Goal: Task Accomplishment & Management: Manage account settings

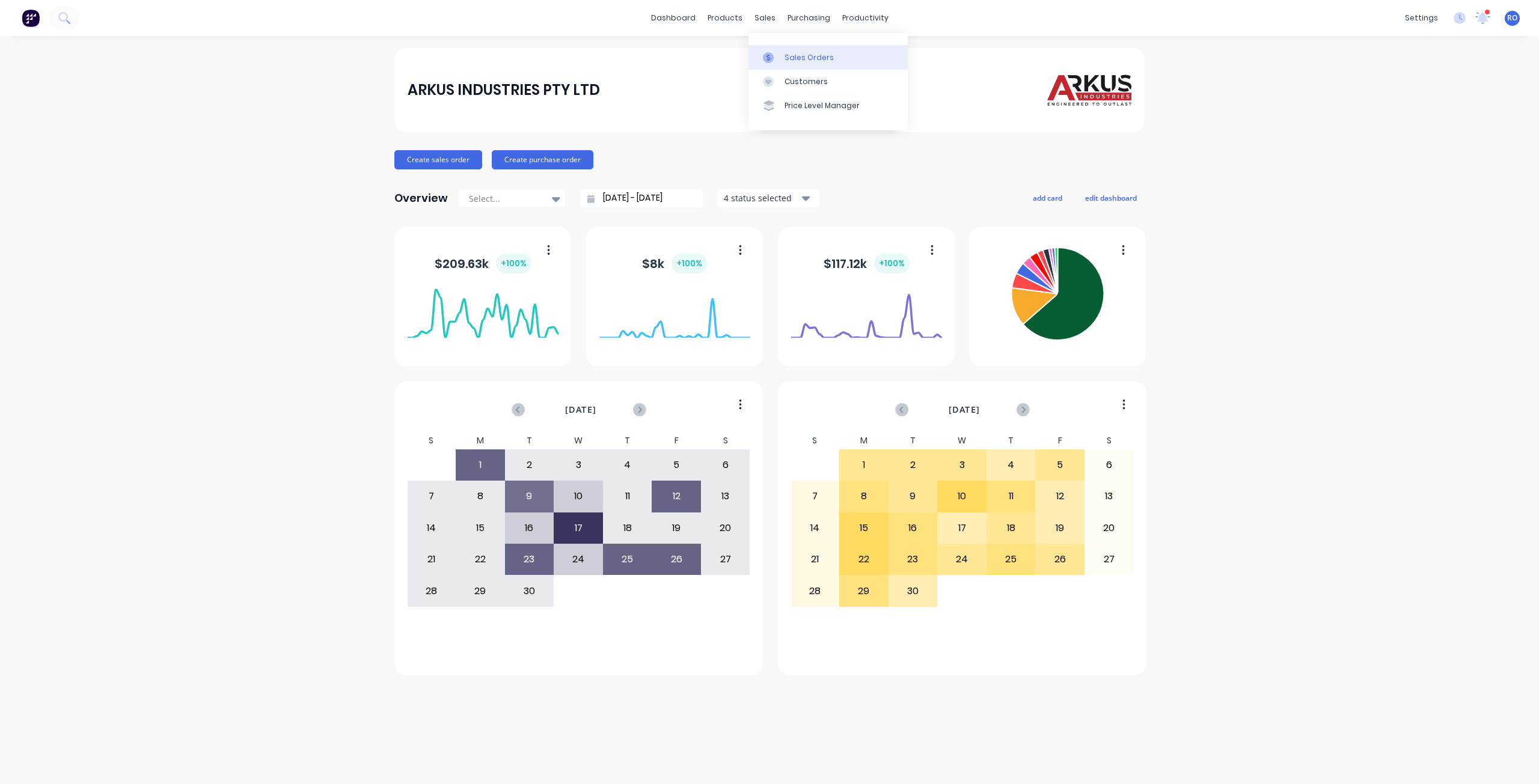
click at [803, 62] on div "Sales Orders" at bounding box center [809, 57] width 50 height 11
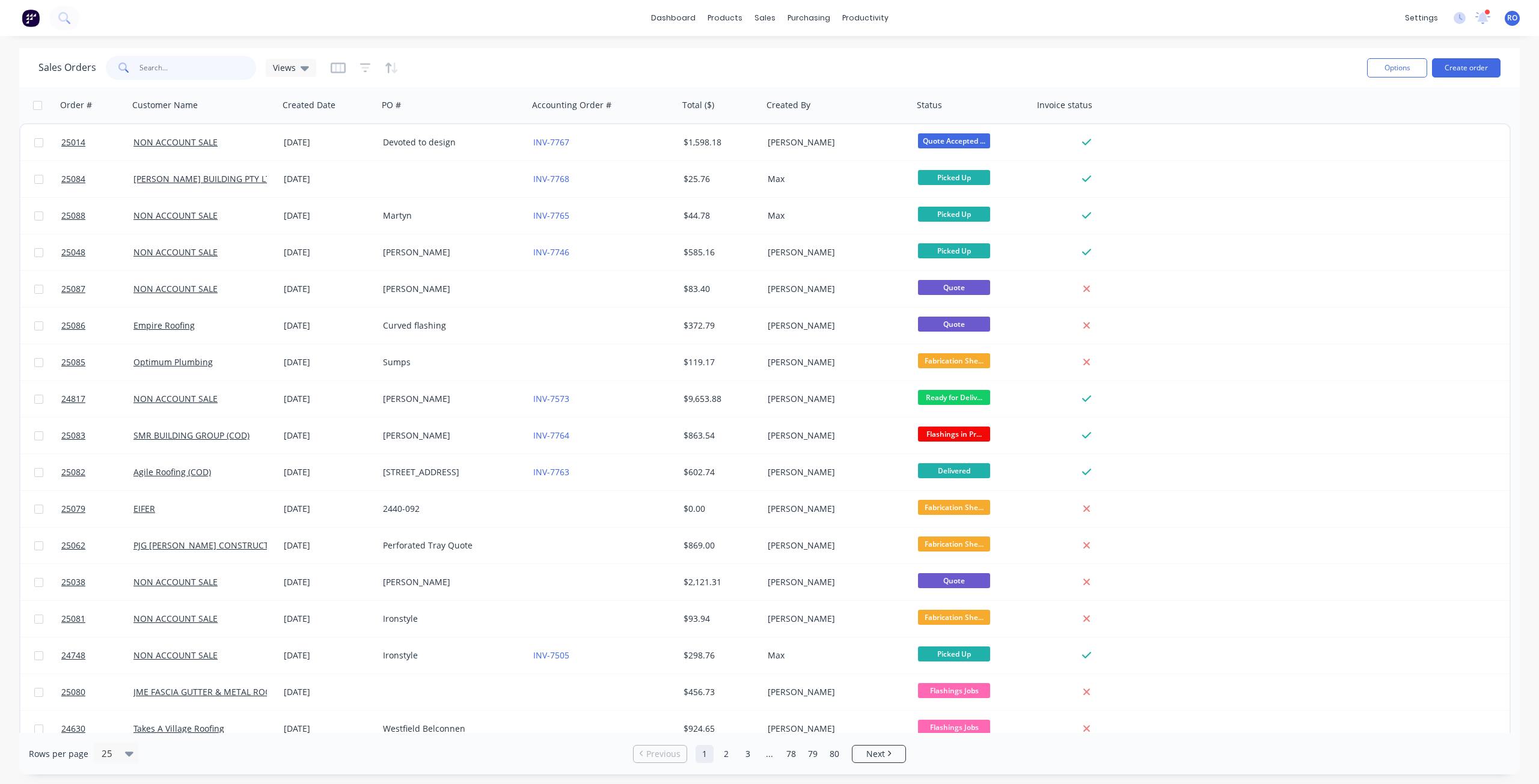
click at [173, 64] on input "text" at bounding box center [197, 68] width 117 height 24
type input "F"
click at [366, 65] on icon "button" at bounding box center [366, 68] width 11 height 12
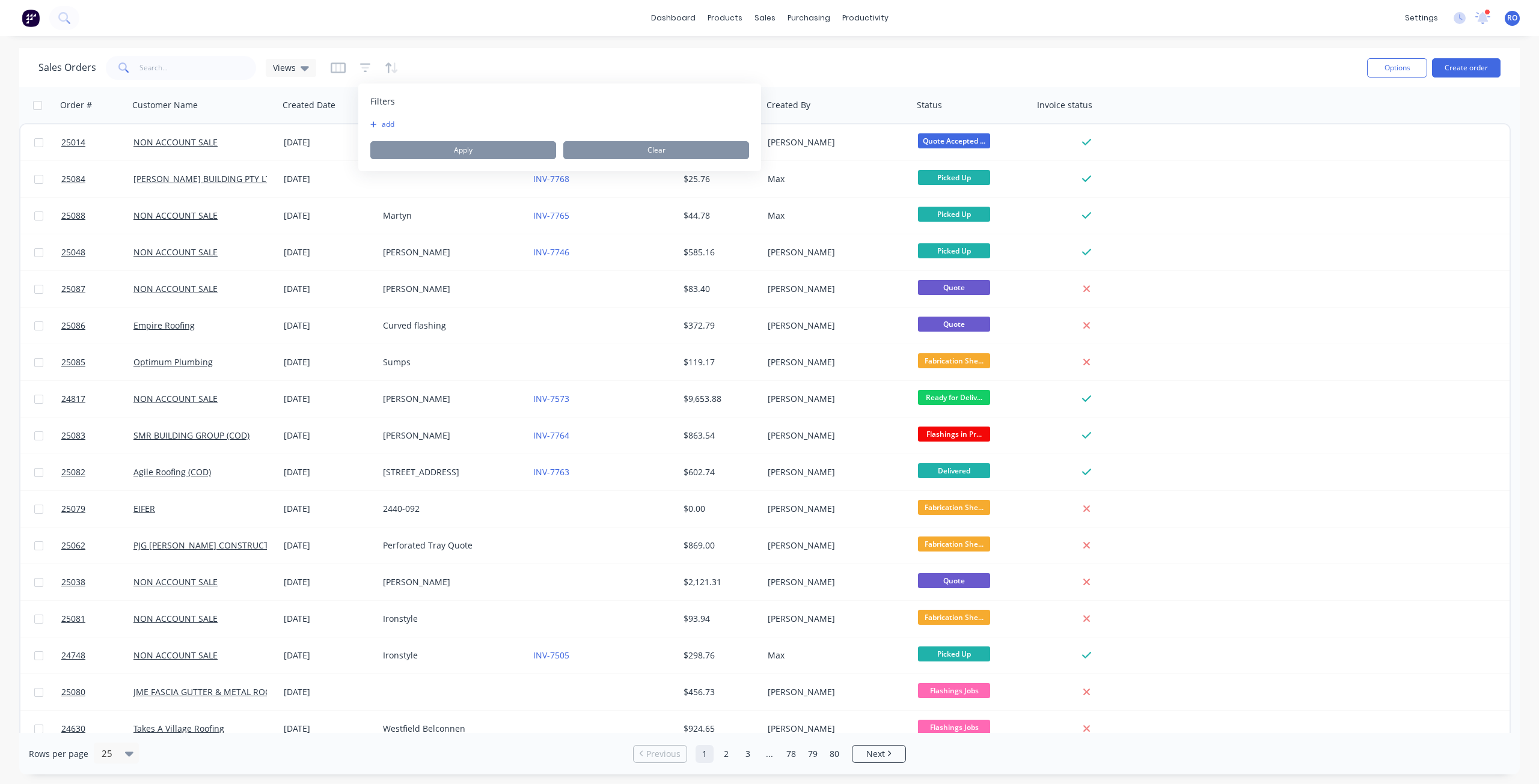
click at [390, 123] on button "add" at bounding box center [386, 124] width 30 height 9
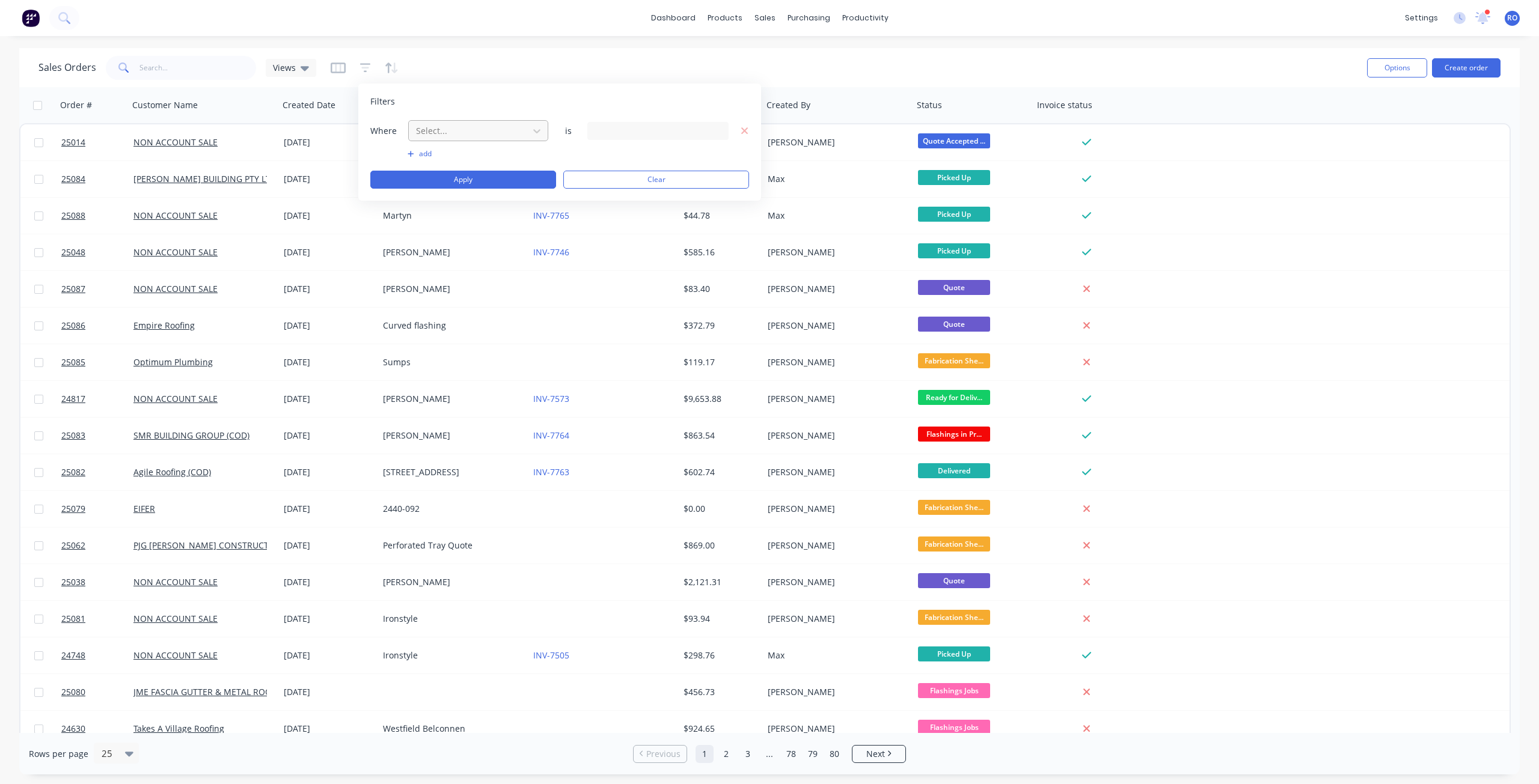
click at [465, 123] on div at bounding box center [468, 131] width 108 height 15
click at [459, 250] on div "Invoice status" at bounding box center [478, 248] width 140 height 22
click at [638, 127] on div "3 Invoice status selected" at bounding box center [648, 131] width 109 height 13
click at [608, 225] on div at bounding box center [607, 221] width 24 height 24
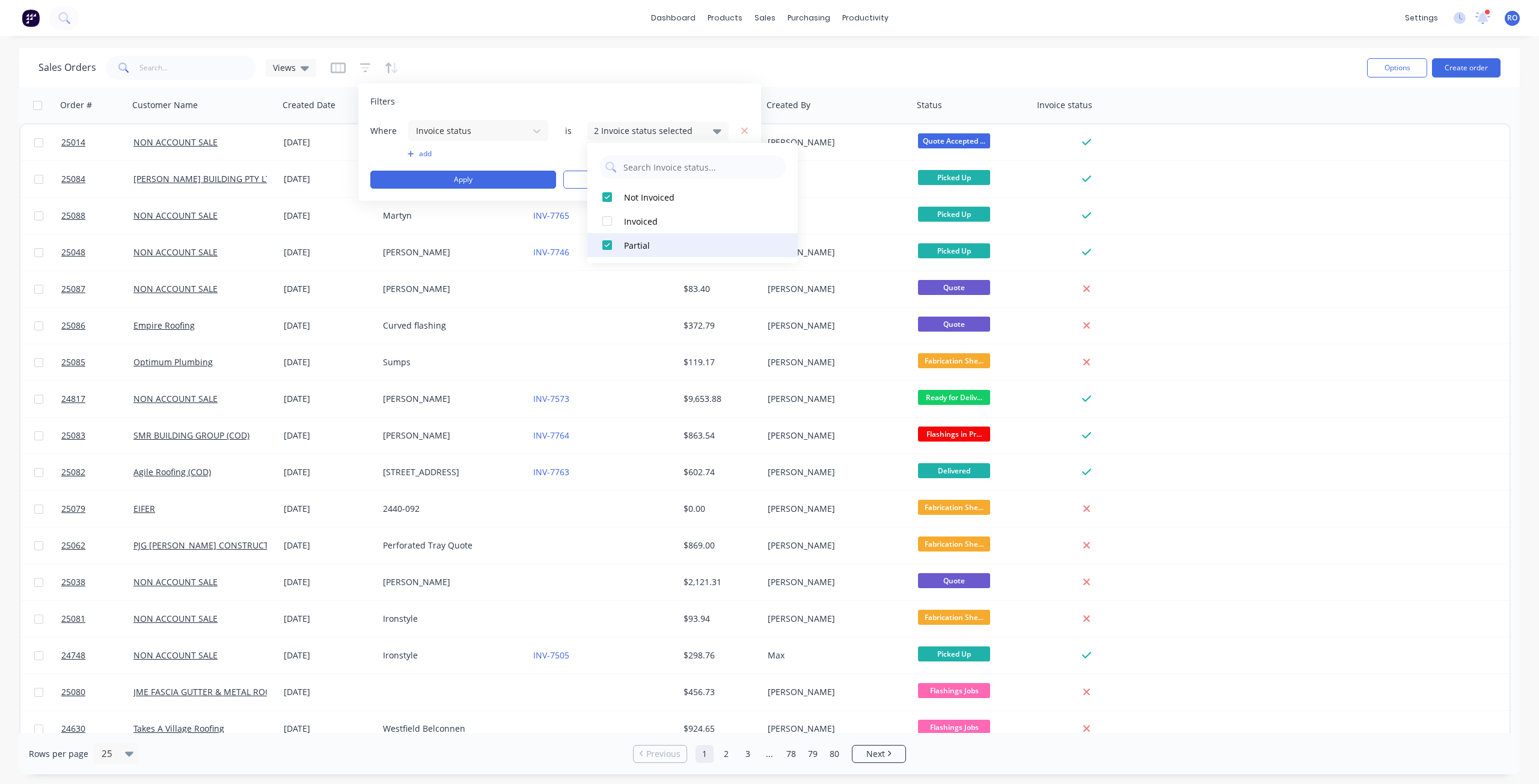
click at [607, 244] on div at bounding box center [607, 245] width 24 height 24
click at [874, 55] on div "Sales Orders Views" at bounding box center [698, 67] width 1319 height 29
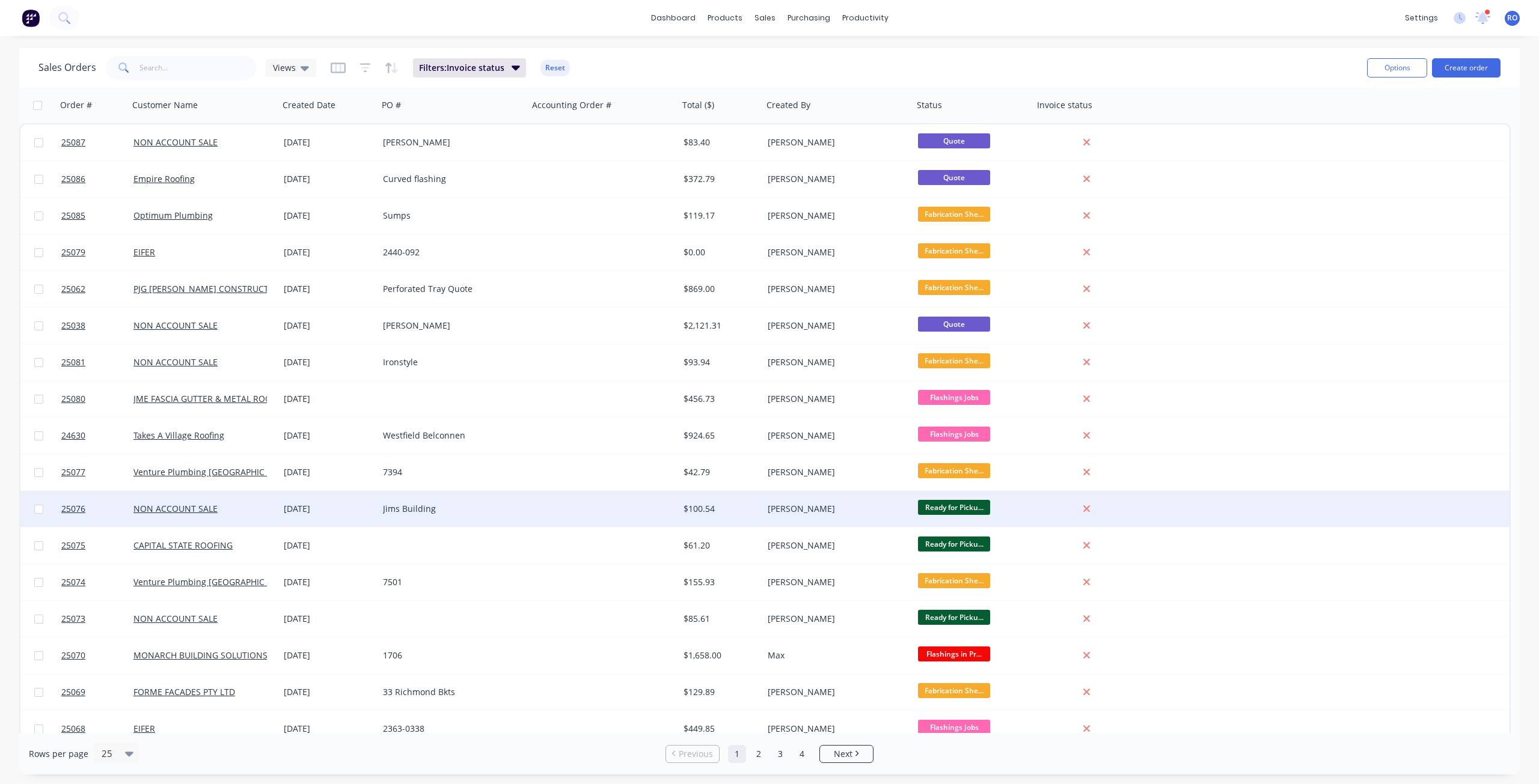
click at [824, 515] on div "[PERSON_NAME]" at bounding box center [838, 509] width 150 height 36
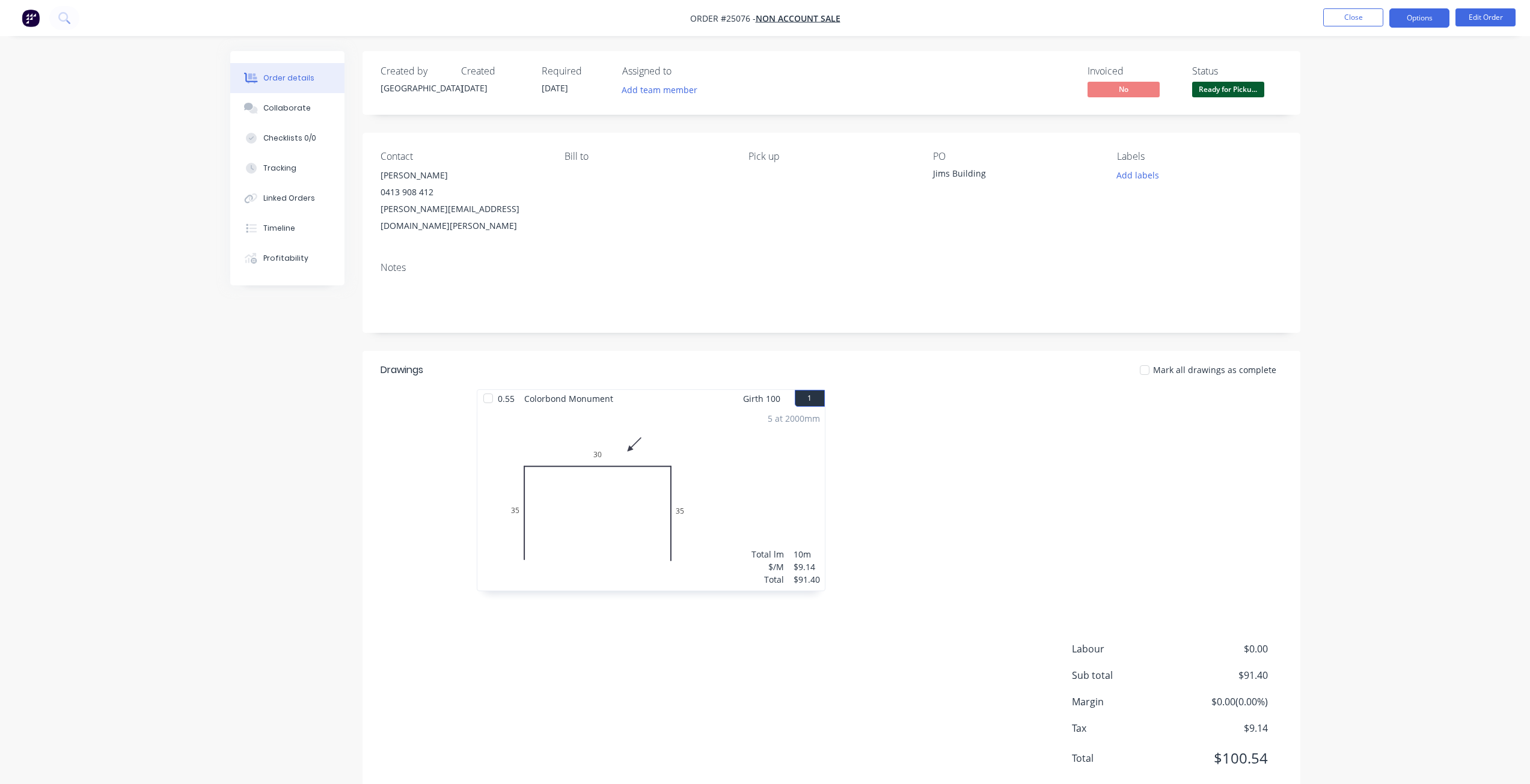
click at [1428, 13] on button "Options" at bounding box center [1419, 18] width 60 height 19
click at [1371, 75] on div "Invoice" at bounding box center [1383, 73] width 111 height 17
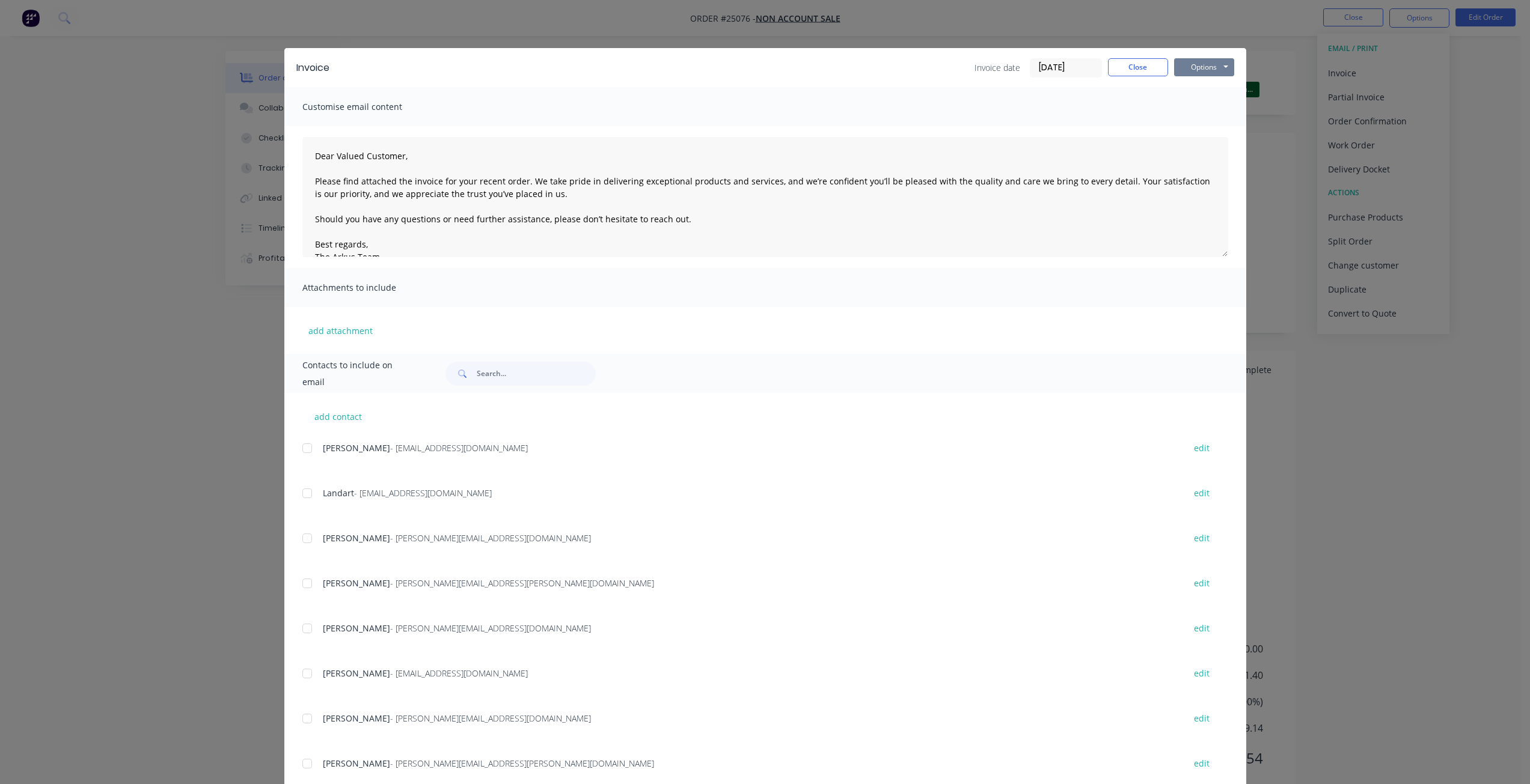
click at [1174, 67] on button "Options" at bounding box center [1204, 67] width 60 height 18
click at [1190, 109] on button "Print" at bounding box center [1212, 108] width 77 height 20
click at [1148, 68] on button "Close" at bounding box center [1137, 67] width 60 height 18
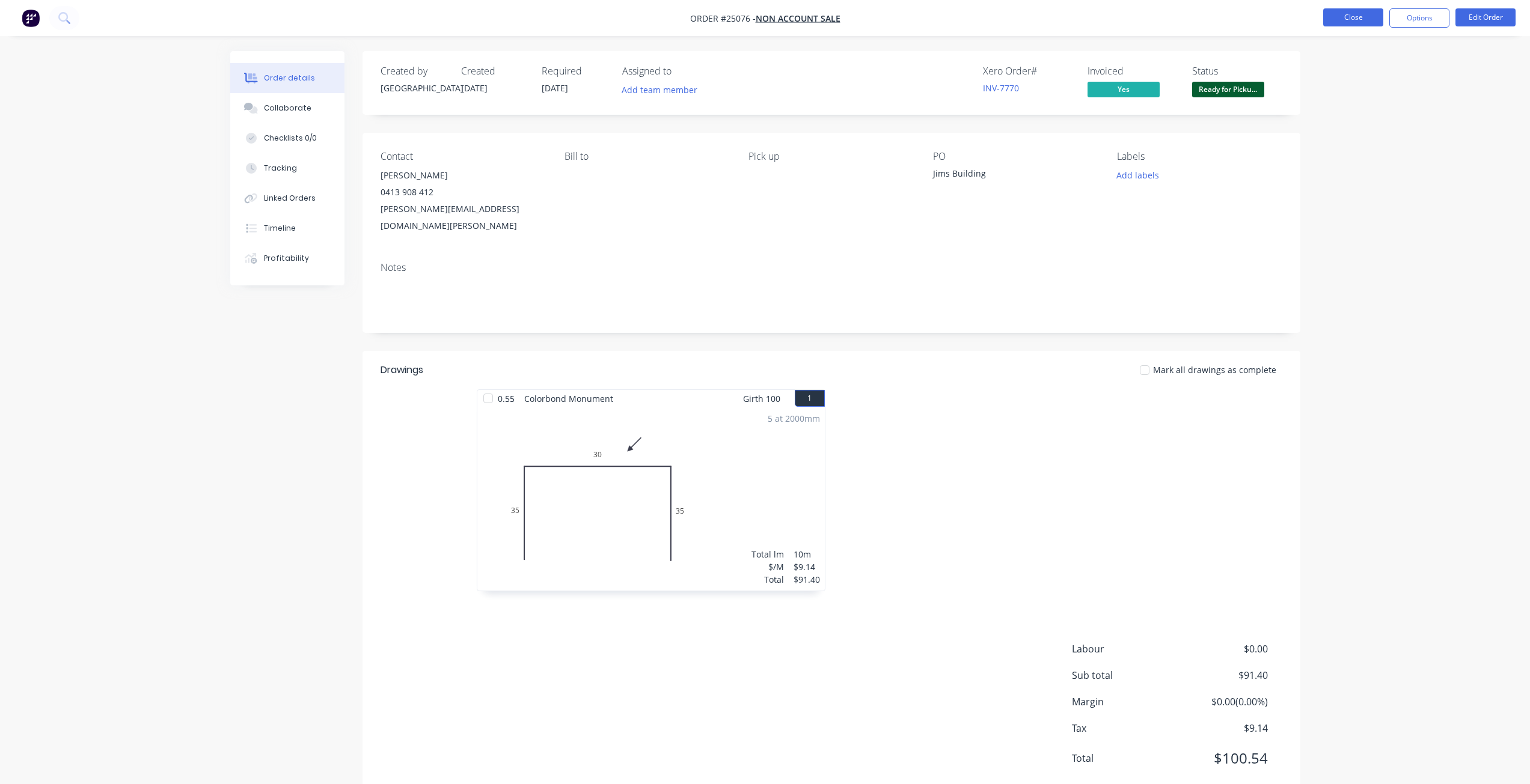
click at [1381, 9] on button "Close" at bounding box center [1353, 17] width 60 height 18
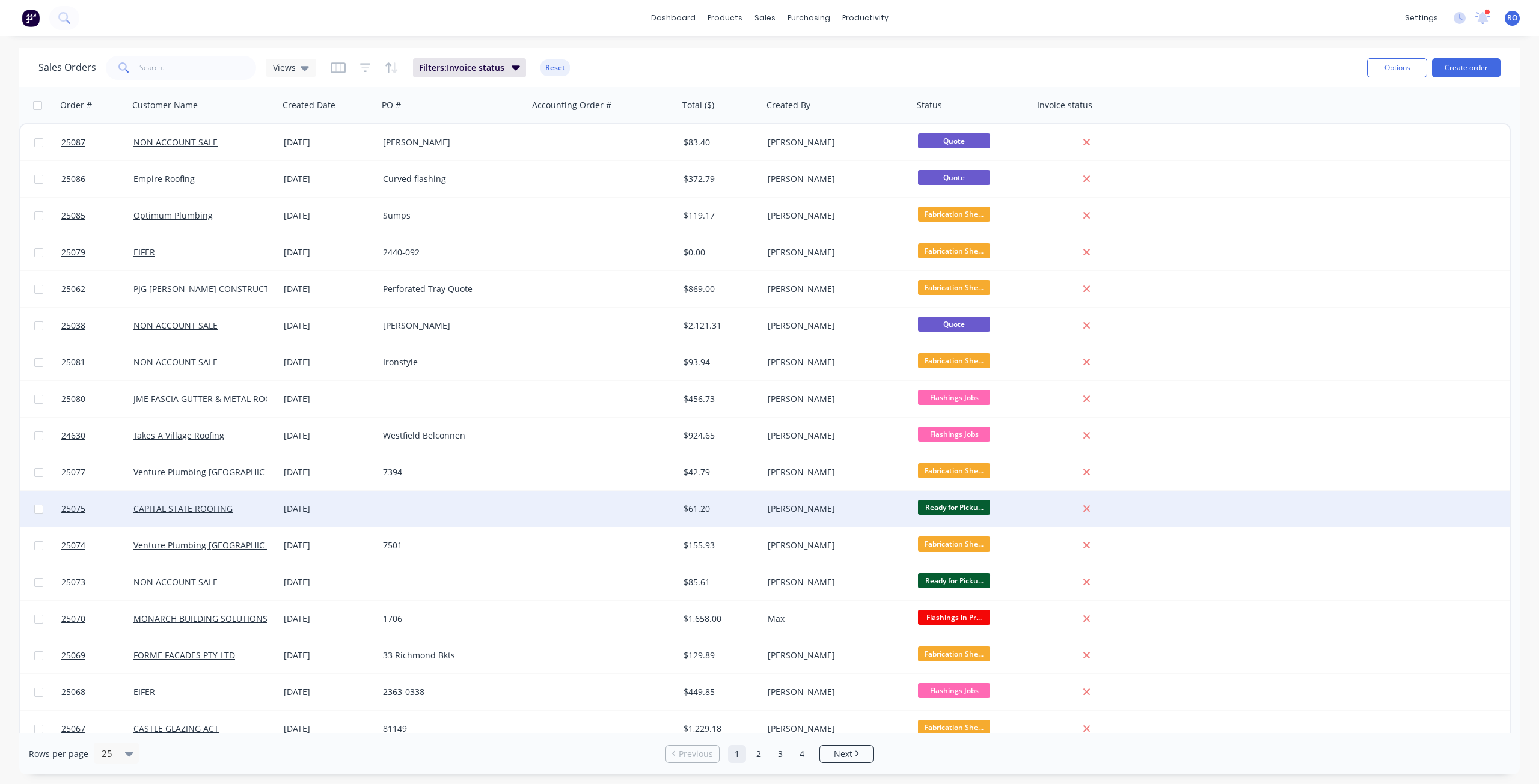
click at [824, 503] on div "[PERSON_NAME]" at bounding box center [835, 509] width 134 height 12
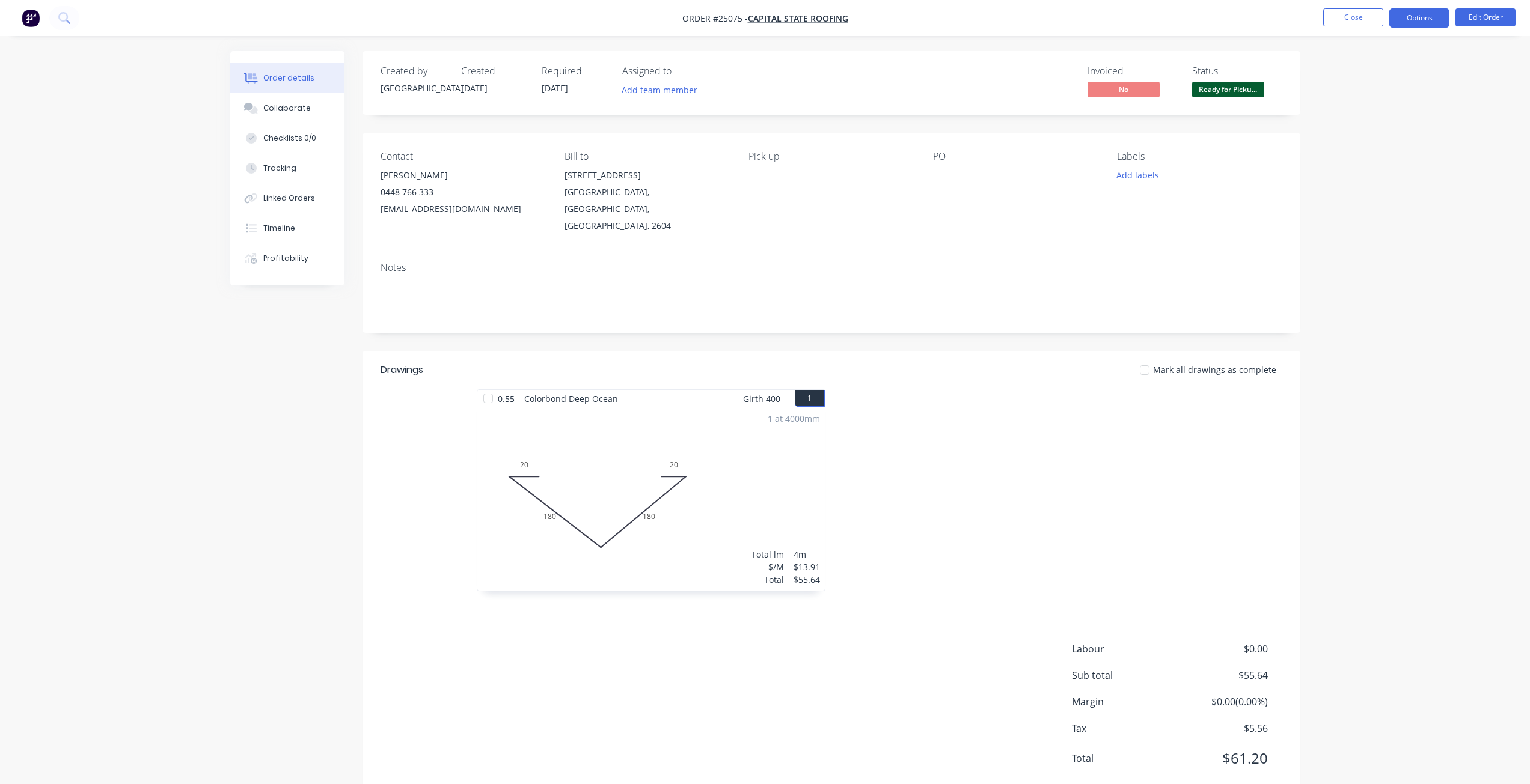
click at [1403, 13] on button "Options" at bounding box center [1419, 18] width 60 height 19
click at [1370, 72] on div "Invoice" at bounding box center [1383, 73] width 111 height 17
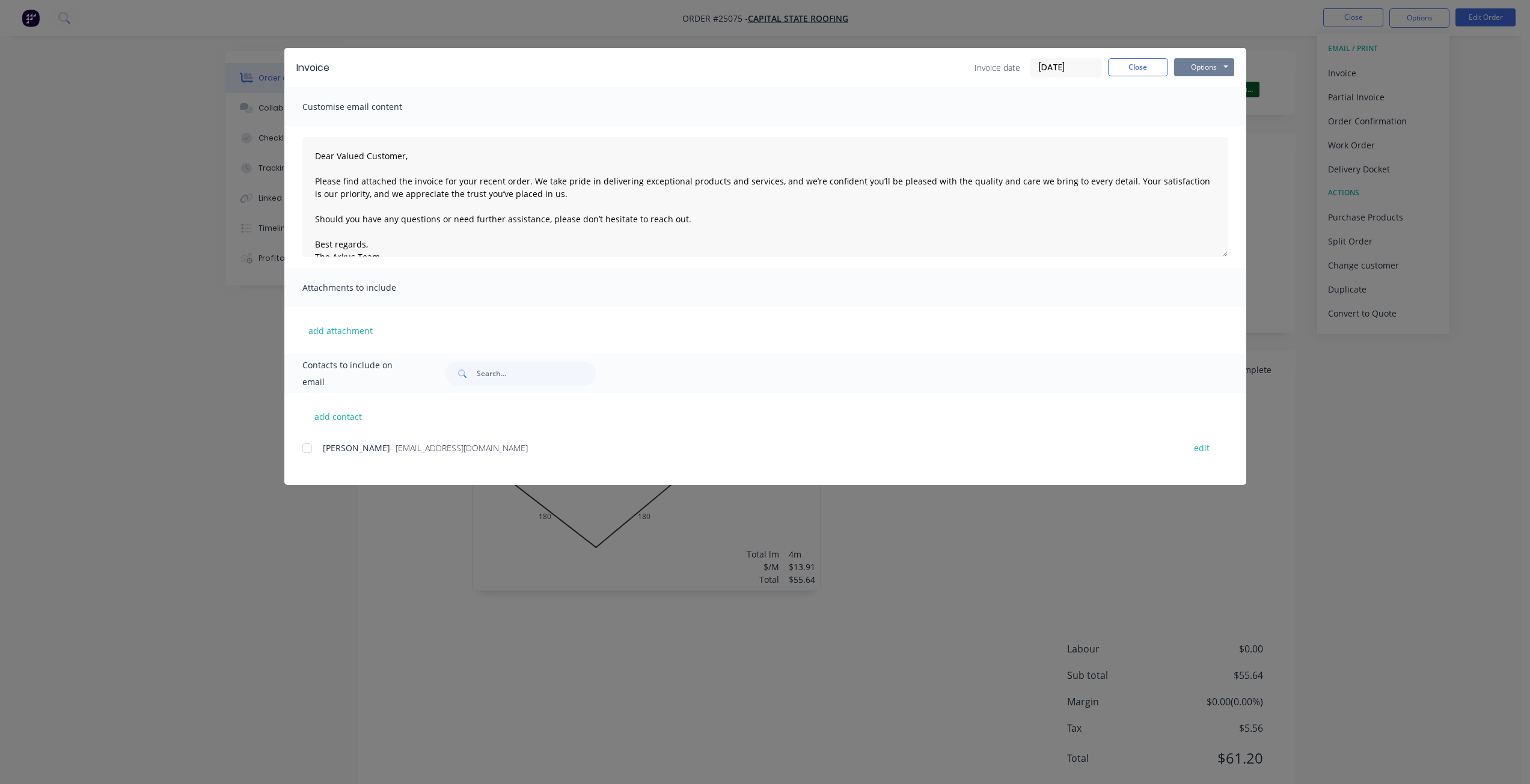
click at [1204, 68] on button "Options" at bounding box center [1204, 67] width 60 height 18
click at [1205, 112] on button "Print" at bounding box center [1212, 108] width 77 height 20
click at [1149, 72] on button "Close" at bounding box center [1137, 67] width 60 height 18
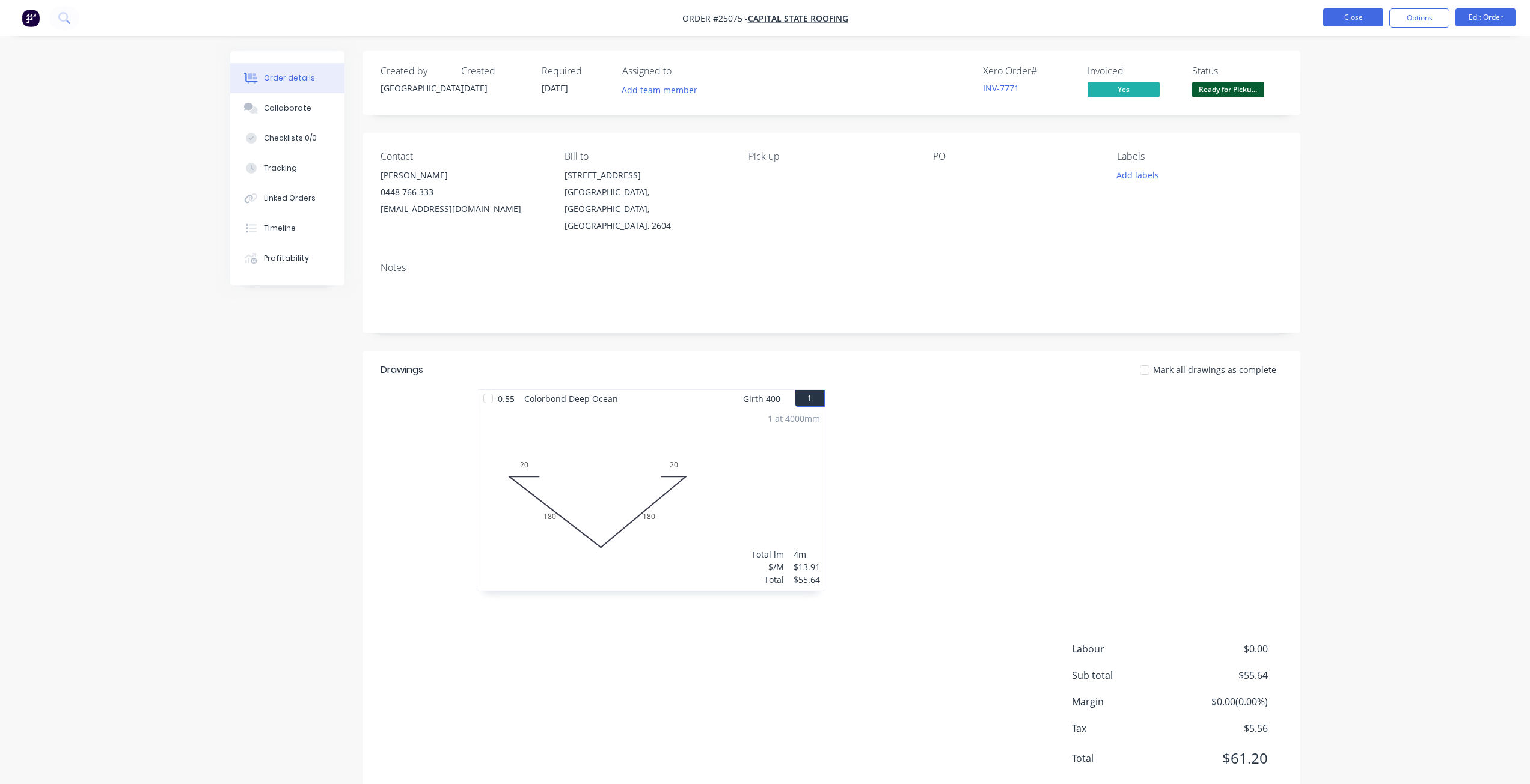
click at [1357, 20] on button "Close" at bounding box center [1353, 17] width 60 height 18
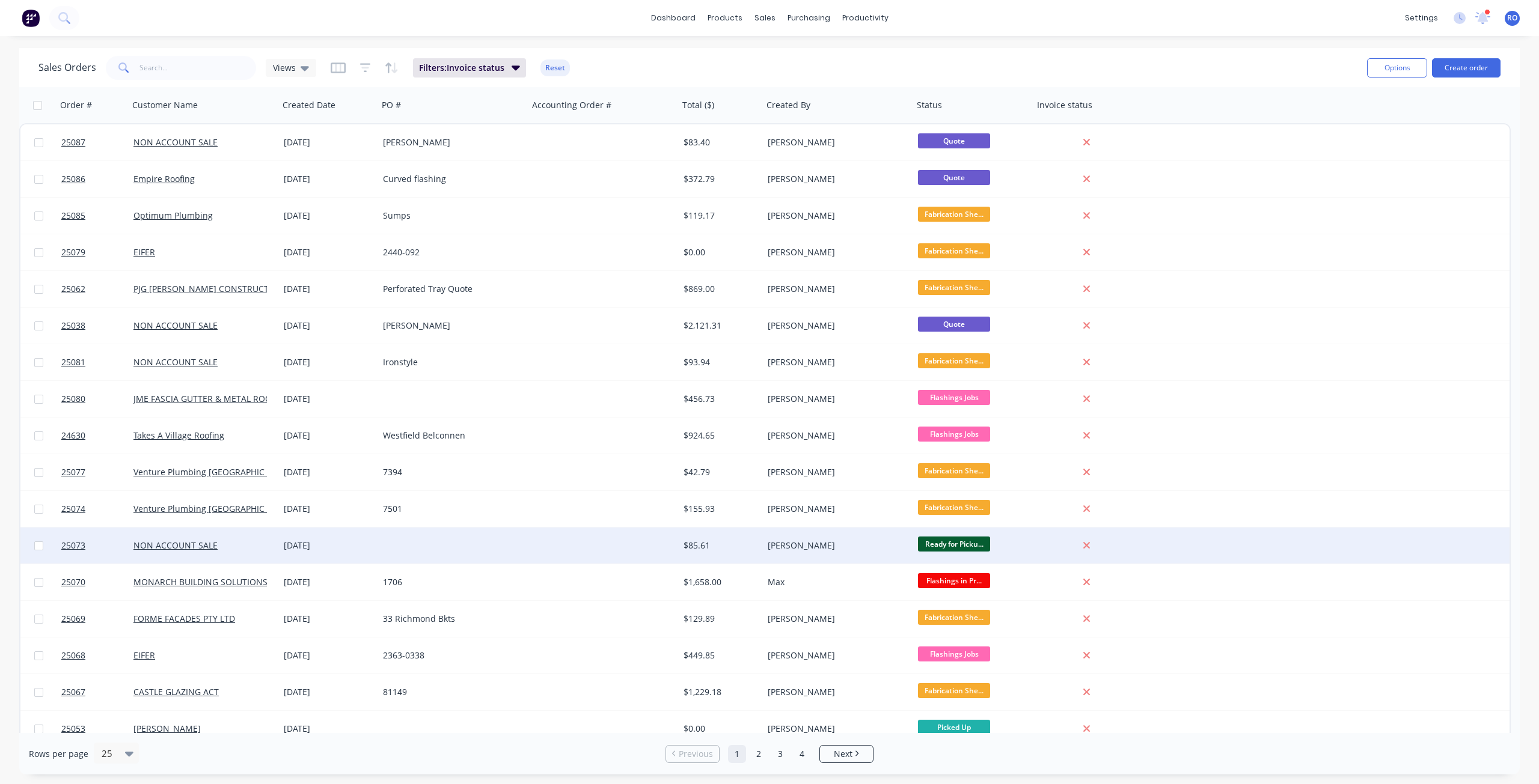
click at [620, 543] on div at bounding box center [603, 546] width 150 height 36
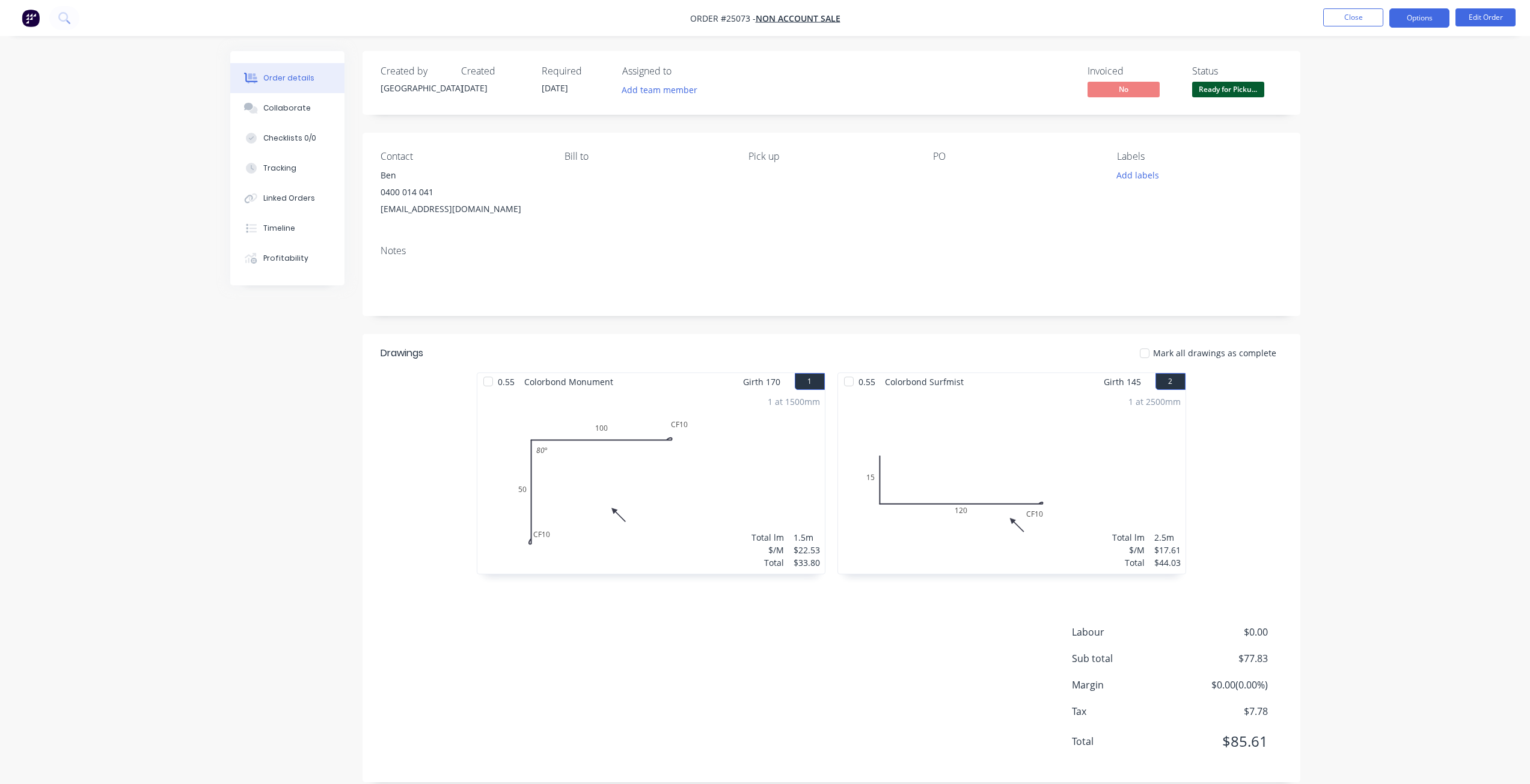
click at [1407, 16] on button "Options" at bounding box center [1419, 18] width 60 height 19
click at [1372, 73] on div "Invoice" at bounding box center [1383, 73] width 111 height 17
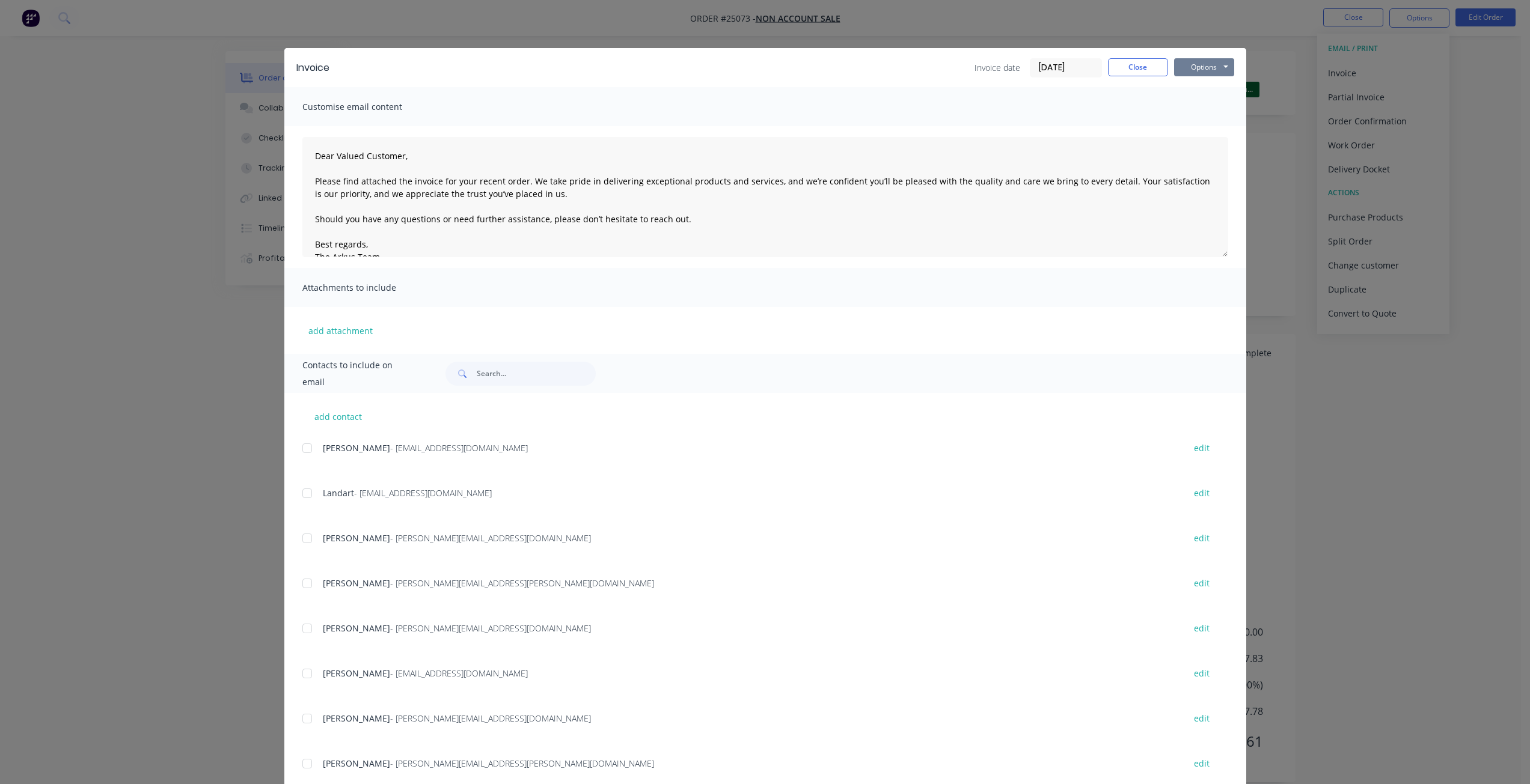
click at [1194, 67] on button "Options" at bounding box center [1204, 67] width 60 height 18
click at [1194, 112] on button "Print" at bounding box center [1212, 108] width 77 height 20
click at [1122, 70] on button "Close" at bounding box center [1137, 67] width 60 height 18
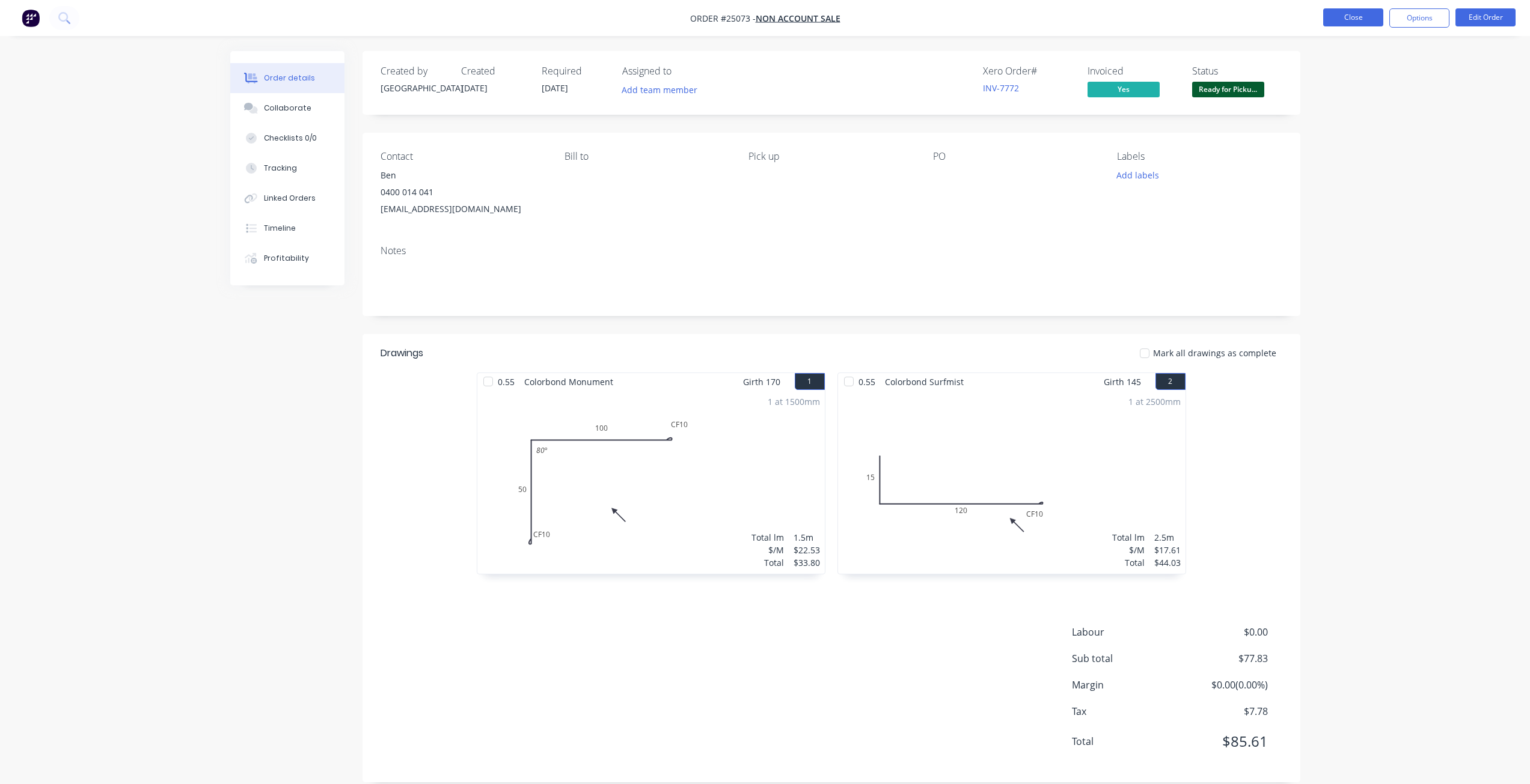
click at [1358, 23] on button "Close" at bounding box center [1353, 17] width 60 height 18
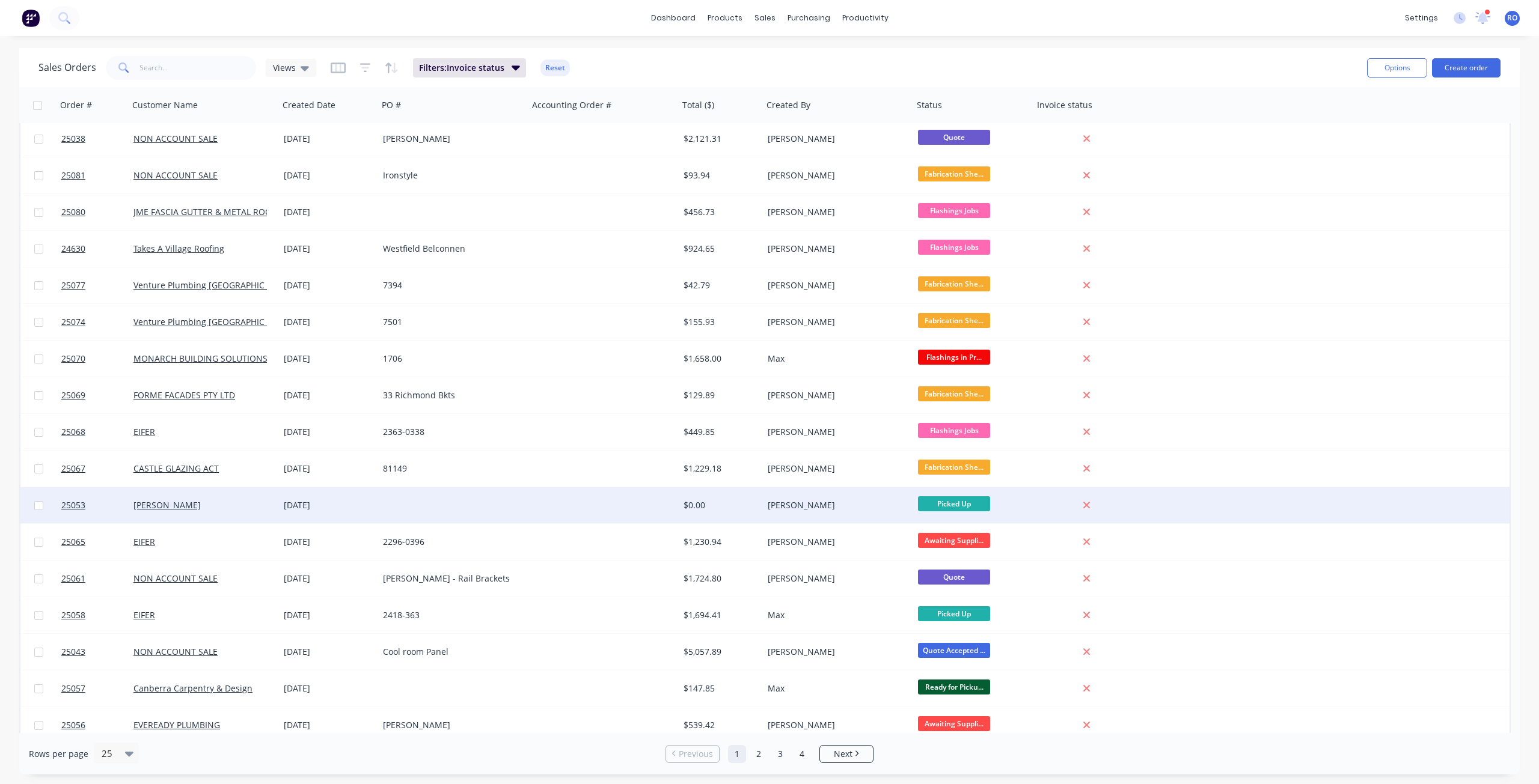
scroll to position [300, 0]
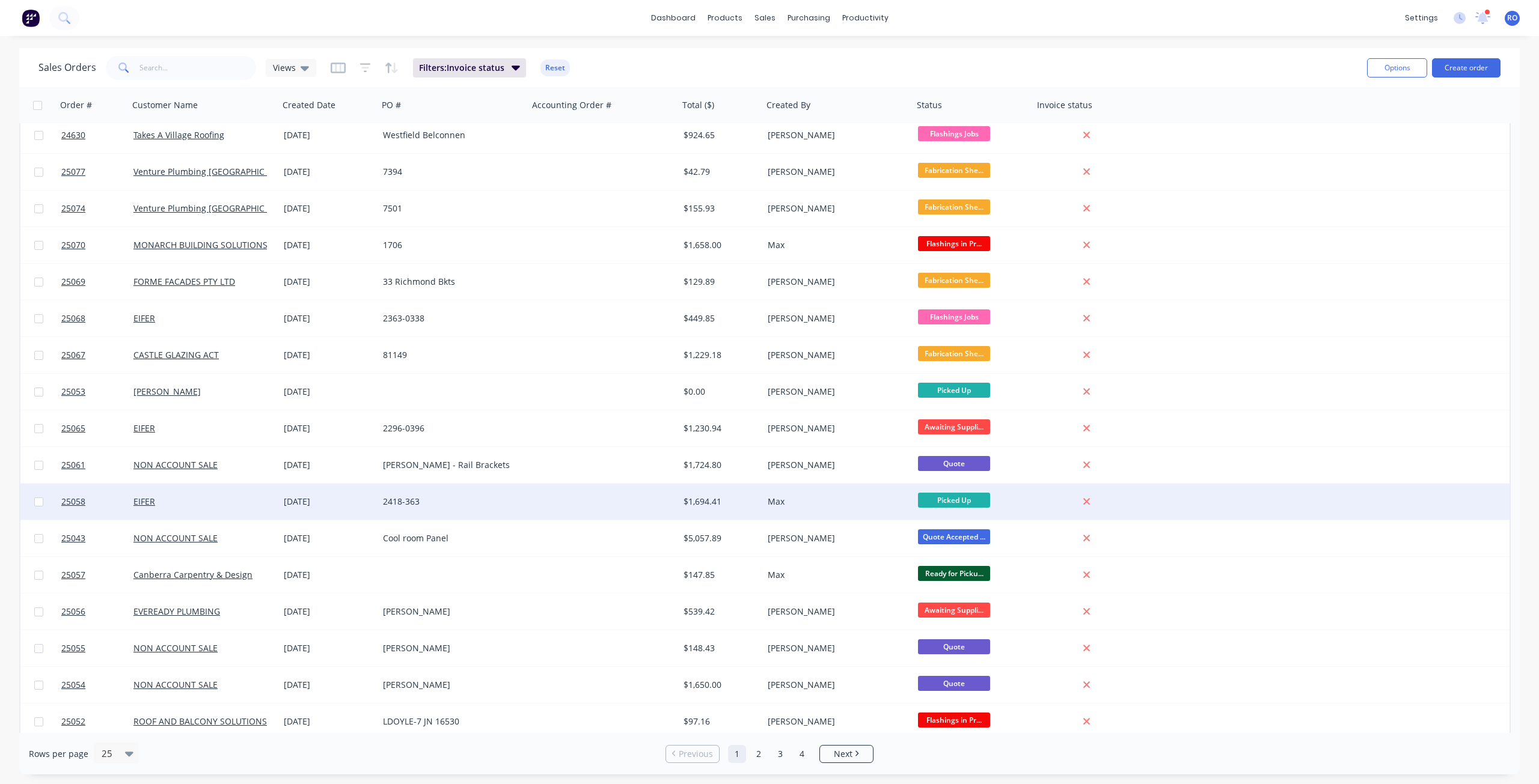
click at [819, 506] on div "Max" at bounding box center [835, 501] width 134 height 12
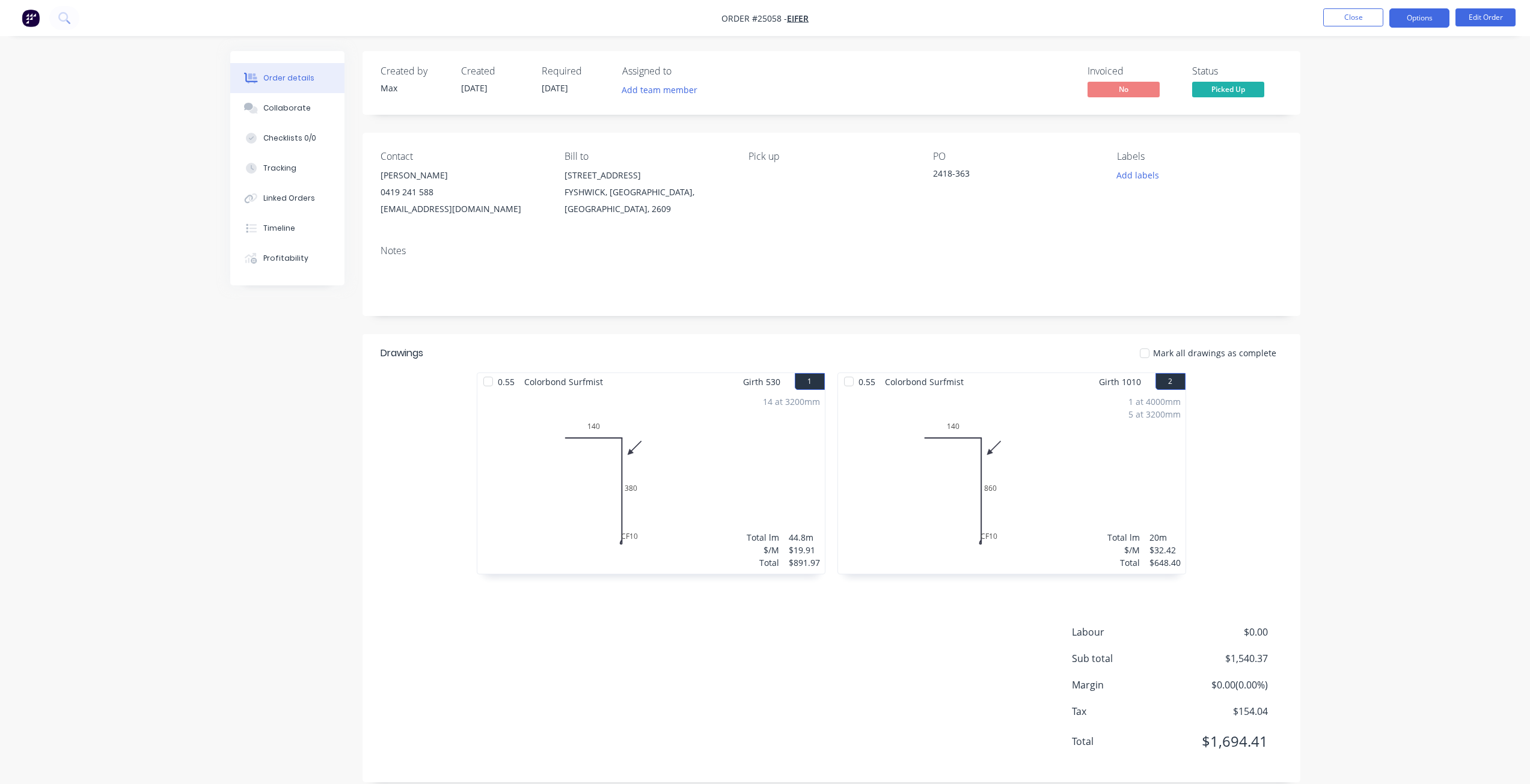
click at [1418, 14] on button "Options" at bounding box center [1419, 18] width 60 height 19
click at [1383, 72] on div "Invoice" at bounding box center [1383, 73] width 111 height 17
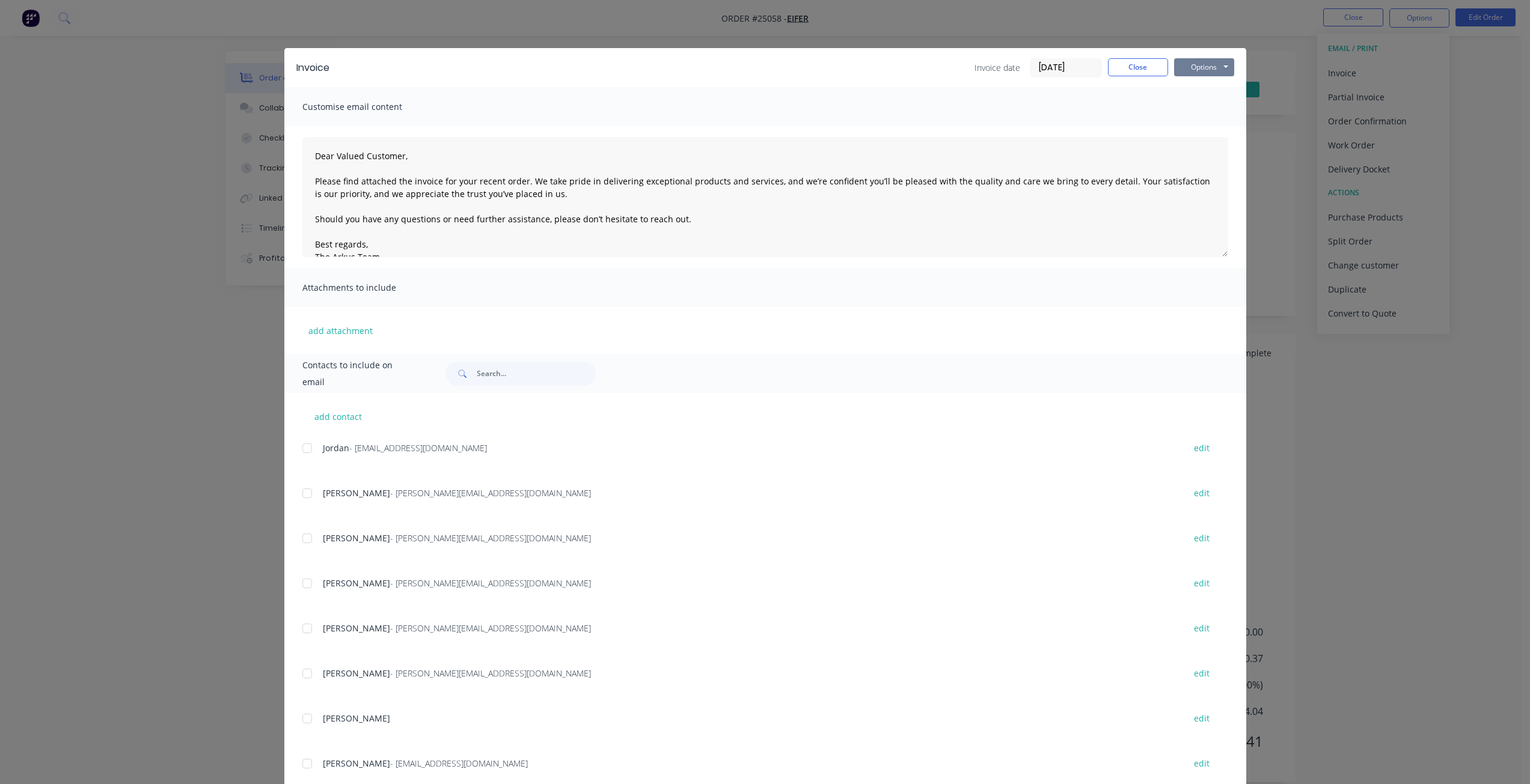
click at [1180, 67] on button "Options" at bounding box center [1204, 67] width 60 height 18
click at [1181, 109] on button "Print" at bounding box center [1212, 108] width 77 height 20
click at [1140, 64] on button "Close" at bounding box center [1137, 67] width 60 height 18
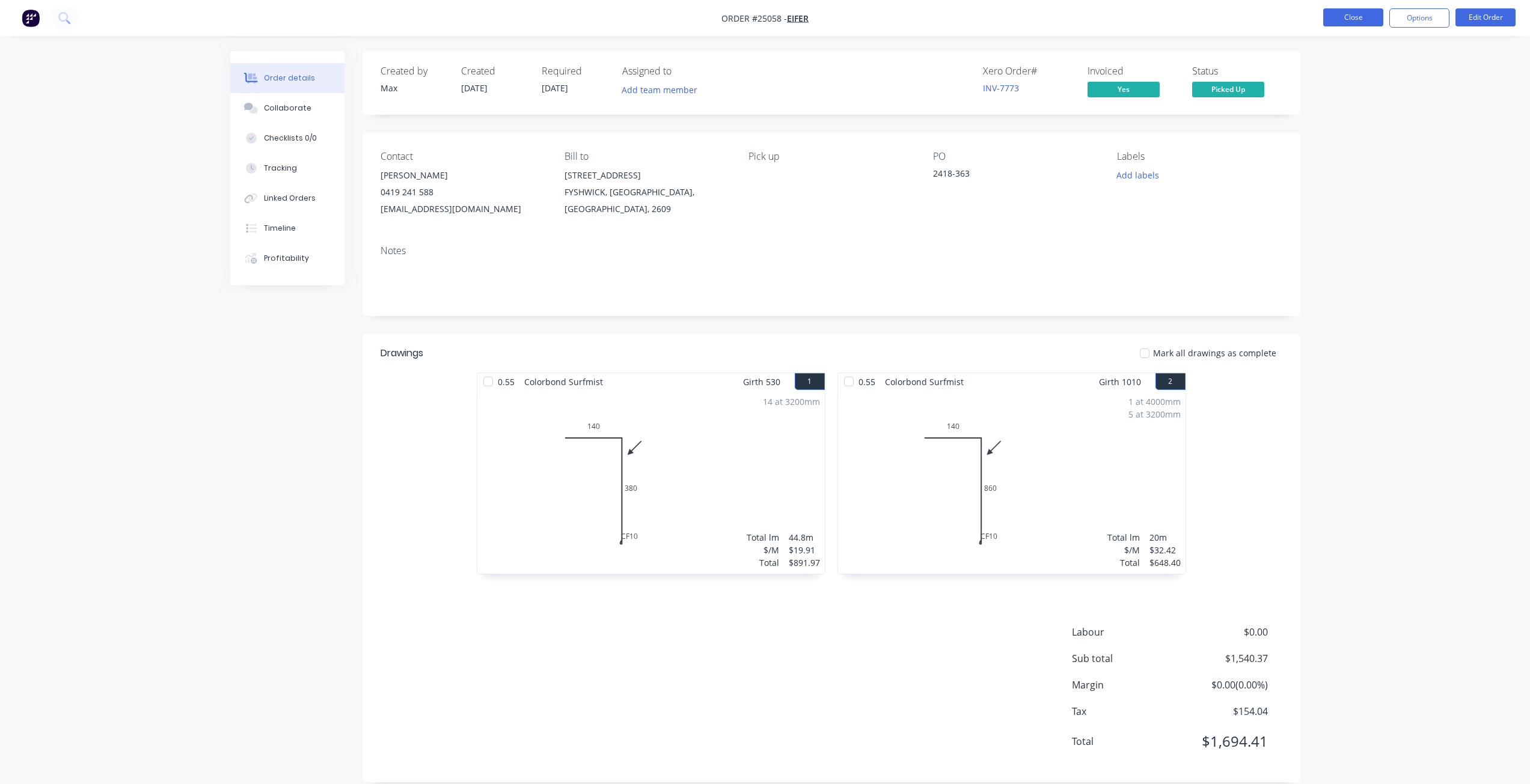
click at [1355, 17] on button "Close" at bounding box center [1353, 17] width 60 height 18
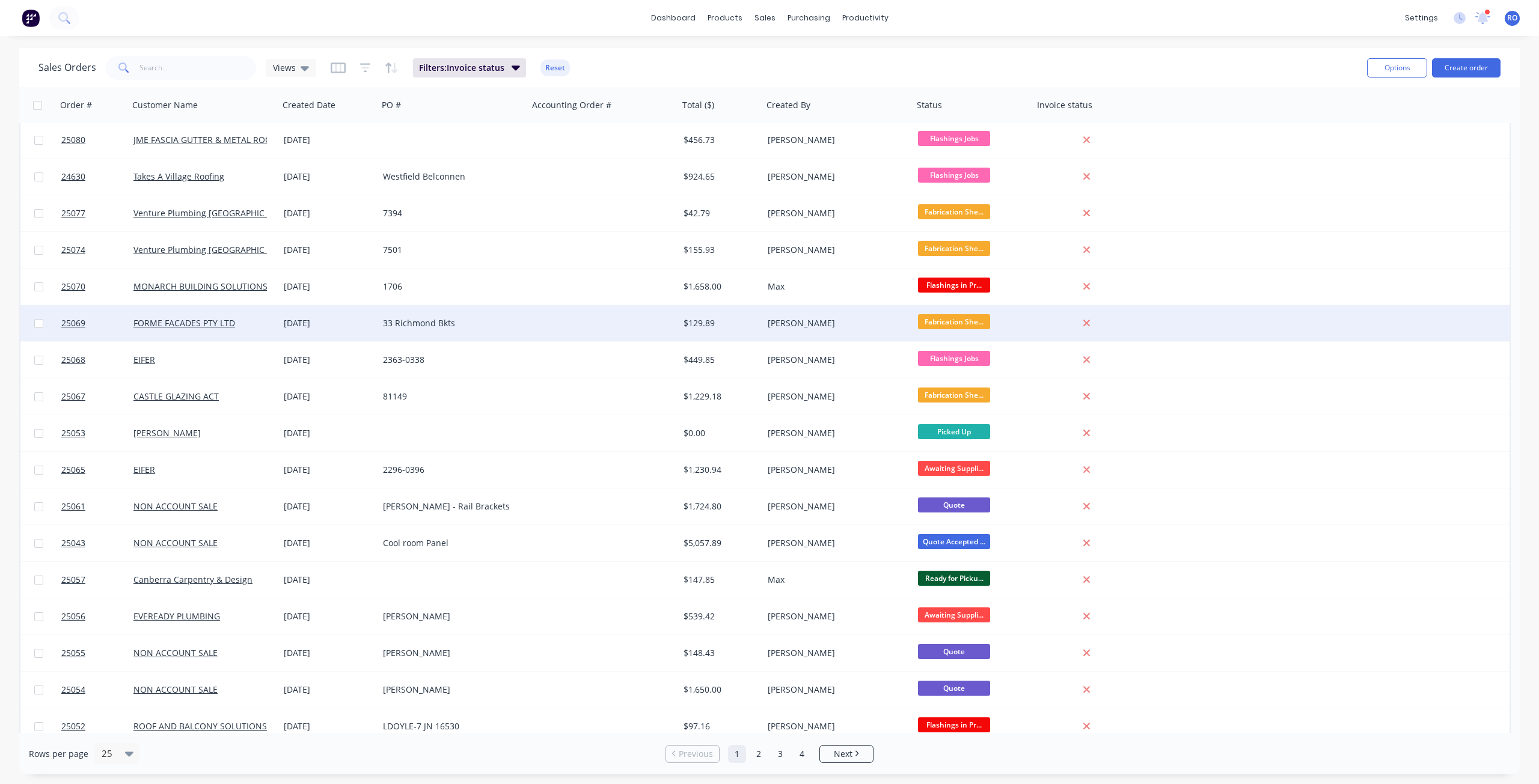
scroll to position [300, 0]
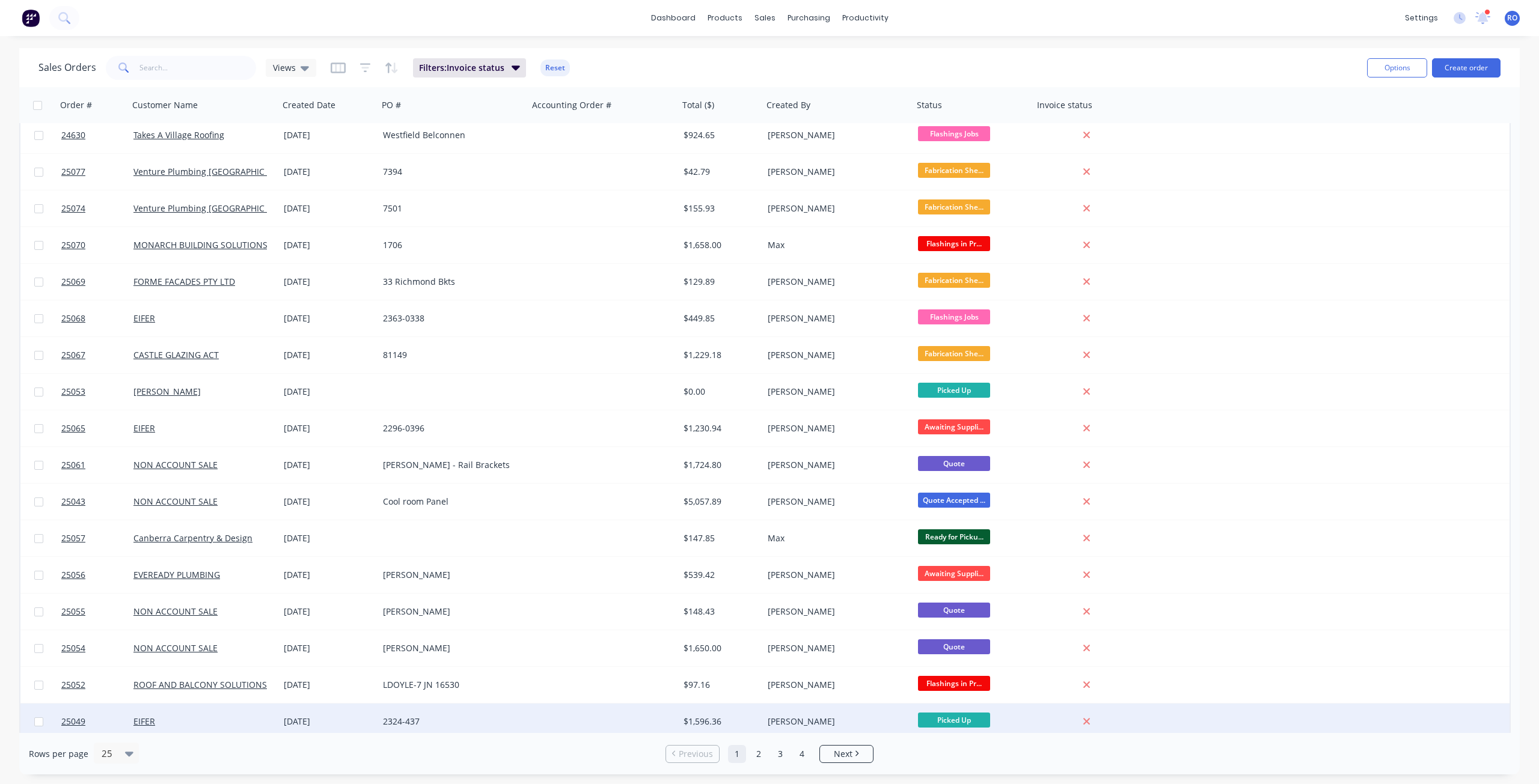
click at [814, 714] on div "[PERSON_NAME]" at bounding box center [838, 722] width 150 height 36
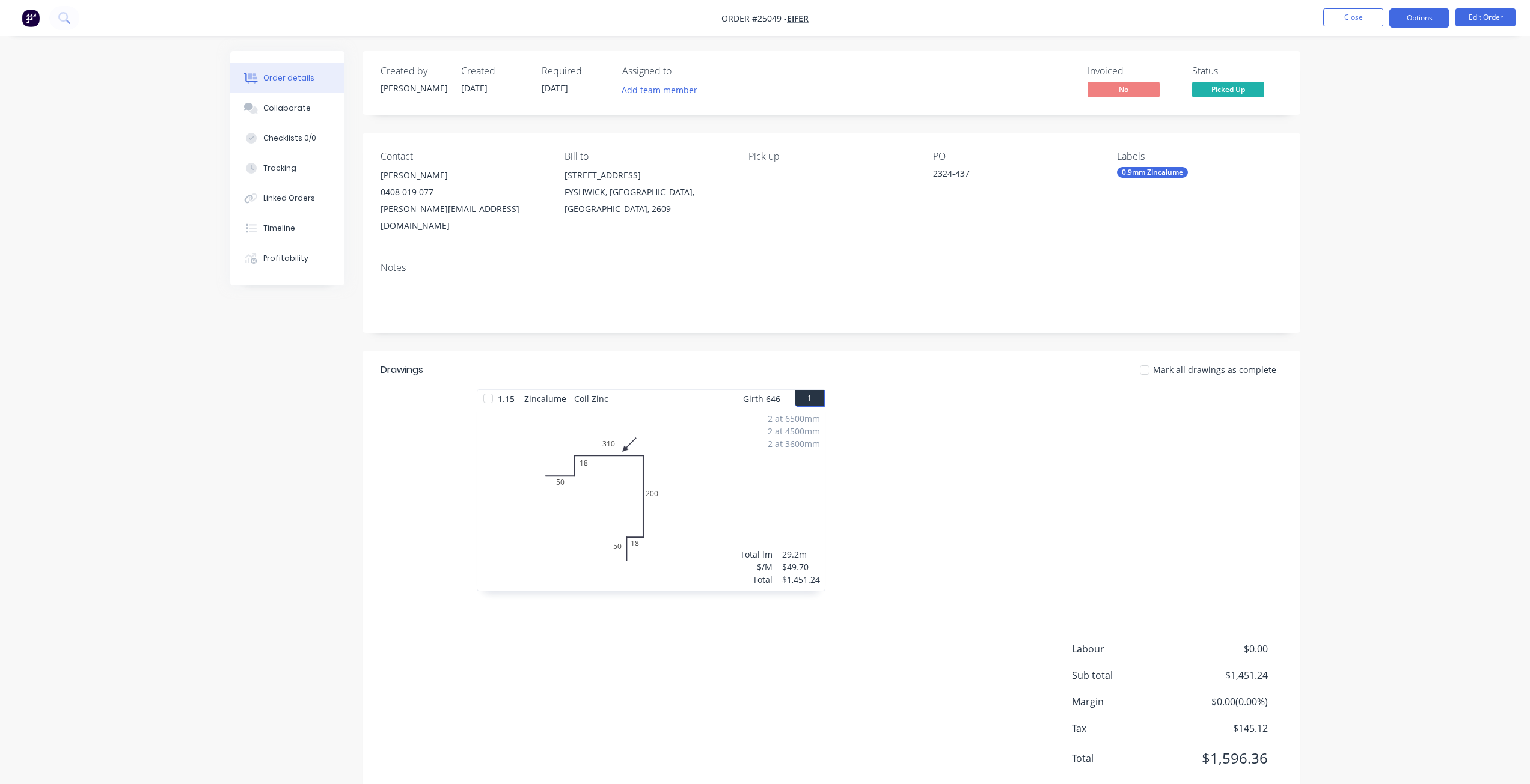
click at [1421, 19] on button "Options" at bounding box center [1419, 18] width 60 height 19
click at [1374, 70] on div "Invoice" at bounding box center [1383, 73] width 111 height 17
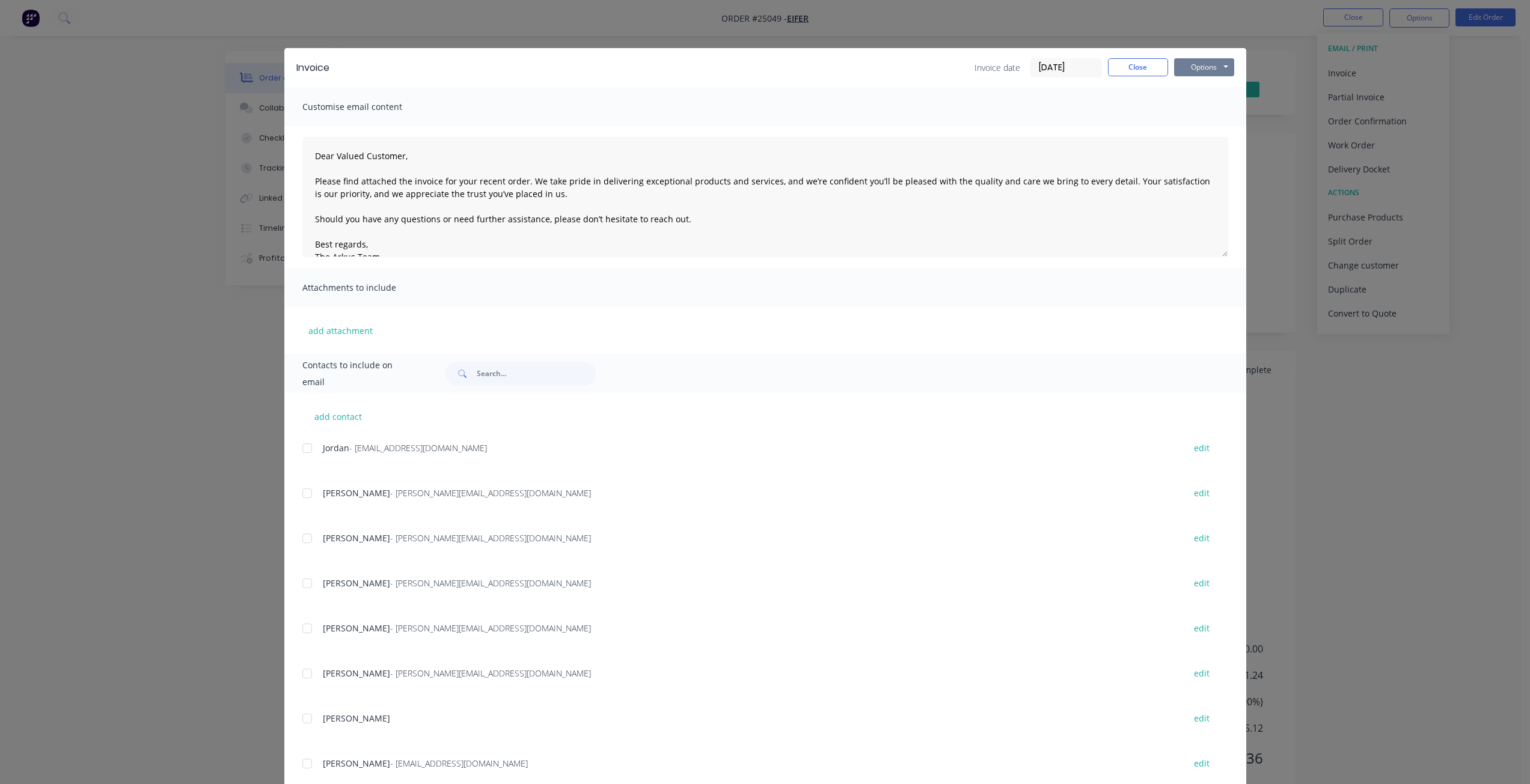
click at [1201, 65] on button "Options" at bounding box center [1204, 67] width 60 height 18
click at [1196, 116] on button "Print" at bounding box center [1212, 108] width 77 height 20
click at [1117, 68] on button "Close" at bounding box center [1137, 67] width 60 height 18
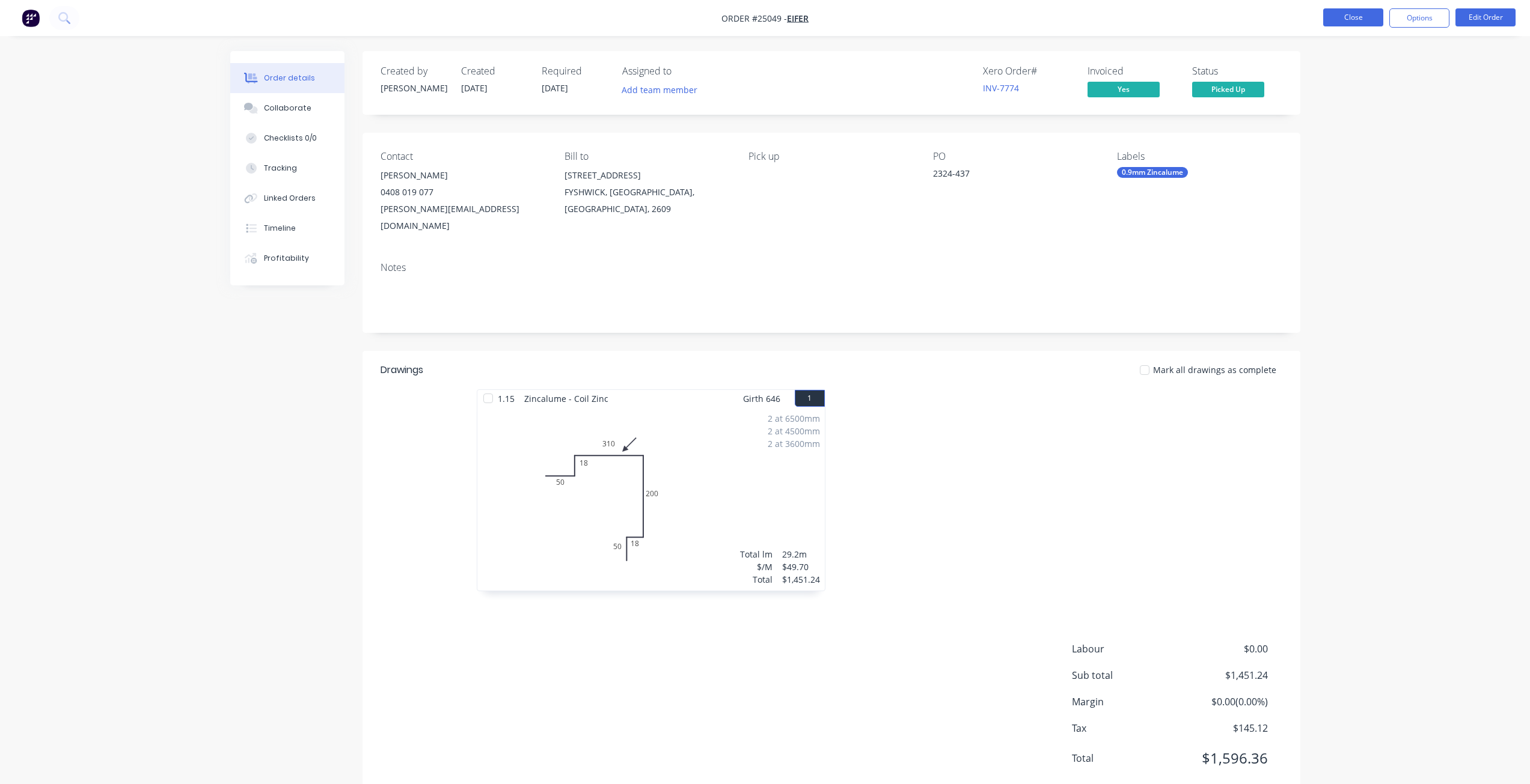
click at [1351, 9] on button "Close" at bounding box center [1353, 17] width 60 height 18
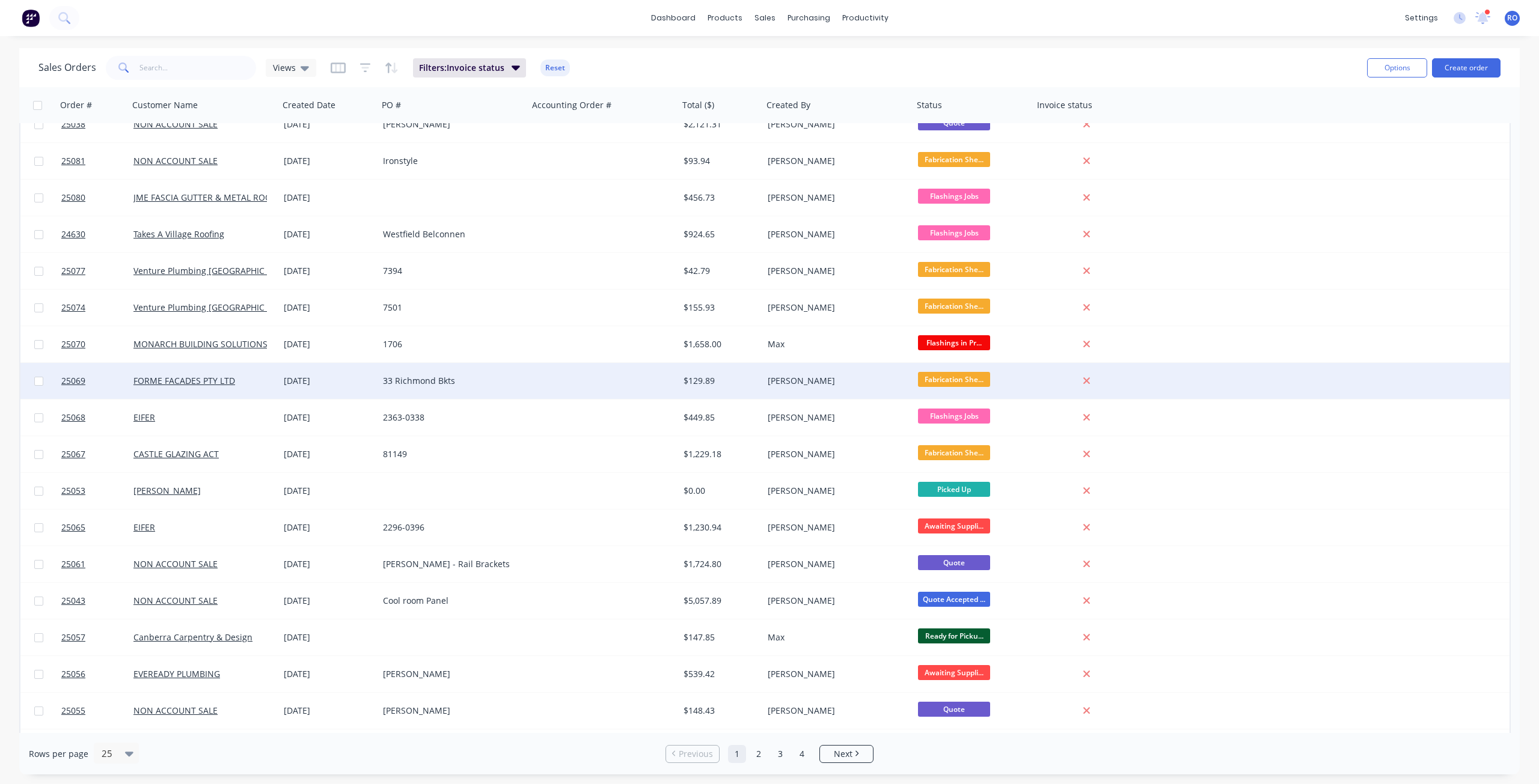
scroll to position [307, 0]
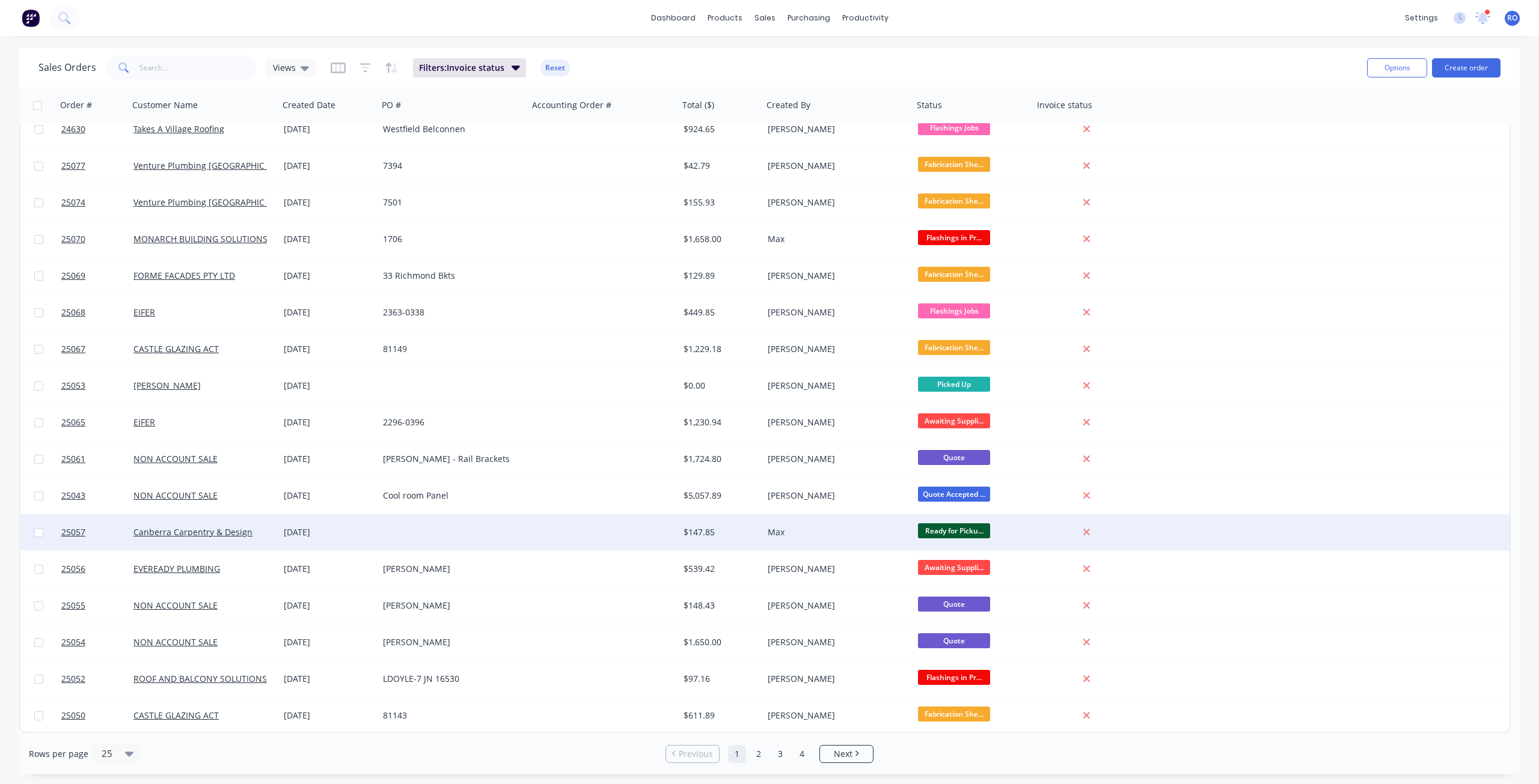
click at [824, 528] on div "Max" at bounding box center [835, 532] width 134 height 12
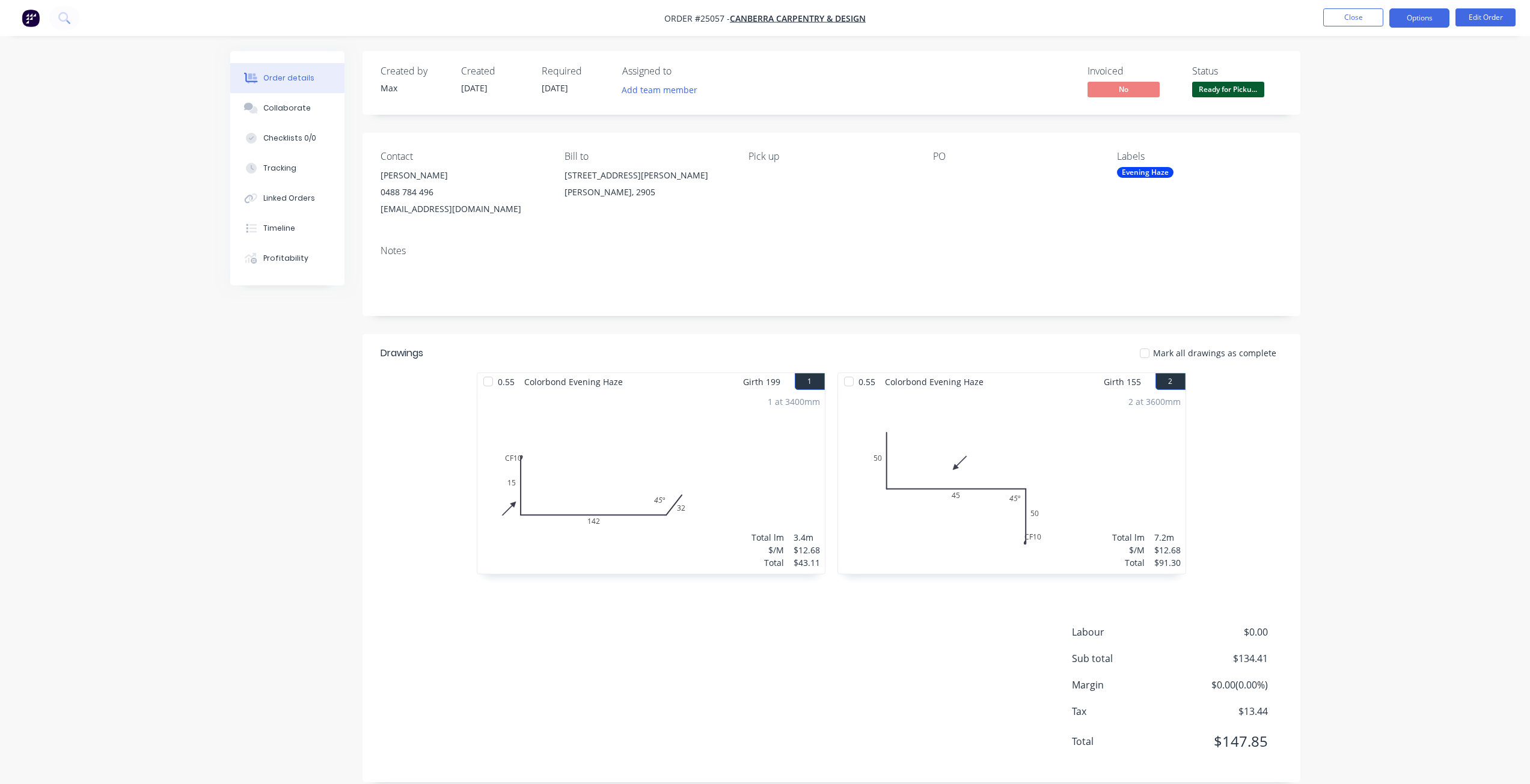
click at [1414, 15] on button "Options" at bounding box center [1419, 18] width 60 height 19
click at [1362, 72] on div "Invoice" at bounding box center [1383, 73] width 111 height 17
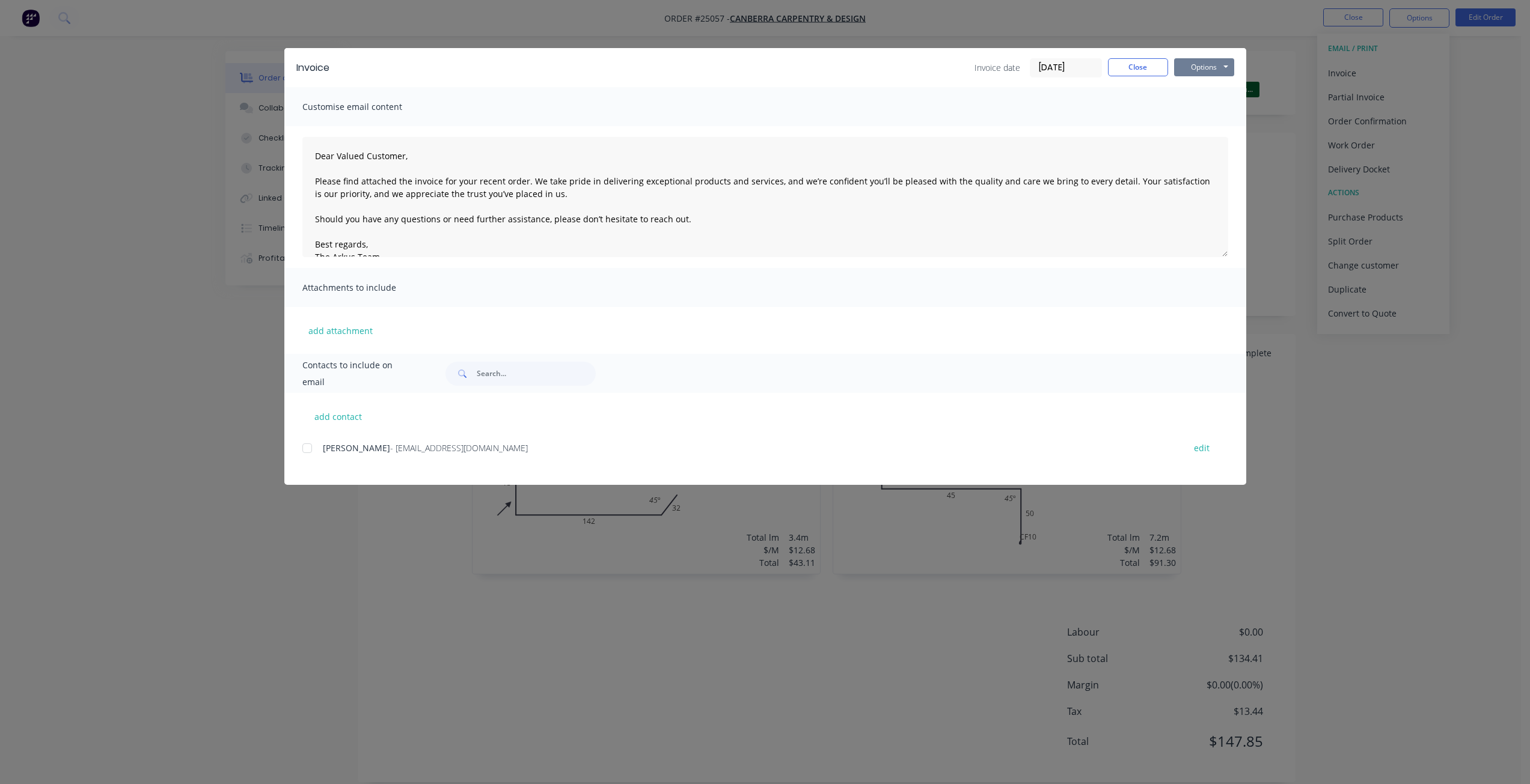
click at [1180, 61] on button "Options" at bounding box center [1204, 67] width 60 height 18
click at [1191, 105] on button "Print" at bounding box center [1212, 108] width 77 height 20
click at [1107, 57] on div "Invoice Invoice date [DATE] Close Options Preview Print Email" at bounding box center [765, 68] width 961 height 39
click at [1115, 64] on button "Close" at bounding box center [1137, 67] width 60 height 18
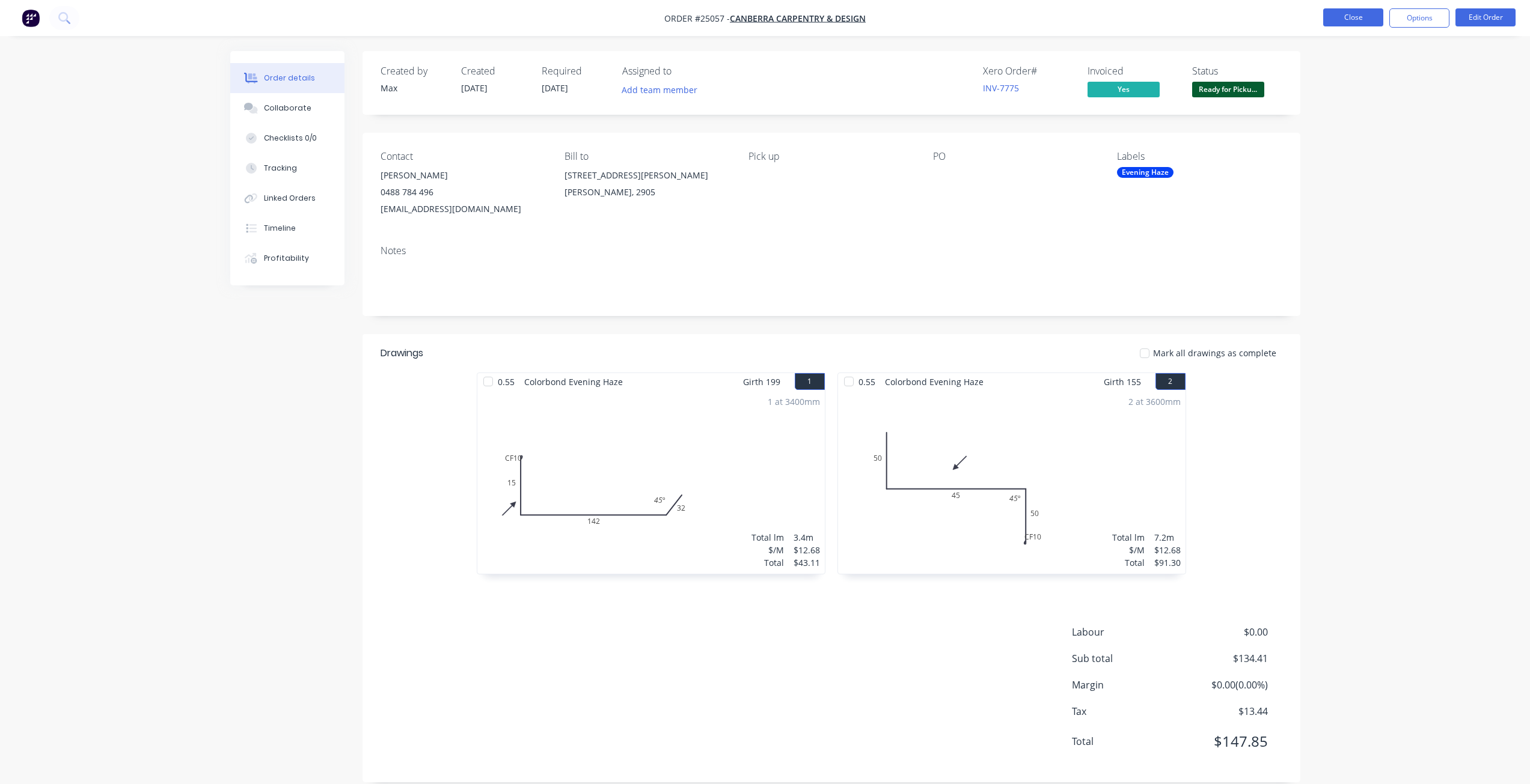
click at [1349, 24] on button "Close" at bounding box center [1353, 17] width 60 height 18
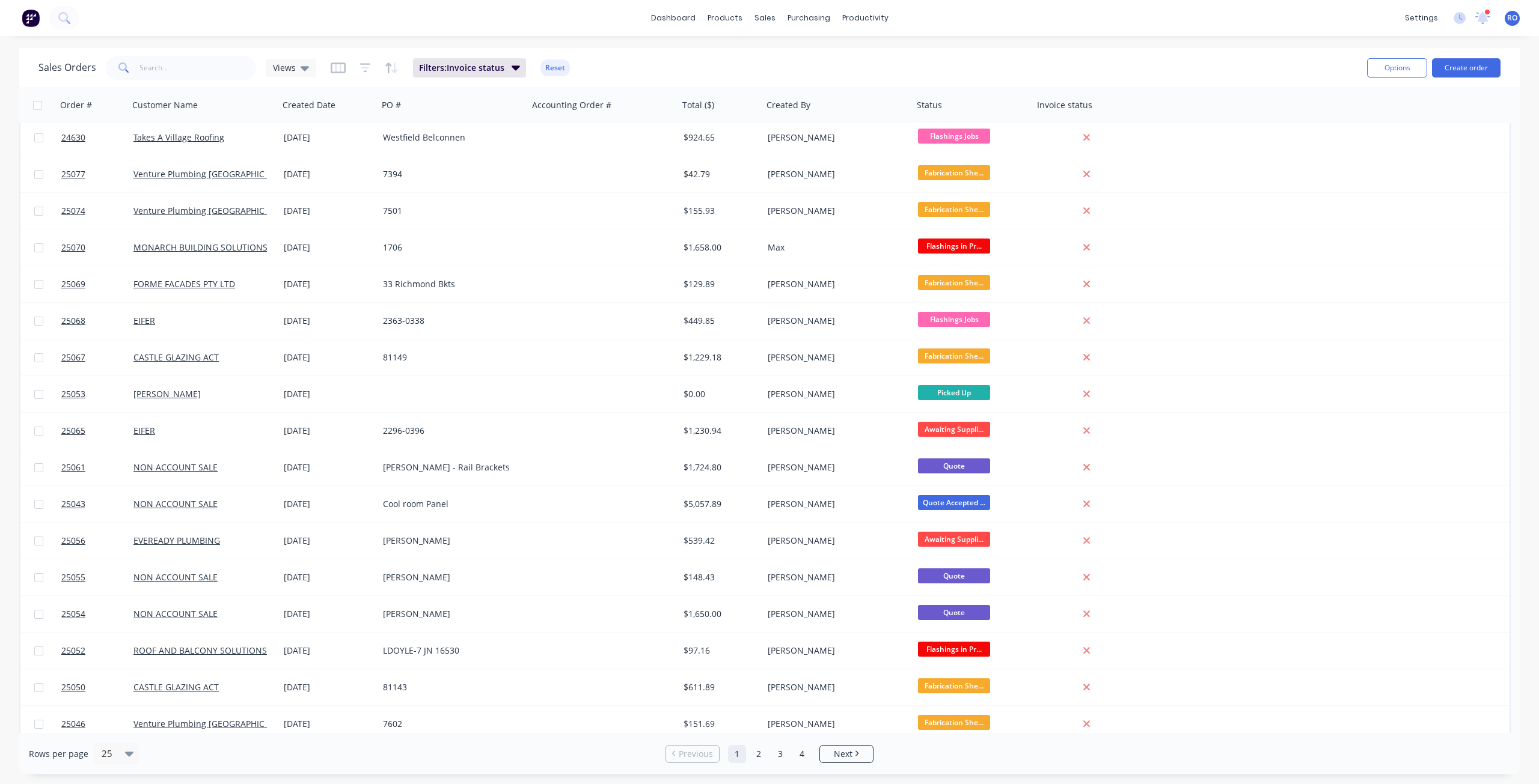
scroll to position [307, 0]
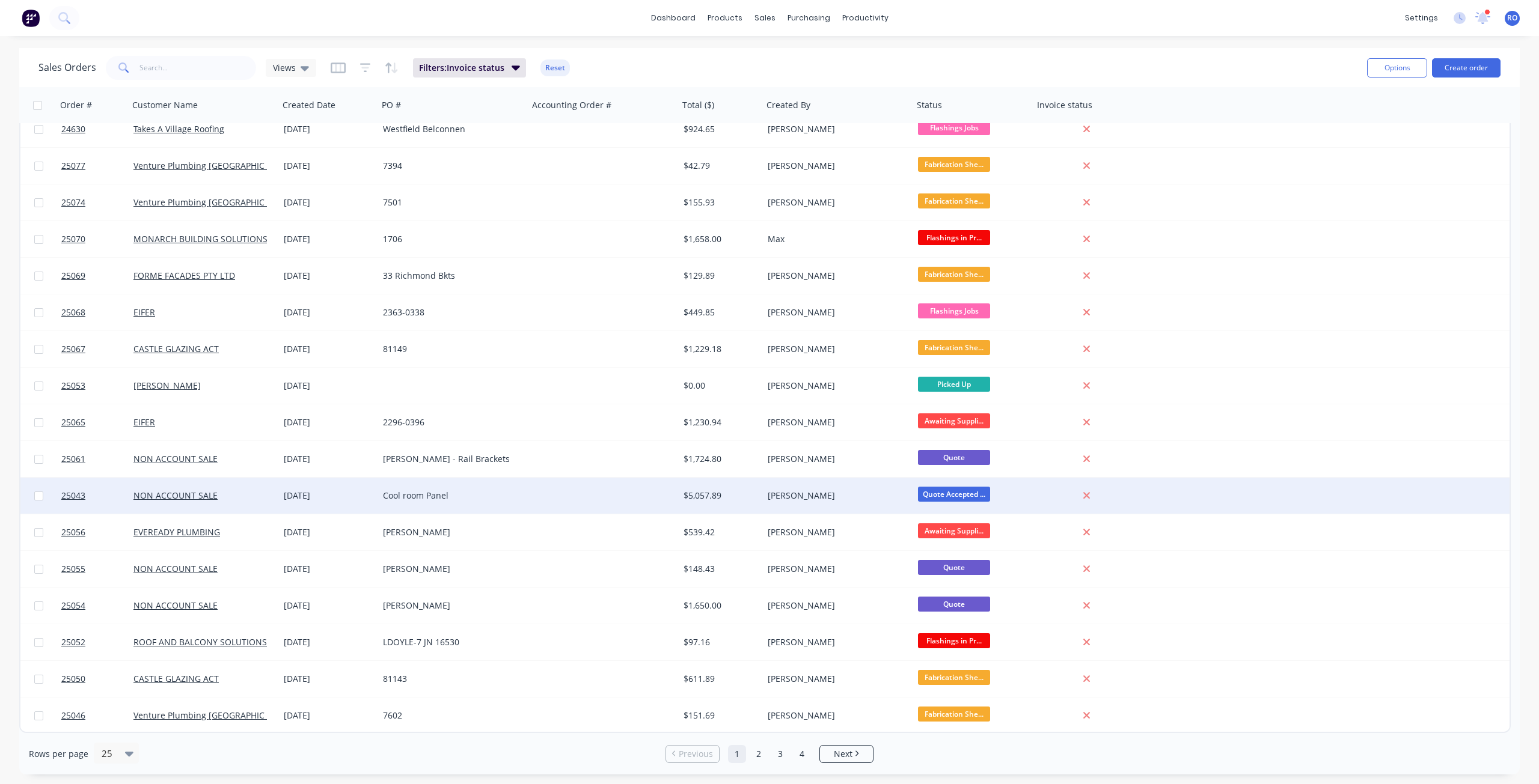
click at [750, 492] on div "$5,057.89" at bounding box center [719, 495] width 71 height 12
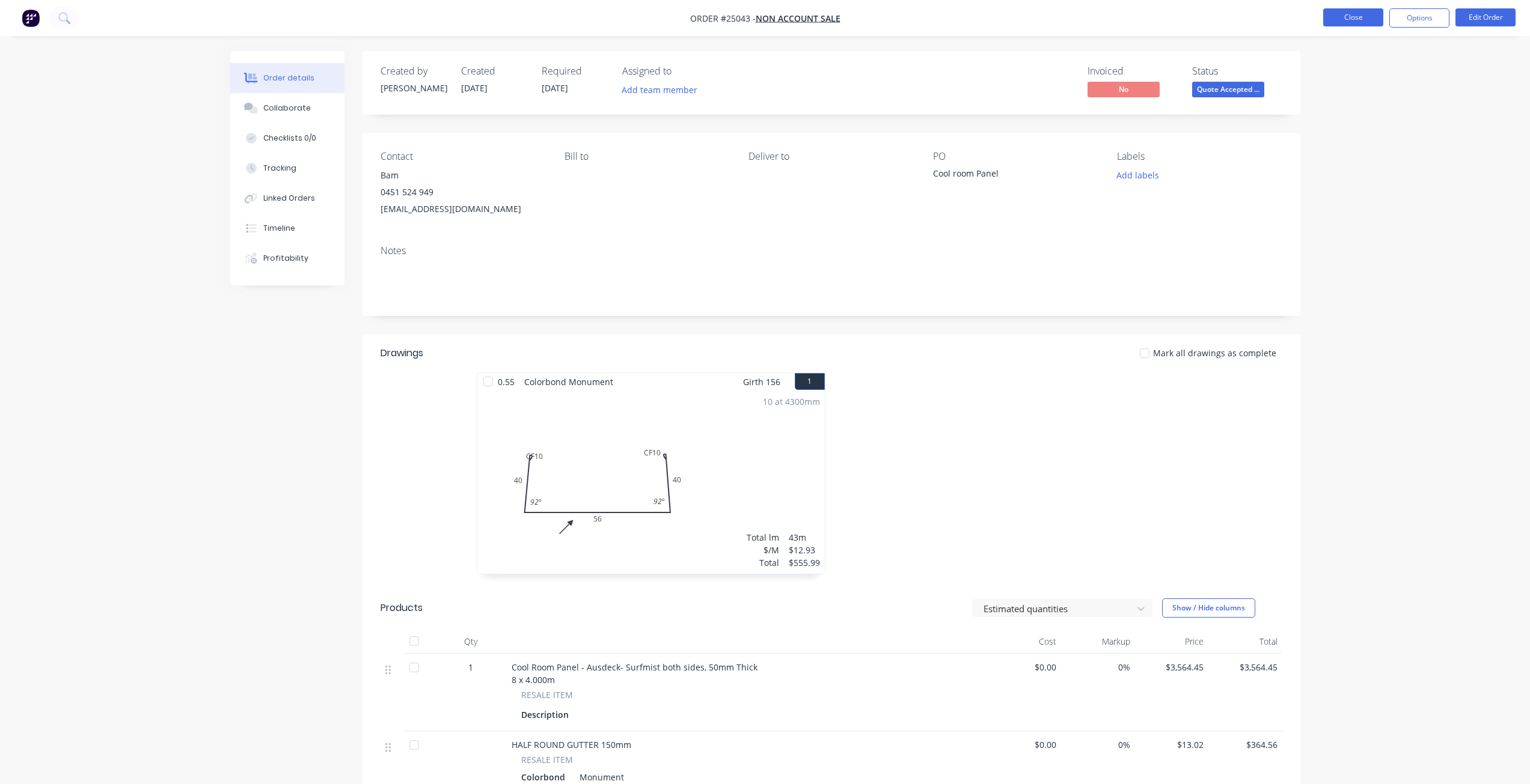
click at [1367, 15] on button "Close" at bounding box center [1353, 17] width 60 height 18
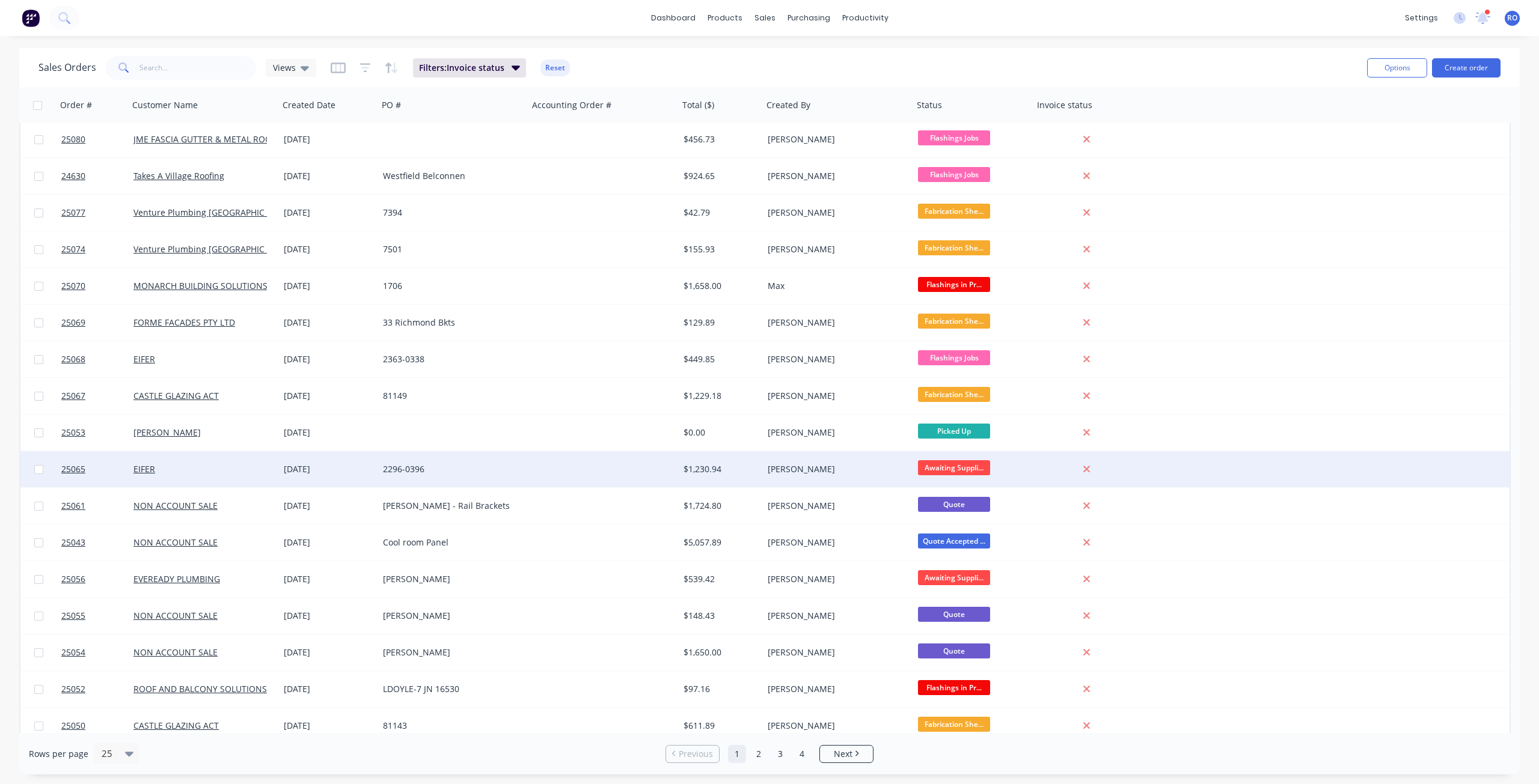
scroll to position [300, 0]
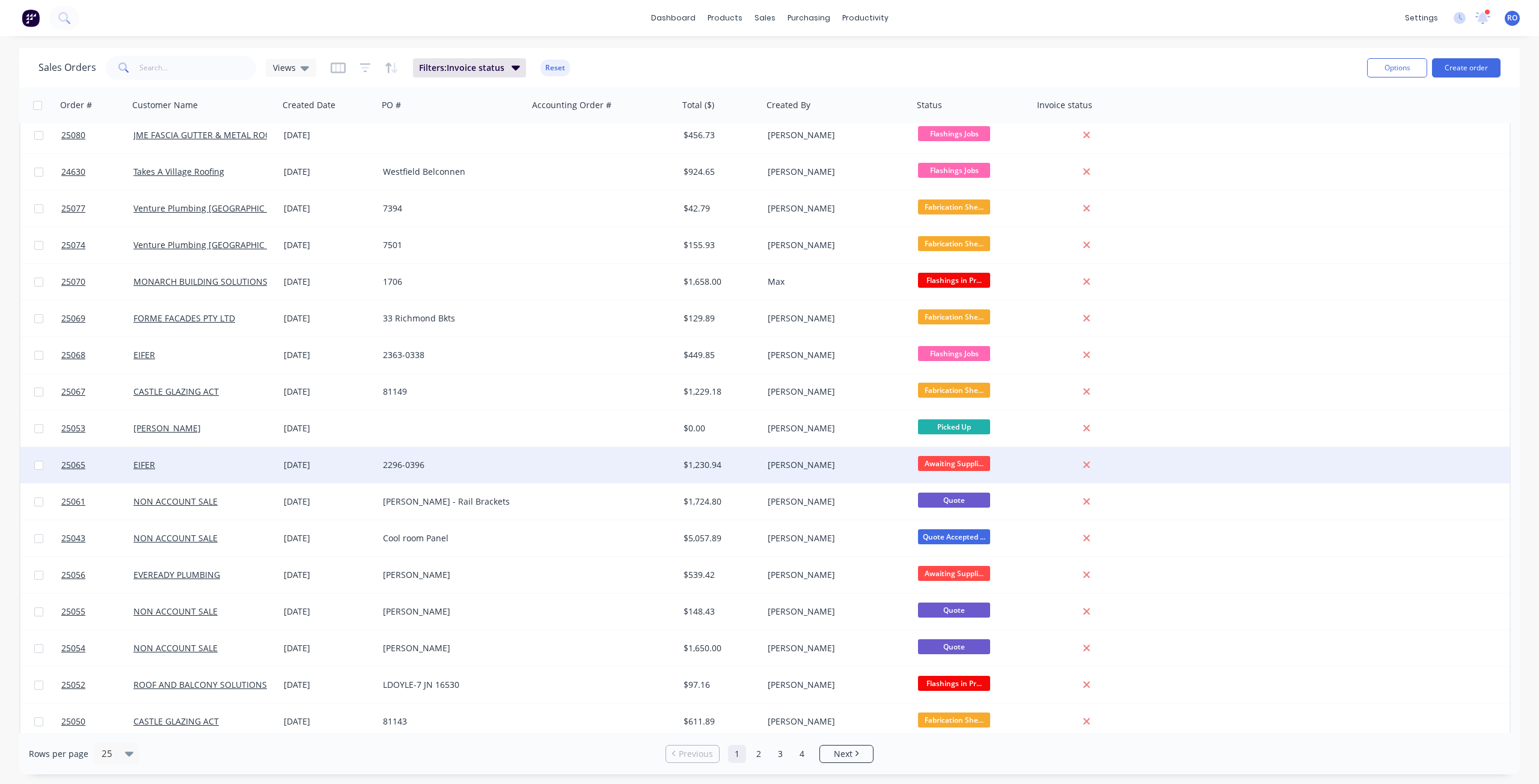
click at [788, 469] on div "[PERSON_NAME]" at bounding box center [835, 465] width 134 height 12
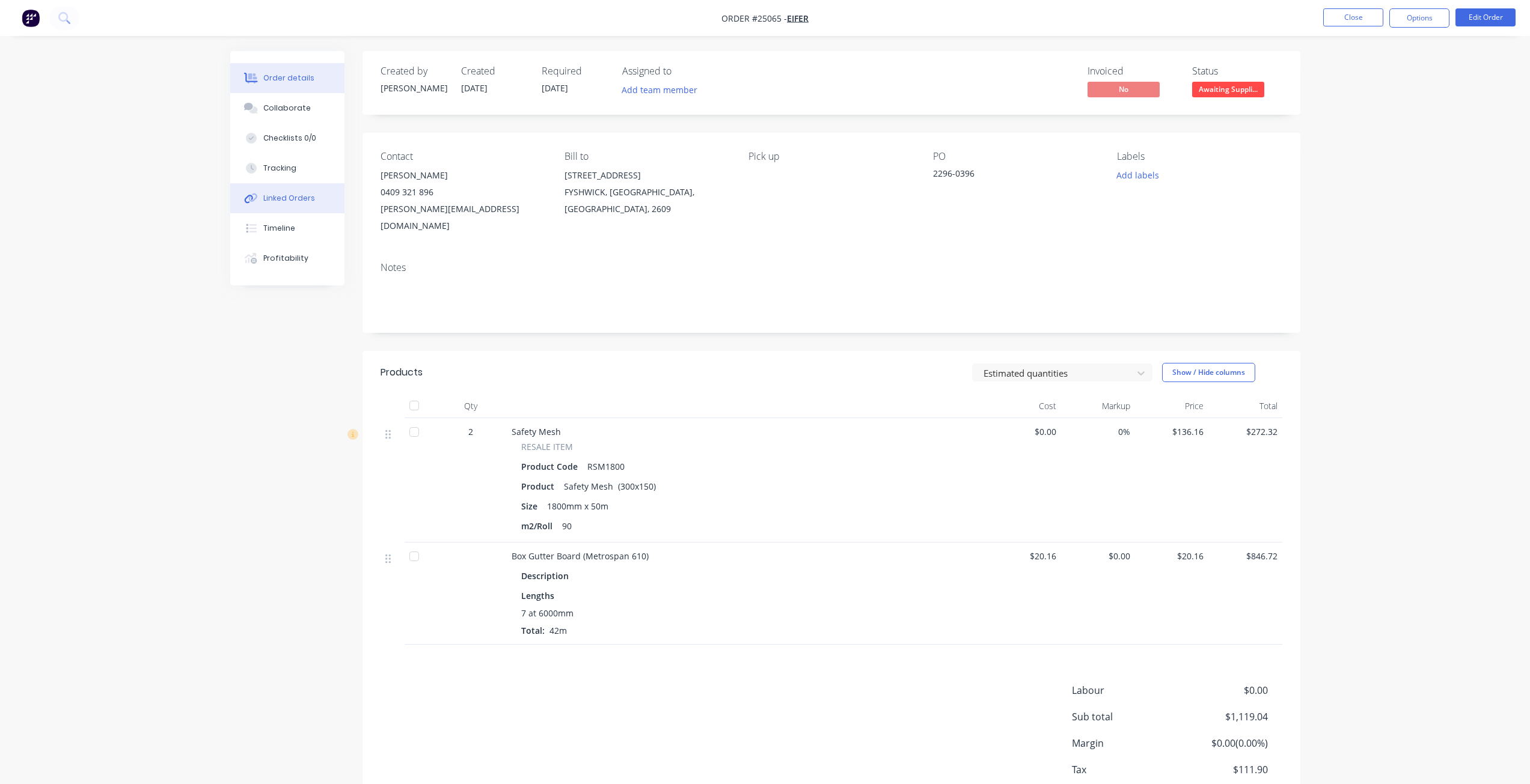
click at [286, 188] on button "Linked Orders" at bounding box center [287, 198] width 114 height 30
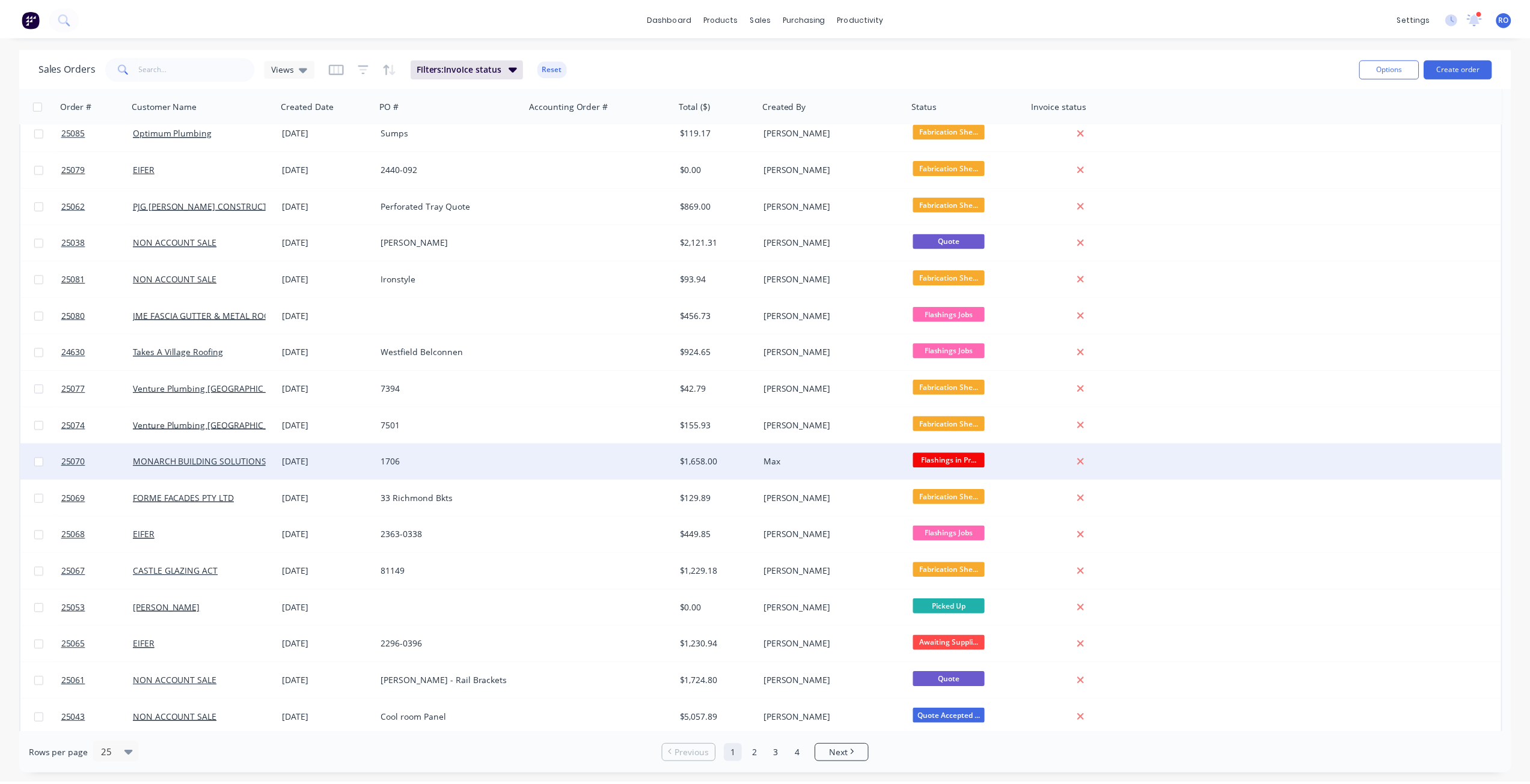
scroll to position [180, 0]
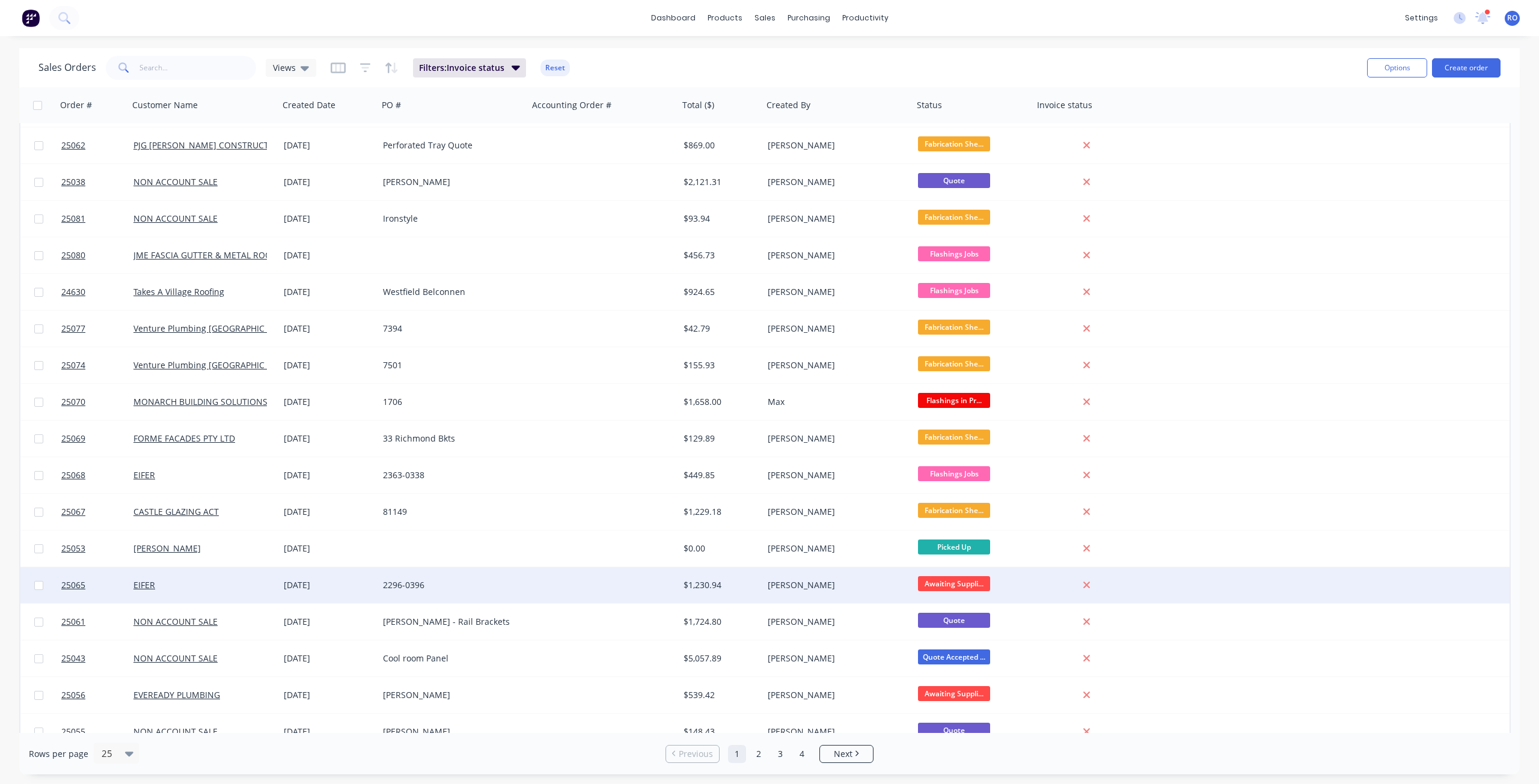
click at [689, 580] on div "$1,230.94" at bounding box center [719, 585] width 71 height 12
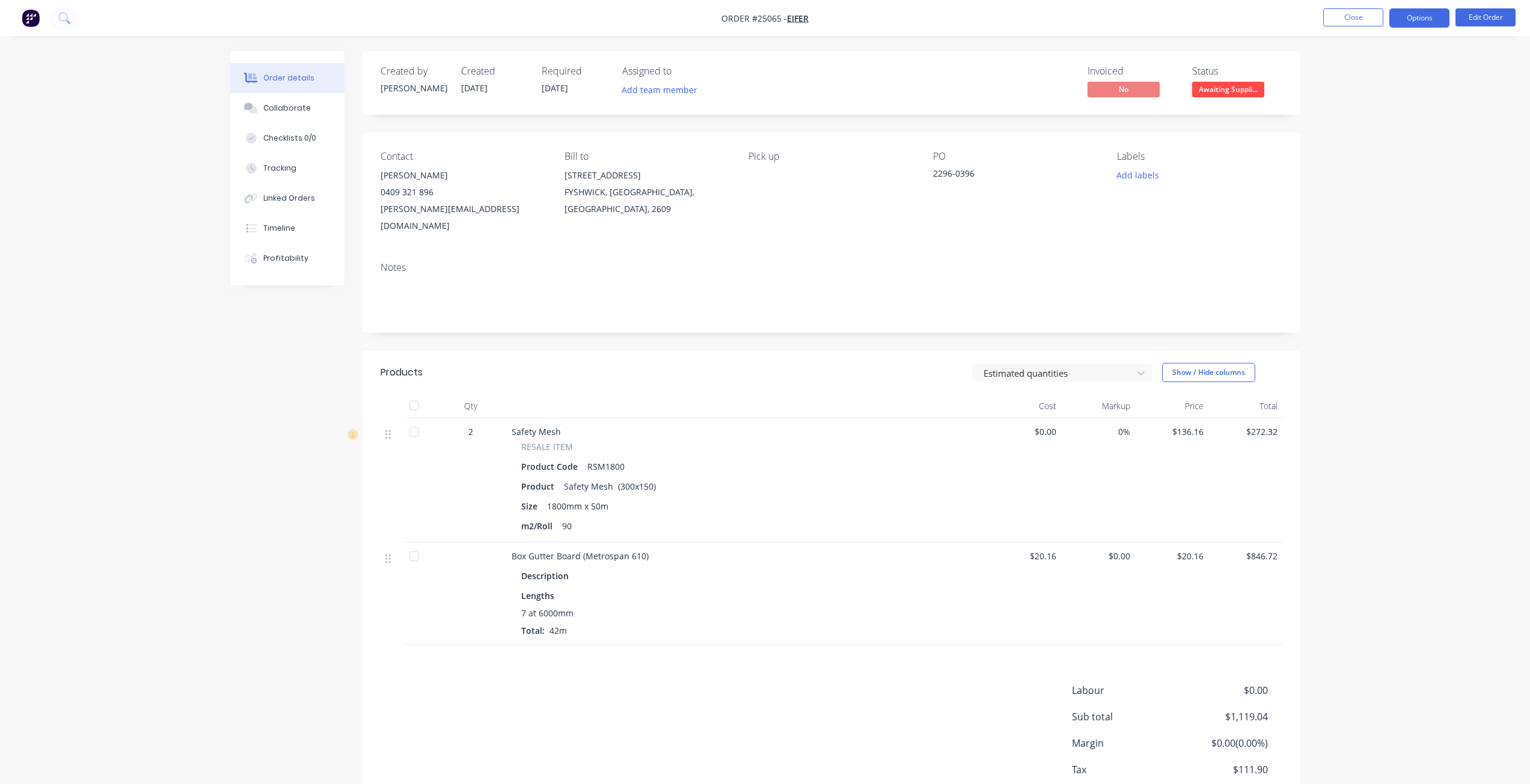
click at [1424, 22] on button "Options" at bounding box center [1419, 18] width 60 height 19
click at [1390, 77] on div "Invoice" at bounding box center [1383, 73] width 111 height 17
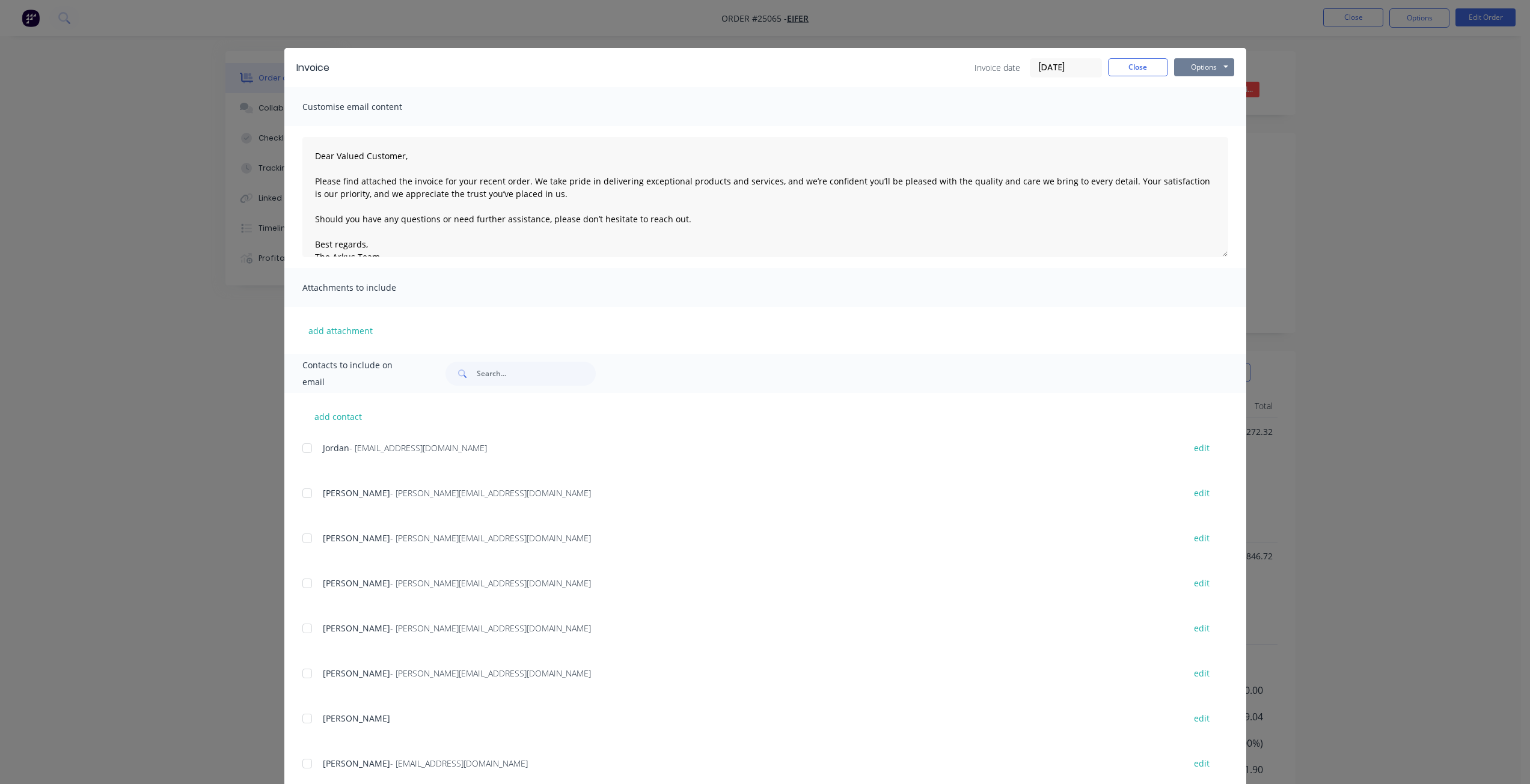
click at [1182, 64] on button "Options" at bounding box center [1204, 67] width 60 height 18
click at [1189, 117] on button "Print" at bounding box center [1212, 108] width 77 height 20
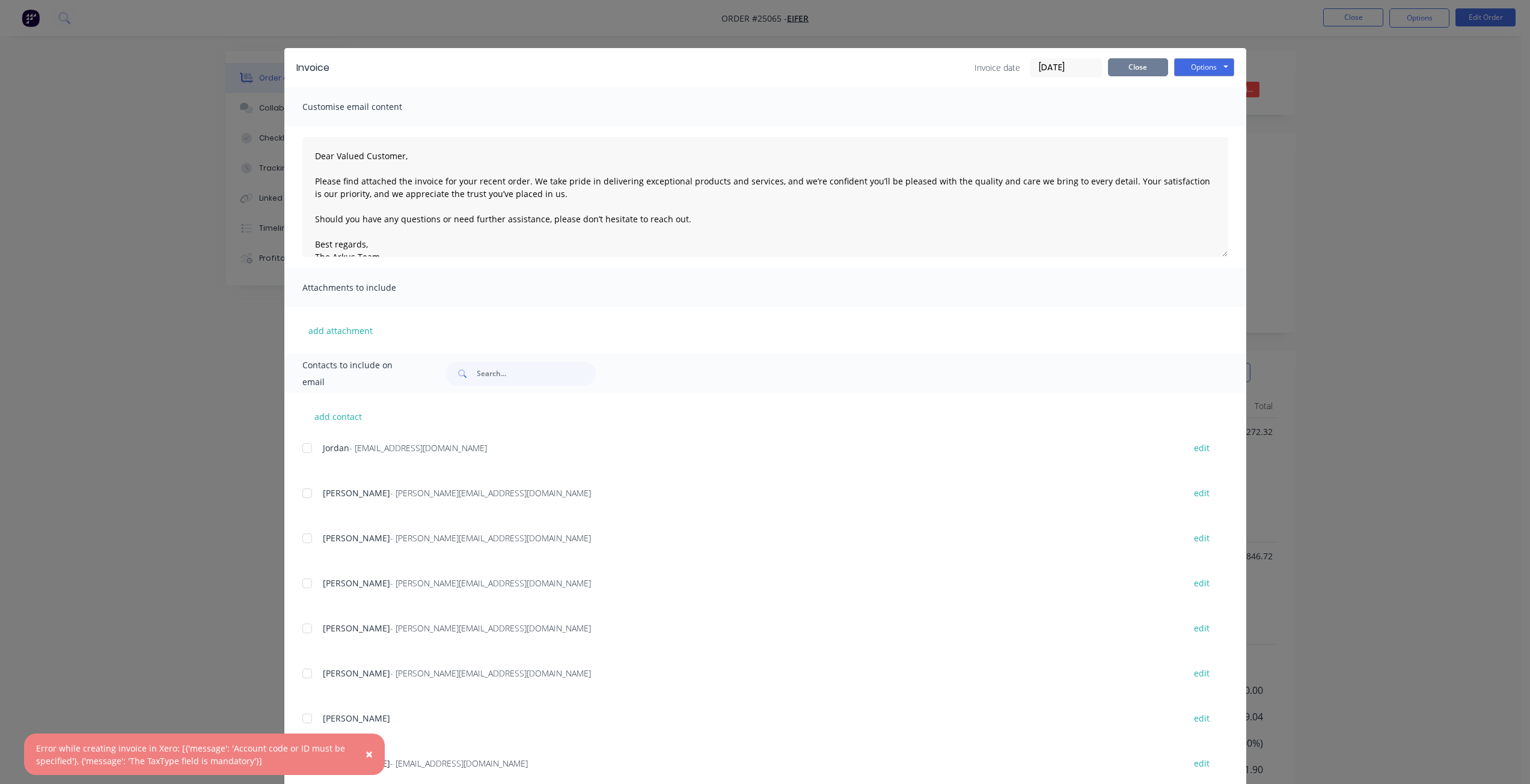
click at [1134, 58] on button "Close" at bounding box center [1137, 67] width 60 height 18
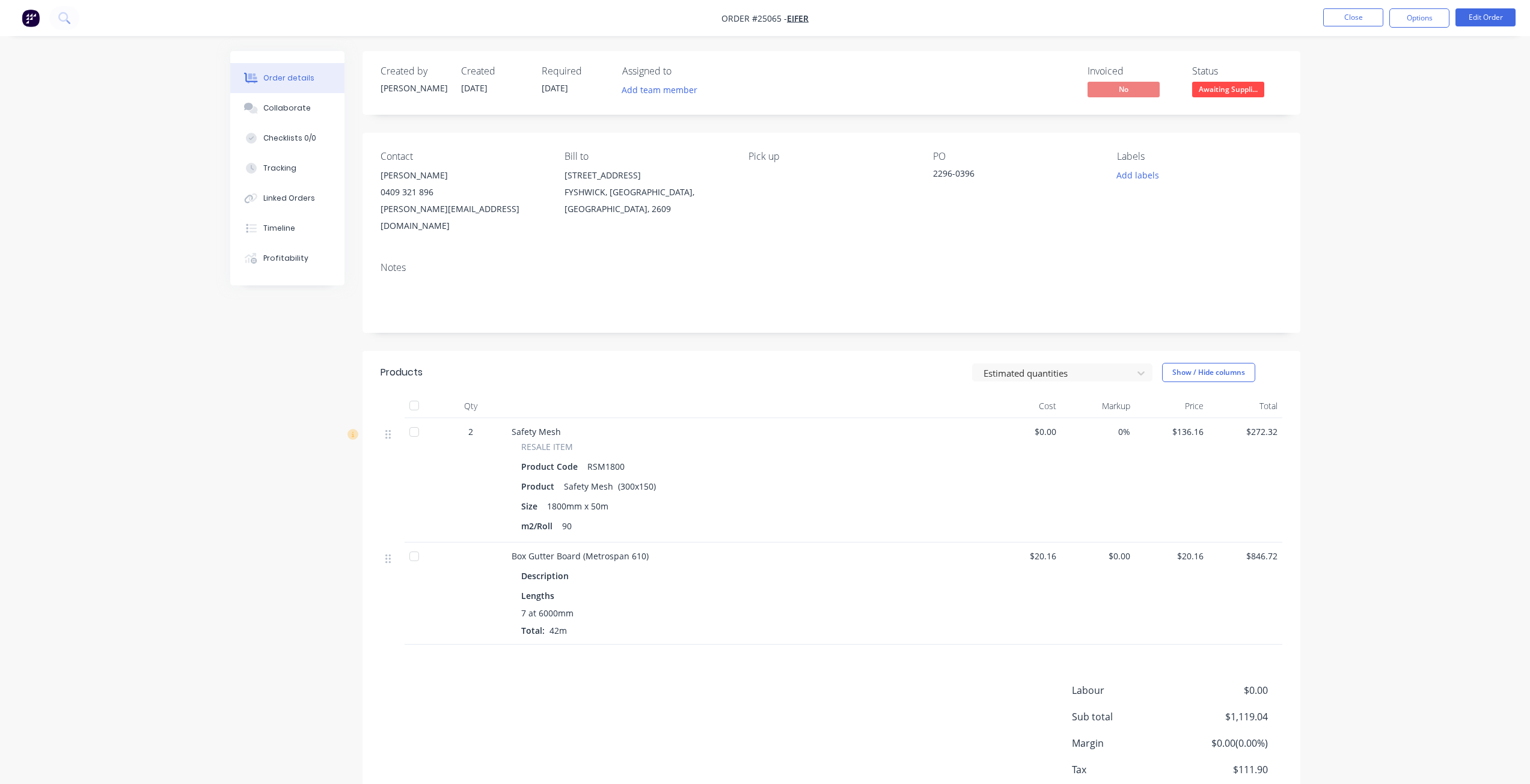
click at [644, 567] on div "Description" at bounding box center [747, 576] width 452 height 17
click at [1491, 22] on button "Edit Order" at bounding box center [1485, 17] width 60 height 18
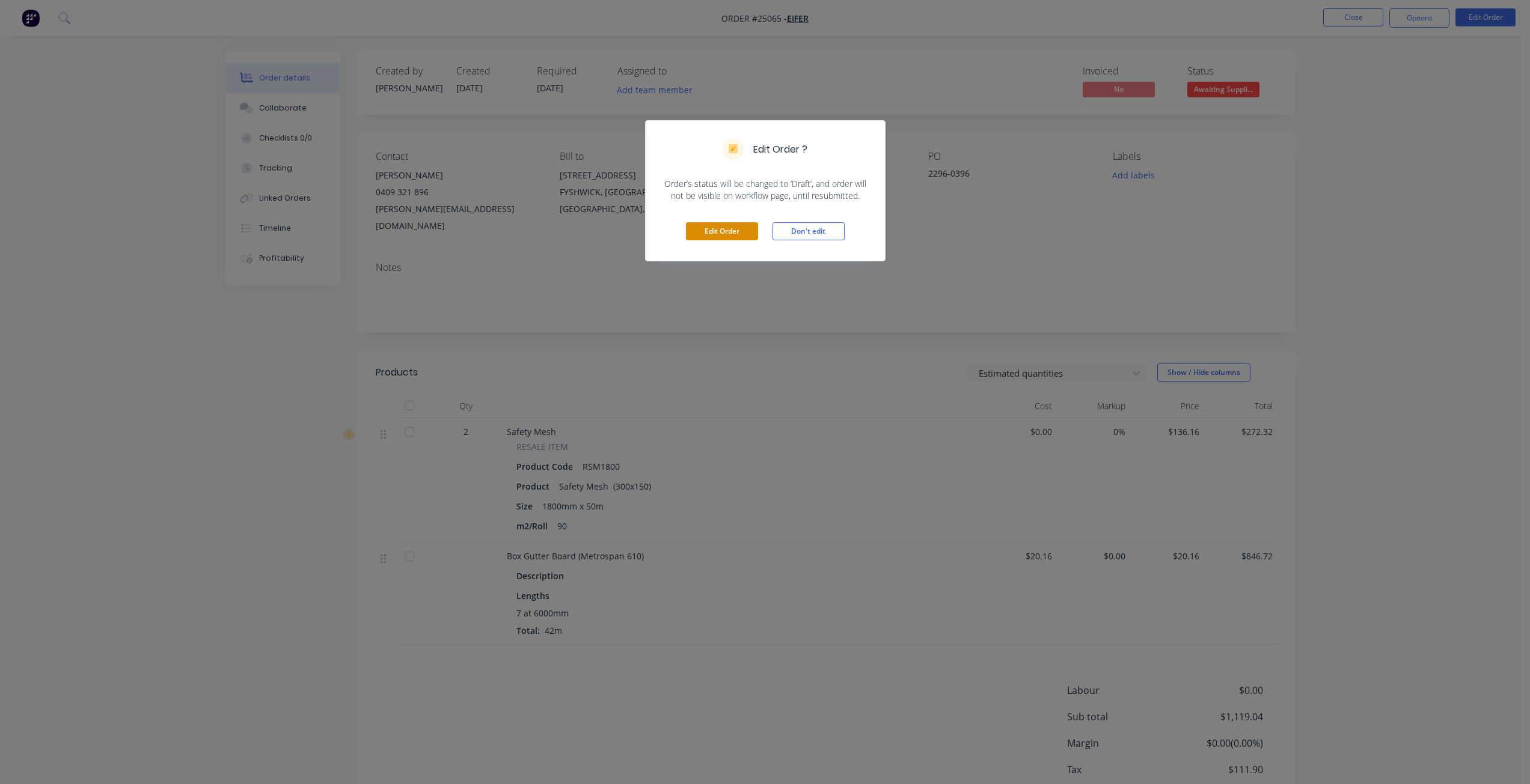
click at [742, 226] on button "Edit Order" at bounding box center [722, 231] width 72 height 18
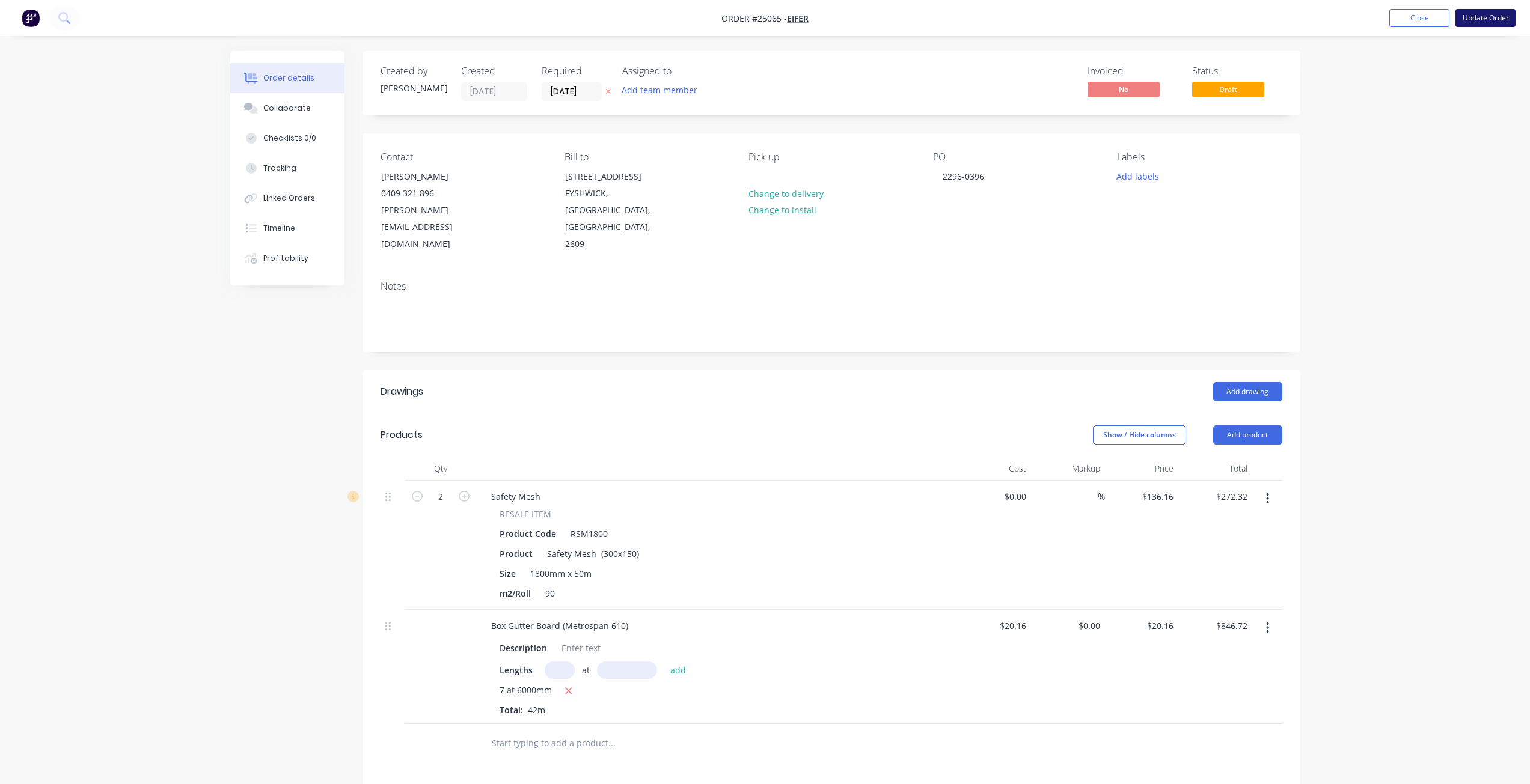
click at [1488, 17] on button "Update Order" at bounding box center [1485, 17] width 60 height 18
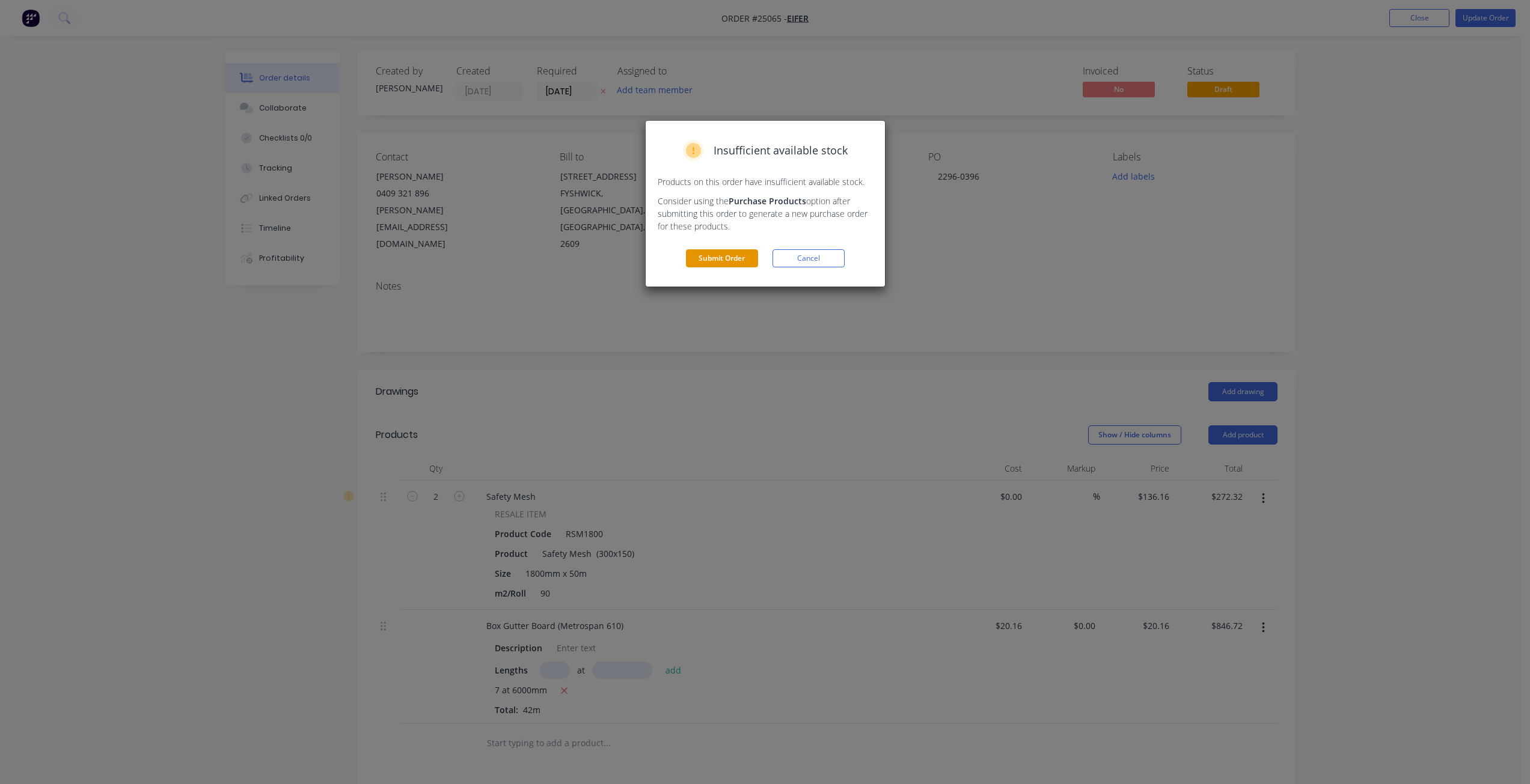
click at [714, 261] on button "Submit Order" at bounding box center [722, 258] width 72 height 18
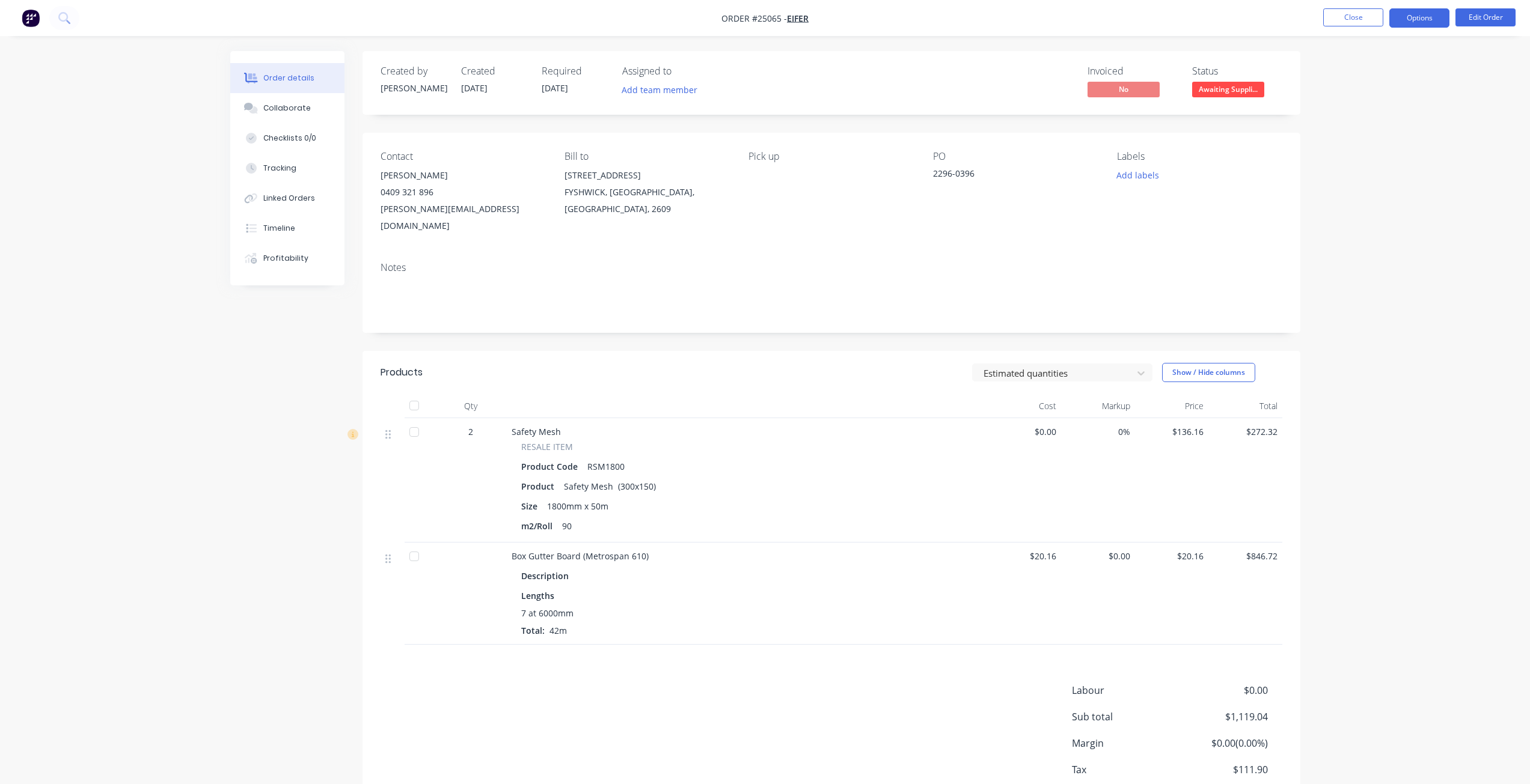
click at [1426, 9] on button "Options" at bounding box center [1419, 18] width 60 height 19
click at [1383, 75] on div "Invoice" at bounding box center [1383, 73] width 111 height 17
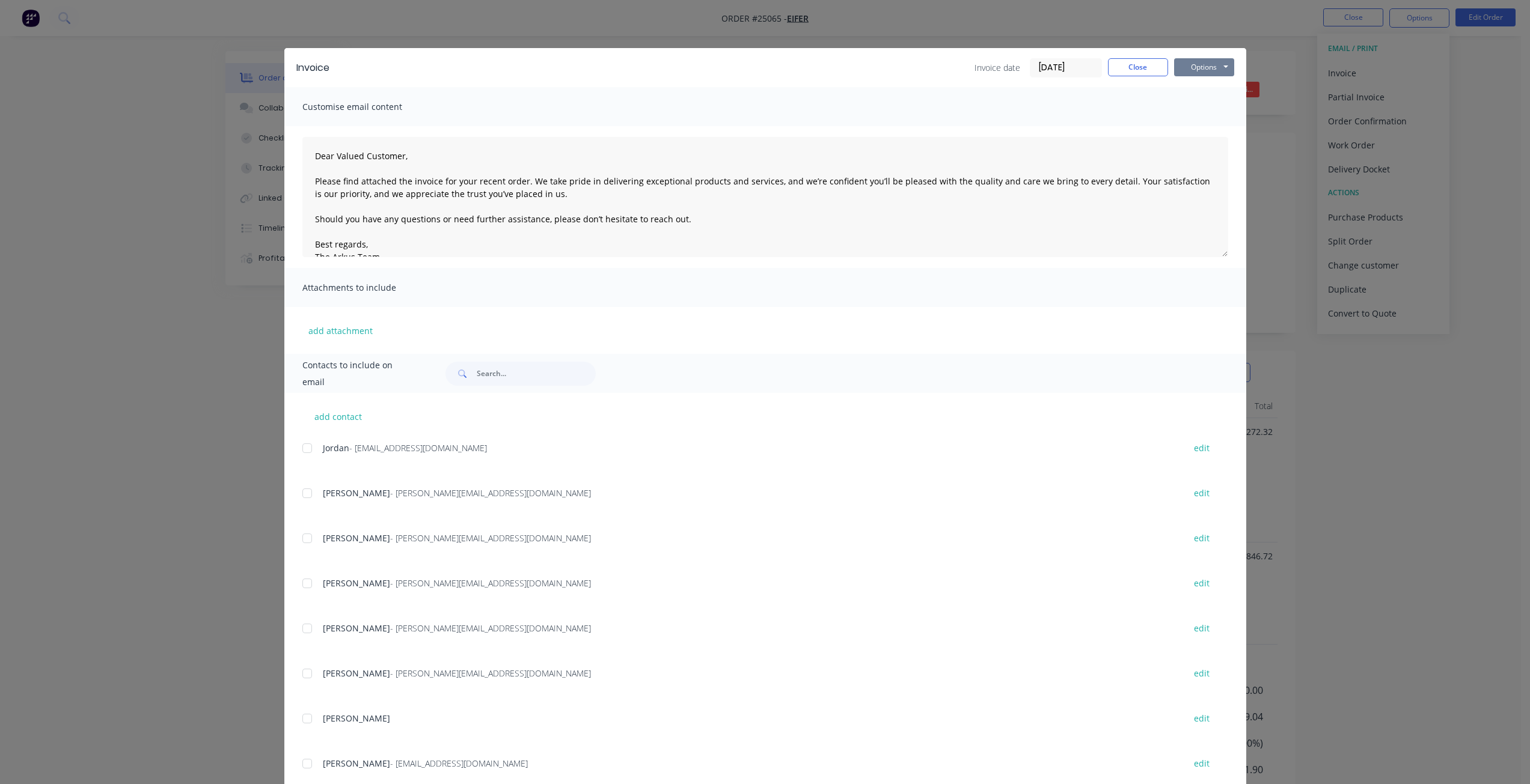
click at [1185, 68] on button "Options" at bounding box center [1204, 67] width 60 height 18
click at [1191, 113] on button "Print" at bounding box center [1212, 108] width 77 height 20
click at [1140, 60] on button "Close" at bounding box center [1137, 67] width 60 height 18
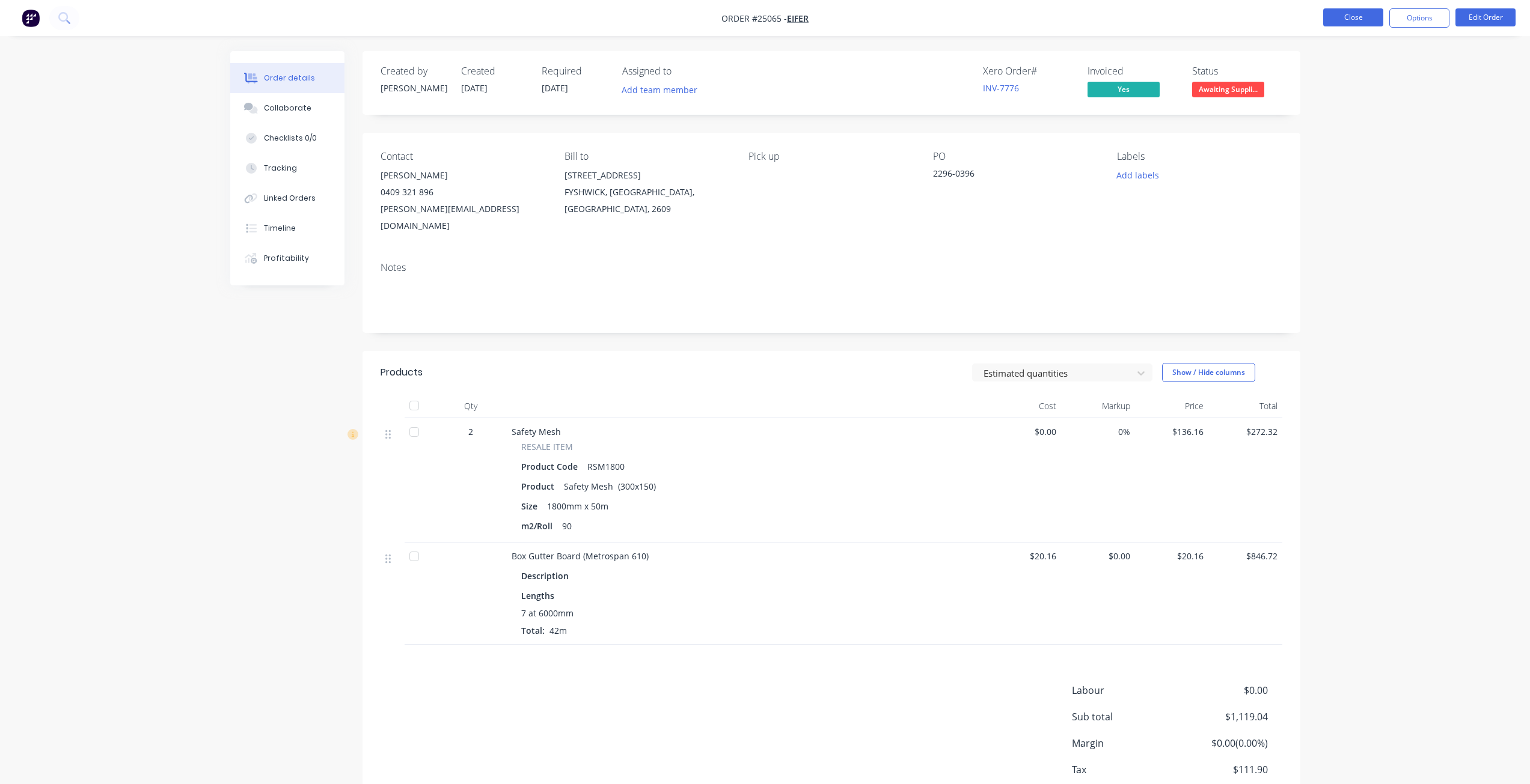
click at [1353, 26] on button "Close" at bounding box center [1353, 17] width 60 height 18
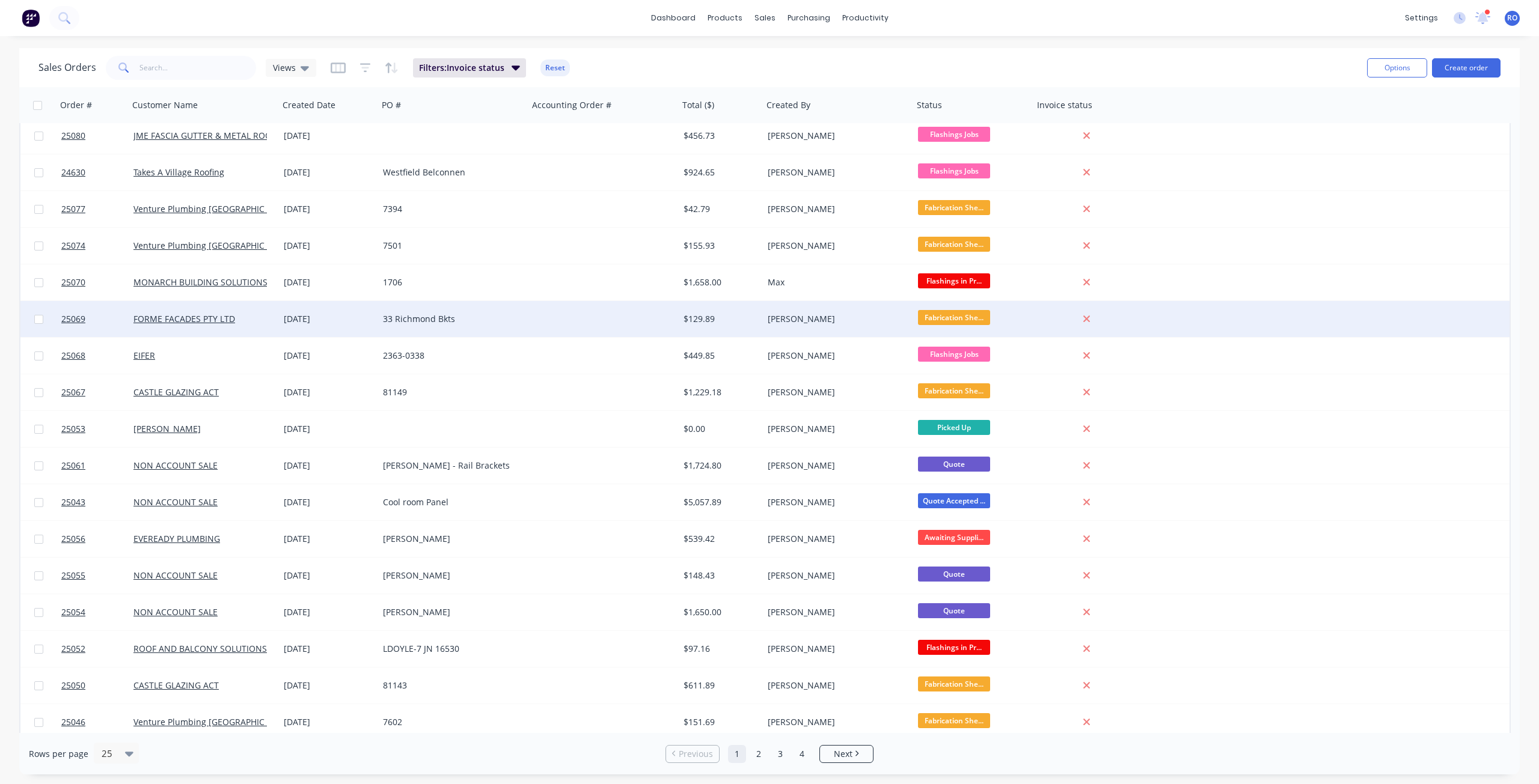
scroll to position [300, 0]
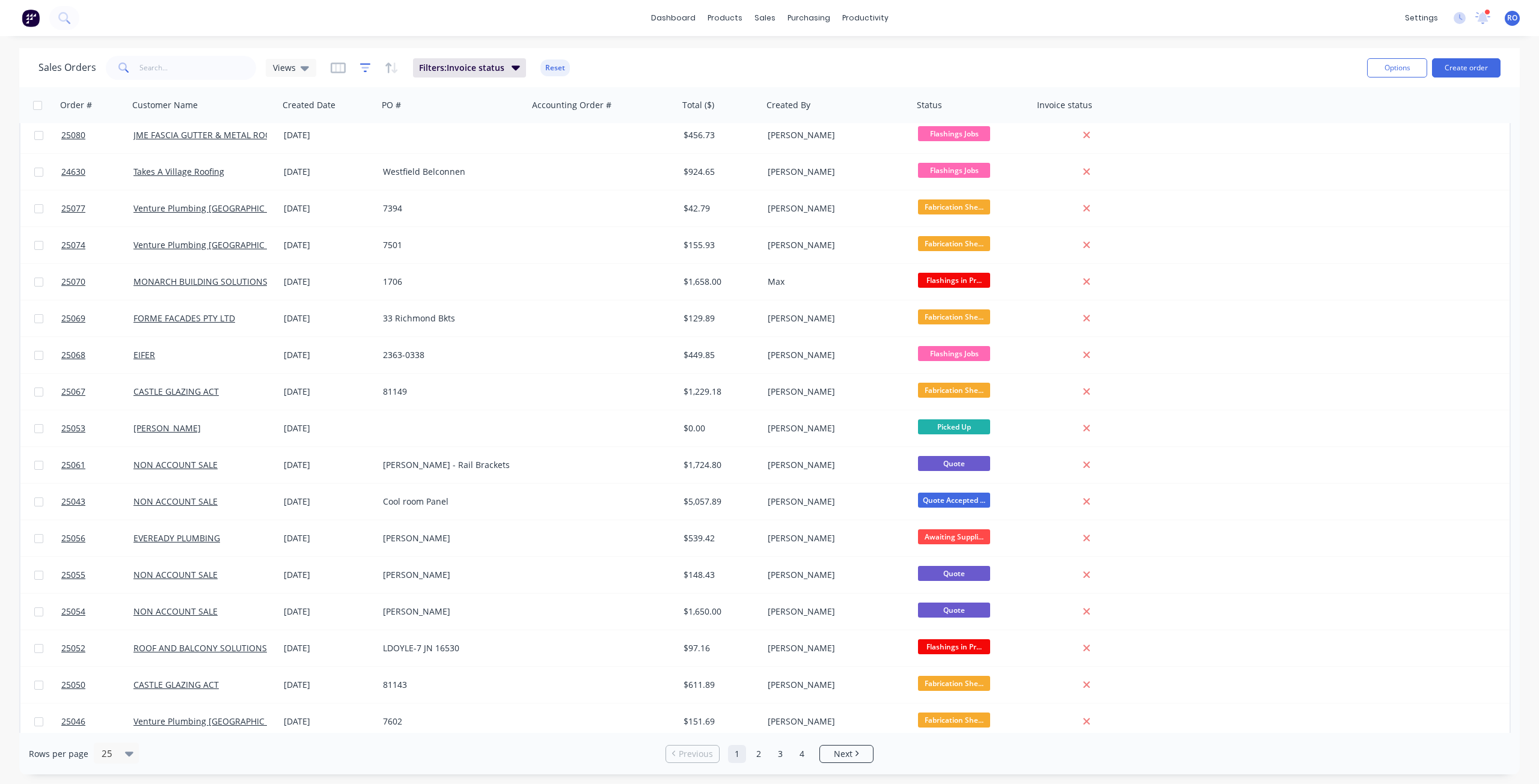
click at [368, 68] on icon "button" at bounding box center [366, 68] width 11 height 12
click at [426, 156] on button "add" at bounding box center [478, 153] width 142 height 9
click at [433, 164] on div at bounding box center [468, 160] width 108 height 15
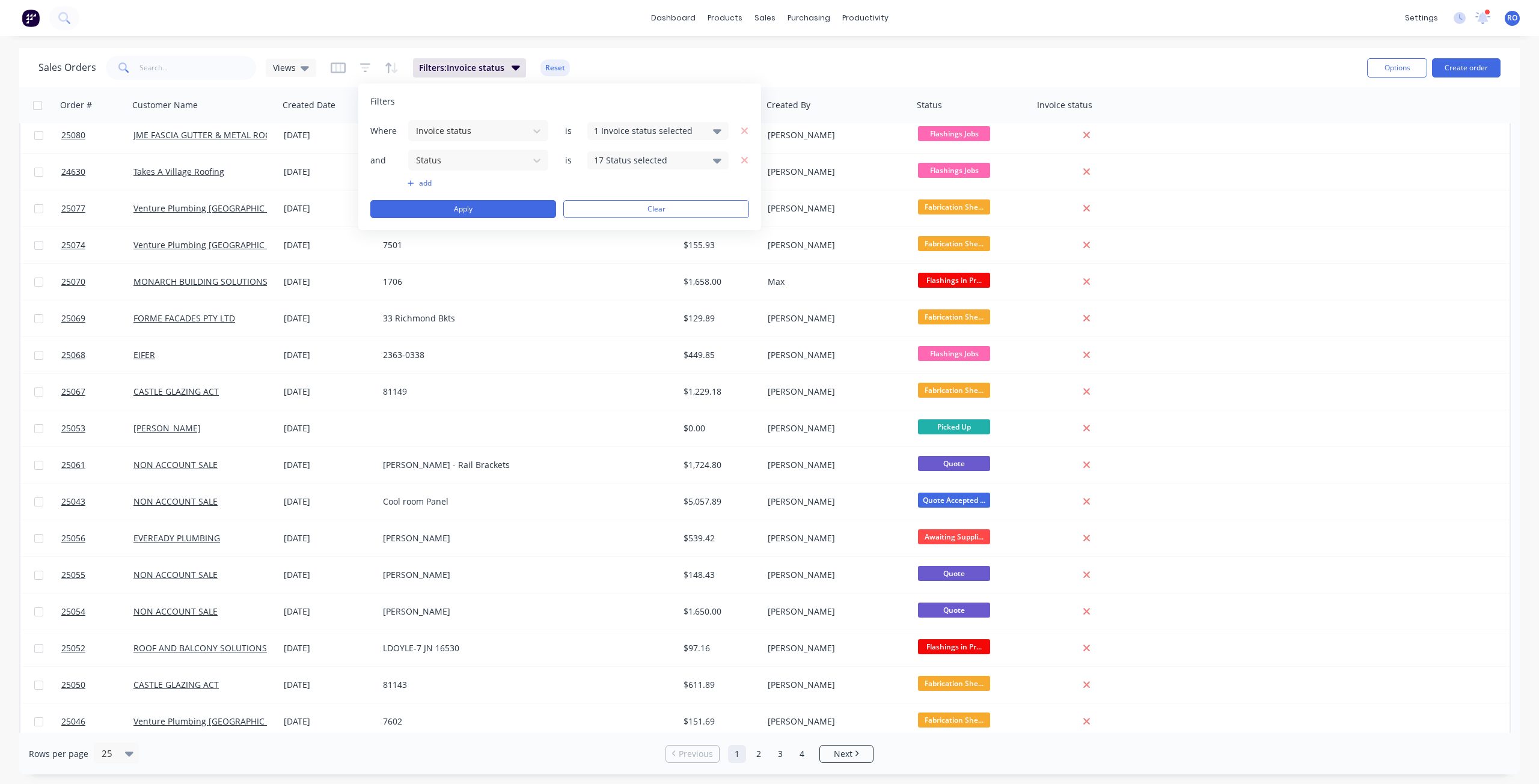
click at [648, 162] on div "17 Status selected" at bounding box center [648, 160] width 109 height 13
click at [607, 276] on div at bounding box center [607, 274] width 24 height 24
click at [607, 304] on div at bounding box center [607, 298] width 24 height 24
click at [555, 173] on div "Where Invoice status is 1 Invoice status selected and Status is 15 Status selec…" at bounding box center [559, 168] width 378 height 98
click at [539, 212] on button "Apply" at bounding box center [463, 208] width 186 height 18
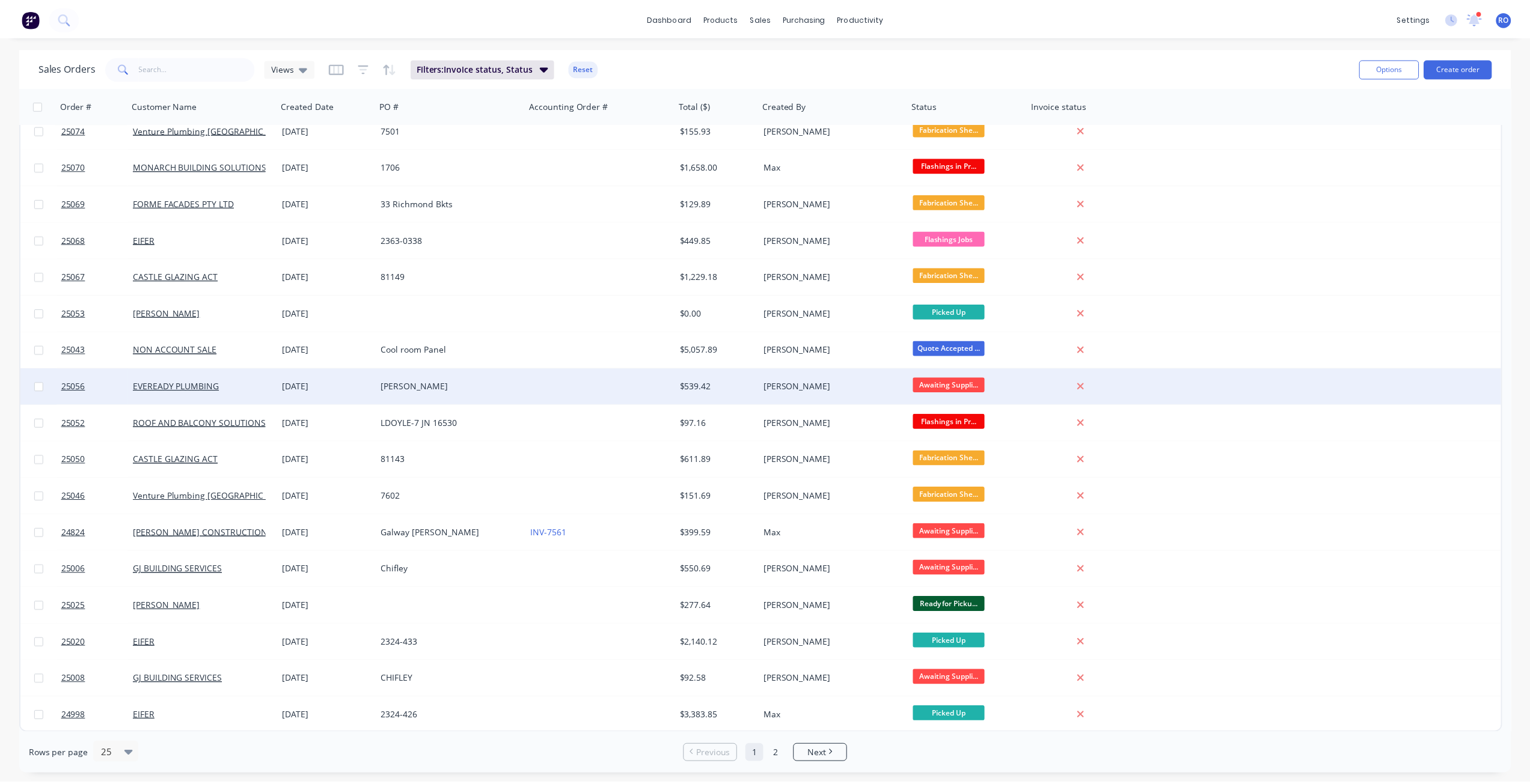
scroll to position [307, 0]
click at [391, 390] on div "[PERSON_NAME]" at bounding box center [450, 385] width 134 height 12
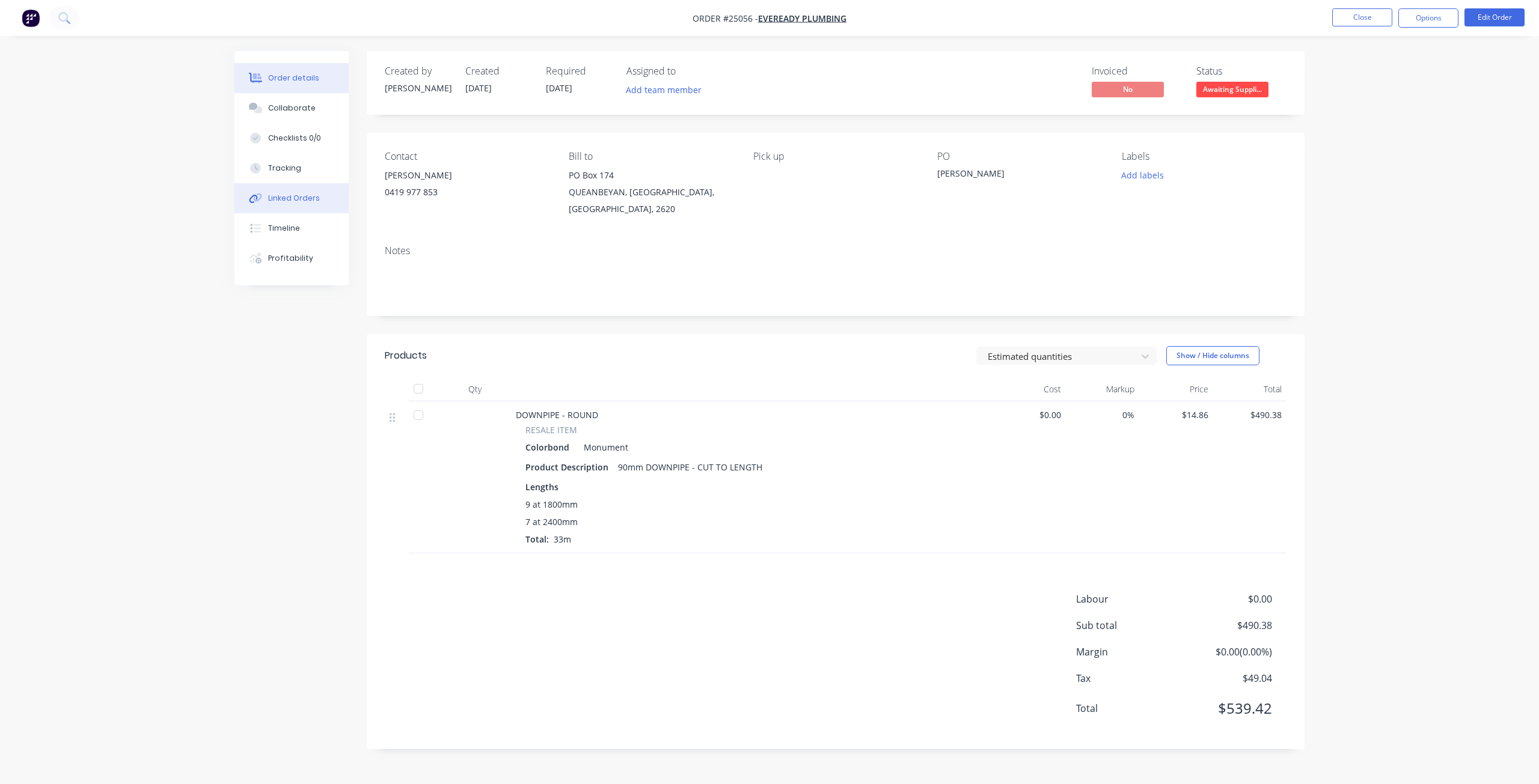
click at [299, 191] on button "Linked Orders" at bounding box center [291, 198] width 114 height 30
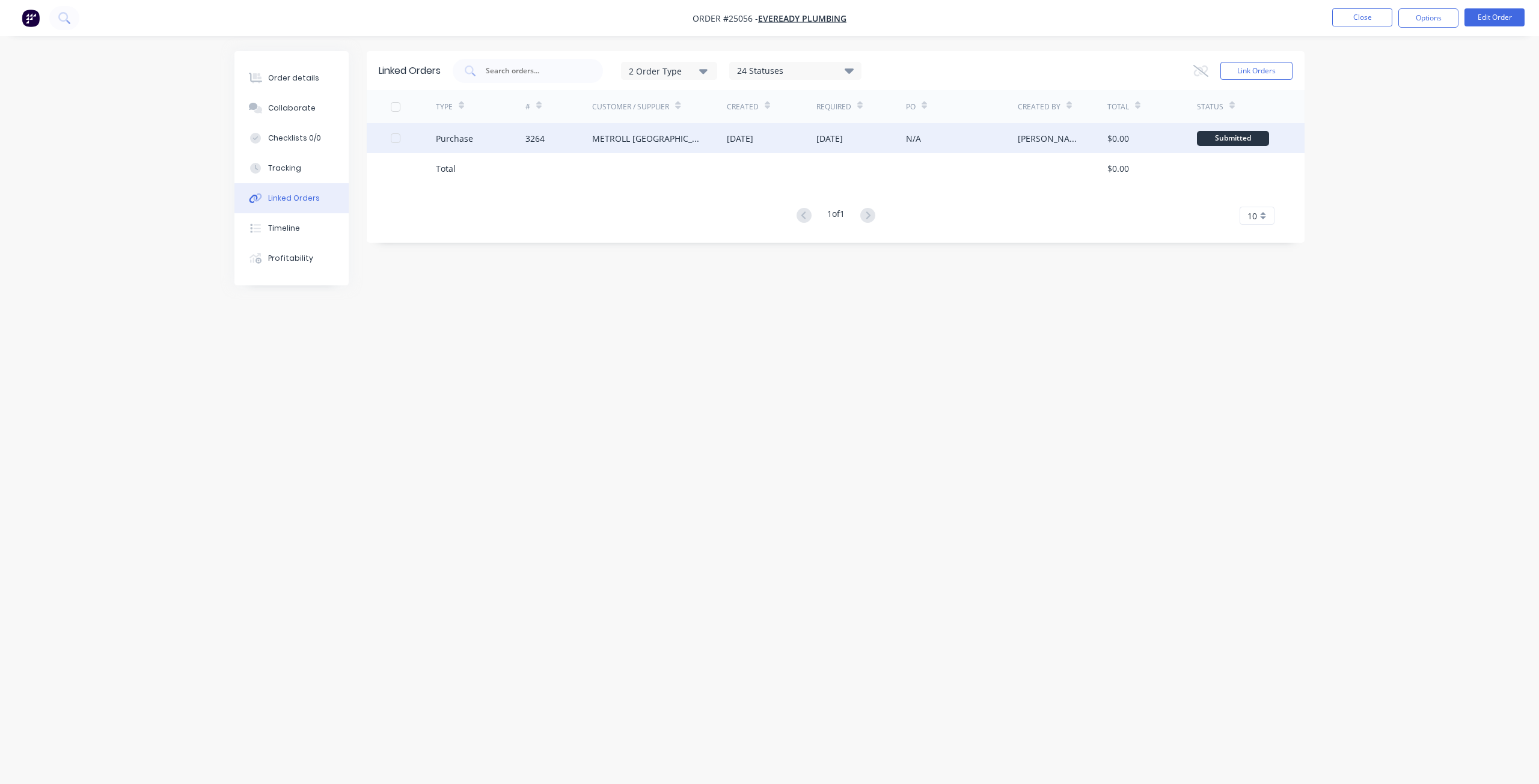
click at [647, 142] on div "METROLL [GEOGRAPHIC_DATA]" at bounding box center [648, 138] width 111 height 13
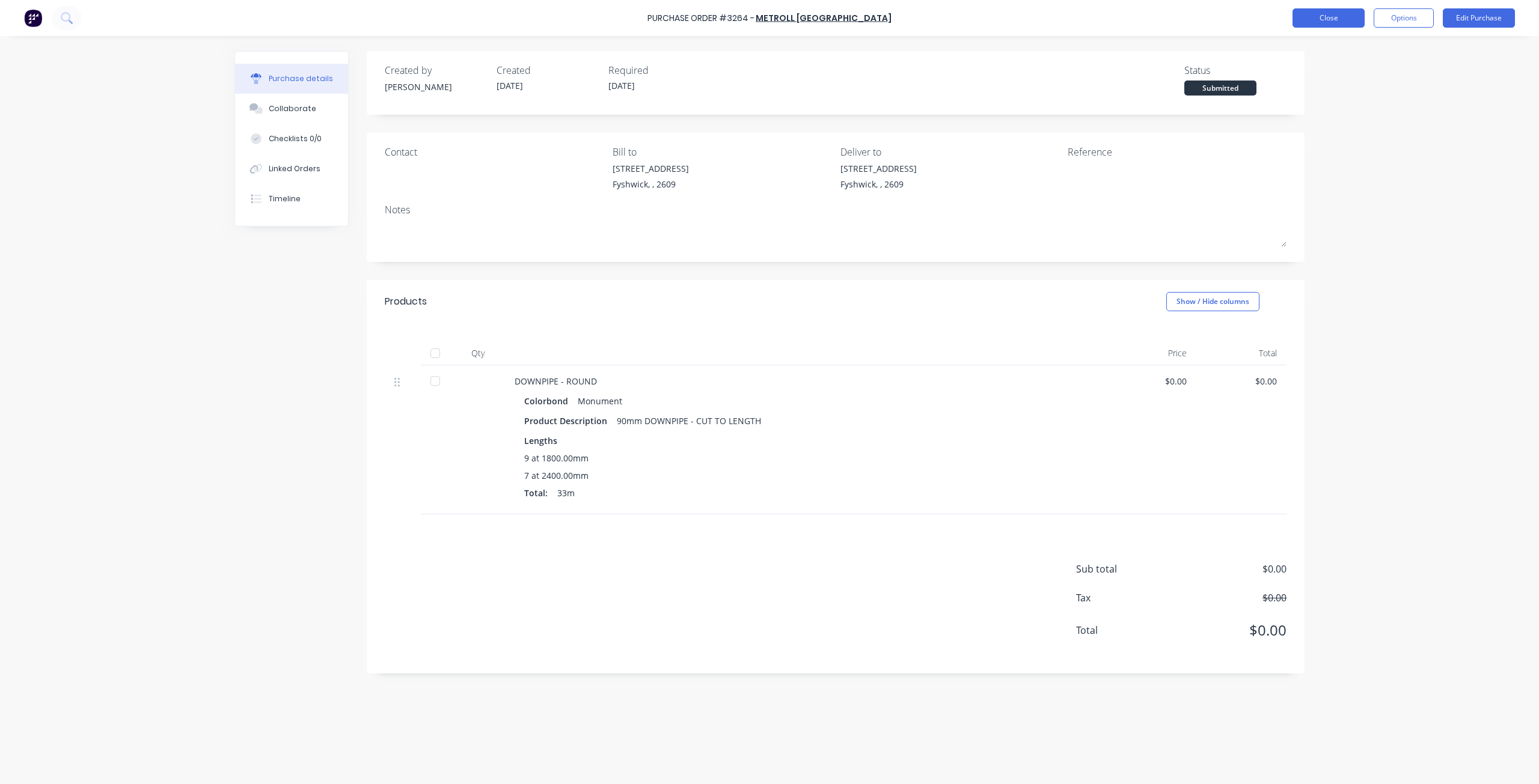
click at [1341, 20] on button "Close" at bounding box center [1329, 18] width 72 height 19
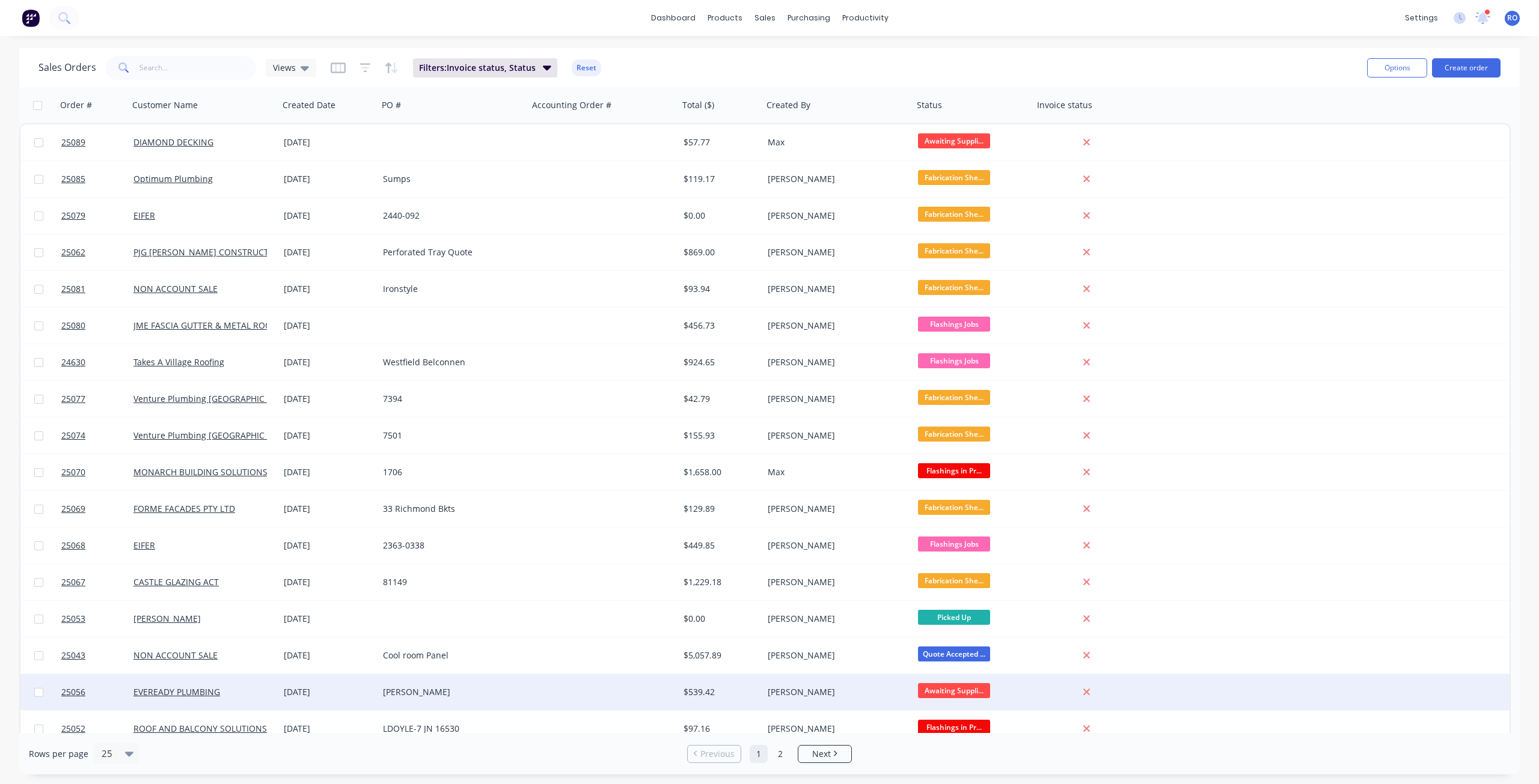
click at [663, 694] on div at bounding box center [603, 692] width 150 height 36
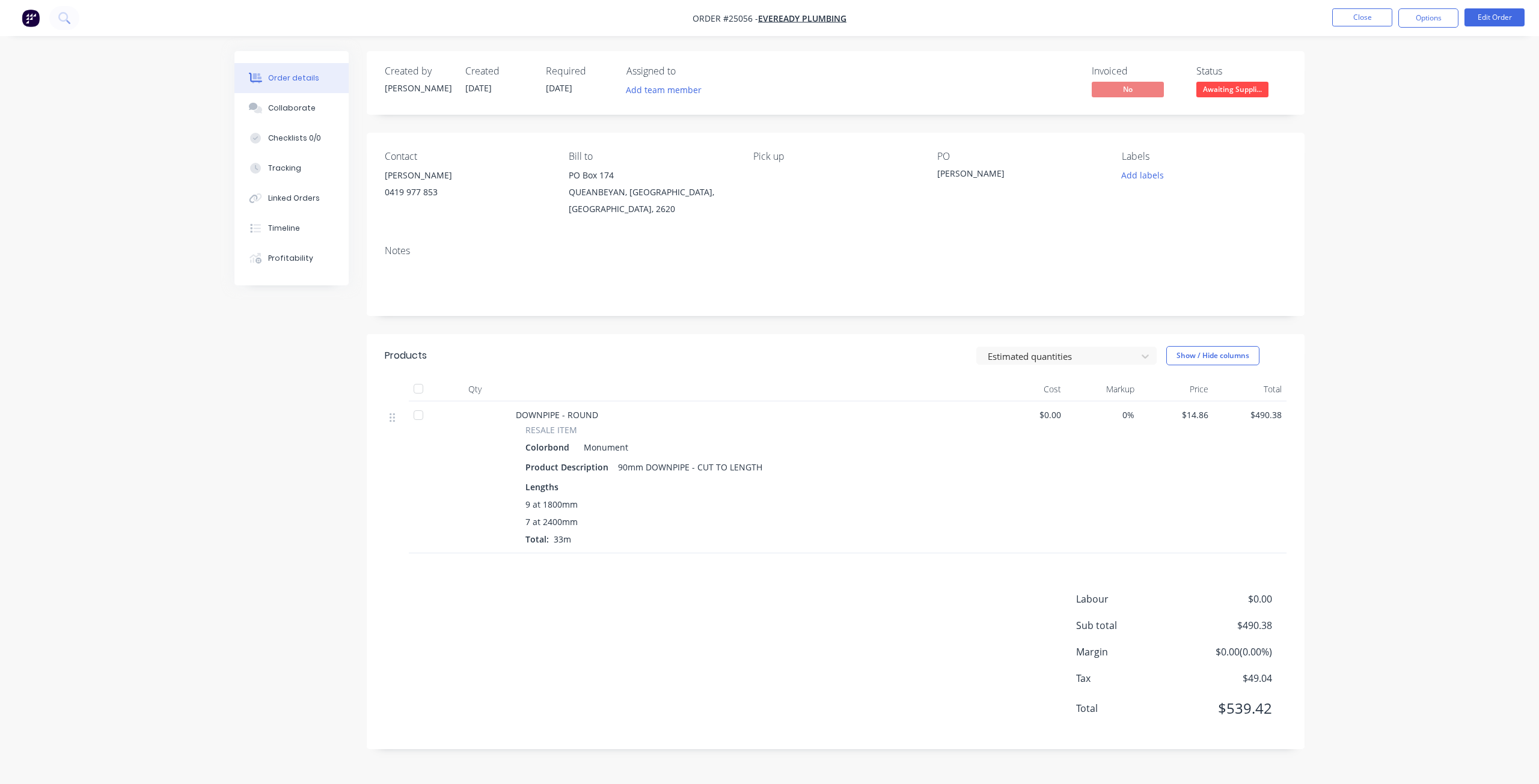
click at [1201, 413] on span "$14.86" at bounding box center [1176, 415] width 65 height 13
click at [1482, 15] on button "Edit Order" at bounding box center [1494, 17] width 60 height 18
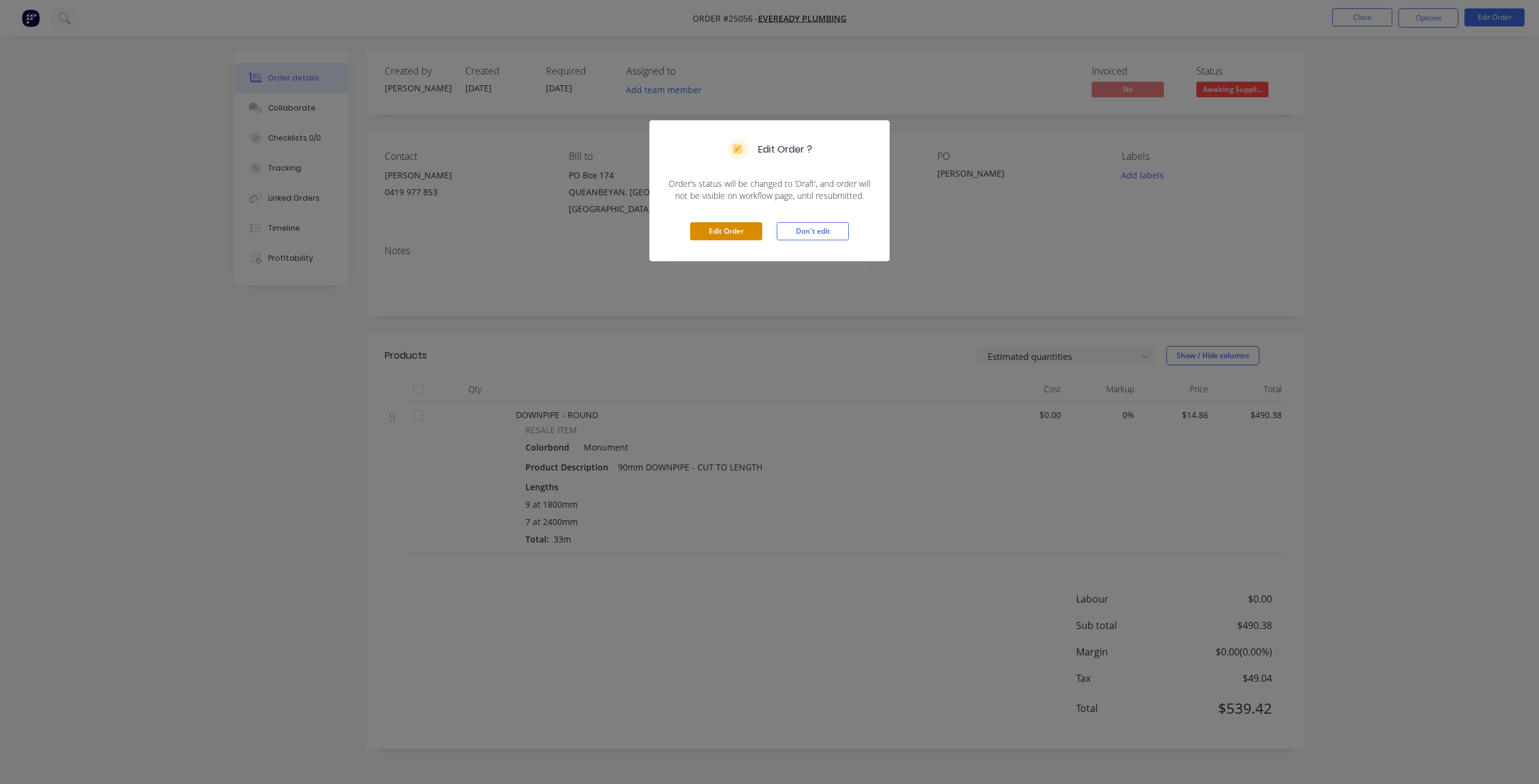
click at [735, 226] on button "Edit Order" at bounding box center [726, 231] width 72 height 18
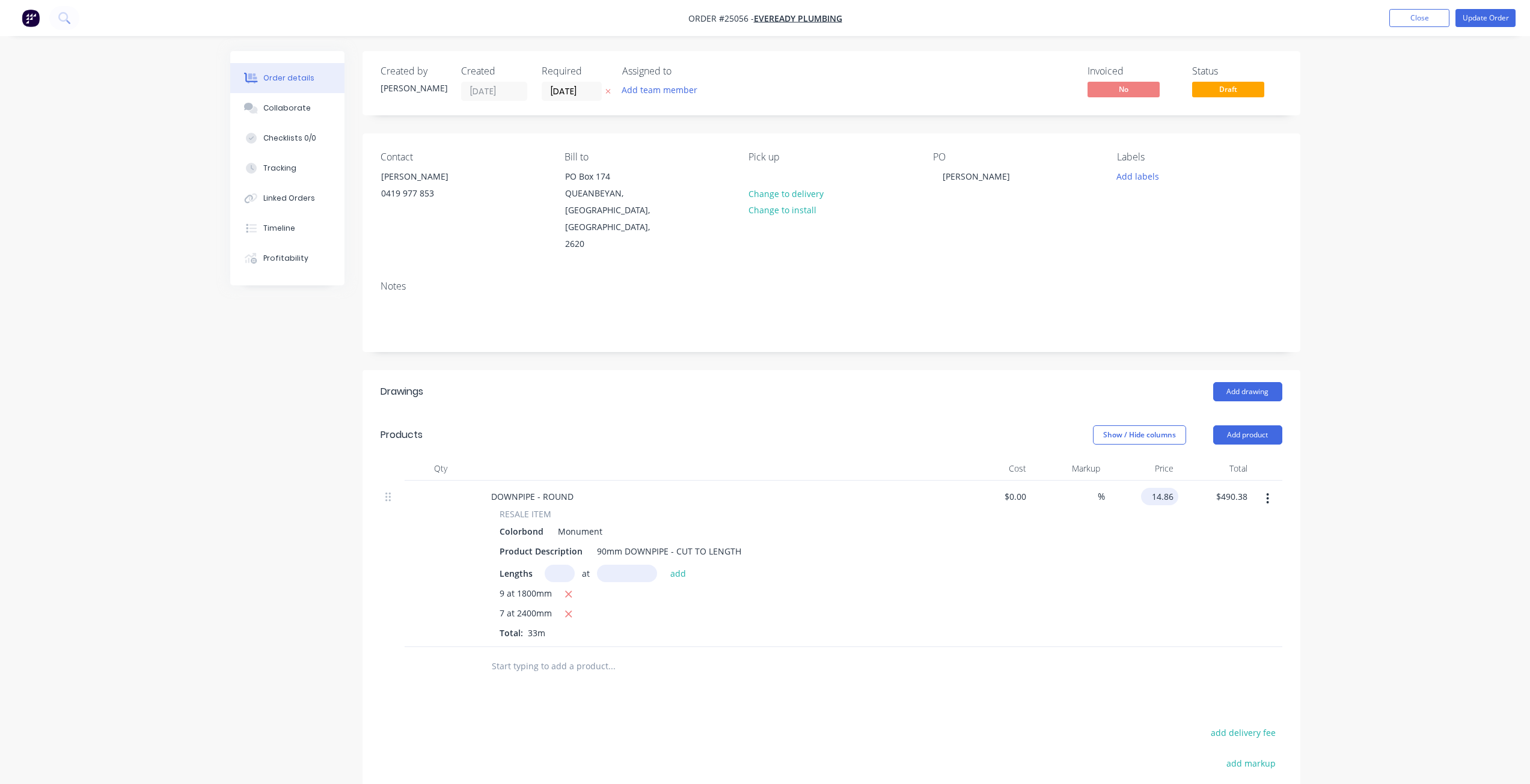
click at [1167, 488] on input "14.86" at bounding box center [1161, 496] width 32 height 17
click at [1167, 488] on input "14.86" at bounding box center [1163, 496] width 28 height 17
type input "$24.64"
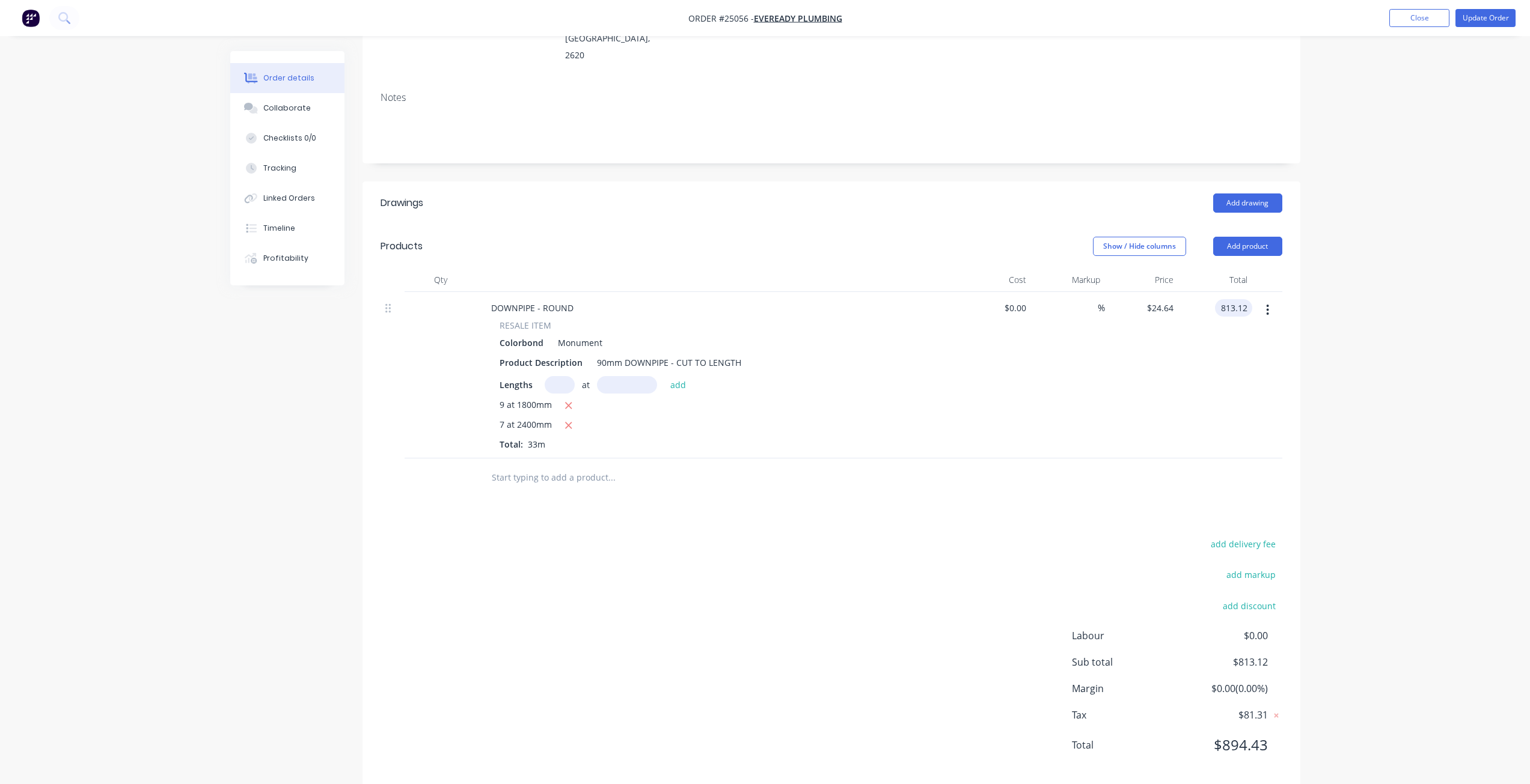
scroll to position [192, 0]
type input "$813.12"
click at [1491, 23] on button "Update Order" at bounding box center [1485, 17] width 60 height 18
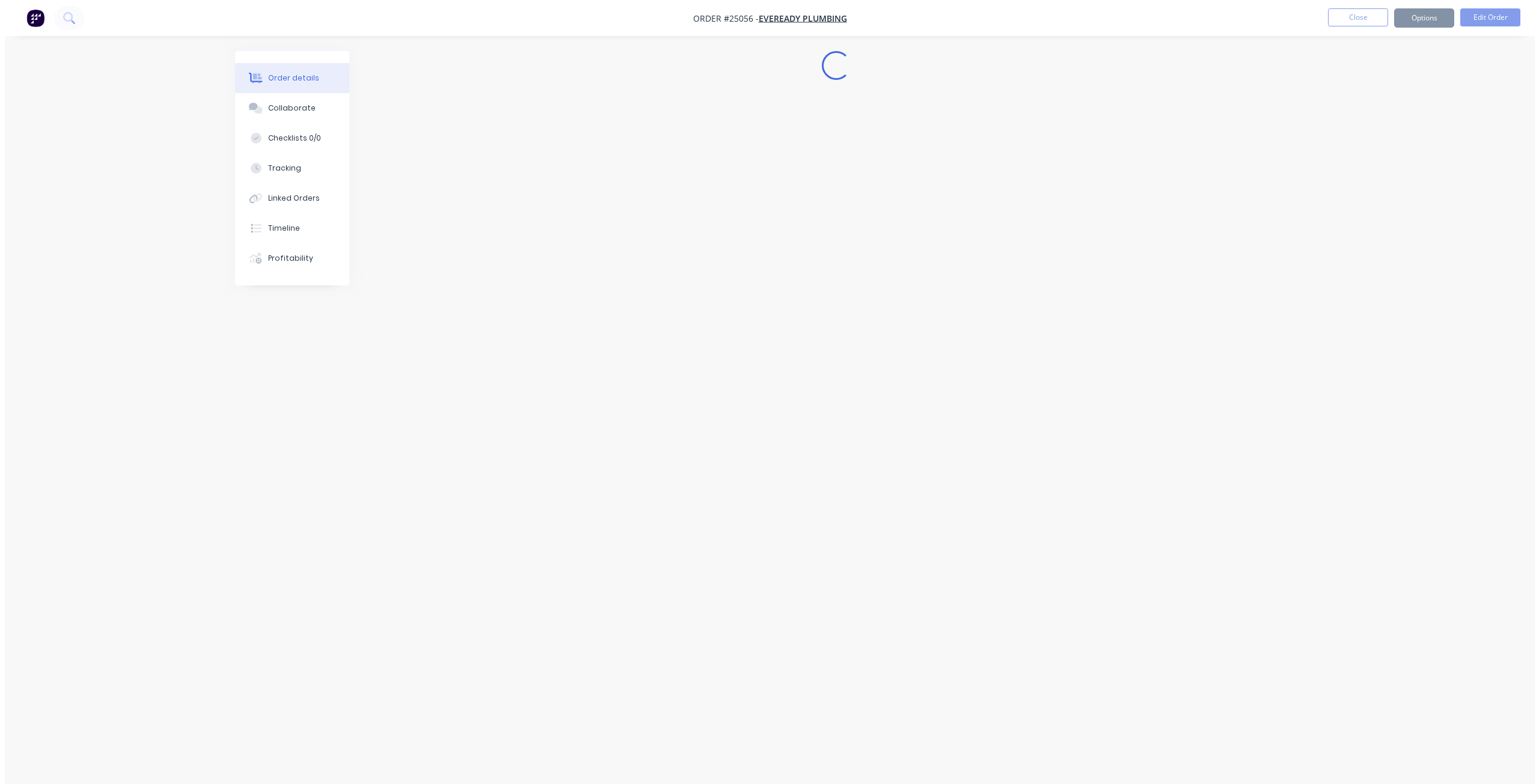
scroll to position [0, 0]
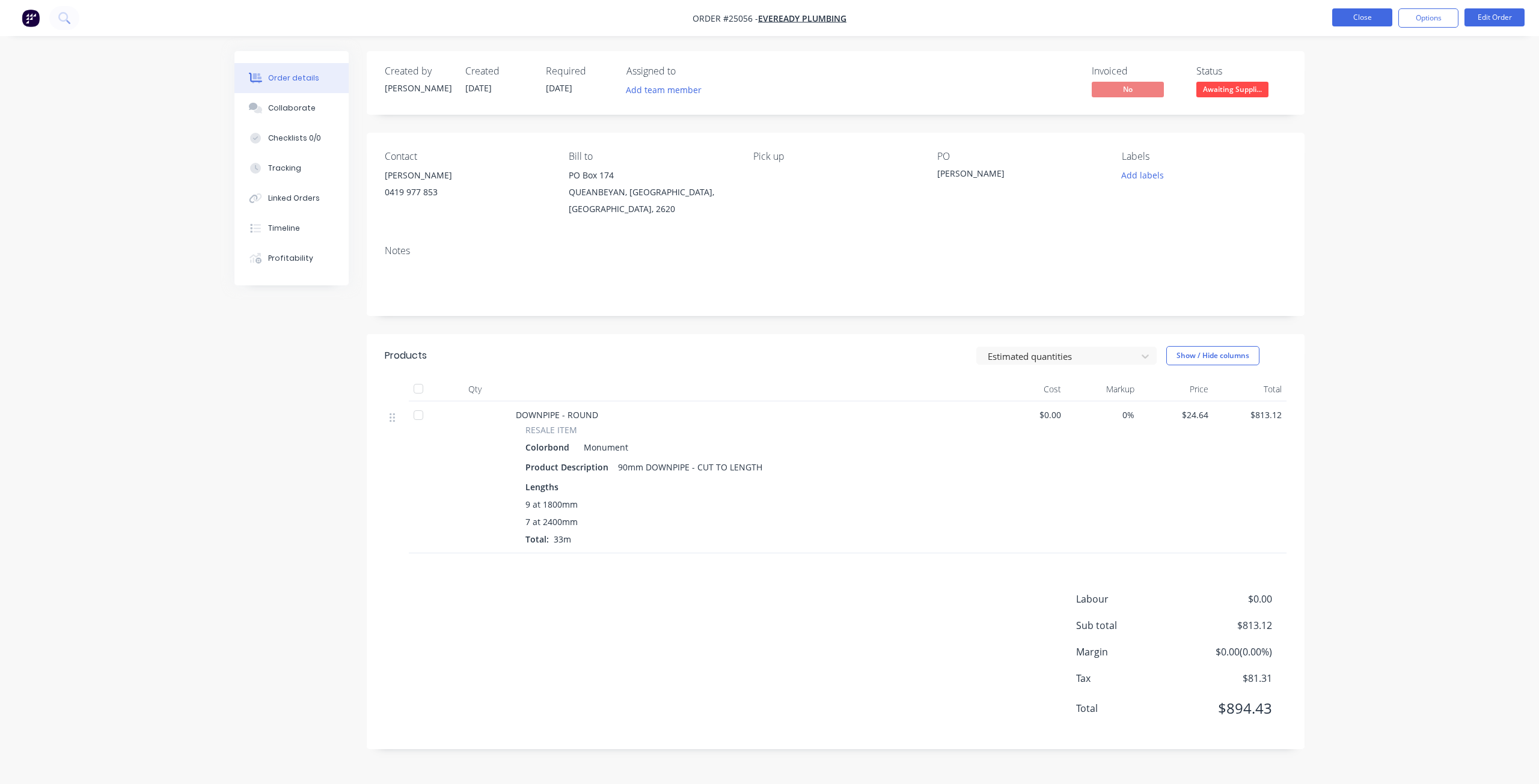
click at [1360, 16] on button "Close" at bounding box center [1362, 17] width 60 height 18
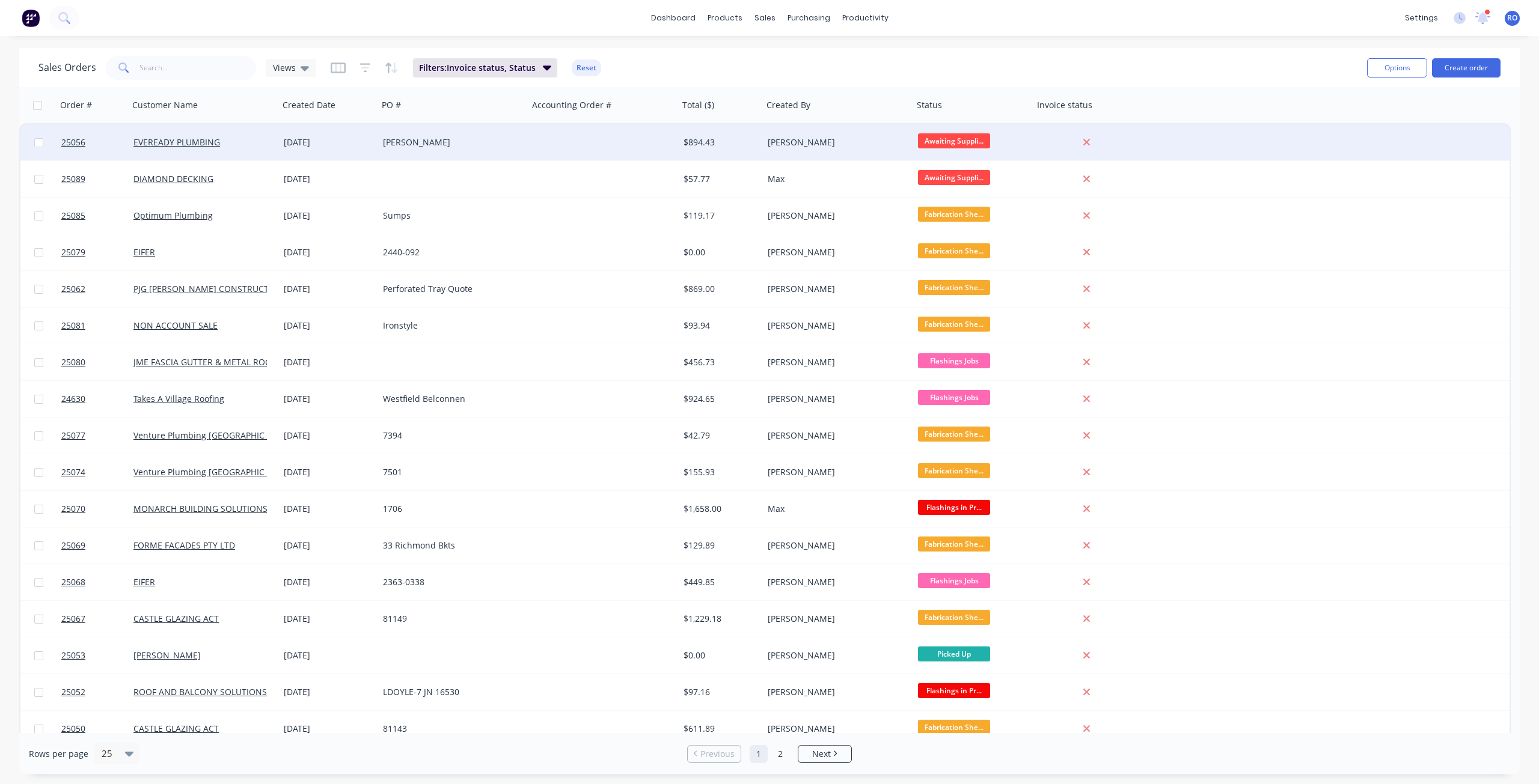
click at [662, 150] on div at bounding box center [603, 142] width 150 height 36
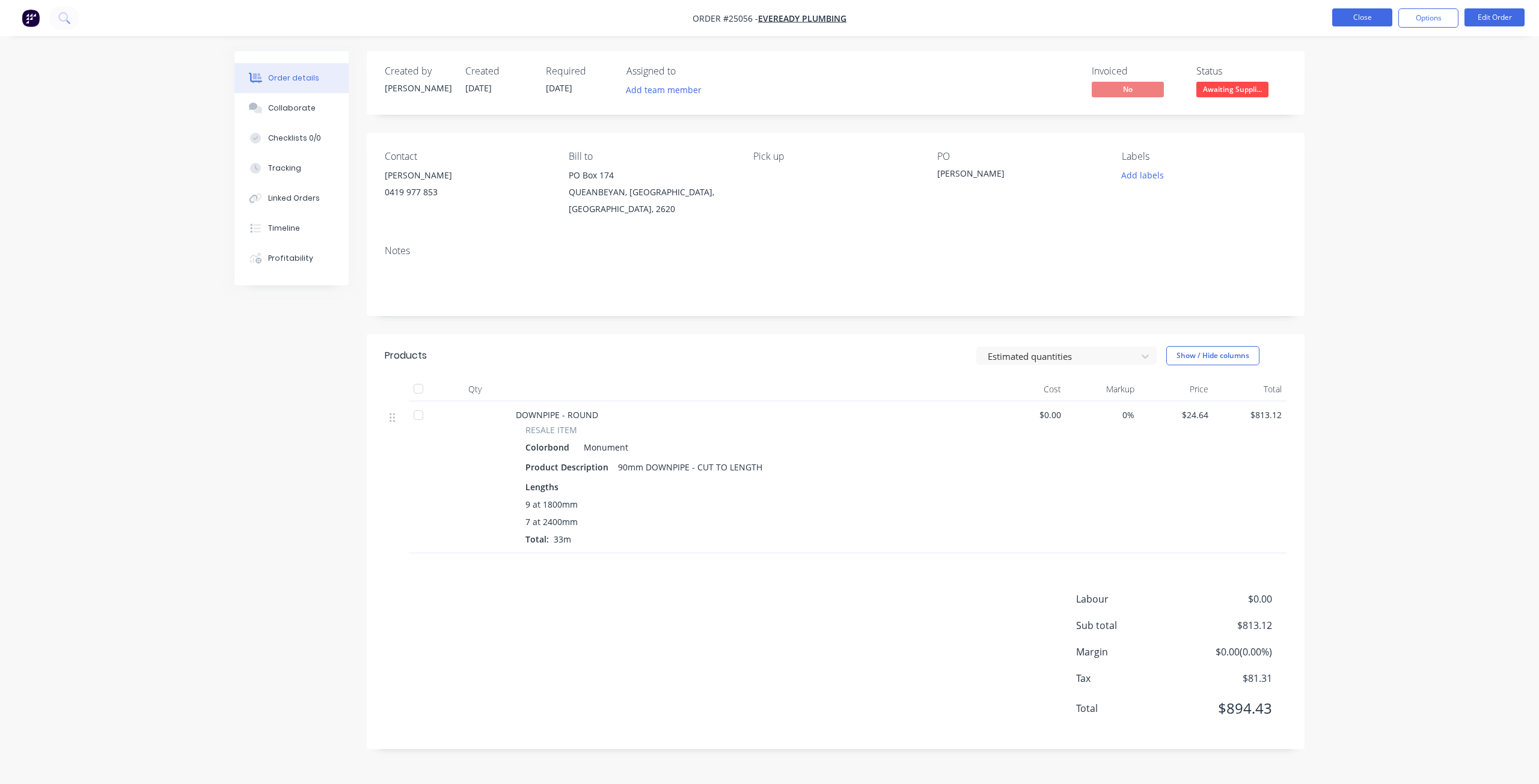
click at [1362, 19] on button "Close" at bounding box center [1362, 17] width 60 height 18
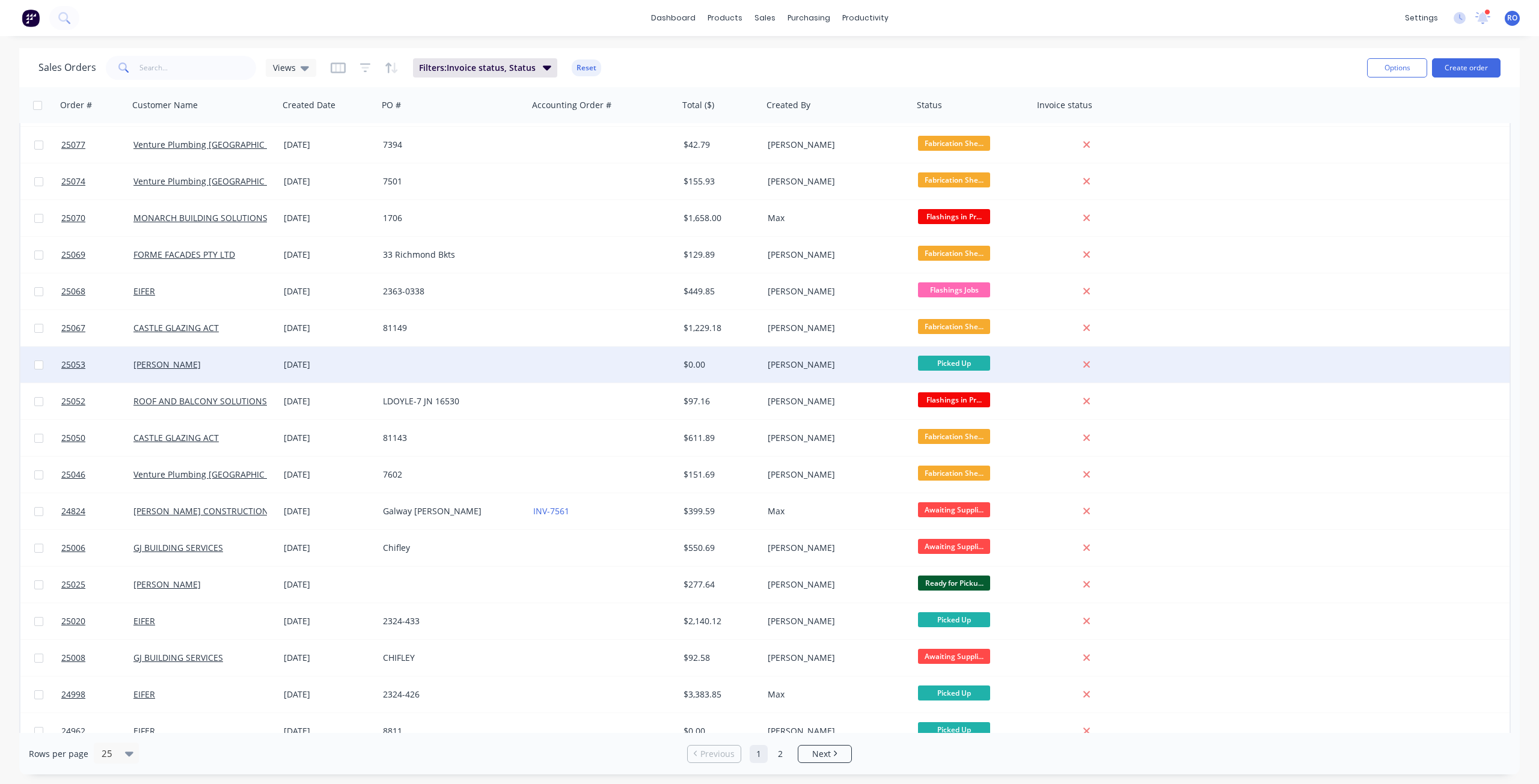
scroll to position [307, 0]
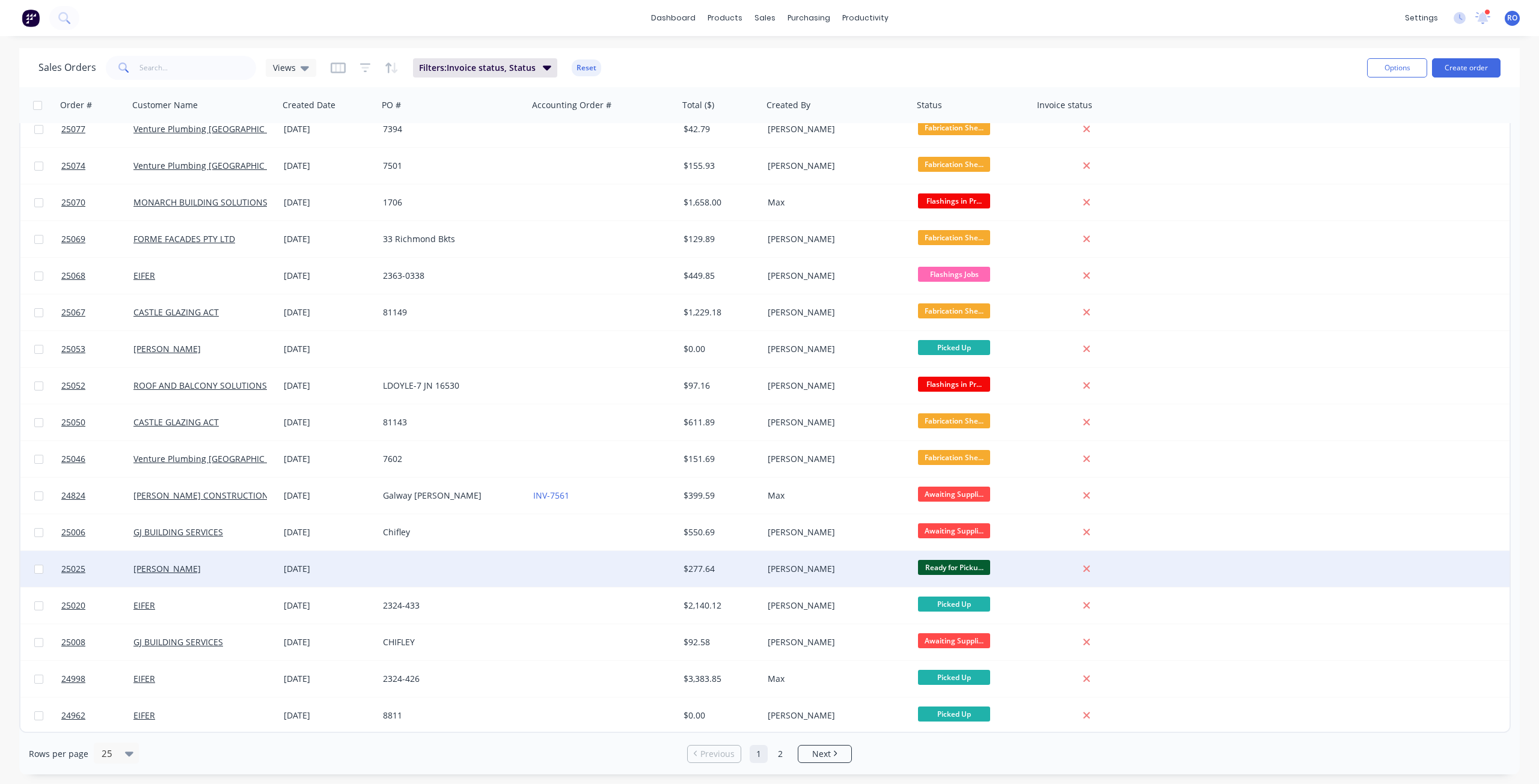
click at [716, 571] on div "$277.64" at bounding box center [719, 569] width 71 height 12
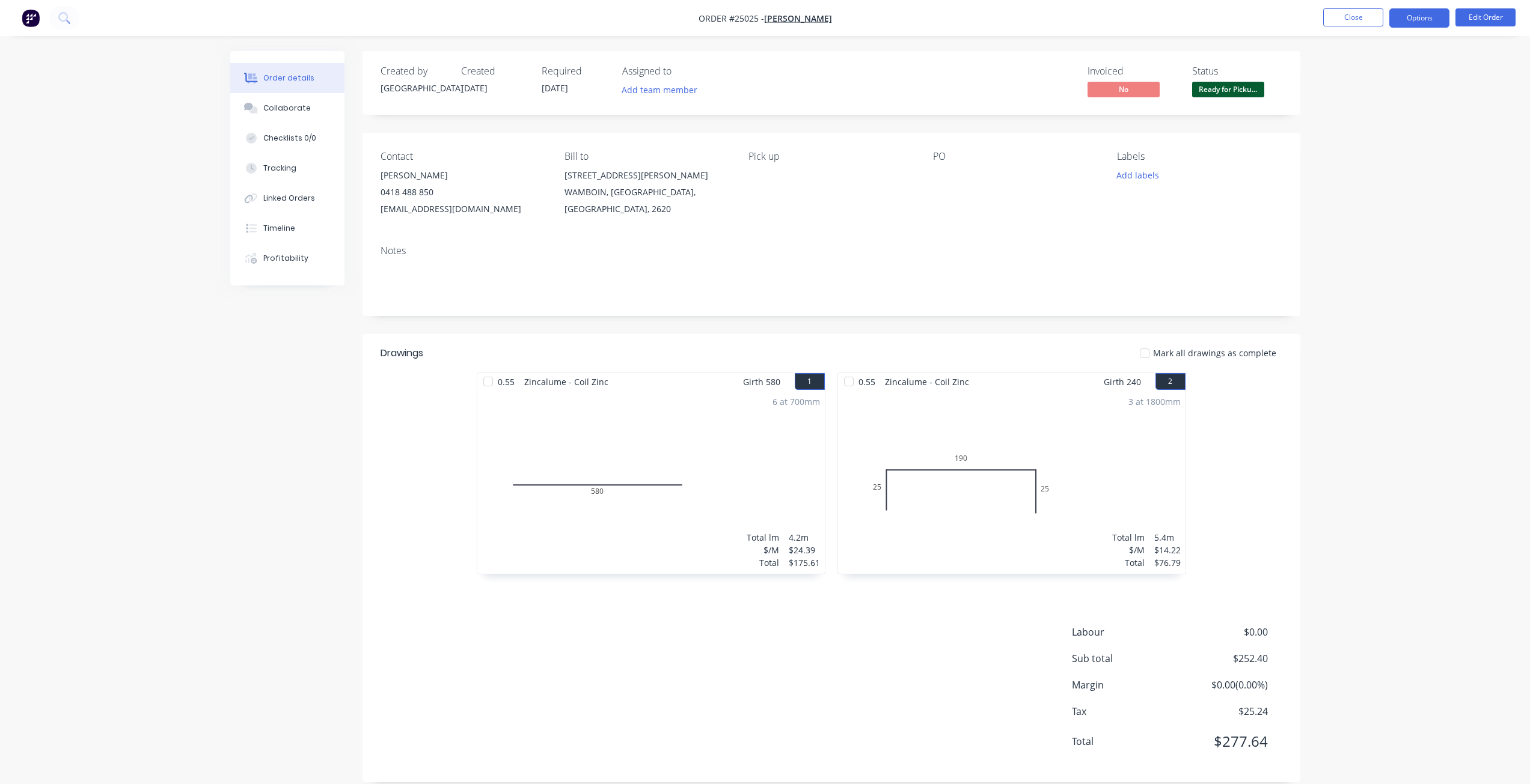
click at [1418, 24] on button "Options" at bounding box center [1419, 18] width 60 height 19
click at [1395, 65] on div "Invoice" at bounding box center [1383, 73] width 111 height 17
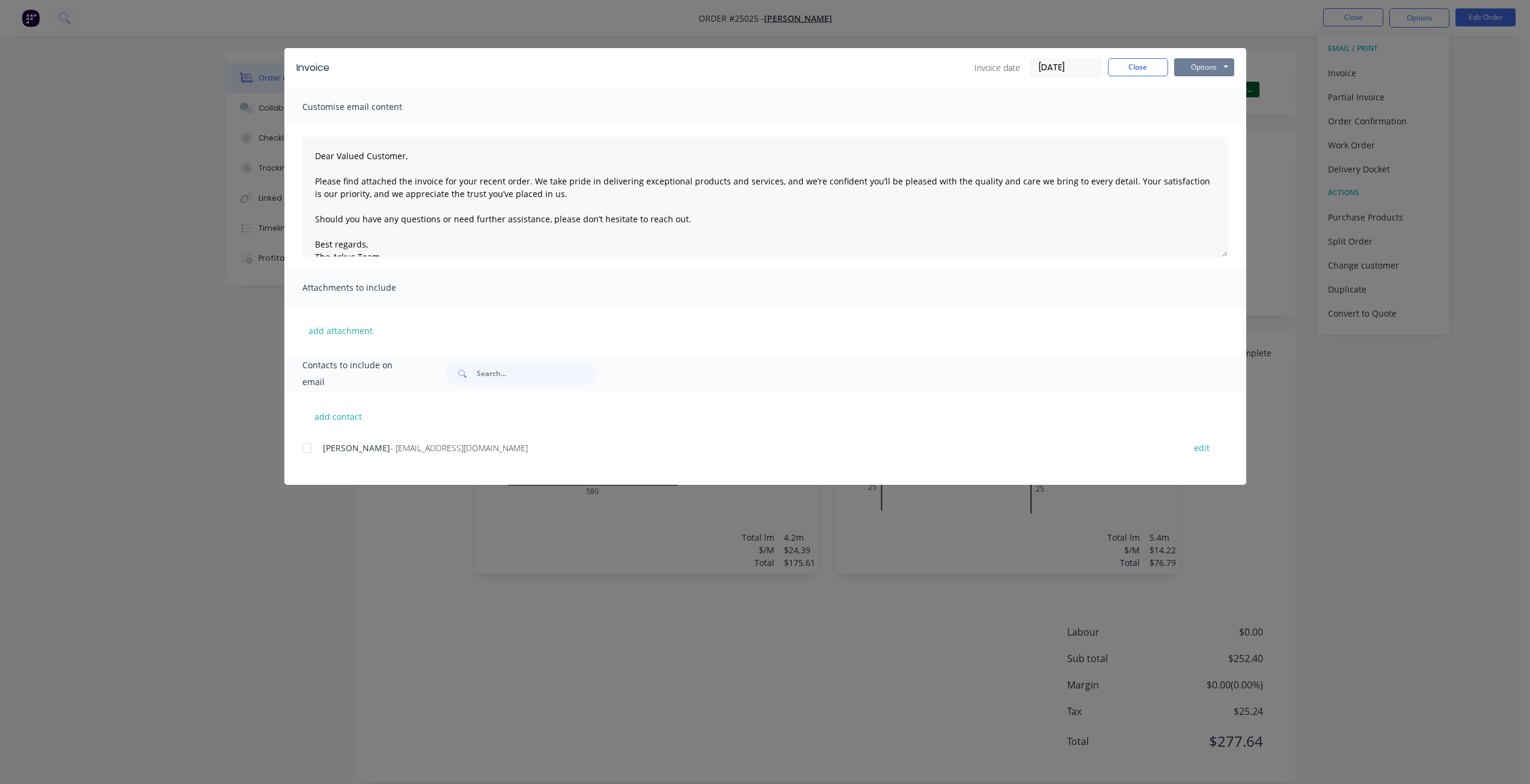
click at [1189, 65] on button "Options" at bounding box center [1204, 67] width 60 height 18
click at [1189, 109] on button "Print" at bounding box center [1212, 108] width 77 height 20
click at [1112, 70] on button "Close" at bounding box center [1137, 67] width 60 height 18
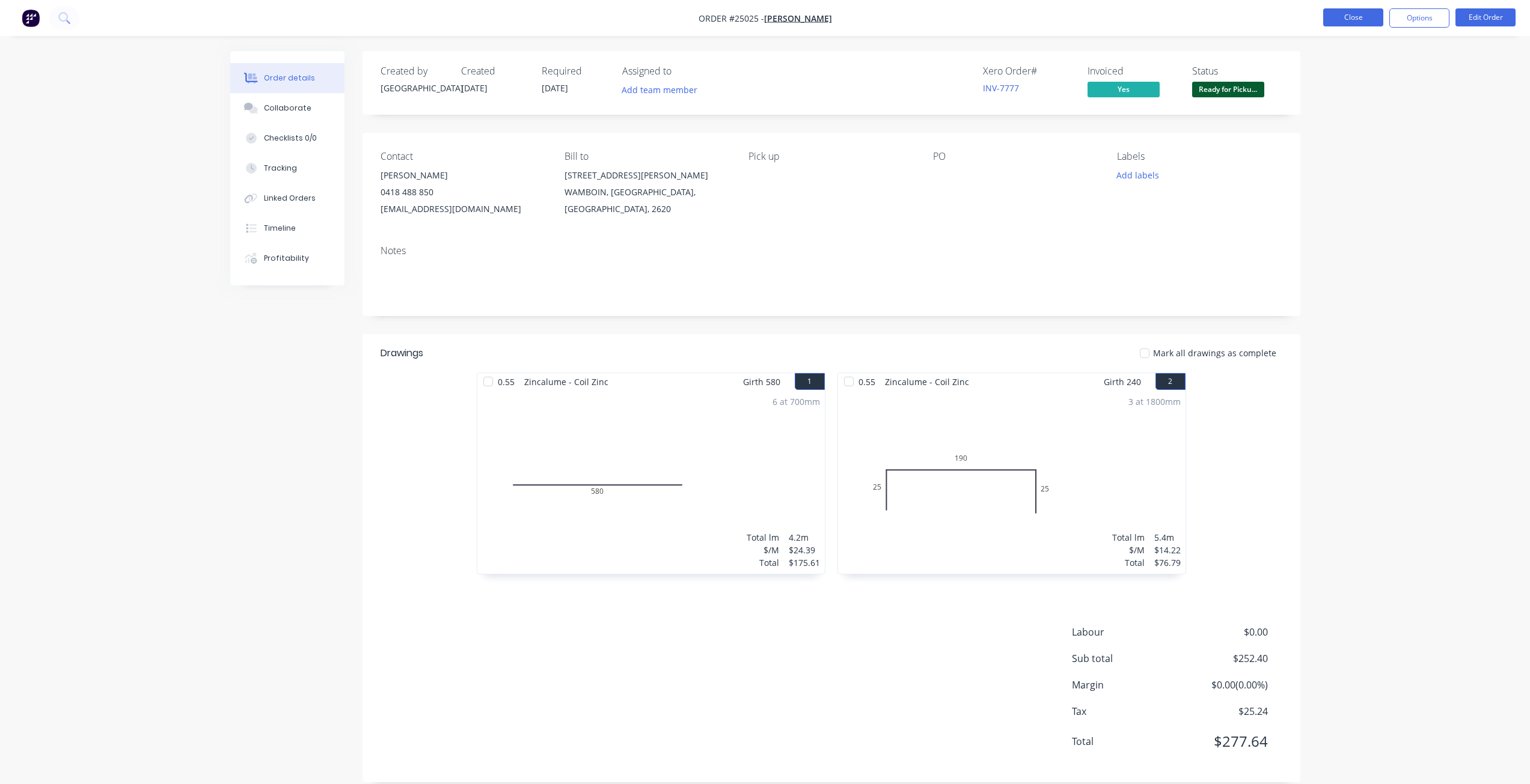
click at [1359, 18] on button "Close" at bounding box center [1353, 17] width 60 height 18
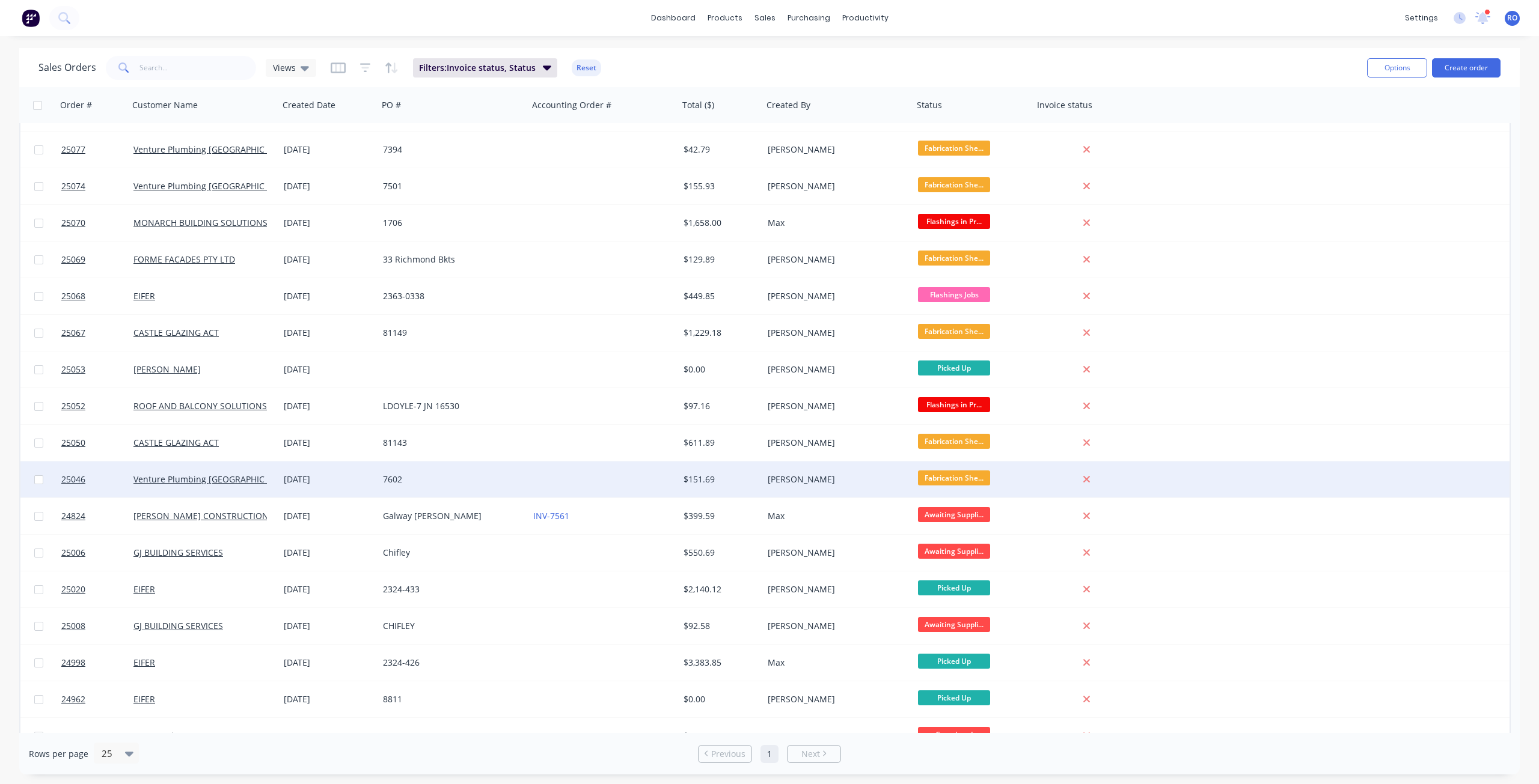
scroll to position [307, 0]
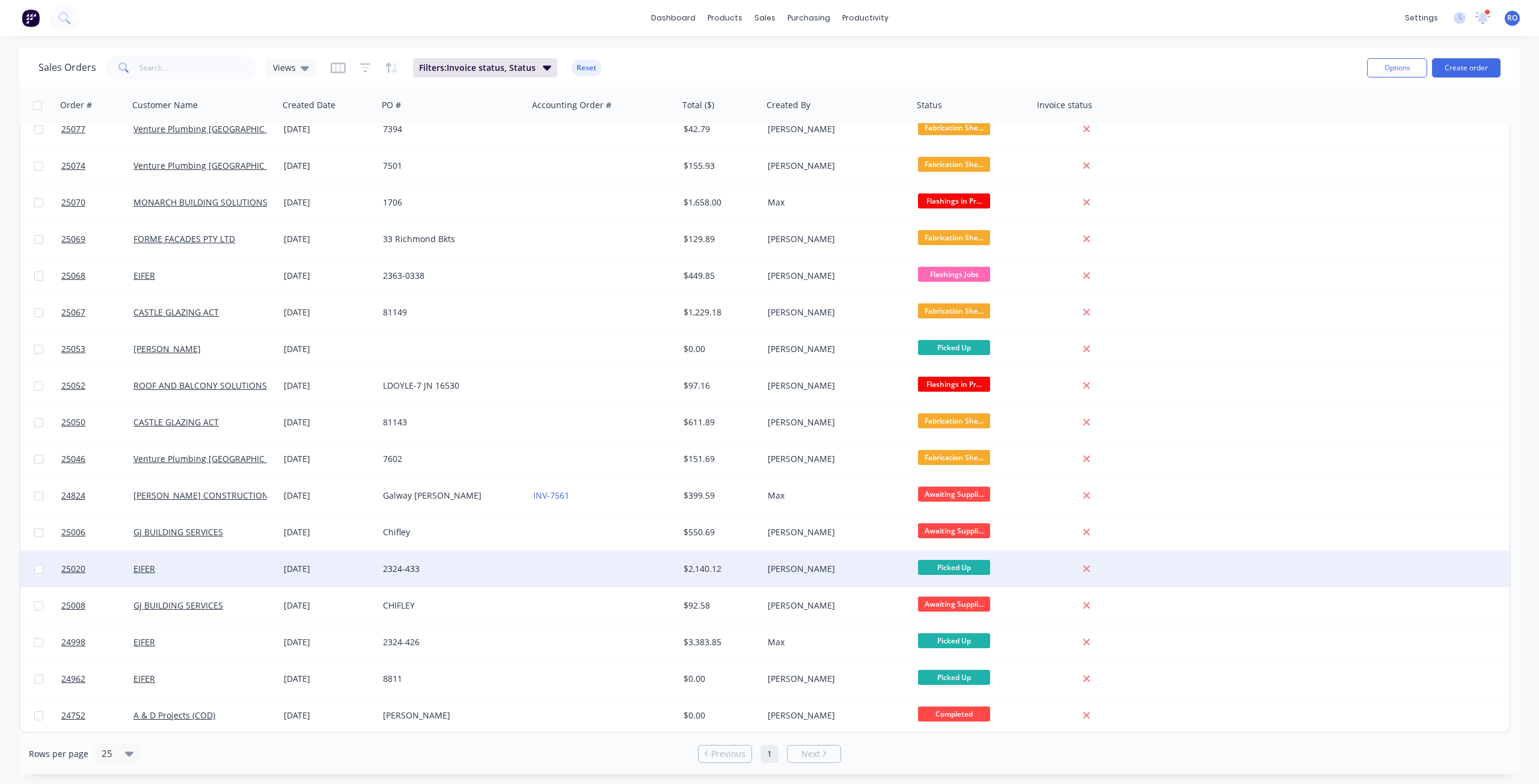
click at [621, 562] on div at bounding box center [603, 569] width 150 height 36
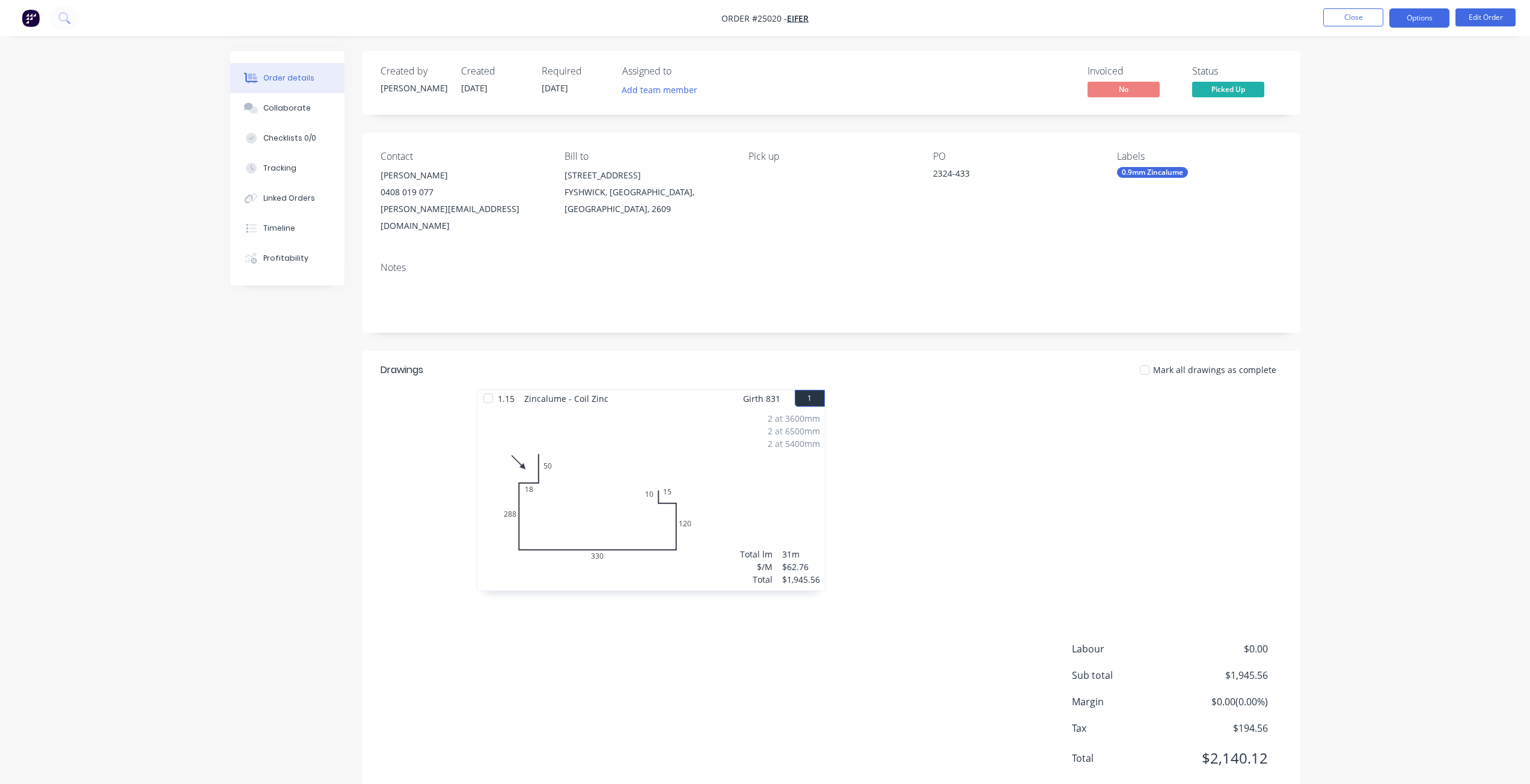
click at [1420, 12] on button "Options" at bounding box center [1419, 18] width 60 height 19
click at [1388, 73] on div "Invoice" at bounding box center [1383, 73] width 111 height 17
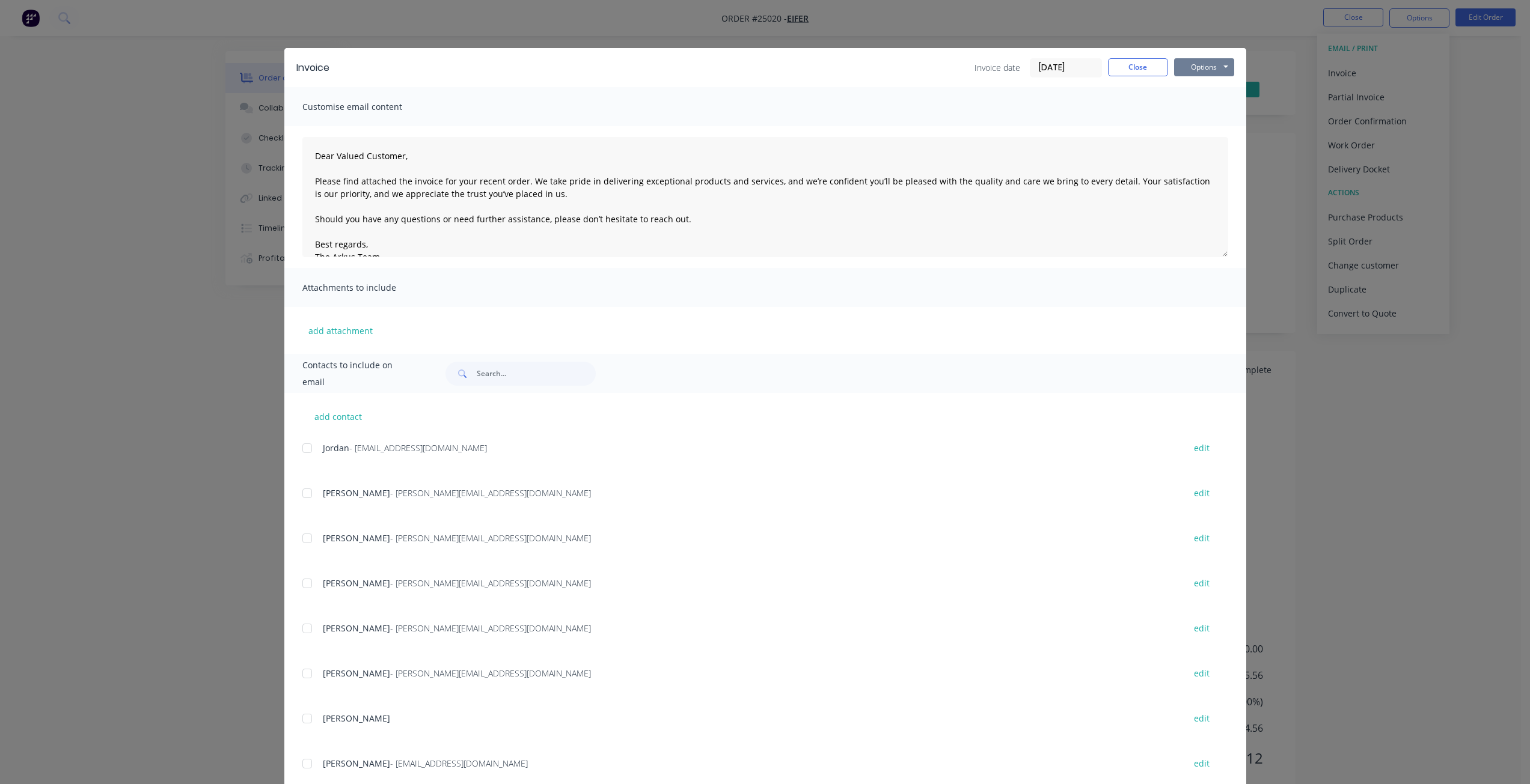
click at [1174, 68] on button "Options" at bounding box center [1204, 67] width 60 height 18
click at [1183, 116] on button "Print" at bounding box center [1212, 108] width 77 height 20
drag, startPoint x: 1132, startPoint y: 65, endPoint x: 1141, endPoint y: 64, distance: 9.1
click at [1132, 65] on button "Close" at bounding box center [1137, 67] width 60 height 18
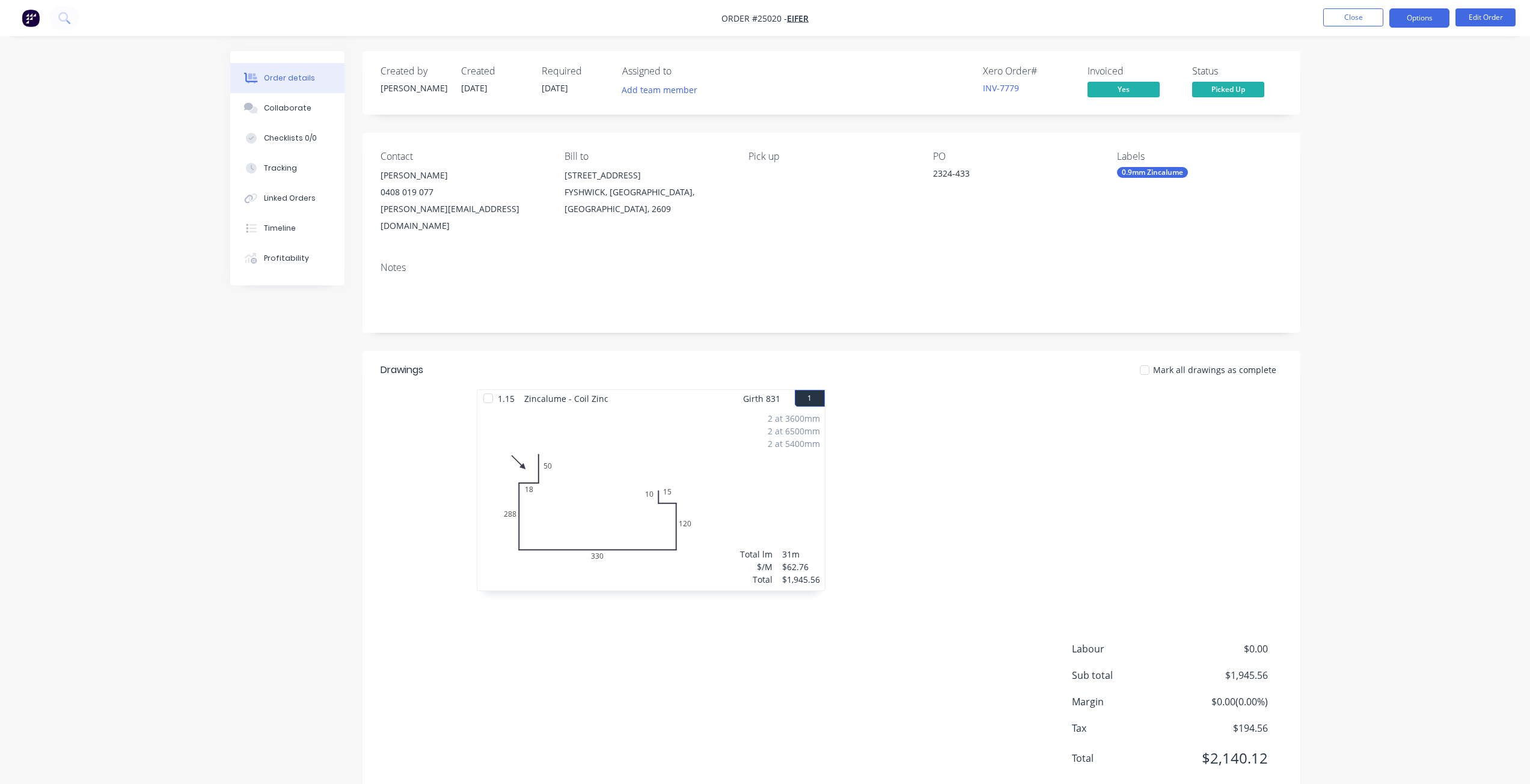
click at [1401, 17] on button "Options" at bounding box center [1419, 18] width 60 height 19
click at [1366, 20] on button "Close" at bounding box center [1353, 17] width 60 height 18
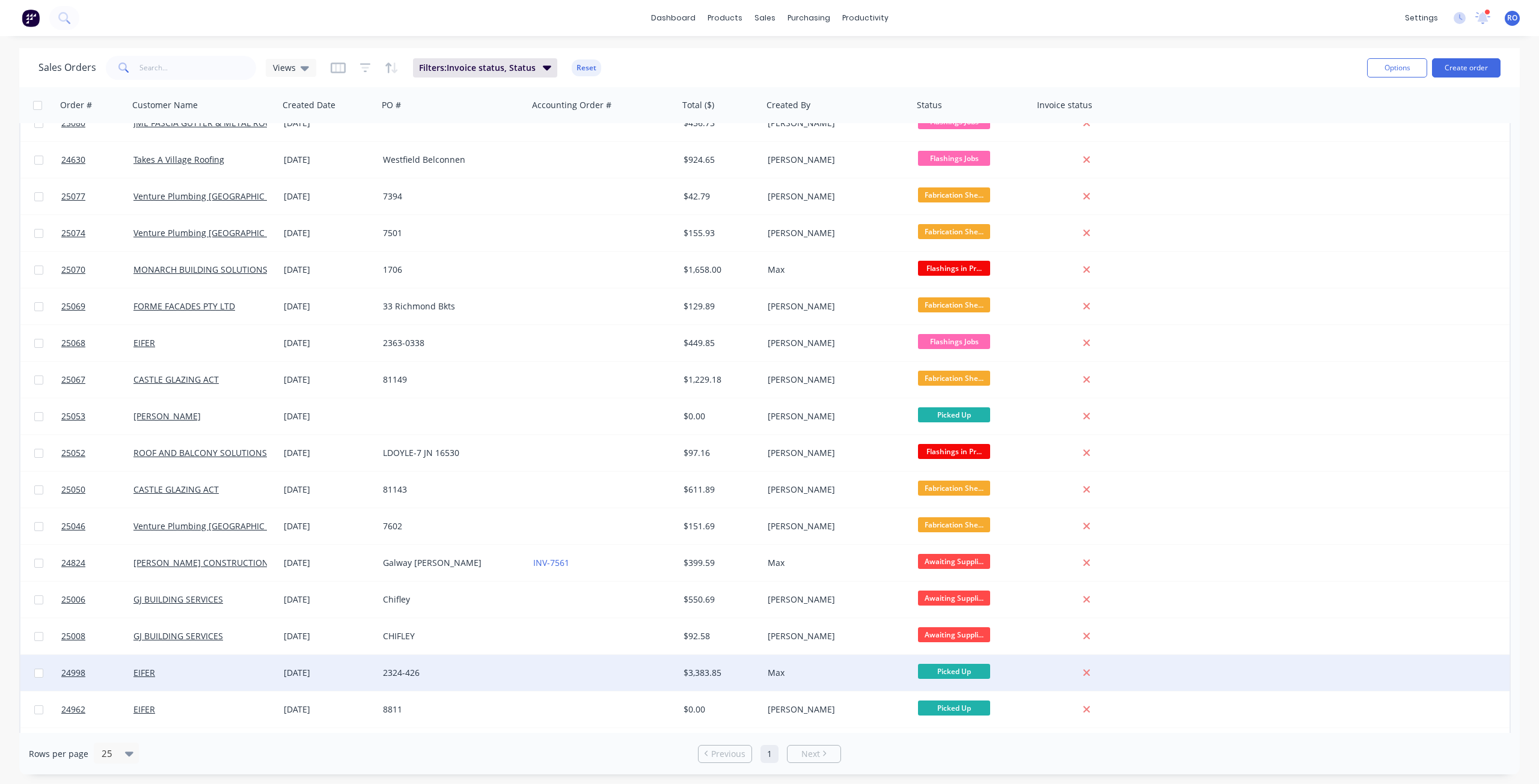
scroll to position [270, 0]
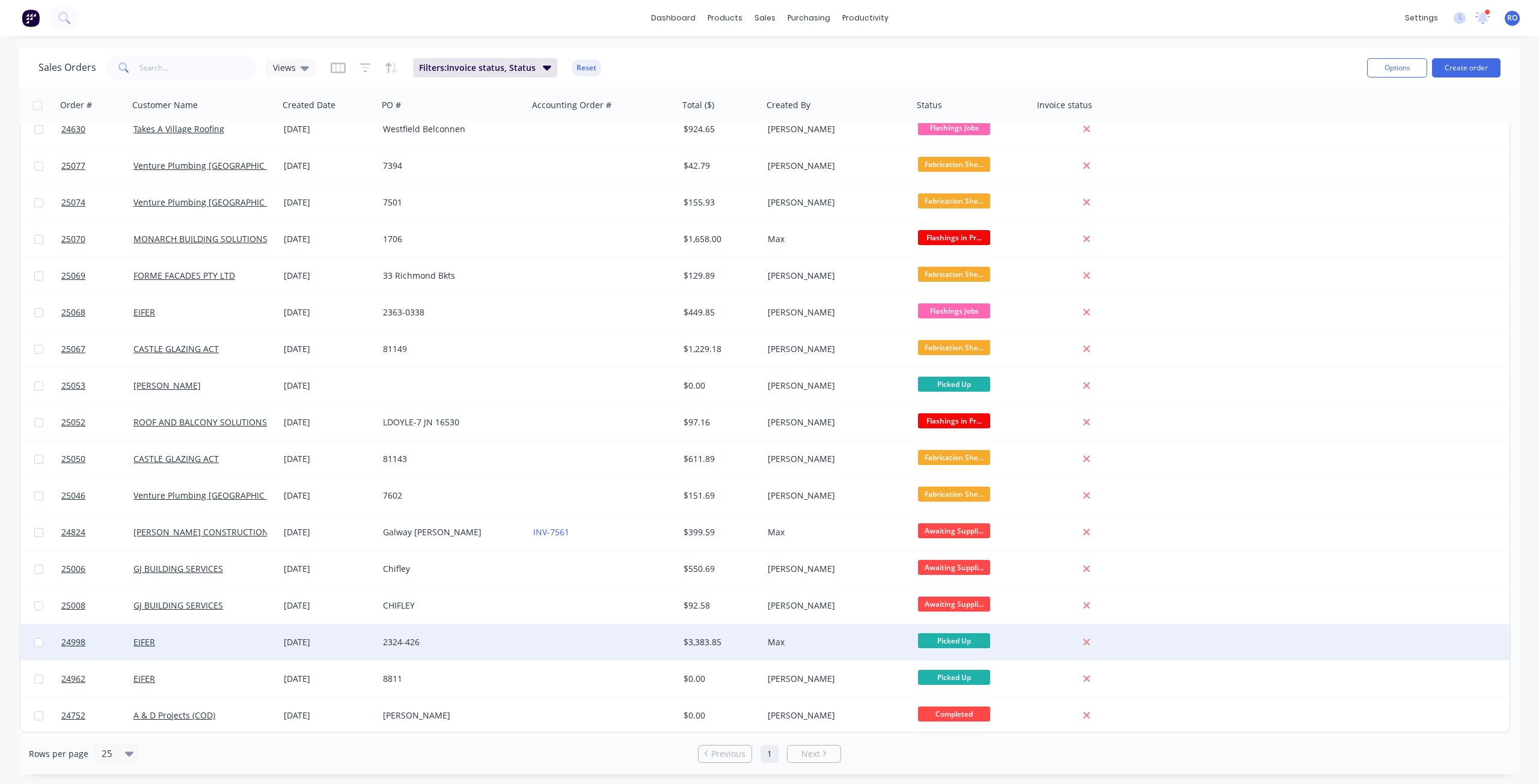
click at [862, 648] on div "Max" at bounding box center [838, 642] width 150 height 36
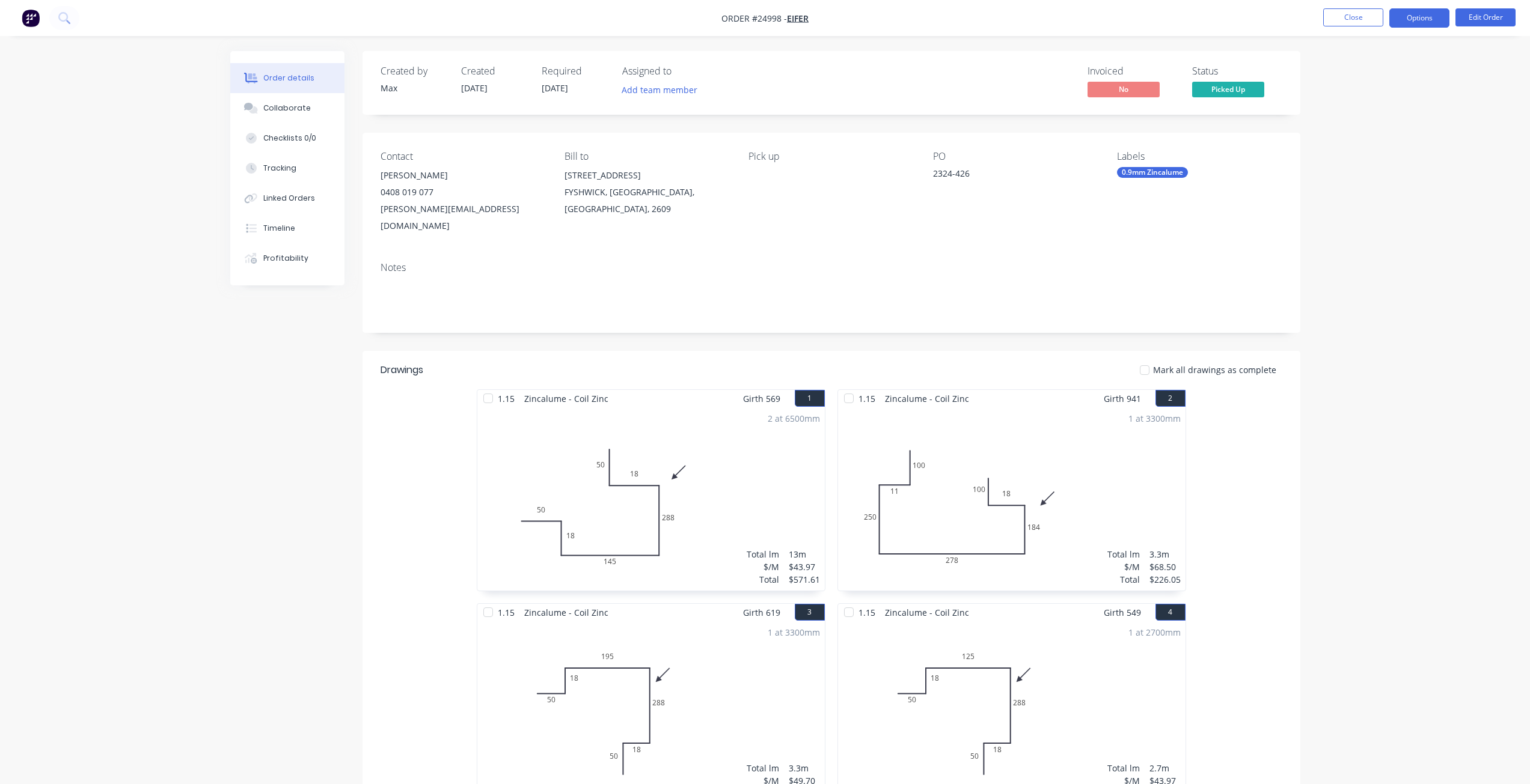
click at [1403, 9] on button "Options" at bounding box center [1419, 18] width 60 height 19
click at [1377, 73] on div "Invoice" at bounding box center [1383, 73] width 111 height 17
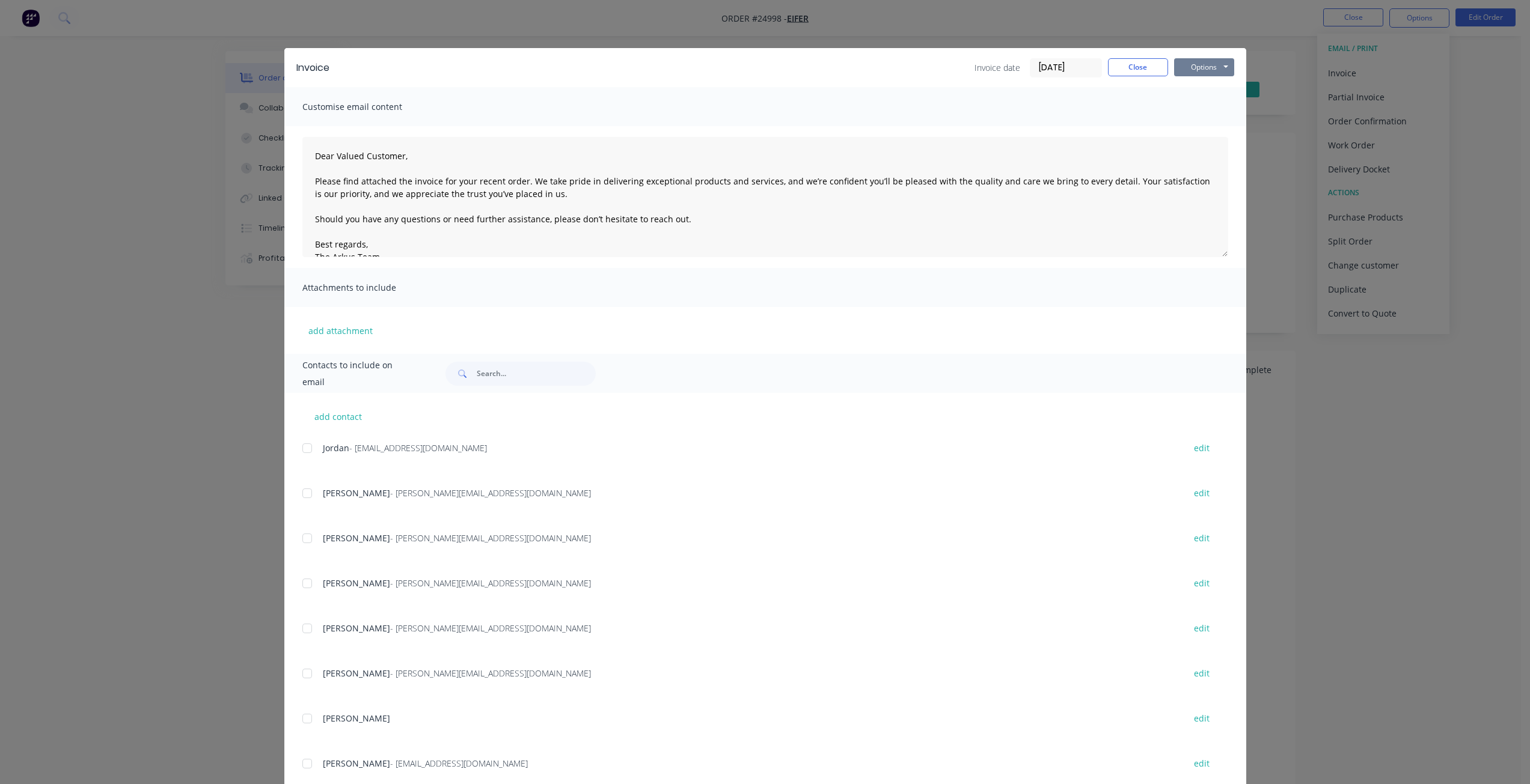
click at [1180, 64] on button "Options" at bounding box center [1204, 67] width 60 height 18
click at [1185, 115] on button "Print" at bounding box center [1212, 108] width 77 height 20
drag, startPoint x: 1112, startPoint y: 62, endPoint x: 1189, endPoint y: 35, distance: 81.6
click at [1114, 62] on button "Close" at bounding box center [1137, 67] width 60 height 18
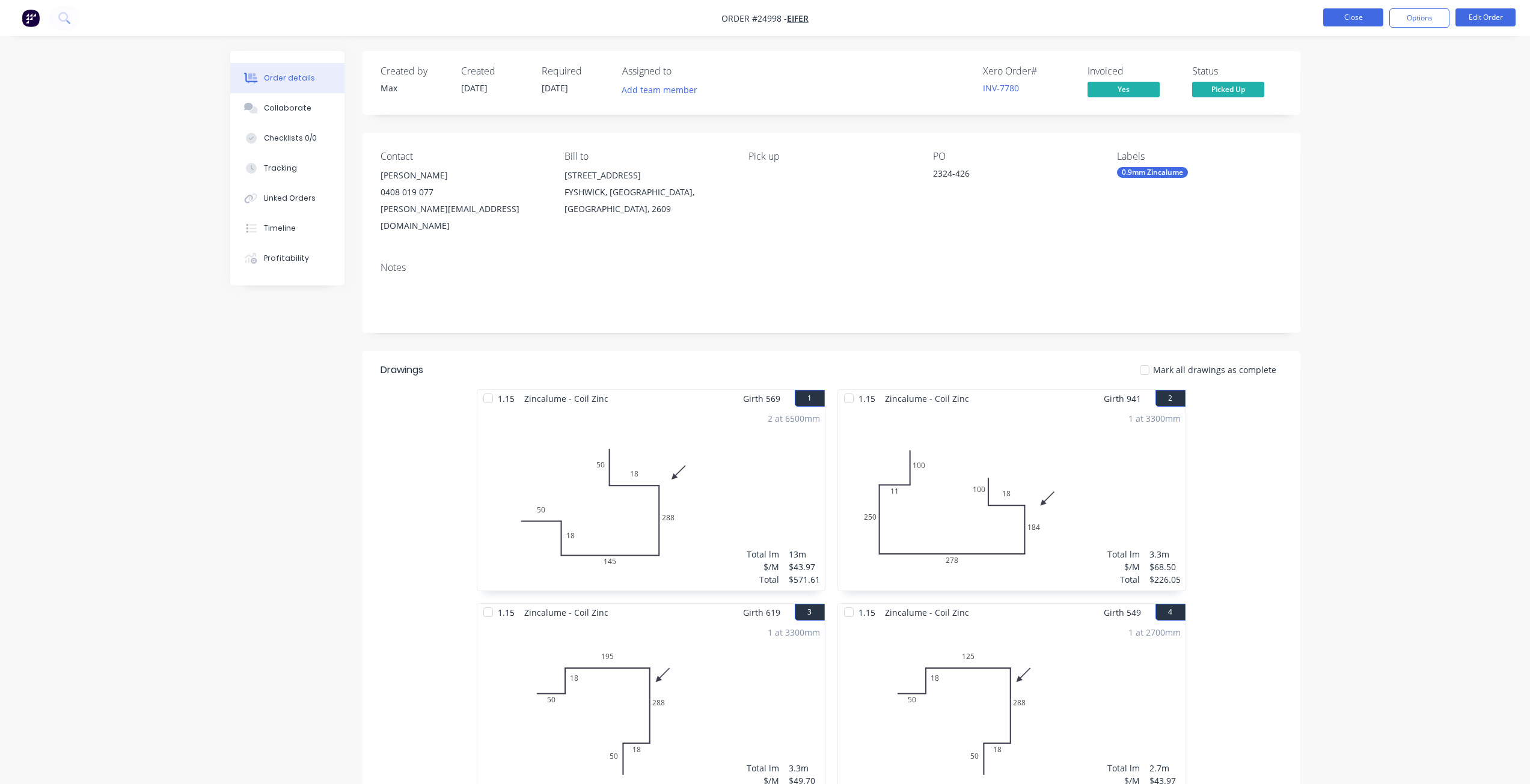
click at [1347, 17] on button "Close" at bounding box center [1353, 17] width 60 height 18
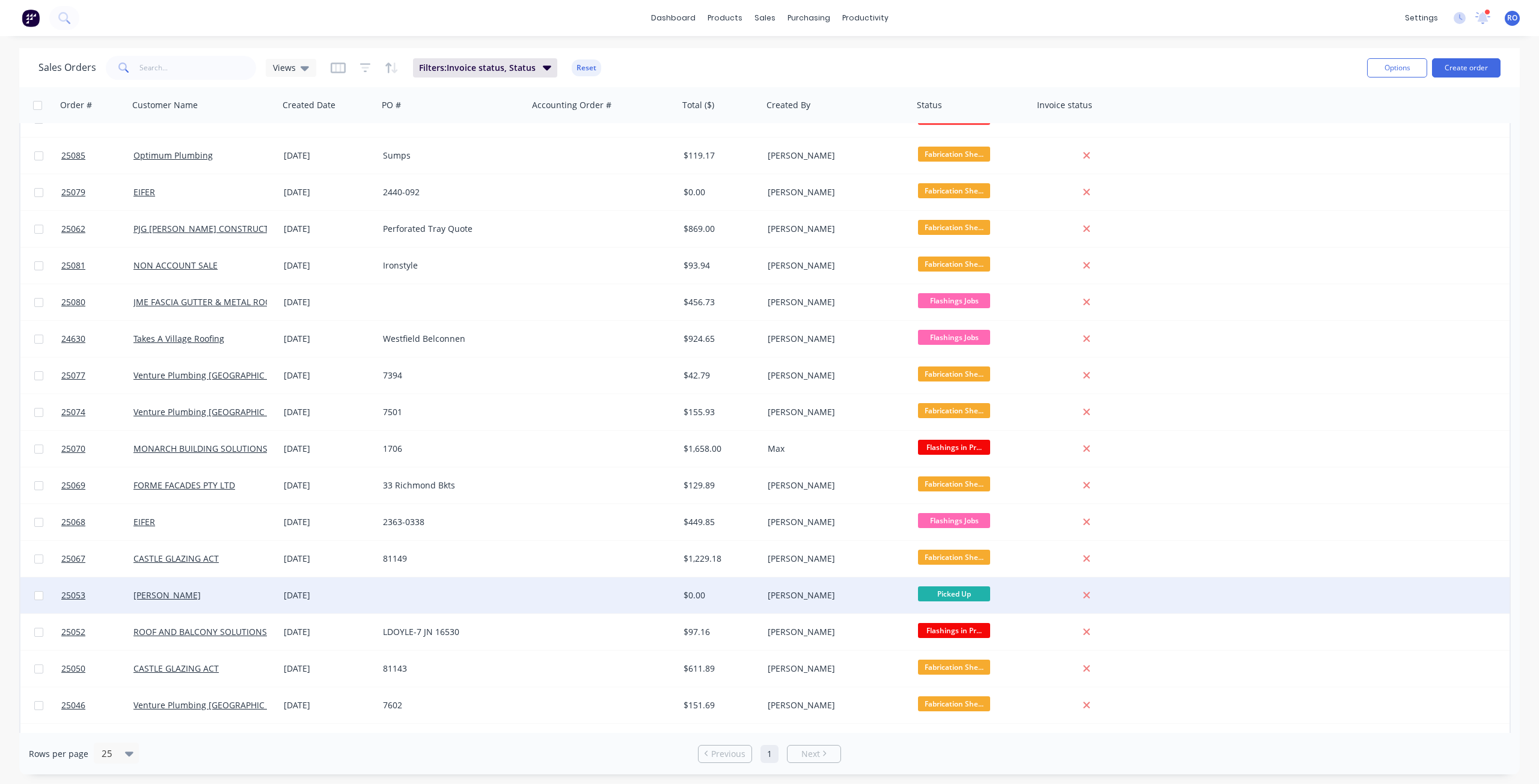
scroll to position [233, 0]
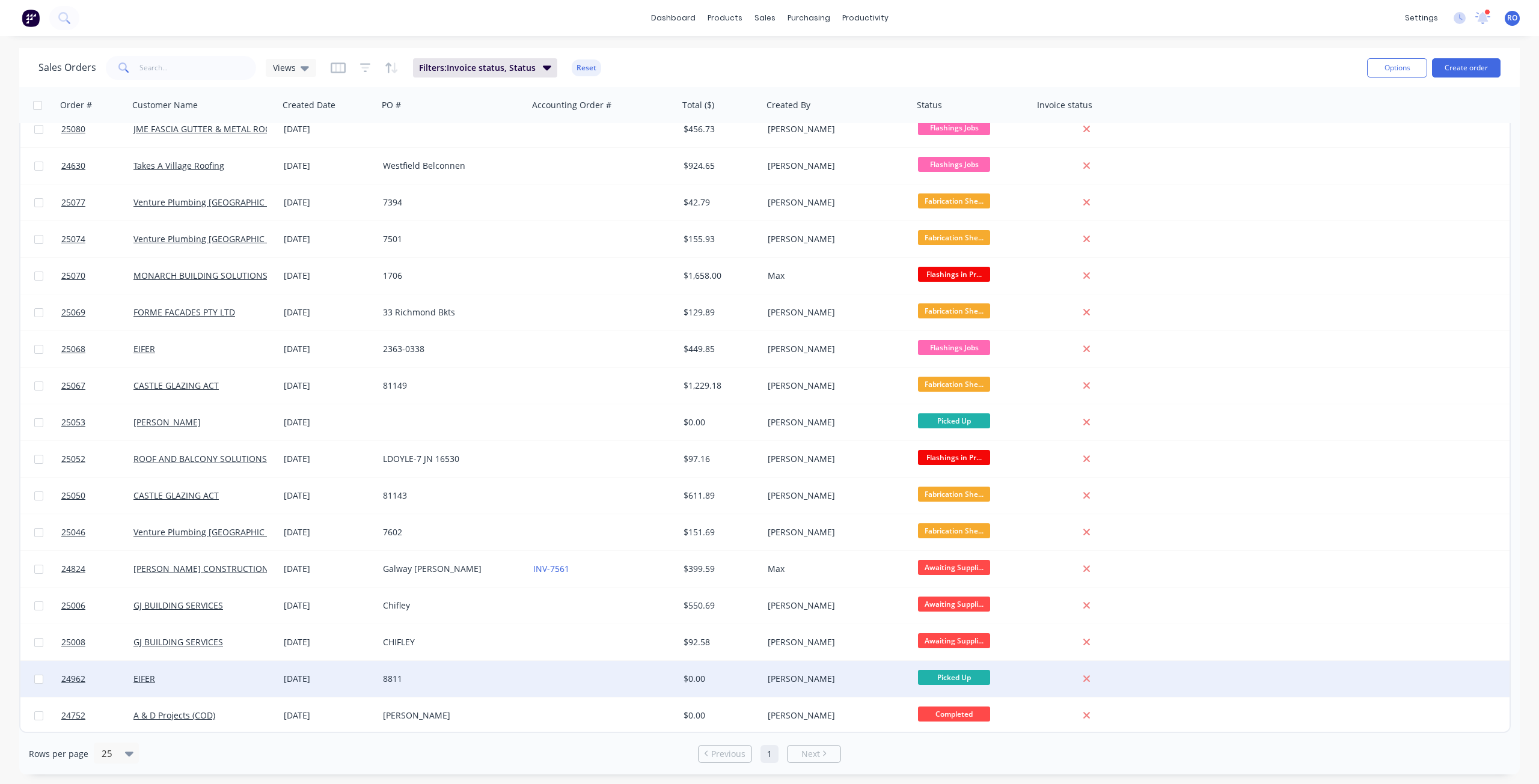
click at [789, 674] on div "[PERSON_NAME]" at bounding box center [835, 679] width 134 height 12
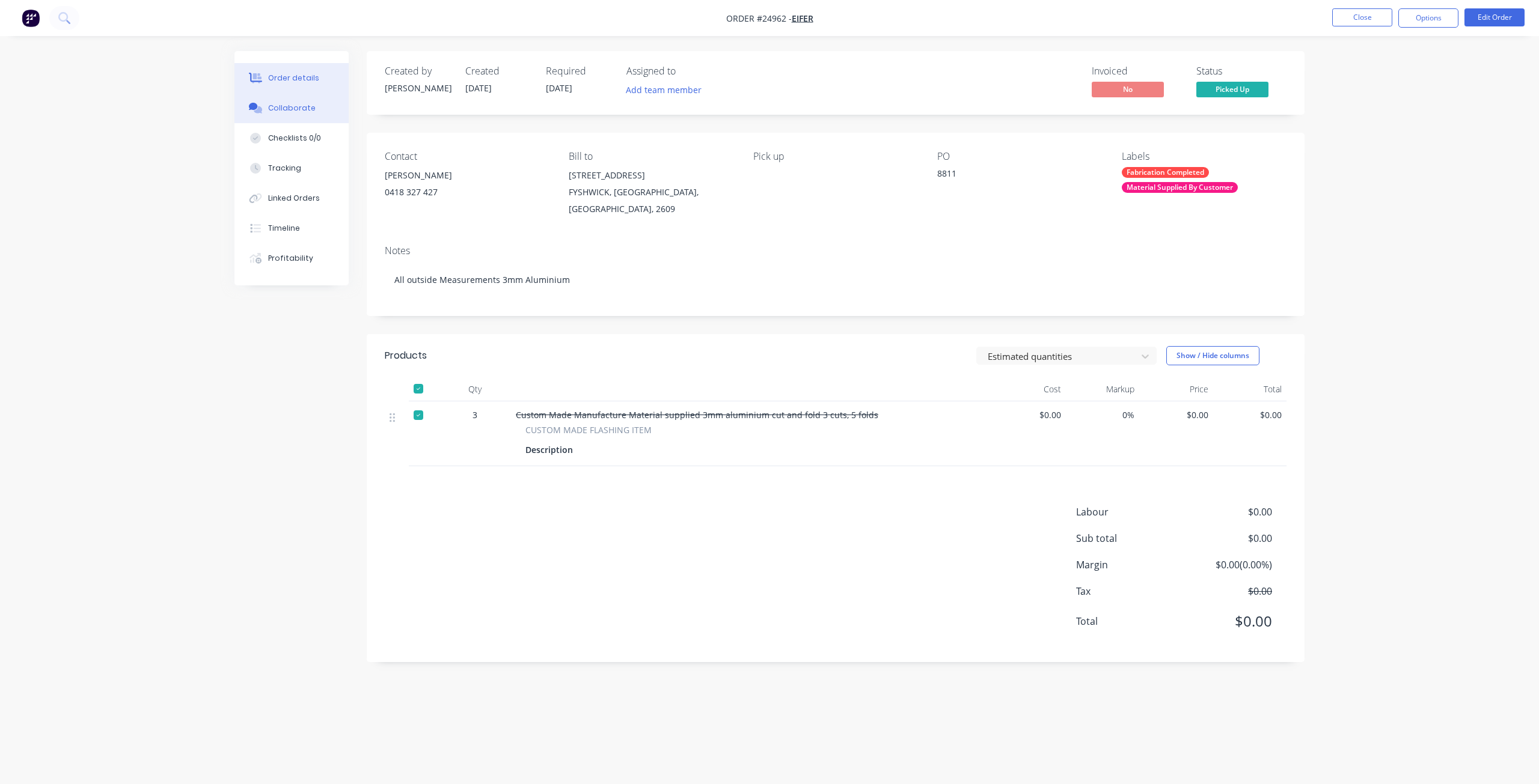
click at [292, 105] on div "Collaborate" at bounding box center [292, 109] width 47 height 11
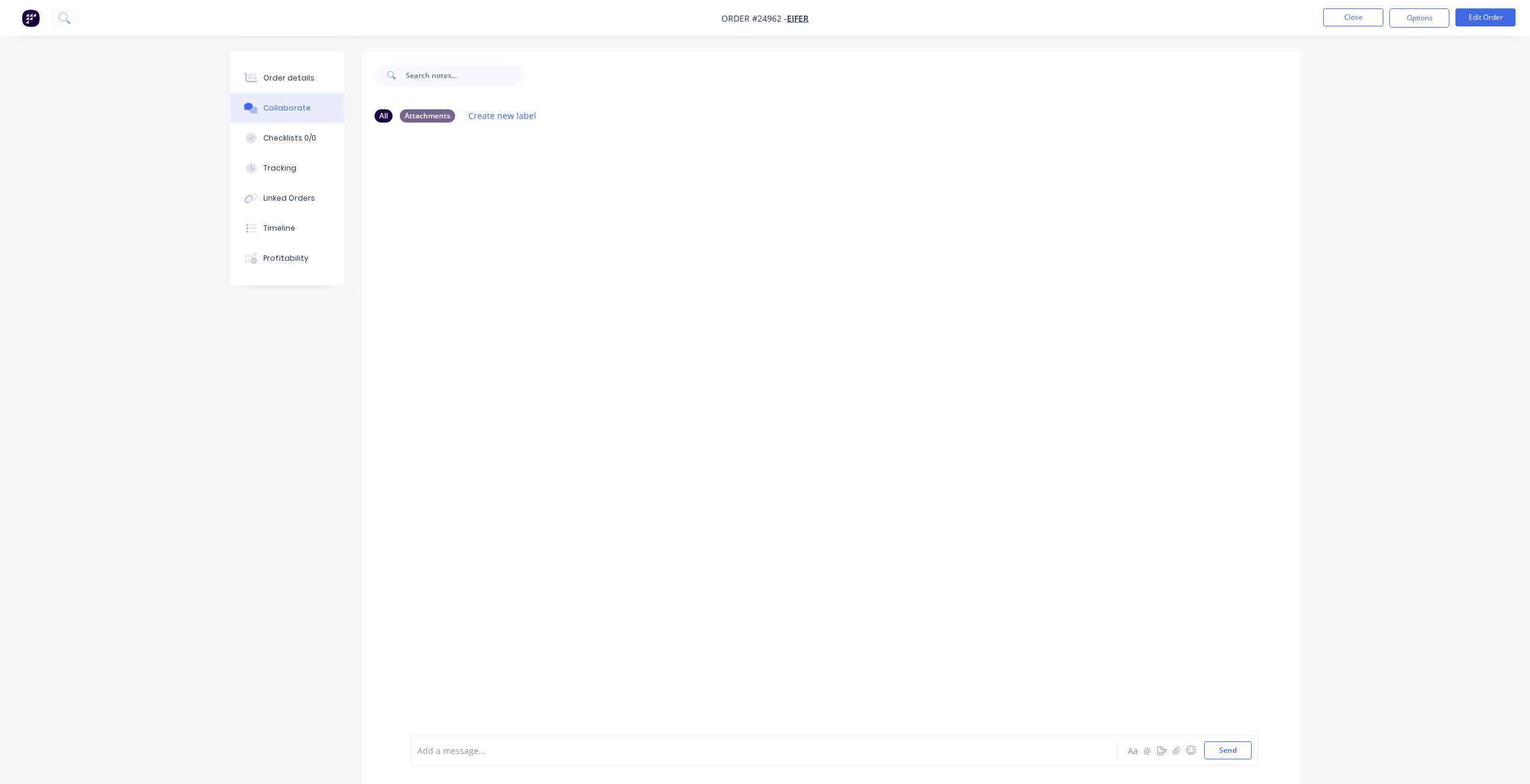
click at [290, 72] on button "Order details" at bounding box center [287, 78] width 114 height 30
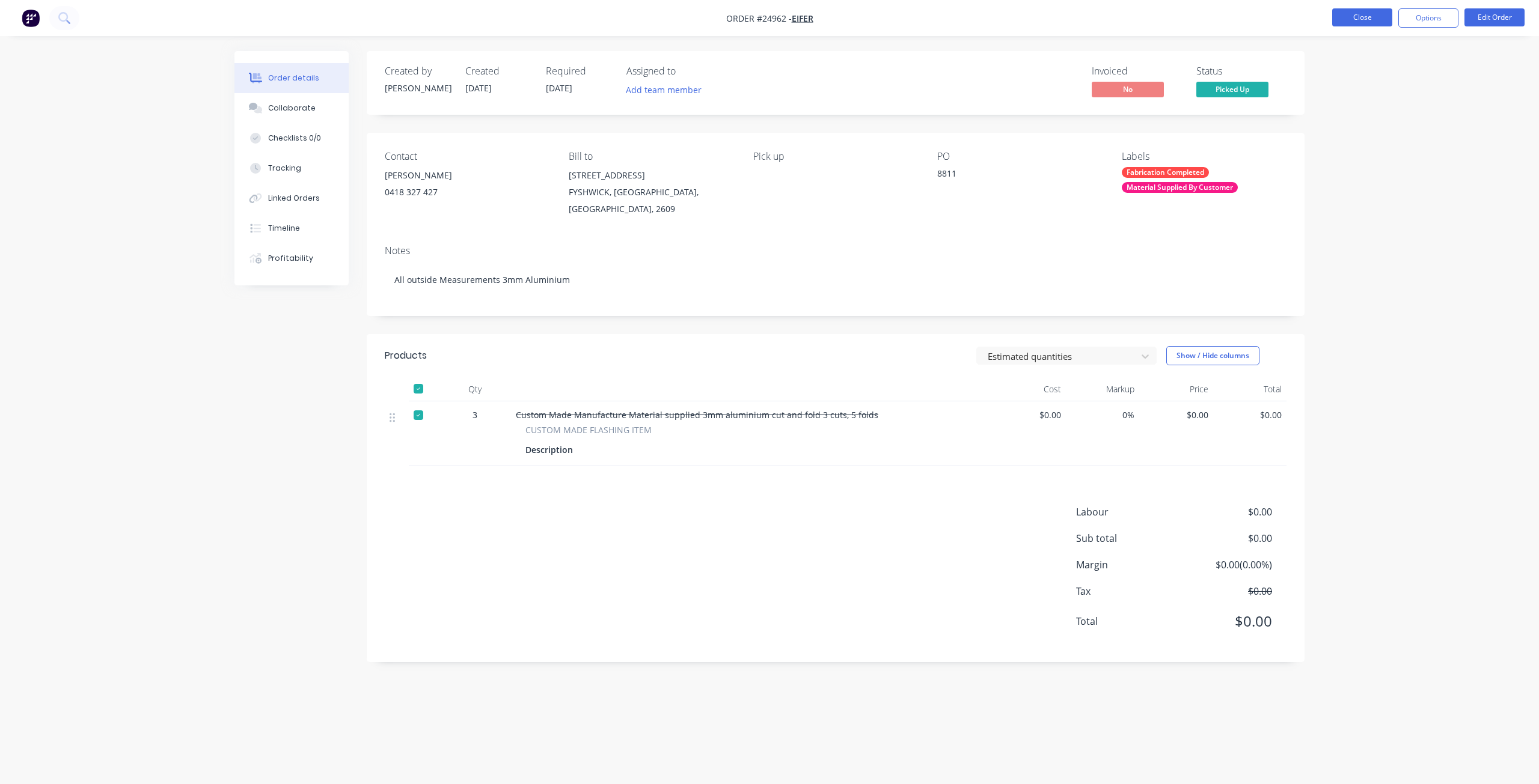
click at [1346, 21] on button "Close" at bounding box center [1362, 17] width 60 height 18
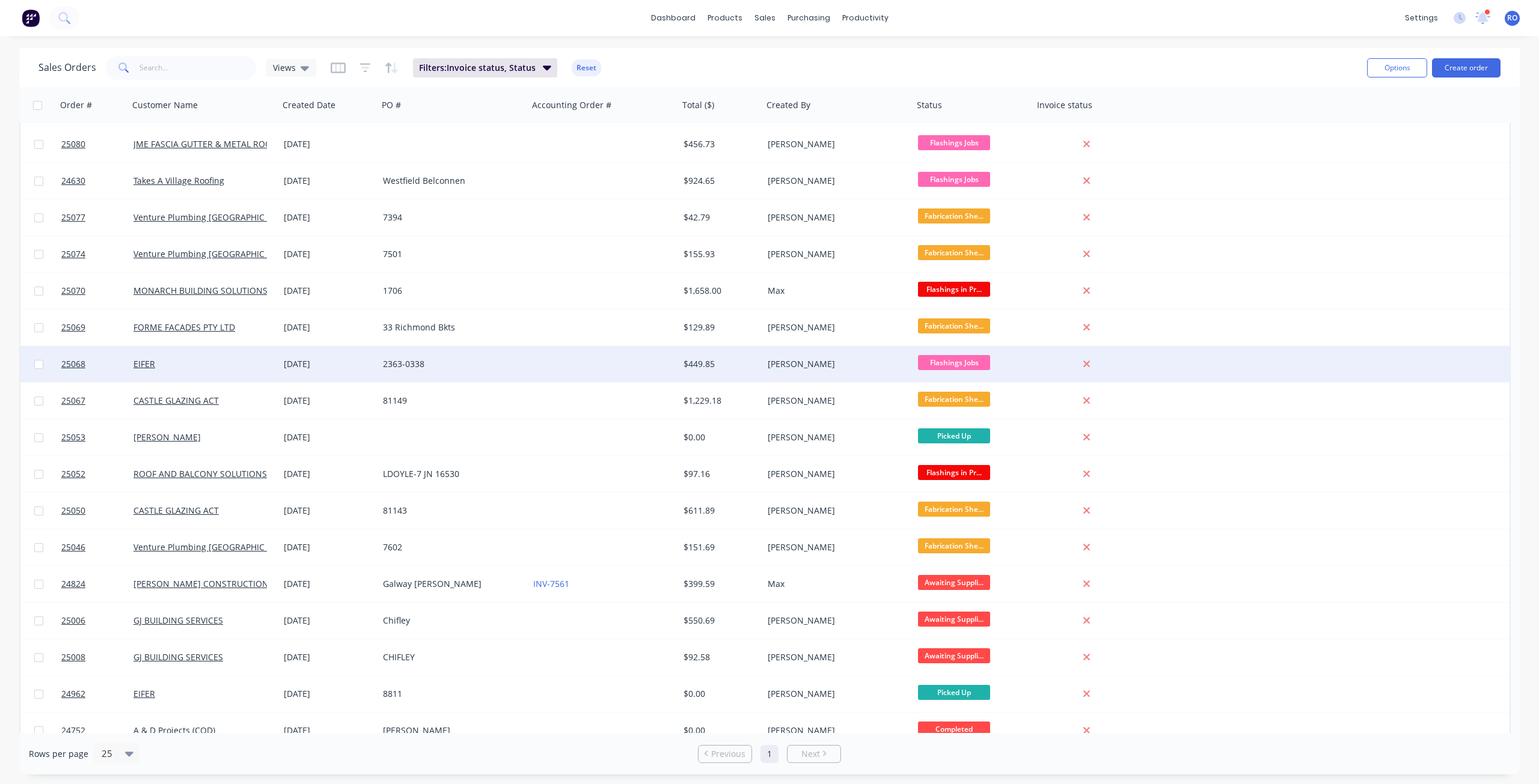
scroll to position [233, 0]
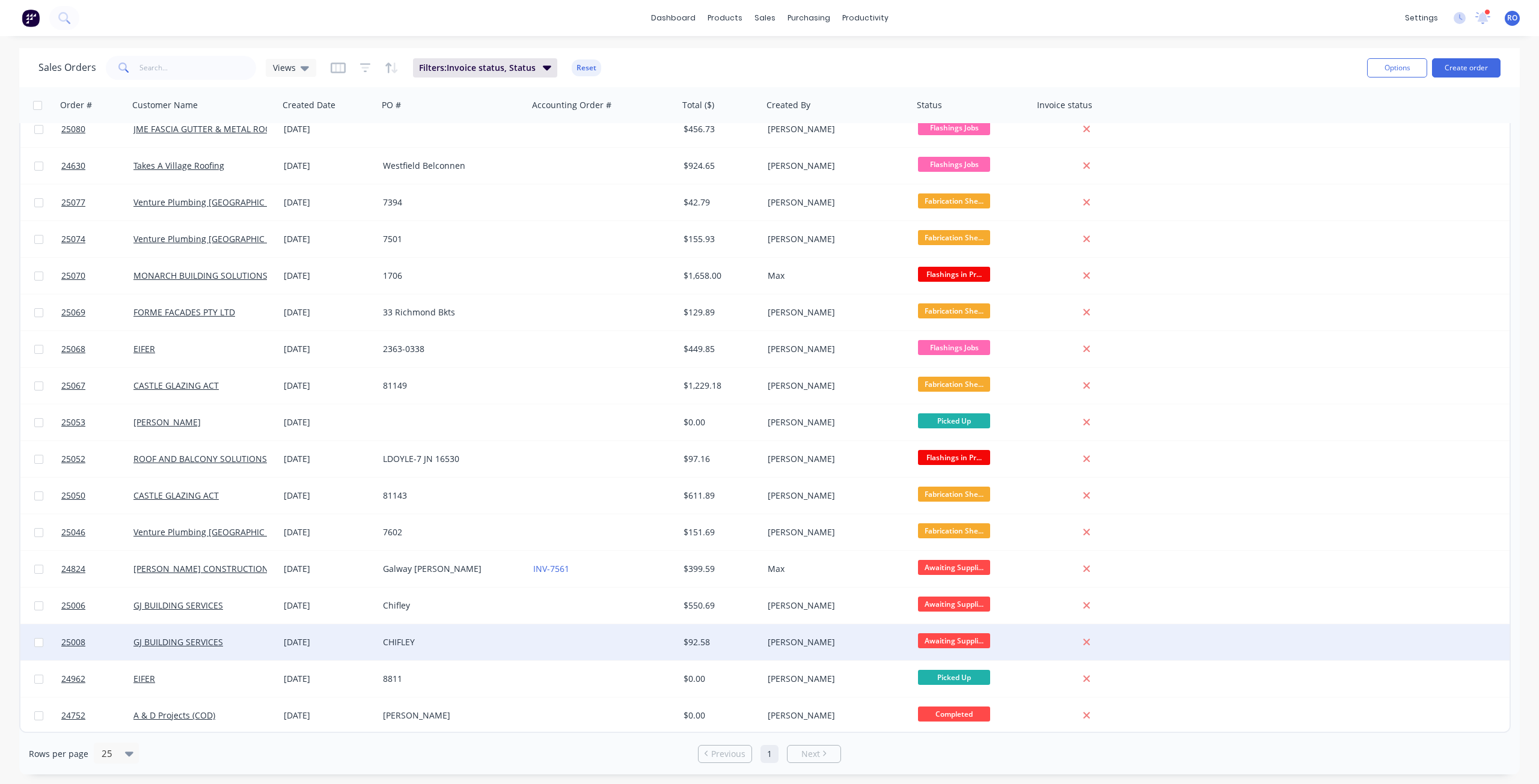
click at [817, 643] on div "[PERSON_NAME]" at bounding box center [835, 642] width 134 height 12
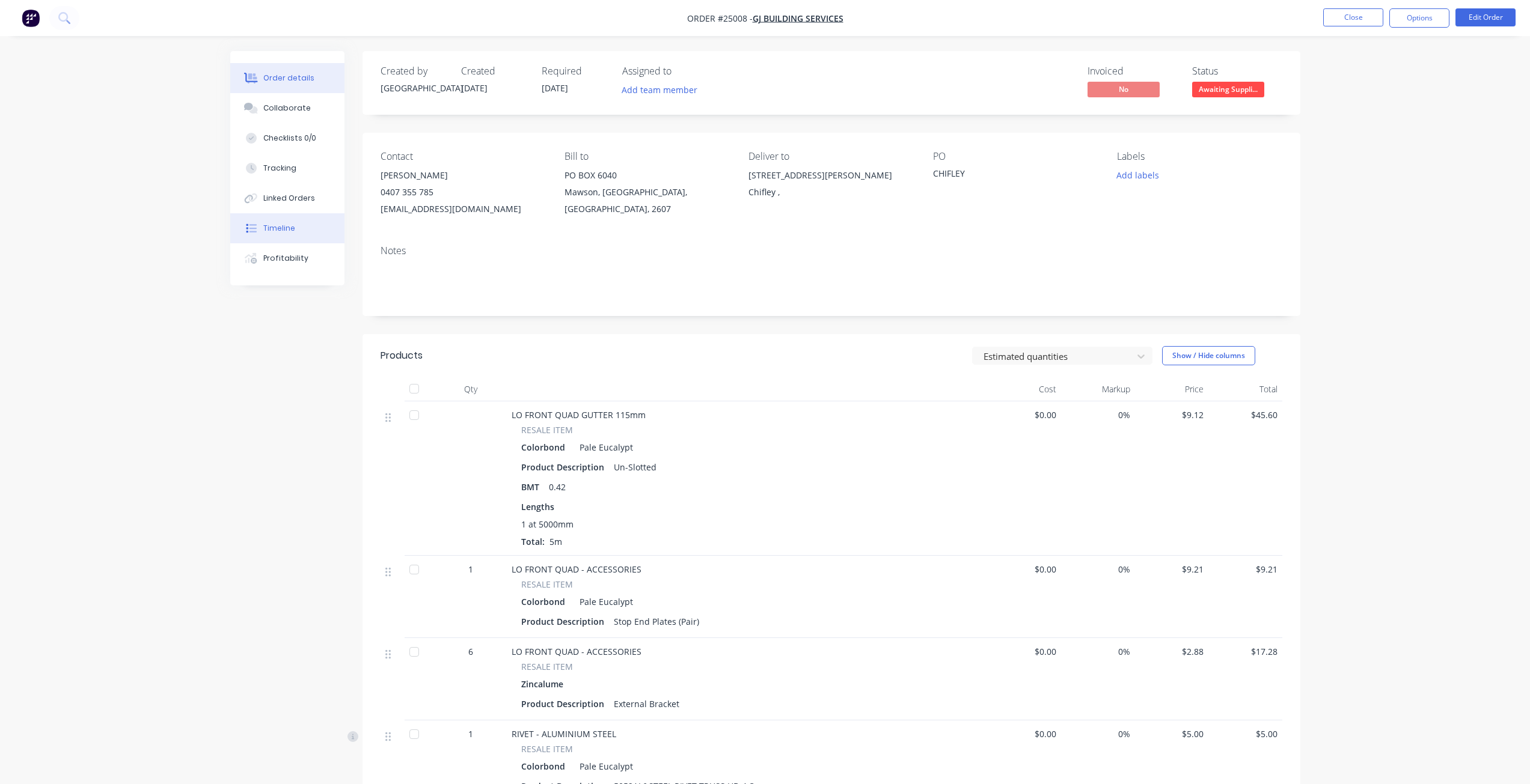
click at [293, 228] on div "Timeline" at bounding box center [279, 228] width 31 height 11
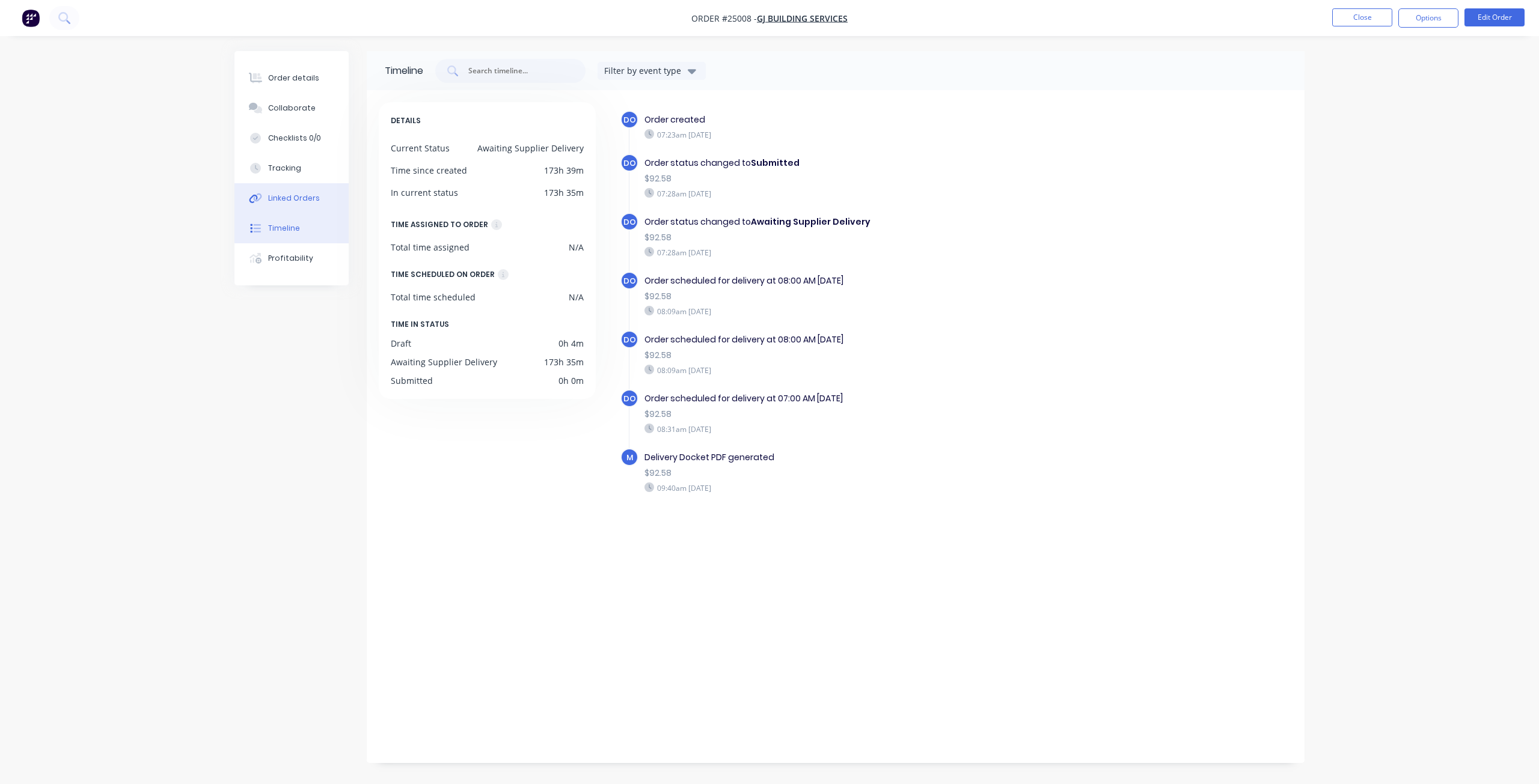
click at [294, 201] on div "Linked Orders" at bounding box center [294, 198] width 52 height 11
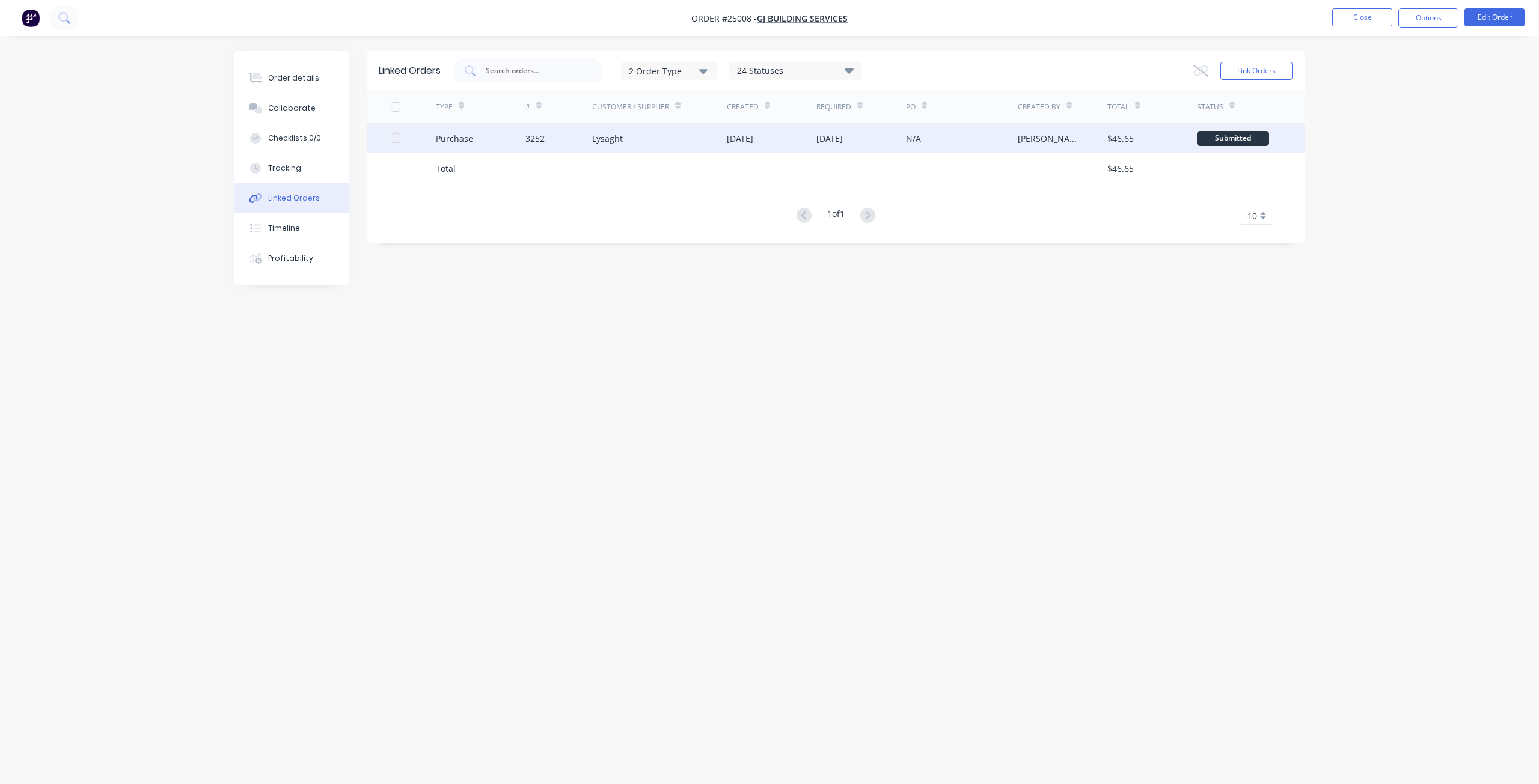
click at [935, 144] on div "N/A" at bounding box center [961, 138] width 112 height 30
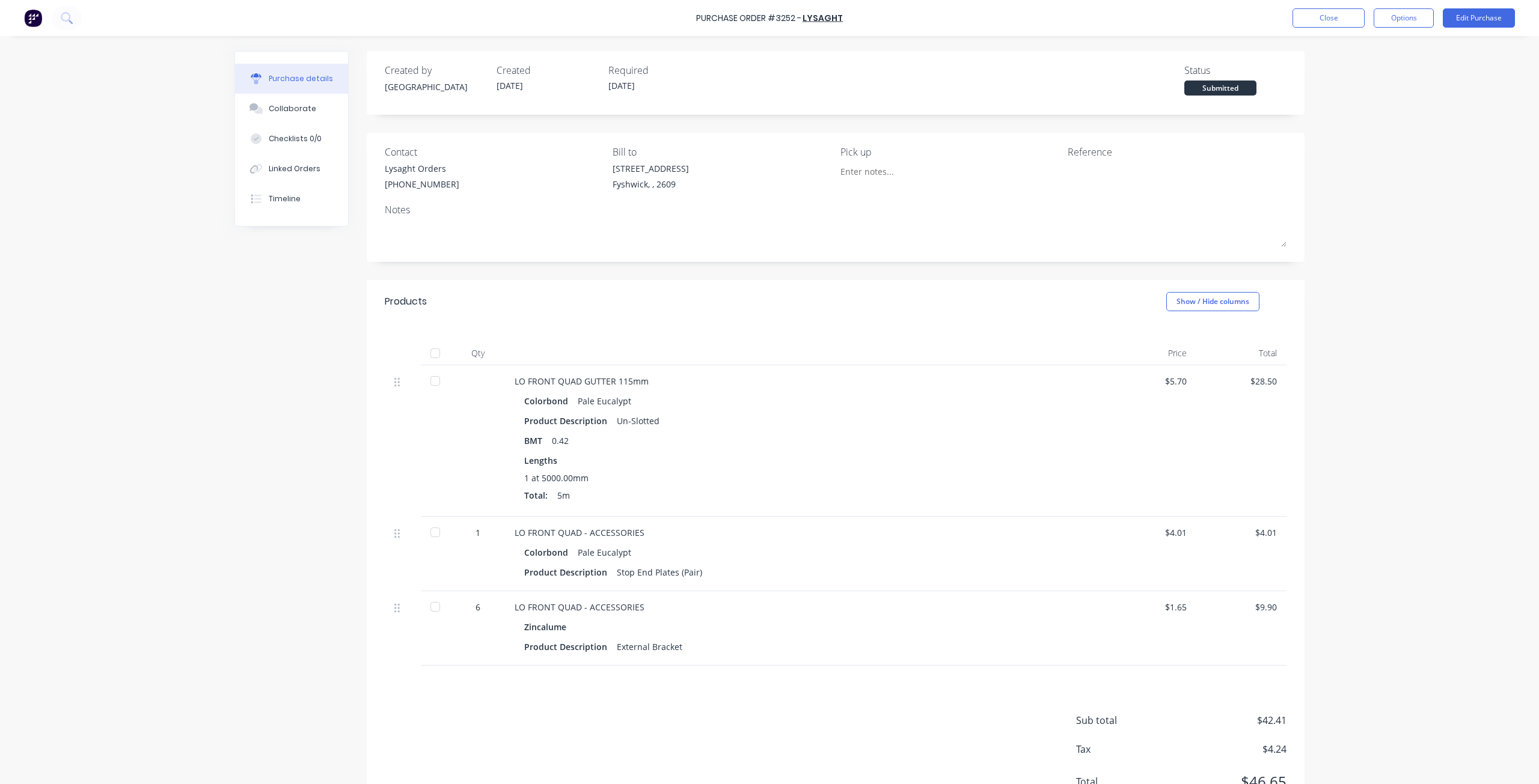
click at [1333, 6] on div "Purchase Order #3252 - Lysaght Close Options Edit Purchase" at bounding box center [770, 18] width 1539 height 36
click at [1333, 9] on button "Close" at bounding box center [1329, 18] width 72 height 19
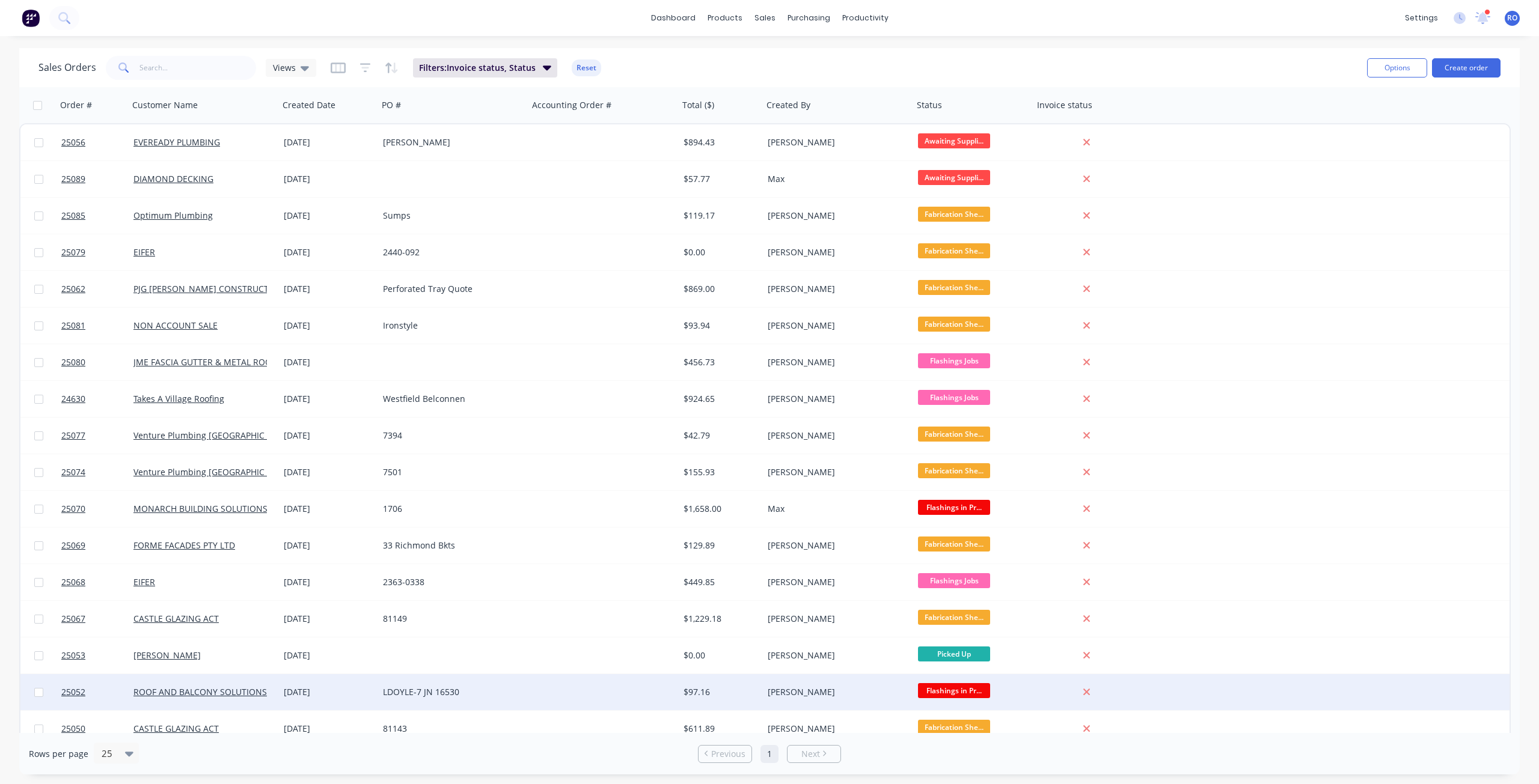
scroll to position [197, 0]
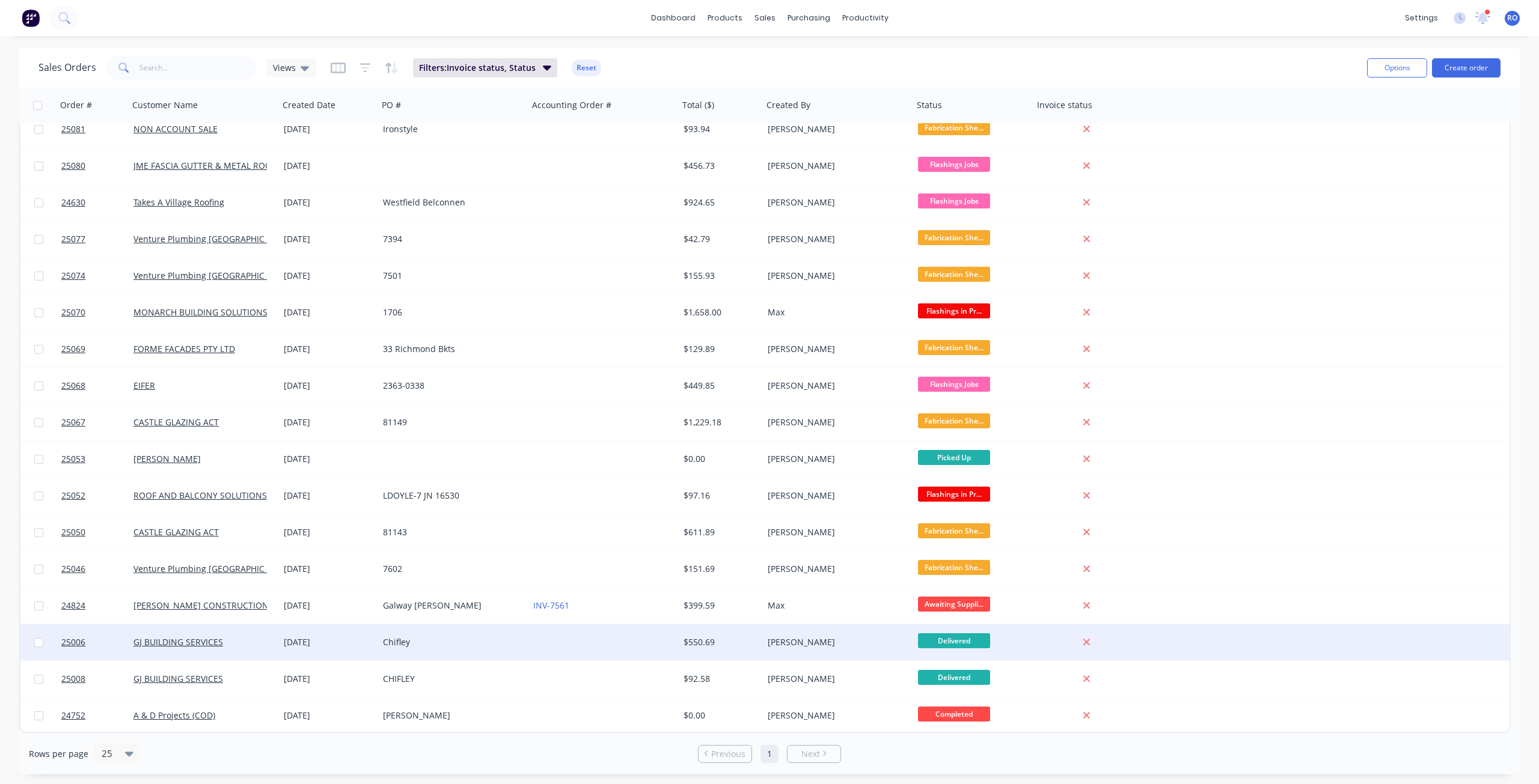
click at [508, 645] on div "Chifley" at bounding box center [450, 642] width 134 height 12
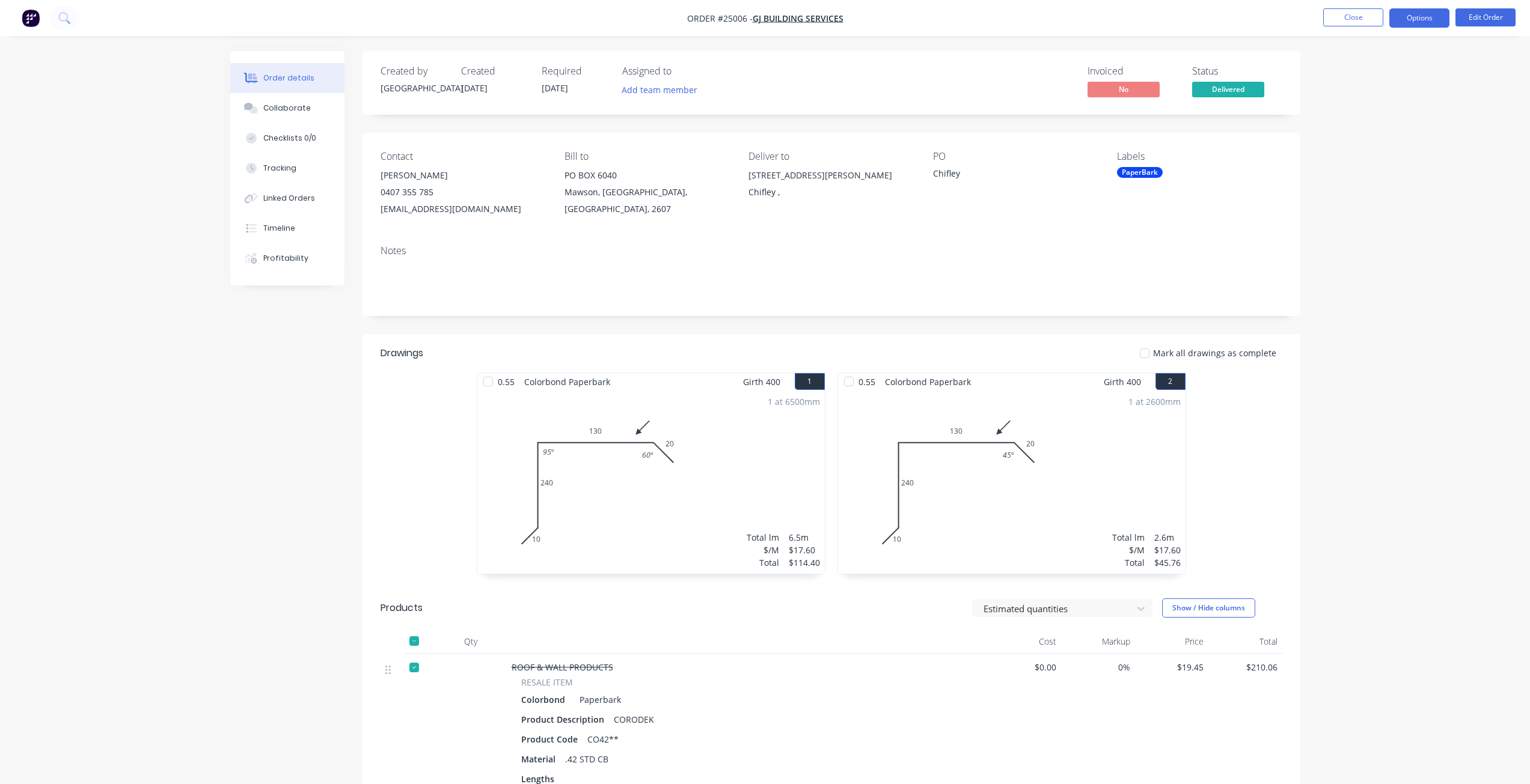
click at [1415, 20] on button "Options" at bounding box center [1419, 18] width 60 height 19
click at [1368, 82] on button "Invoice" at bounding box center [1383, 72] width 132 height 24
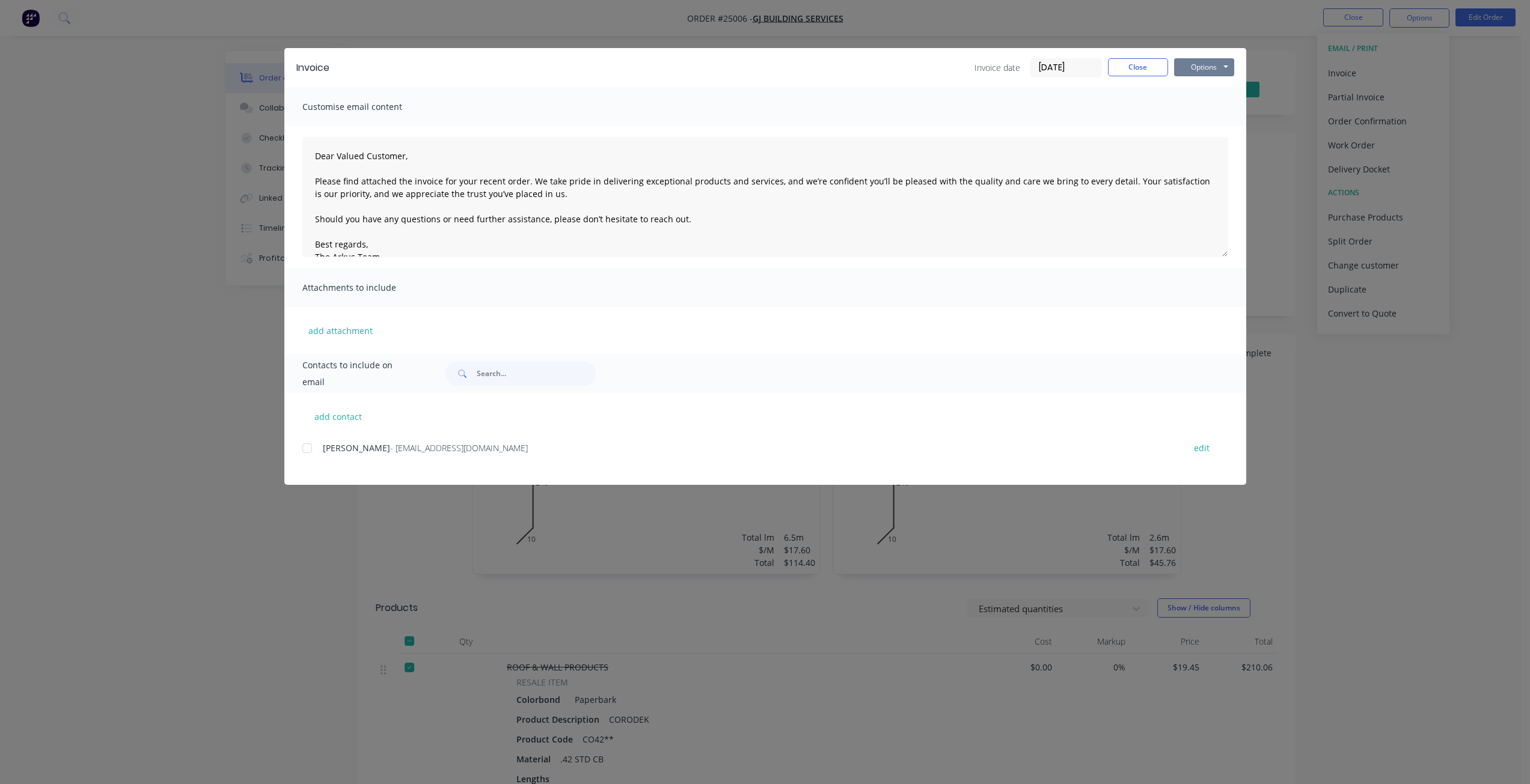
click at [1197, 64] on button "Options" at bounding box center [1204, 67] width 60 height 18
click at [1196, 99] on button "Print" at bounding box center [1212, 108] width 77 height 20
click at [1136, 68] on button "Close" at bounding box center [1137, 67] width 60 height 18
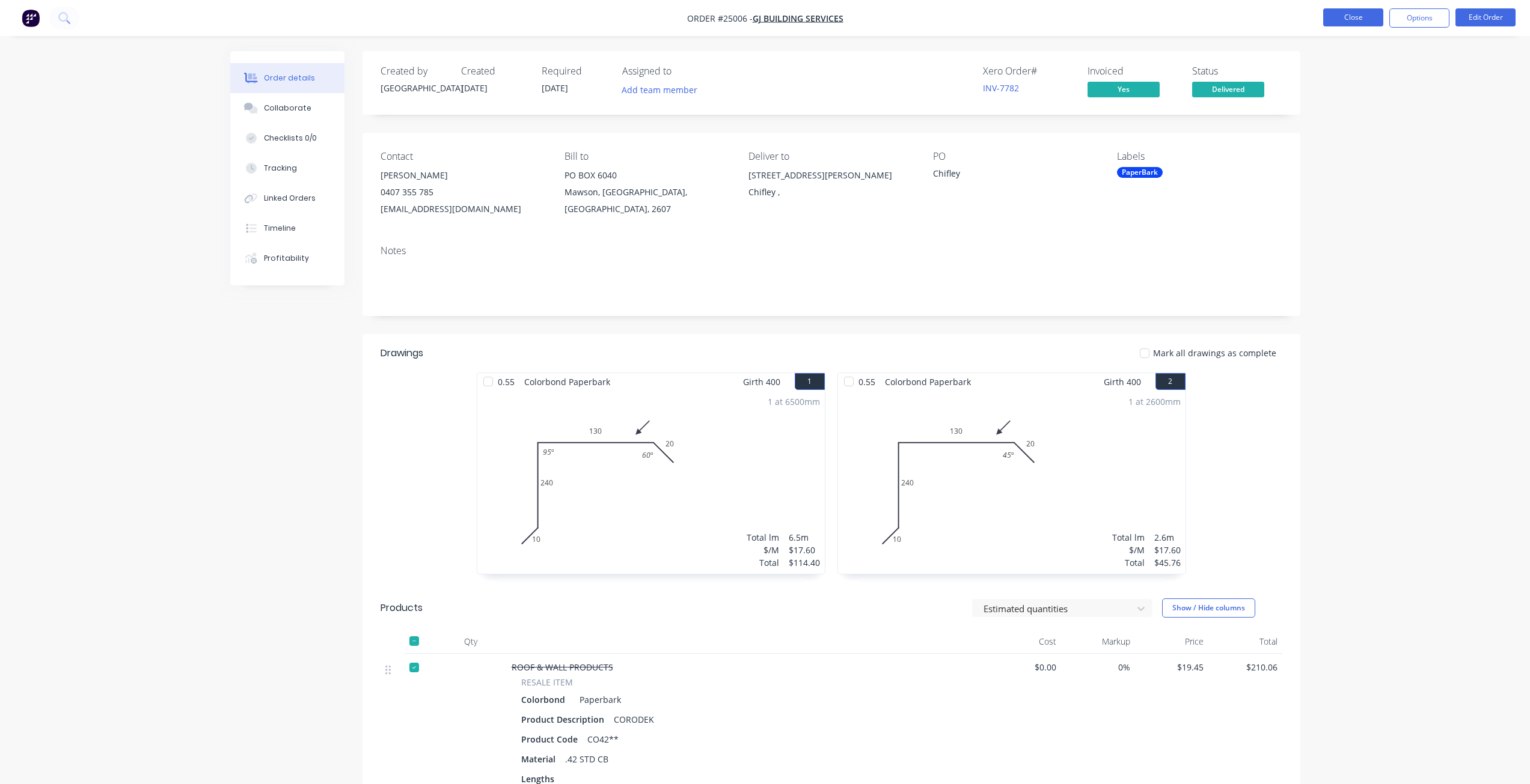
click at [1330, 20] on button "Close" at bounding box center [1353, 17] width 60 height 18
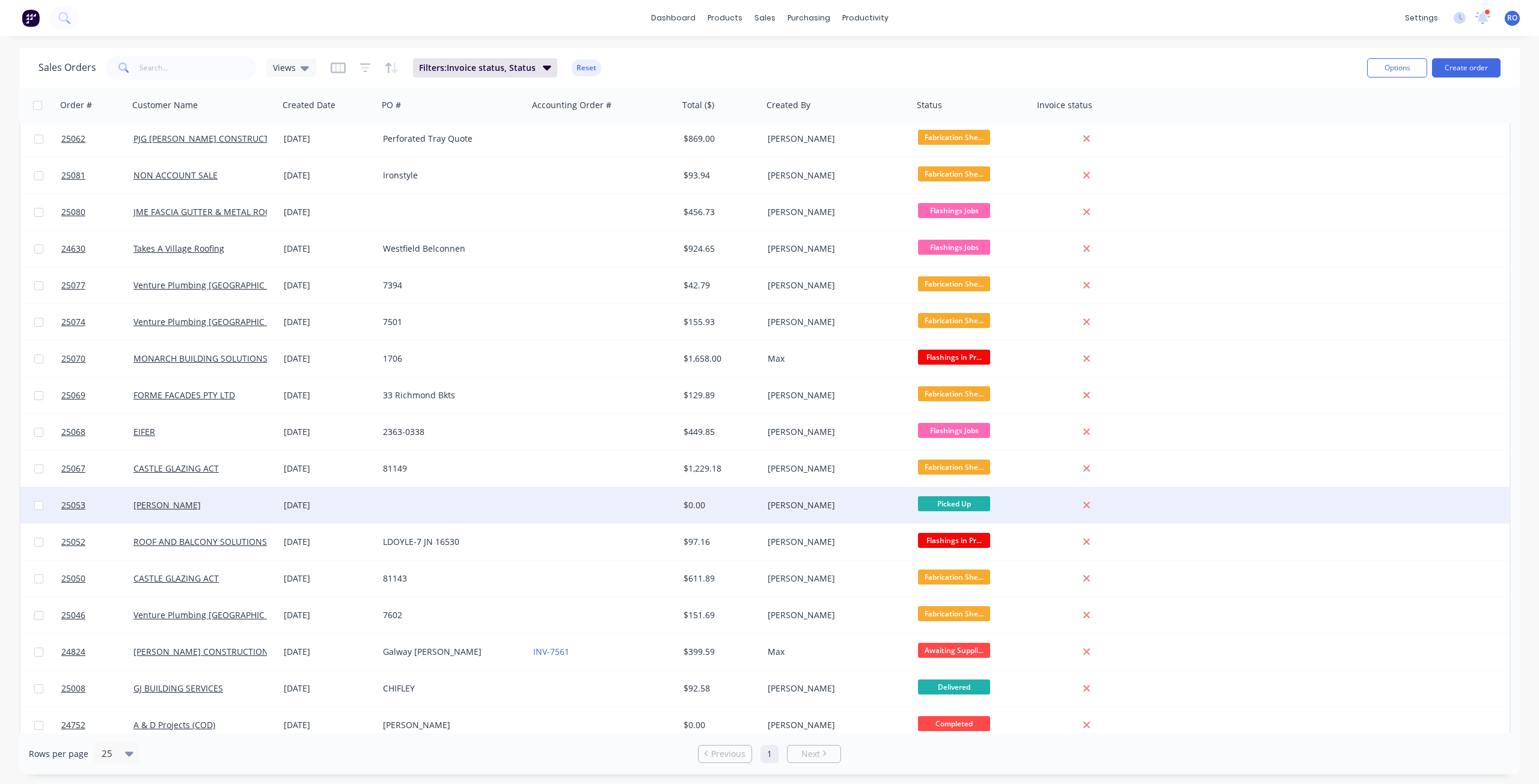
scroll to position [160, 0]
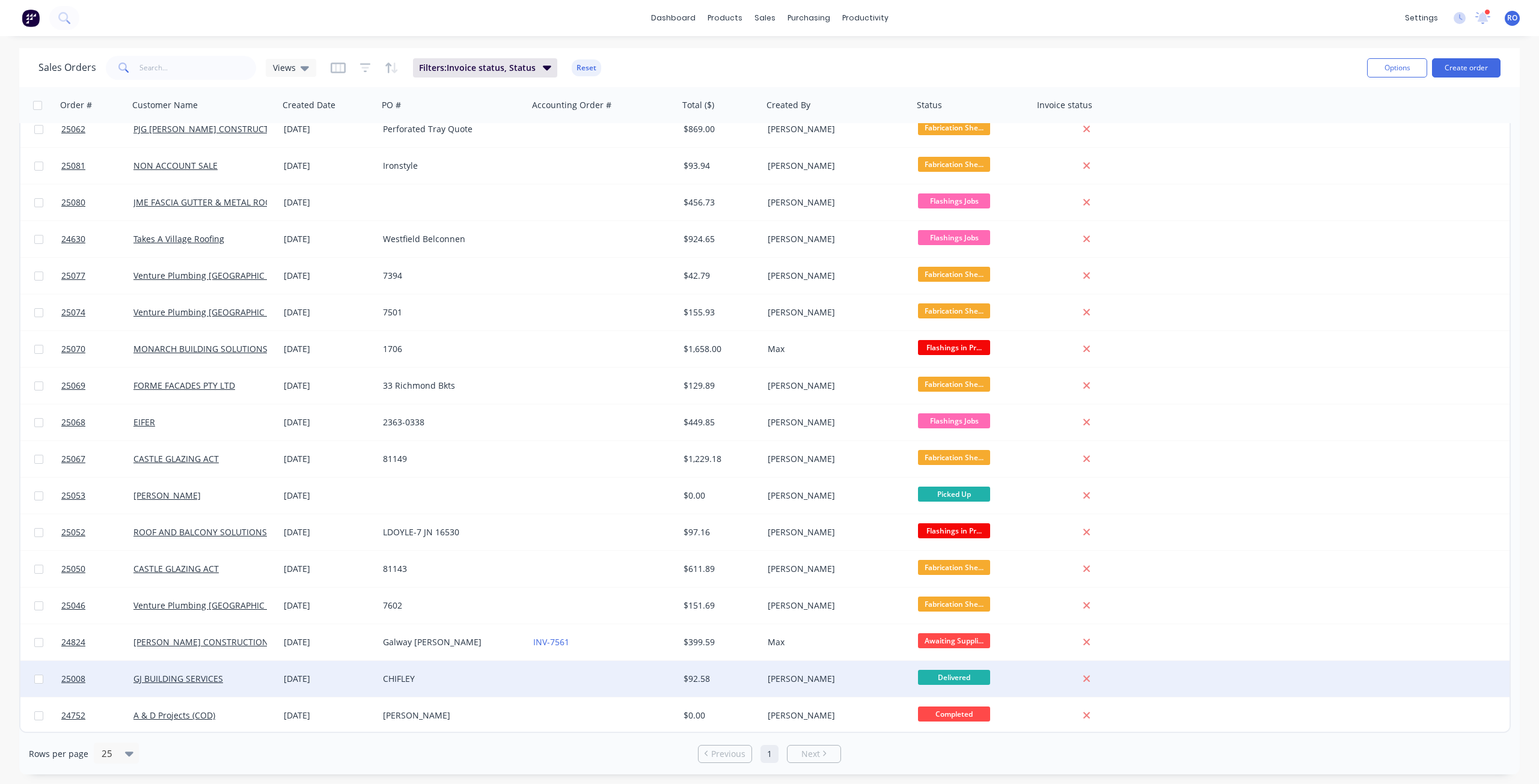
click at [858, 667] on div "[PERSON_NAME]" at bounding box center [838, 679] width 150 height 36
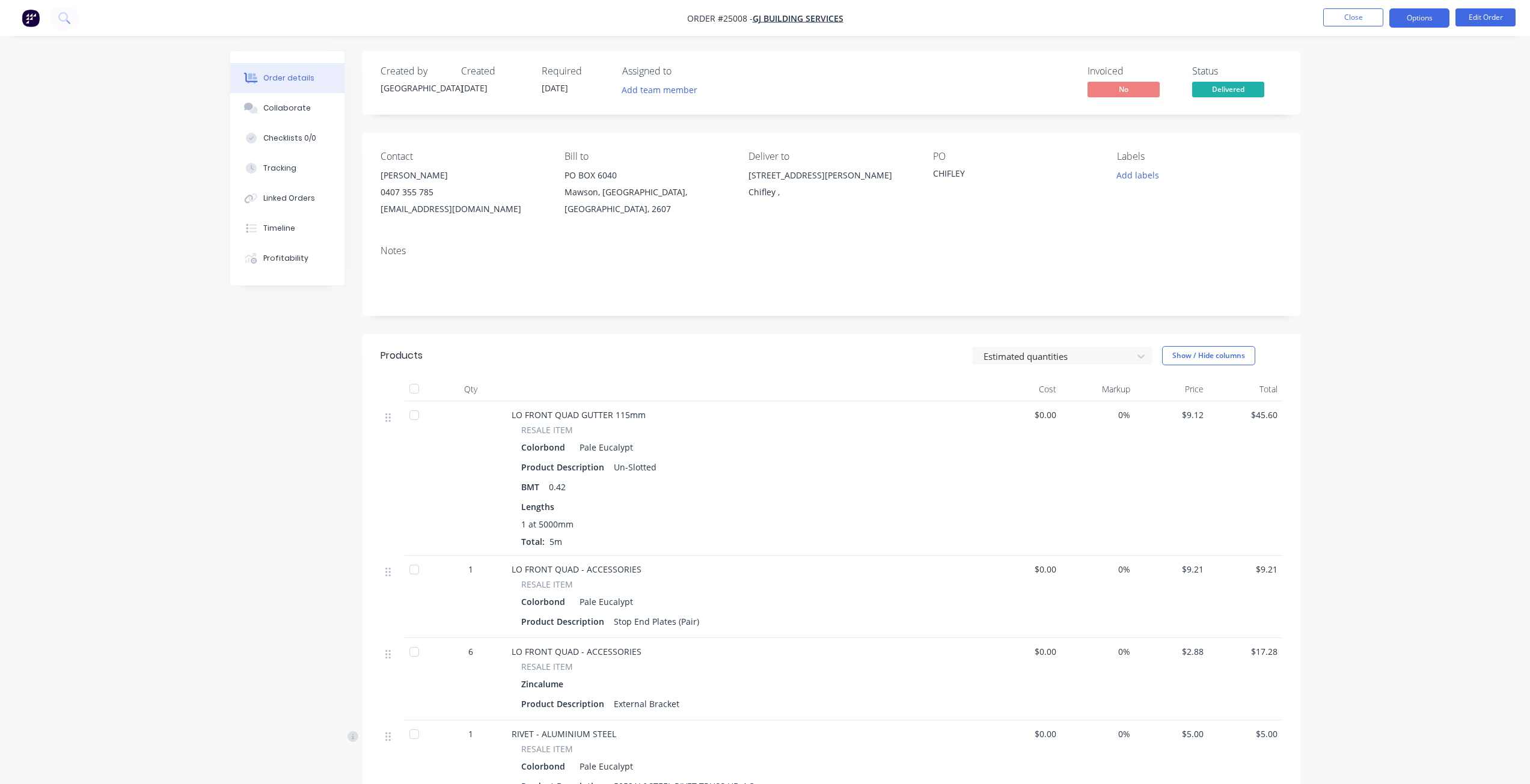
click at [1423, 26] on button "Options" at bounding box center [1419, 18] width 60 height 19
click at [1356, 78] on div "Invoice" at bounding box center [1383, 73] width 111 height 17
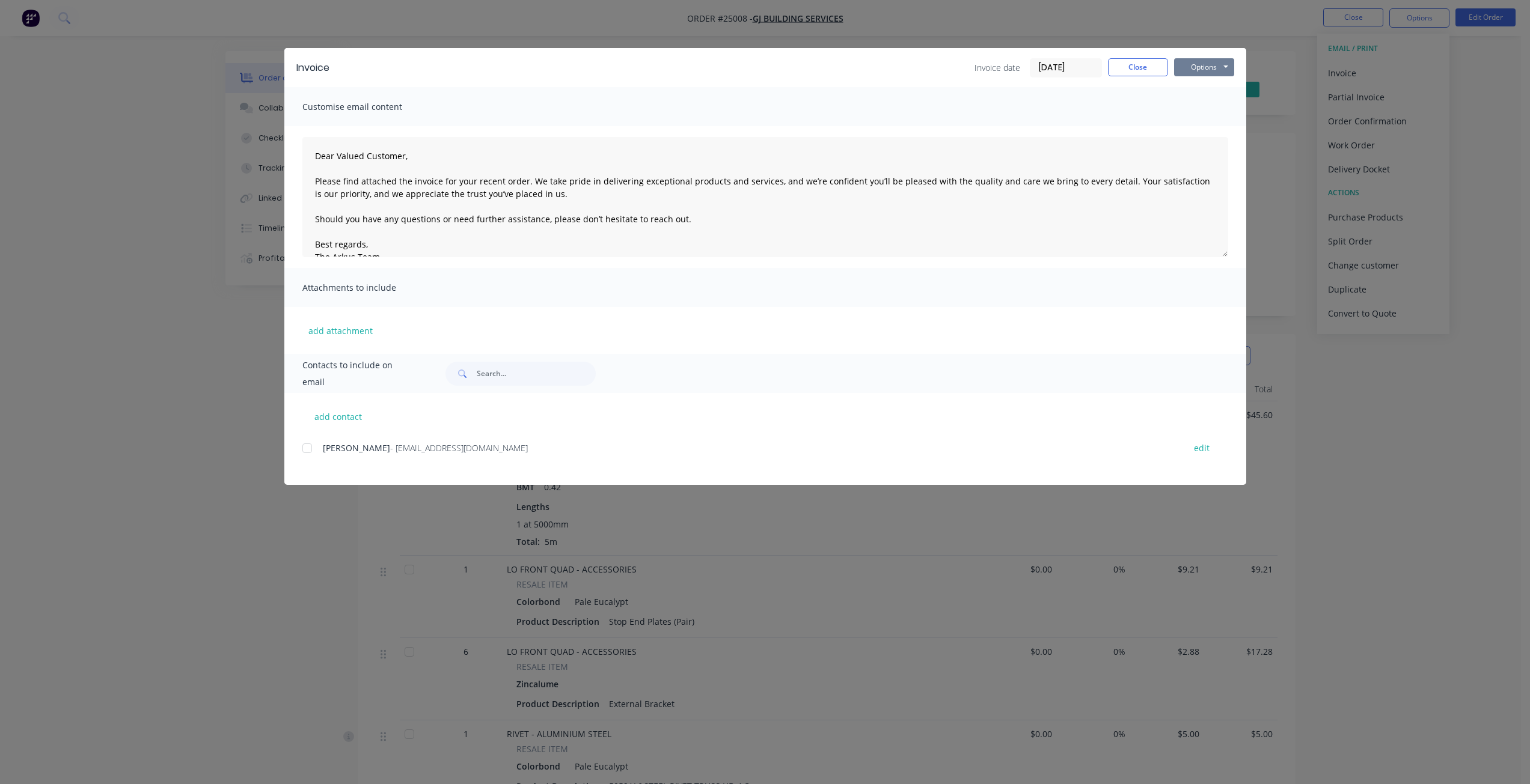
click at [1189, 68] on button "Options" at bounding box center [1204, 67] width 60 height 18
click at [1189, 105] on button "Print" at bounding box center [1212, 108] width 77 height 20
click at [1129, 62] on button "Close" at bounding box center [1137, 67] width 60 height 18
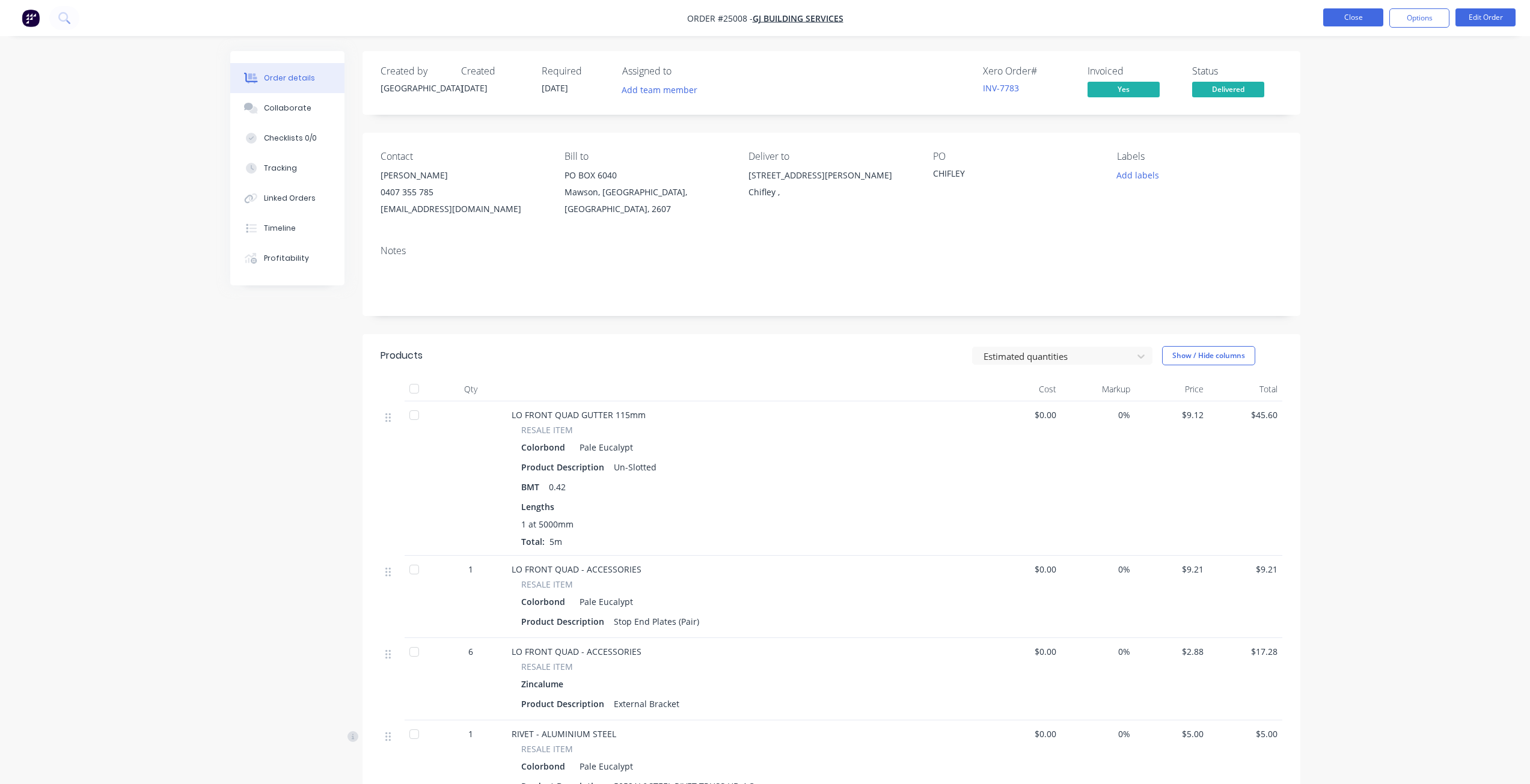
click at [1337, 17] on button "Close" at bounding box center [1353, 17] width 60 height 18
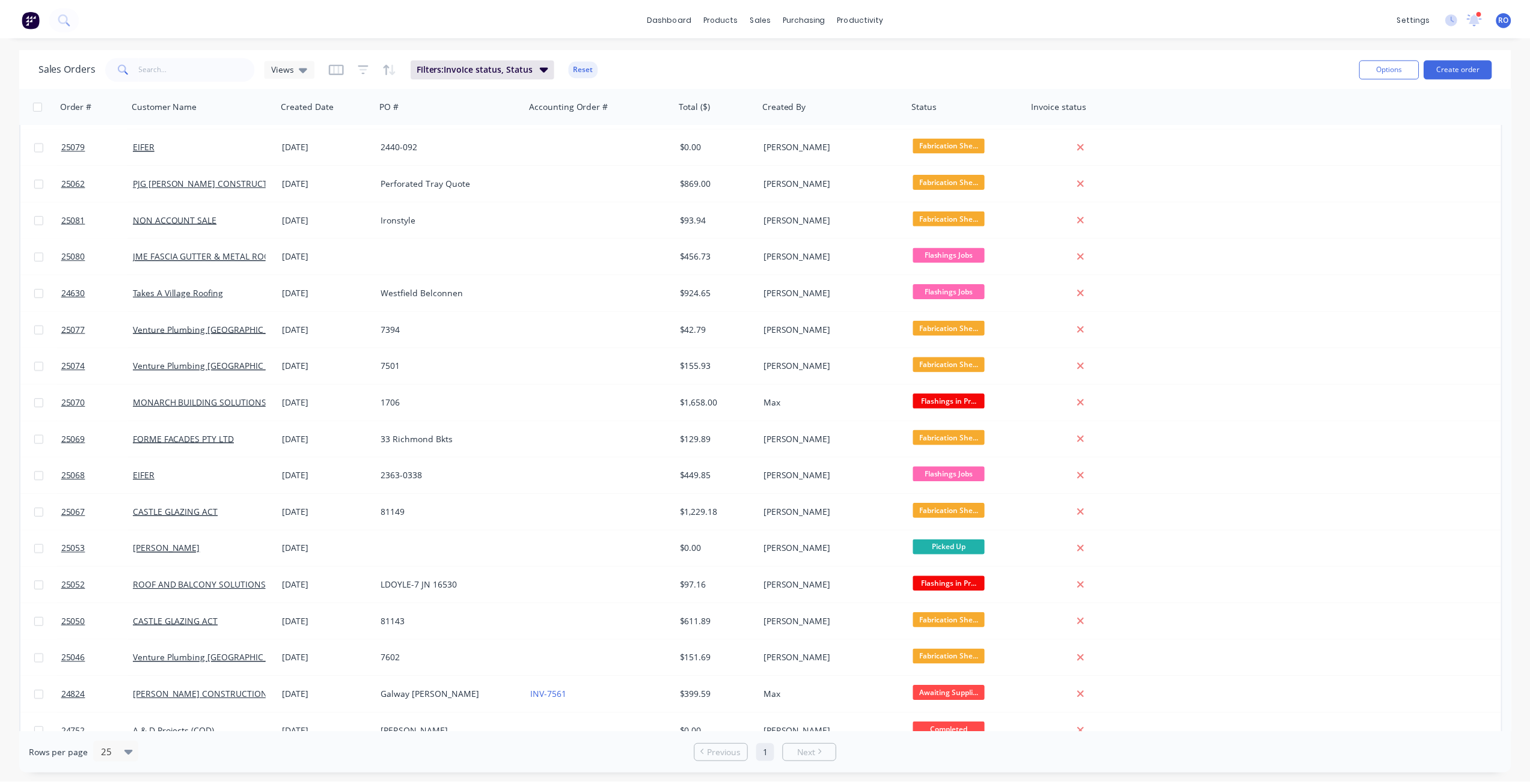
scroll to position [123, 0]
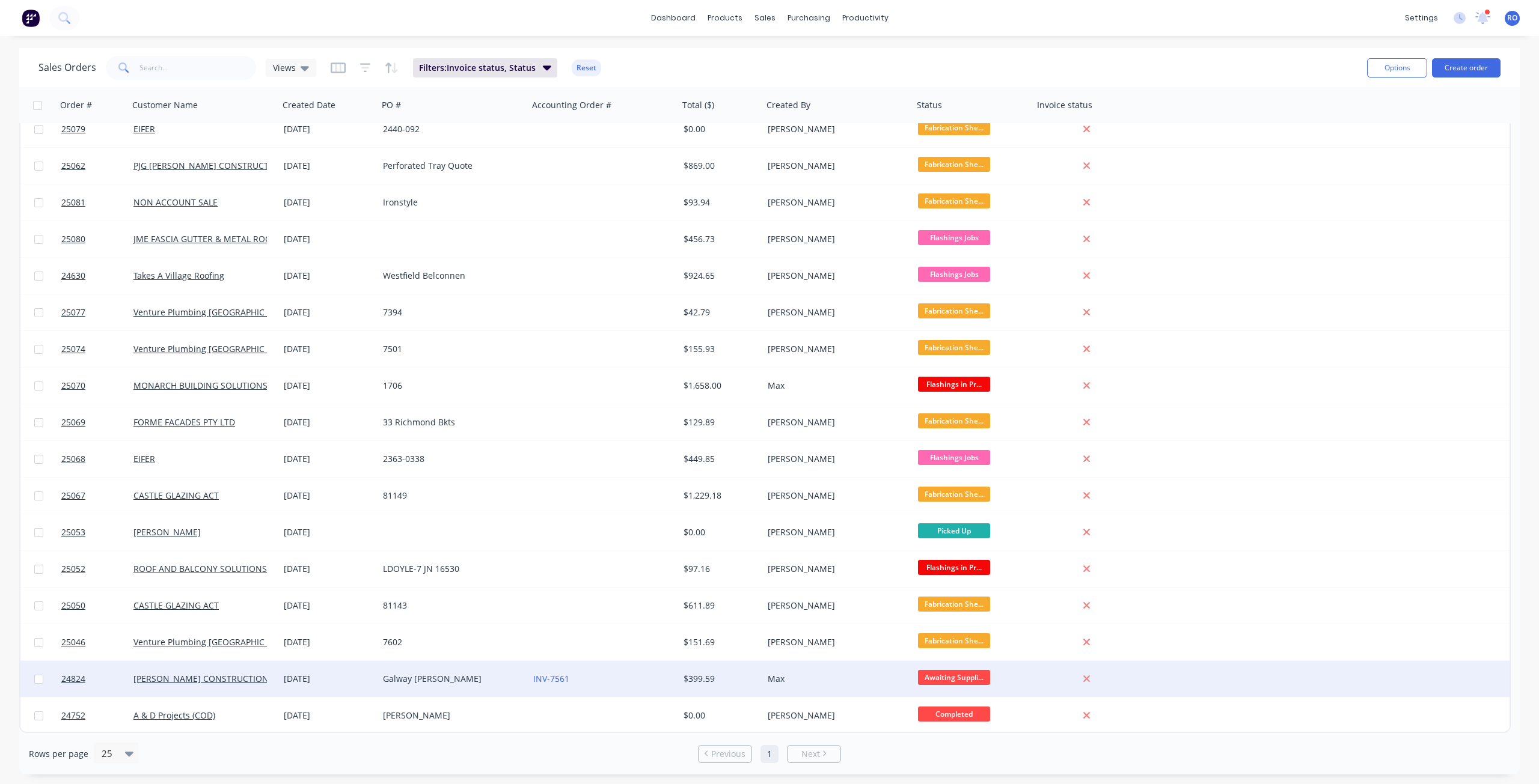
click at [752, 683] on div "$399.59" at bounding box center [719, 679] width 71 height 12
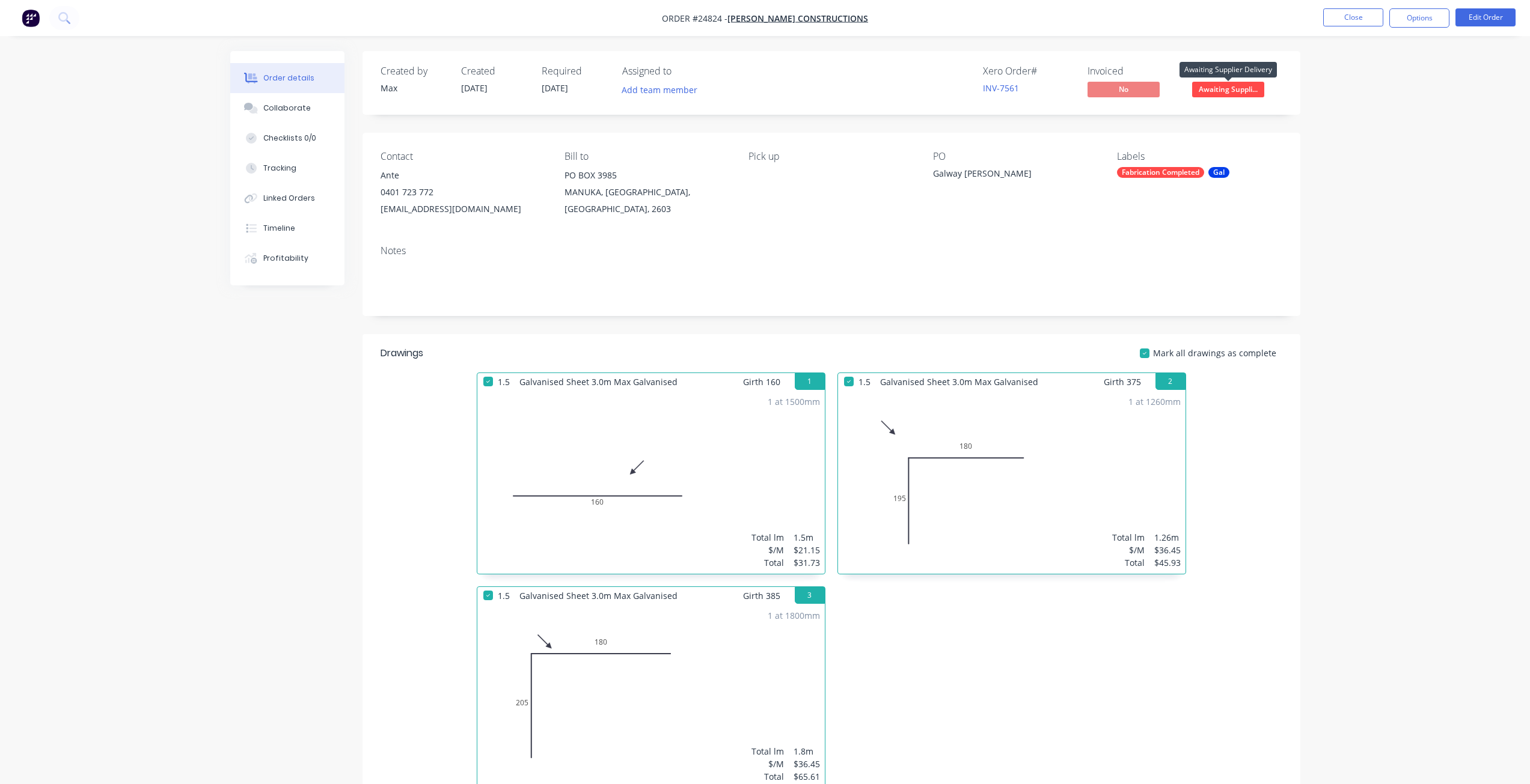
click at [1242, 88] on span "Awaiting Suppli..." at bounding box center [1228, 89] width 72 height 15
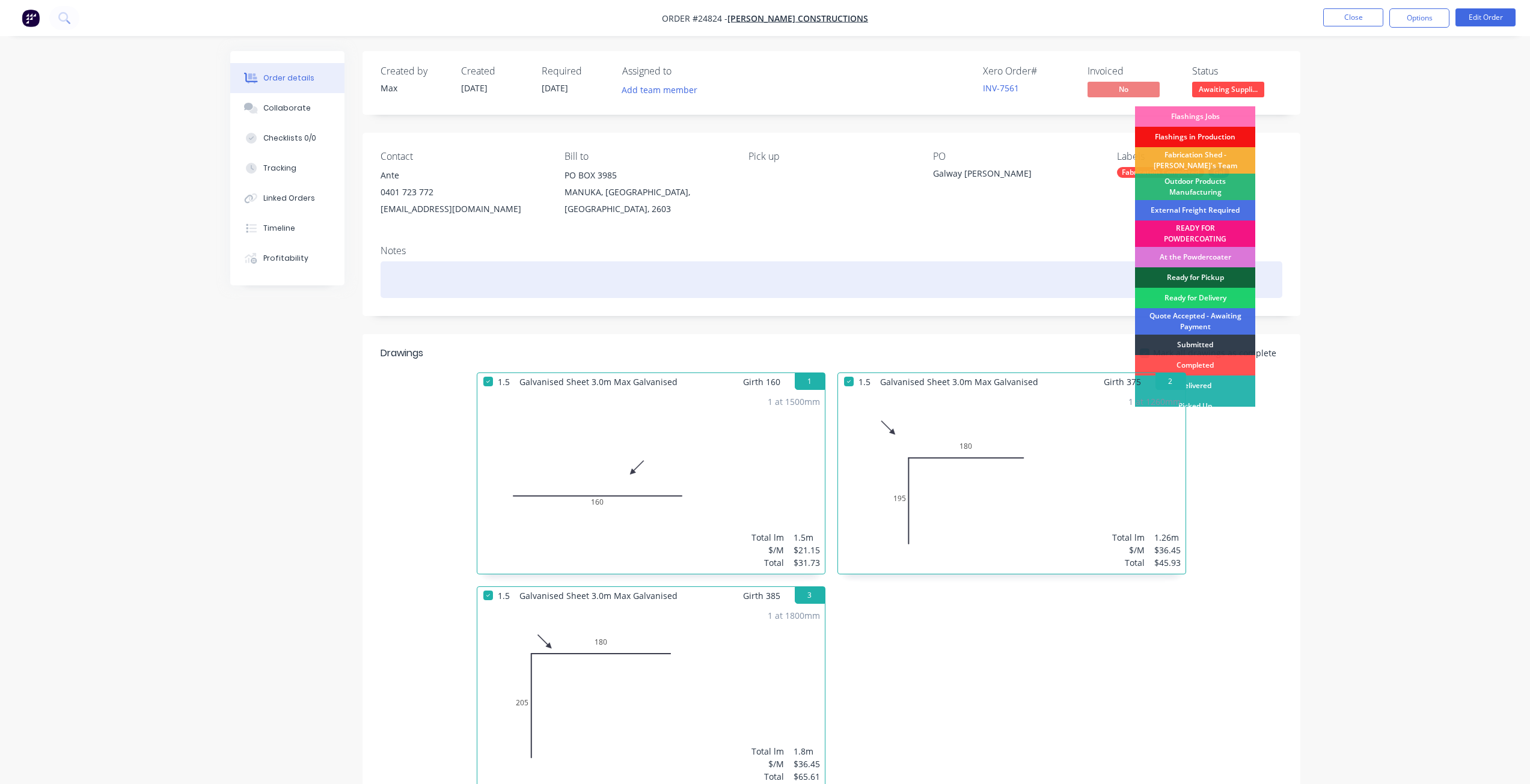
click at [1198, 274] on div "Ready for Pickup" at bounding box center [1195, 278] width 120 height 20
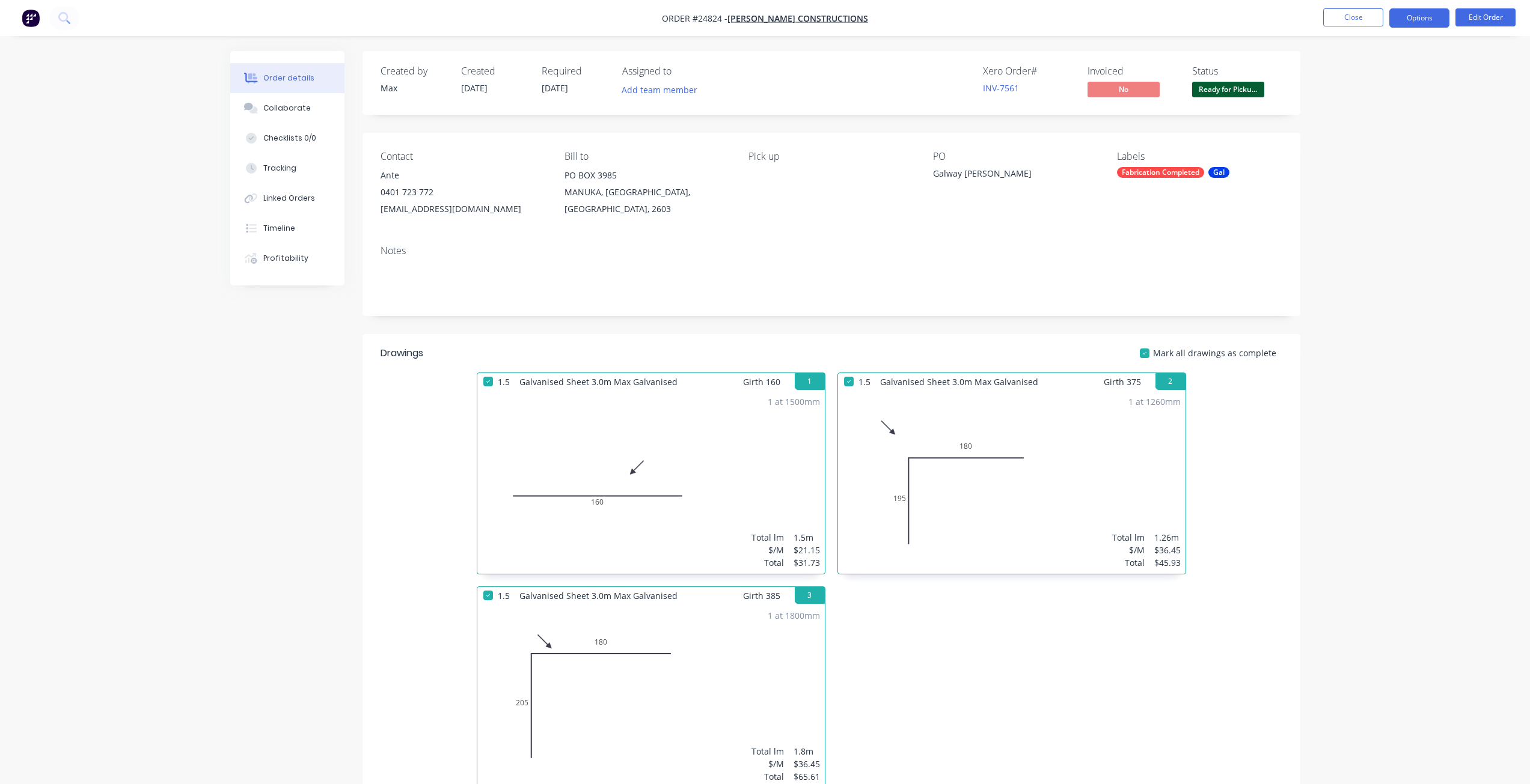
click at [1414, 18] on button "Options" at bounding box center [1419, 18] width 60 height 19
click at [1376, 72] on div "Invoice" at bounding box center [1383, 73] width 111 height 17
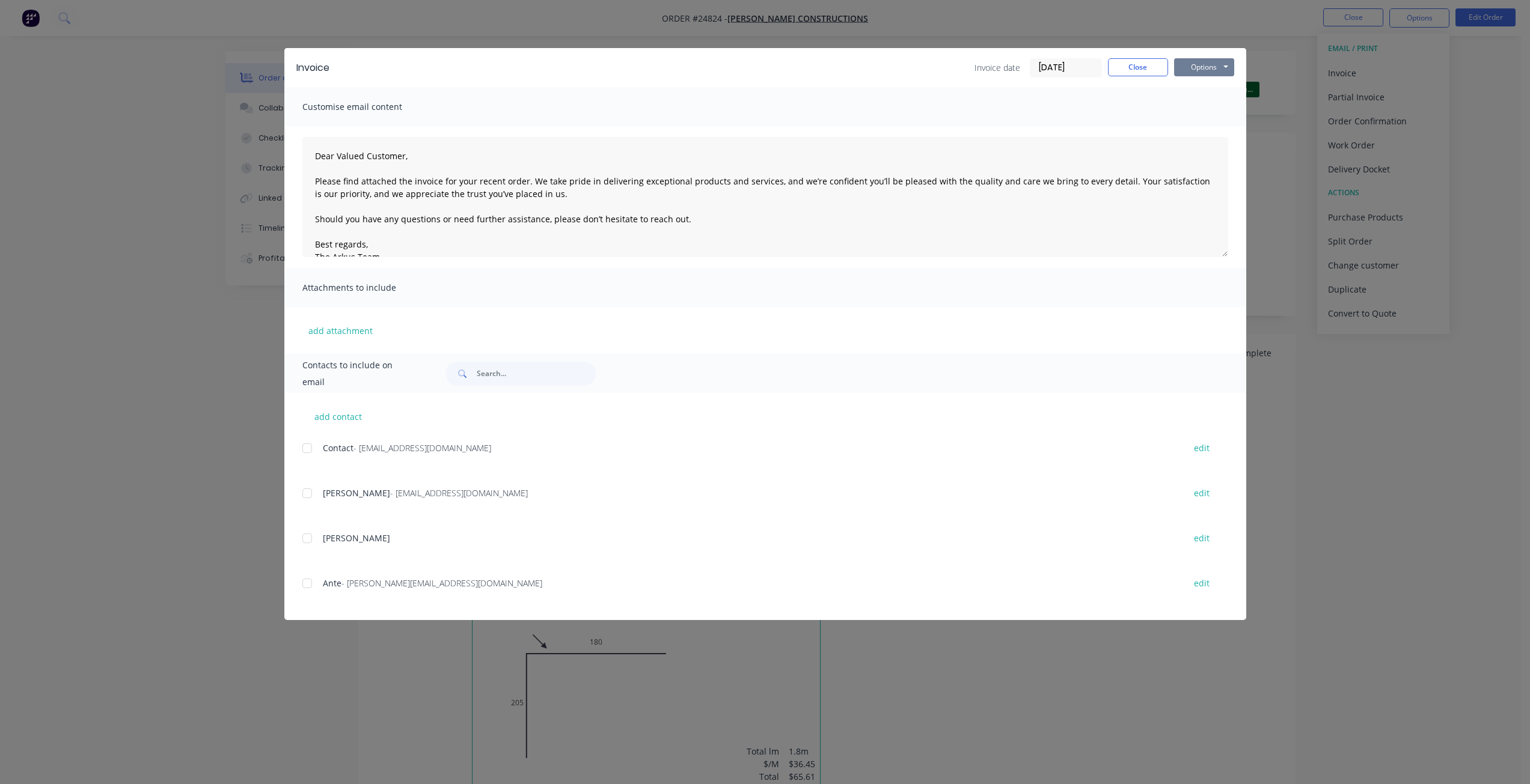
click at [1195, 66] on button "Options" at bounding box center [1204, 67] width 60 height 18
click at [1198, 112] on button "Print" at bounding box center [1212, 108] width 77 height 20
click at [1157, 64] on button "Close" at bounding box center [1137, 67] width 60 height 18
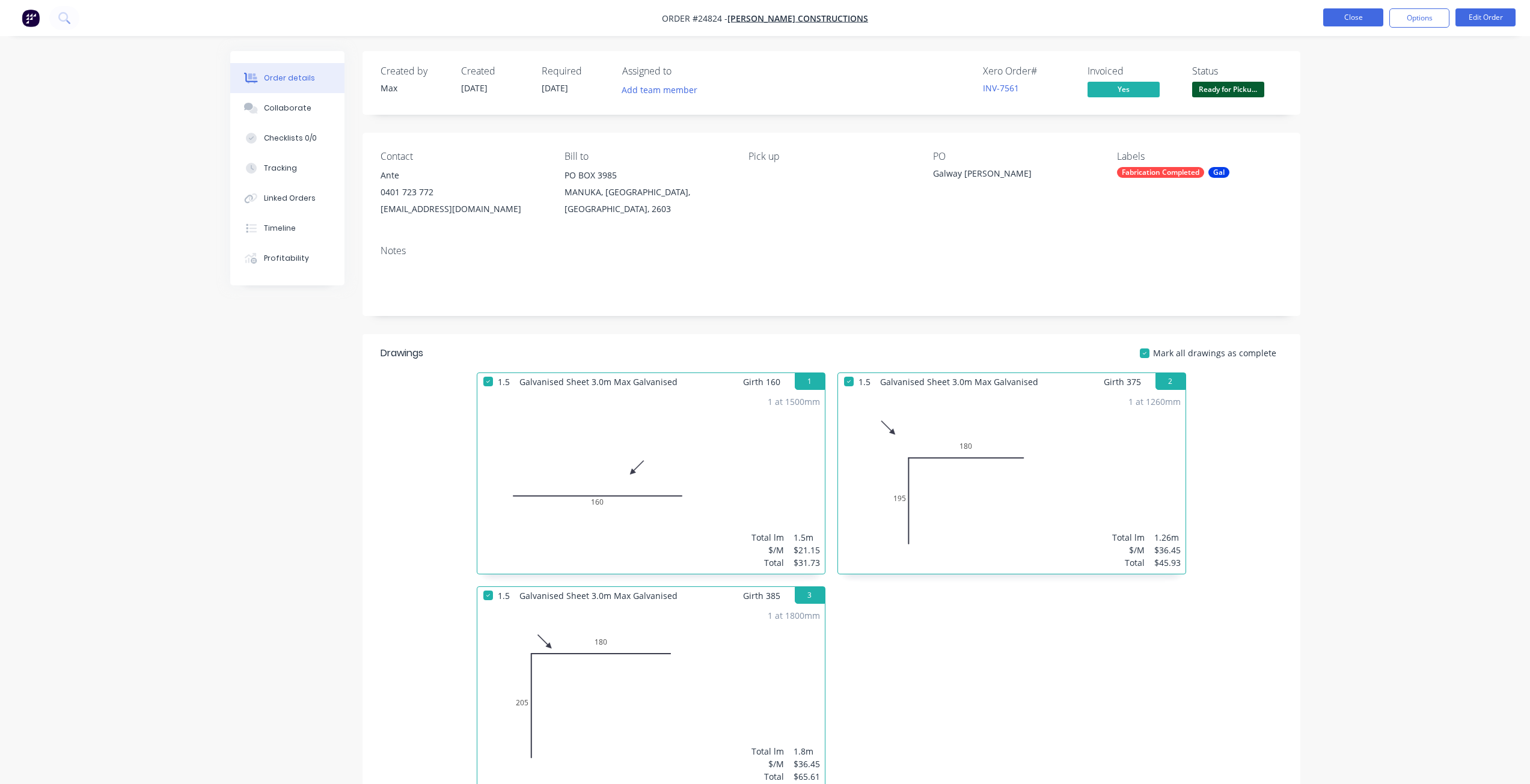
click at [1338, 21] on button "Close" at bounding box center [1353, 17] width 60 height 18
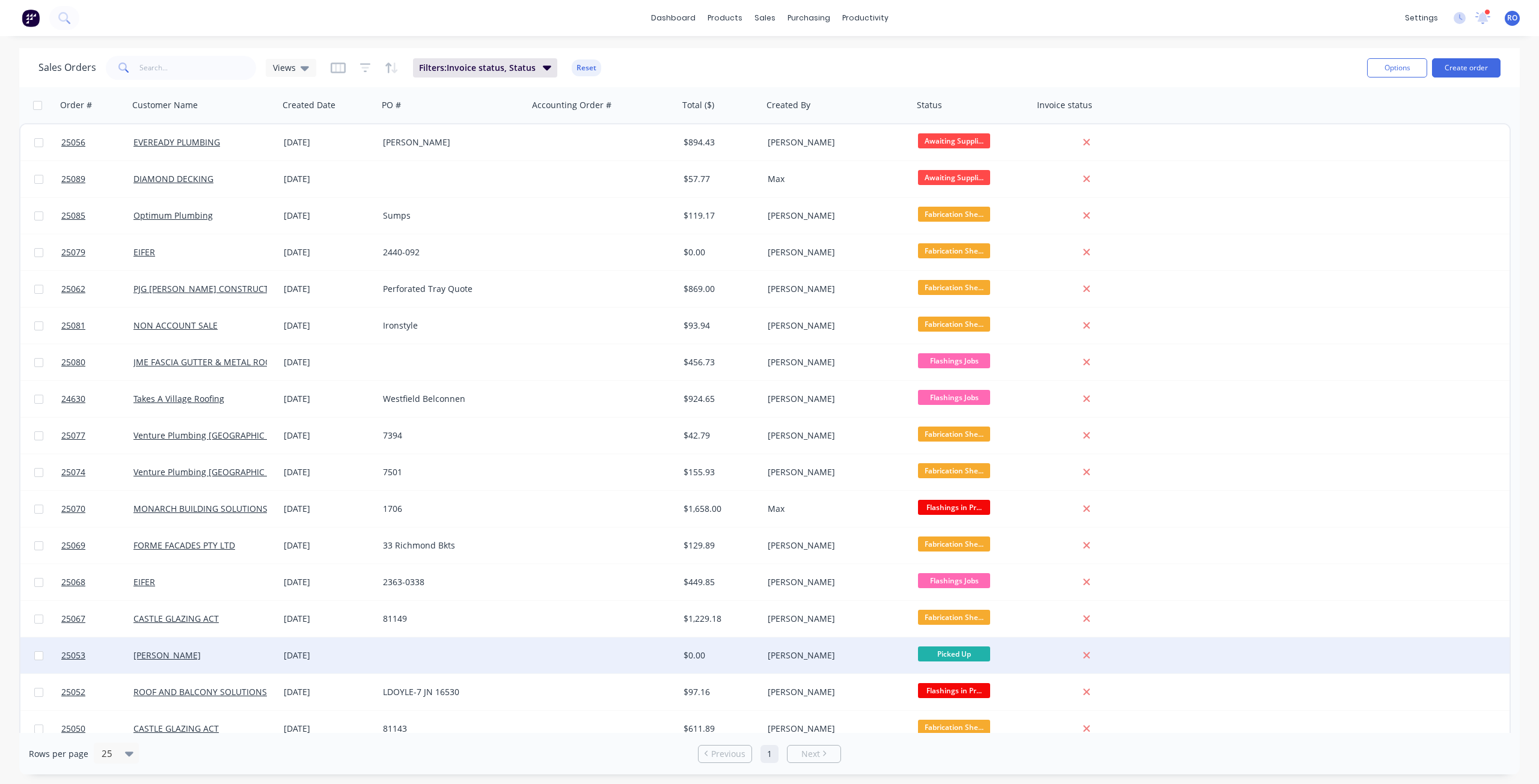
click at [635, 665] on div at bounding box center [603, 656] width 150 height 36
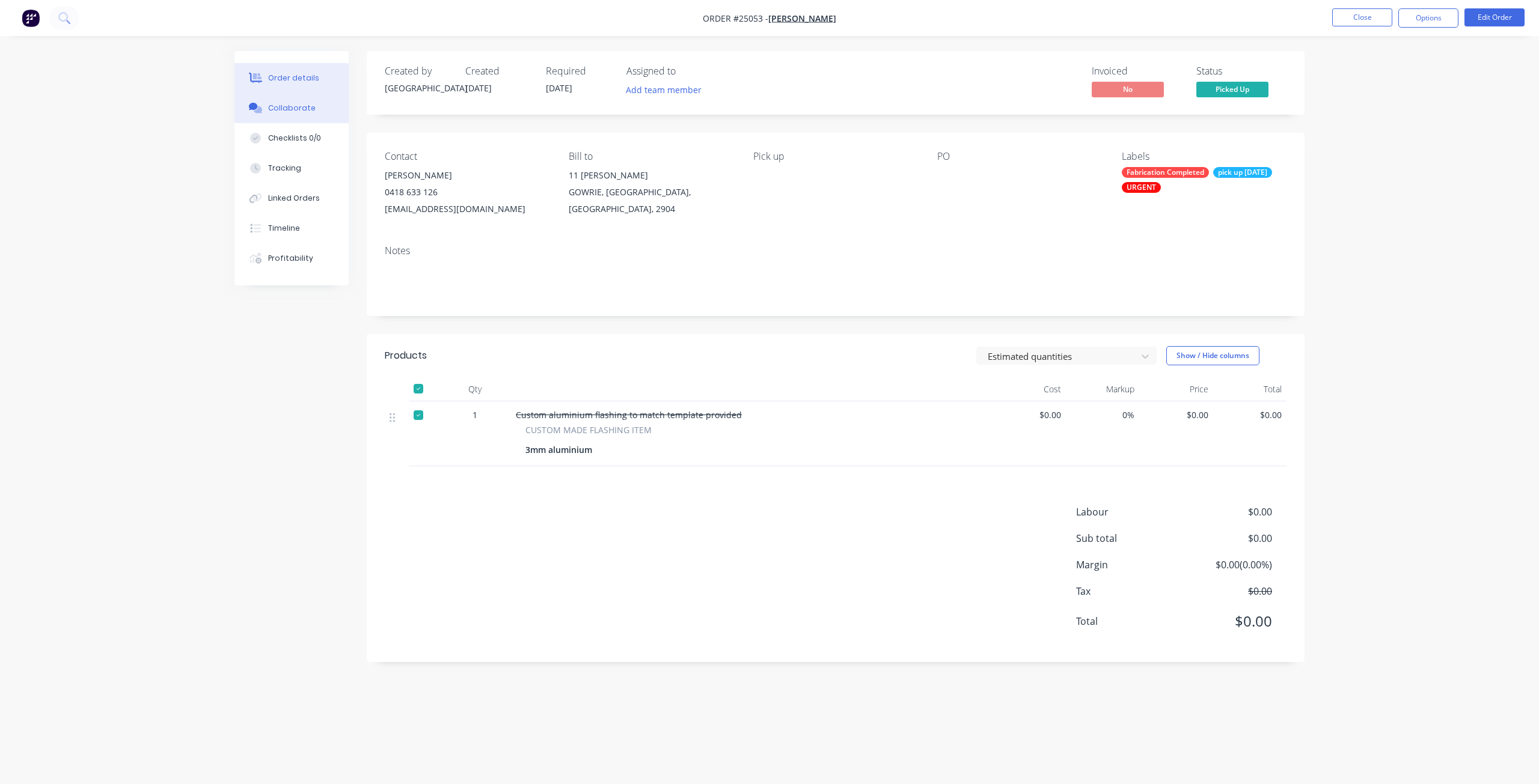
click at [297, 112] on div "Collaborate" at bounding box center [292, 109] width 47 height 11
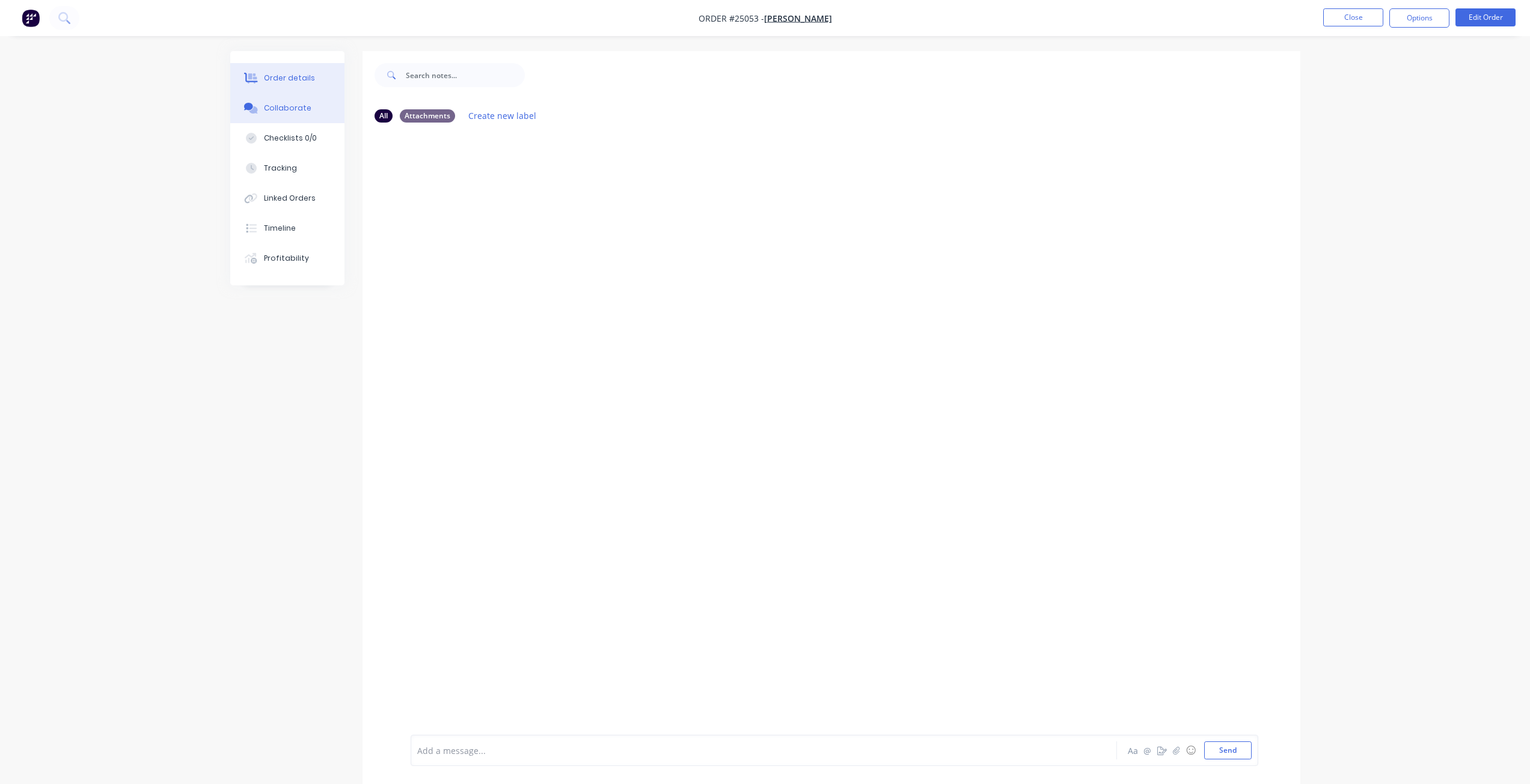
click at [297, 82] on div "Order details" at bounding box center [289, 78] width 51 height 11
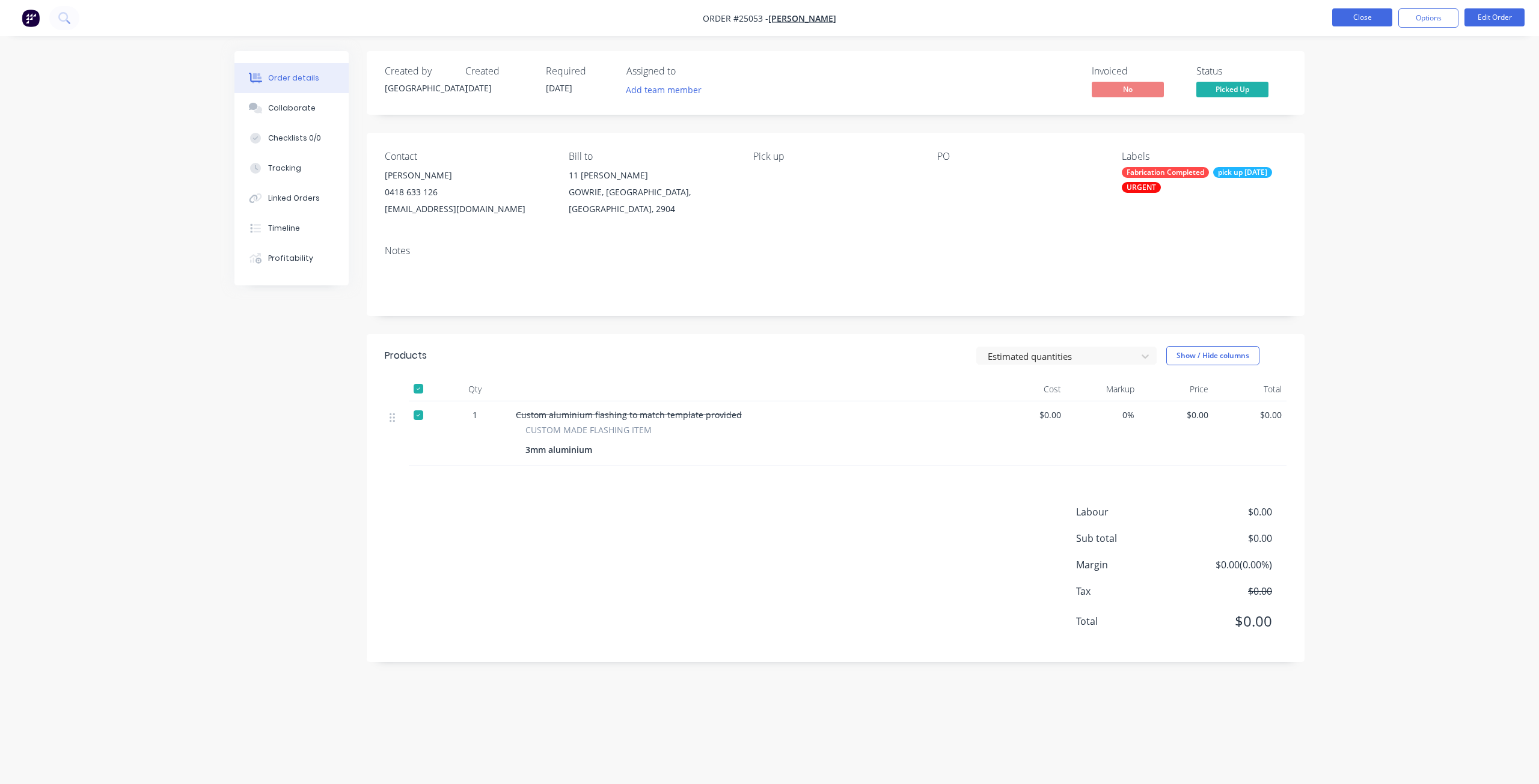
click at [1349, 19] on button "Close" at bounding box center [1362, 17] width 60 height 18
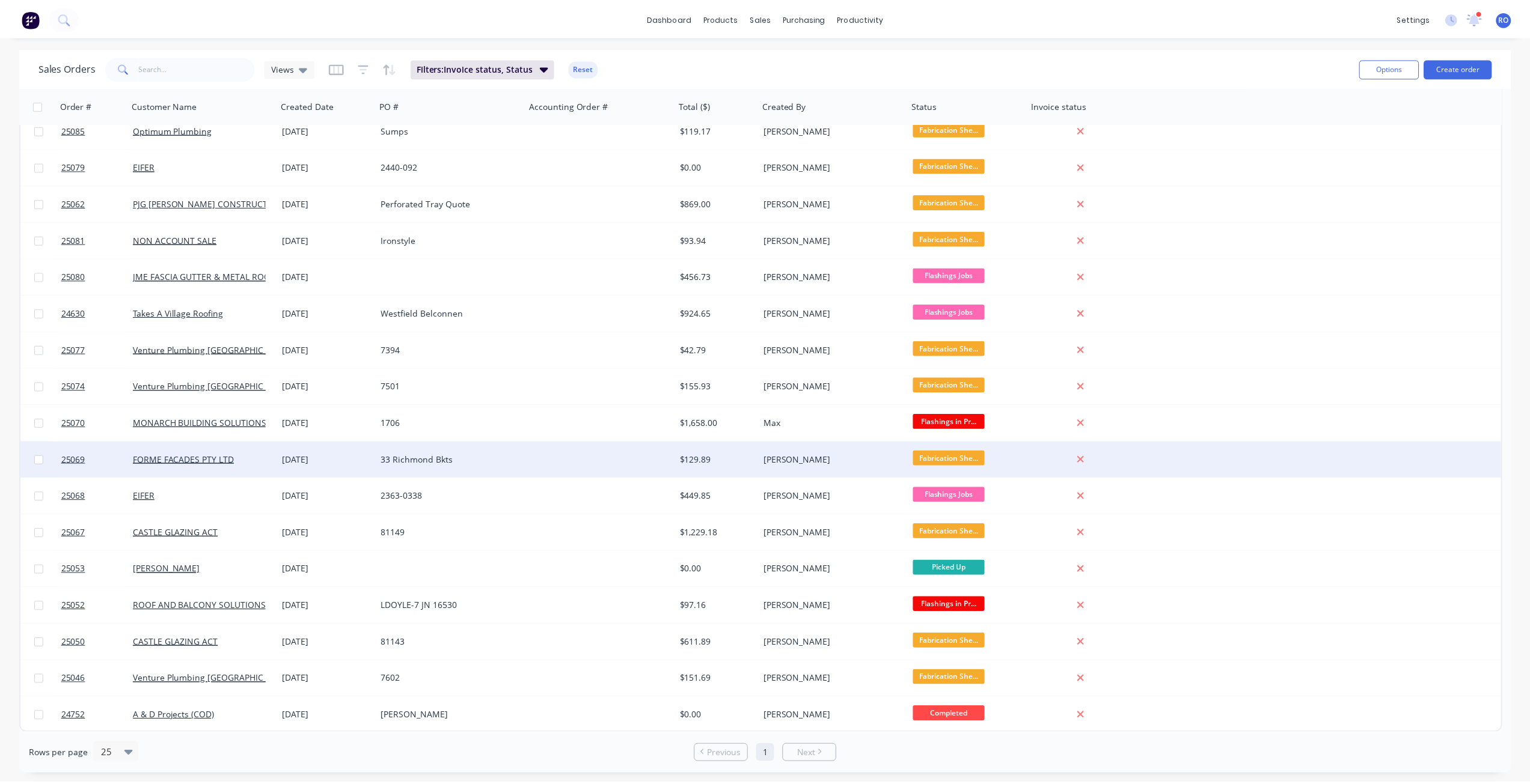
scroll to position [86, 0]
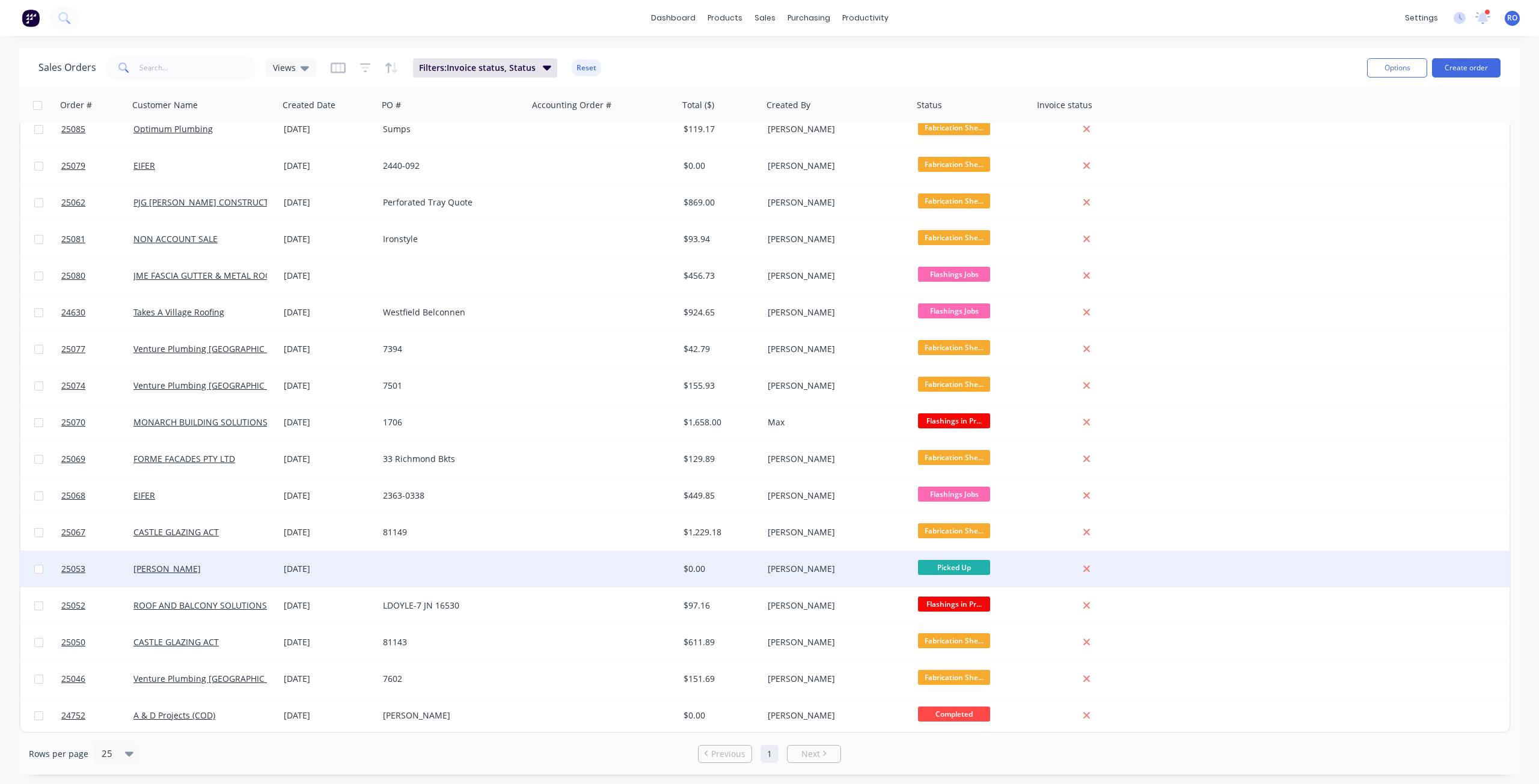
click at [663, 581] on div at bounding box center [603, 569] width 150 height 36
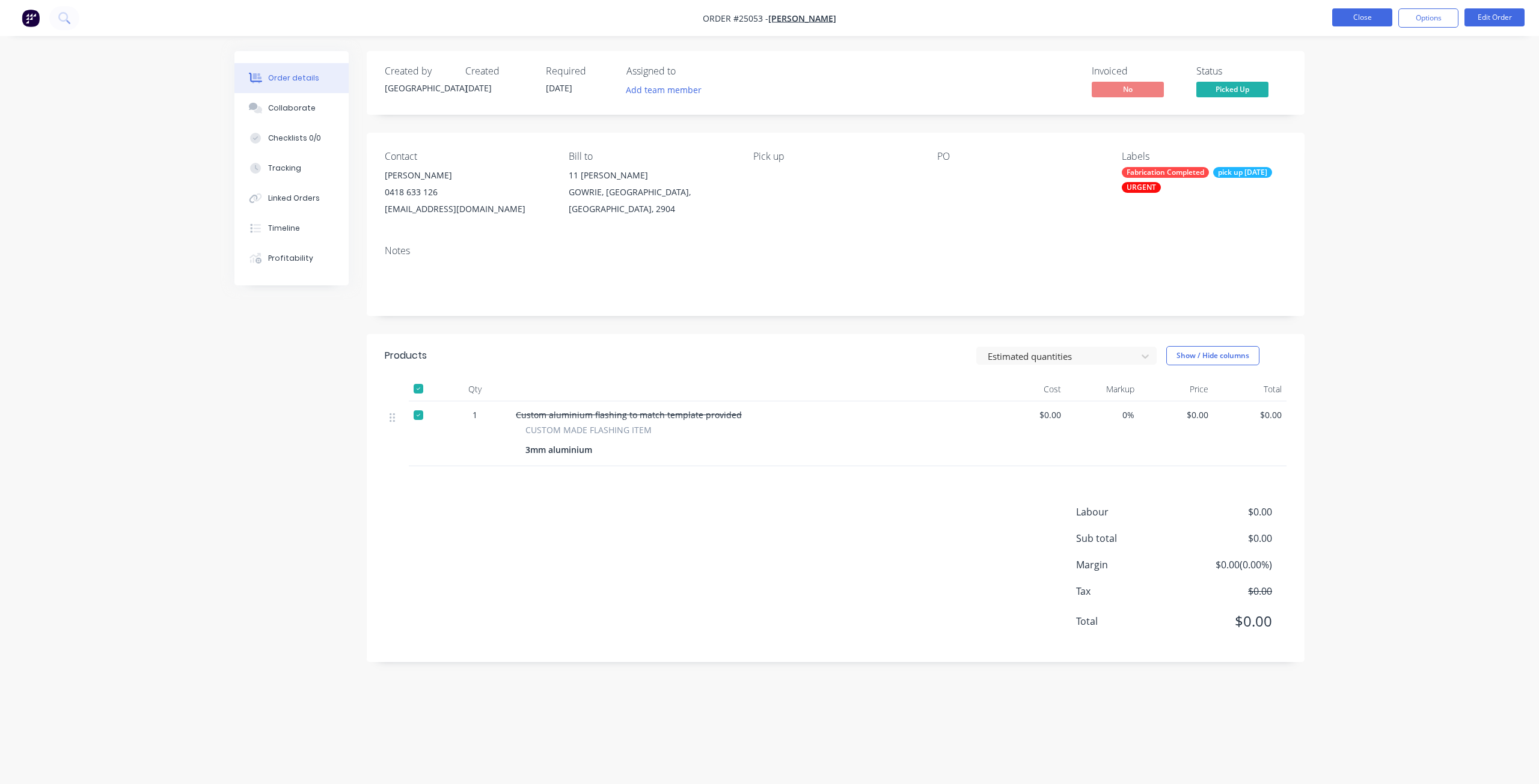
click at [1382, 14] on button "Close" at bounding box center [1362, 17] width 60 height 18
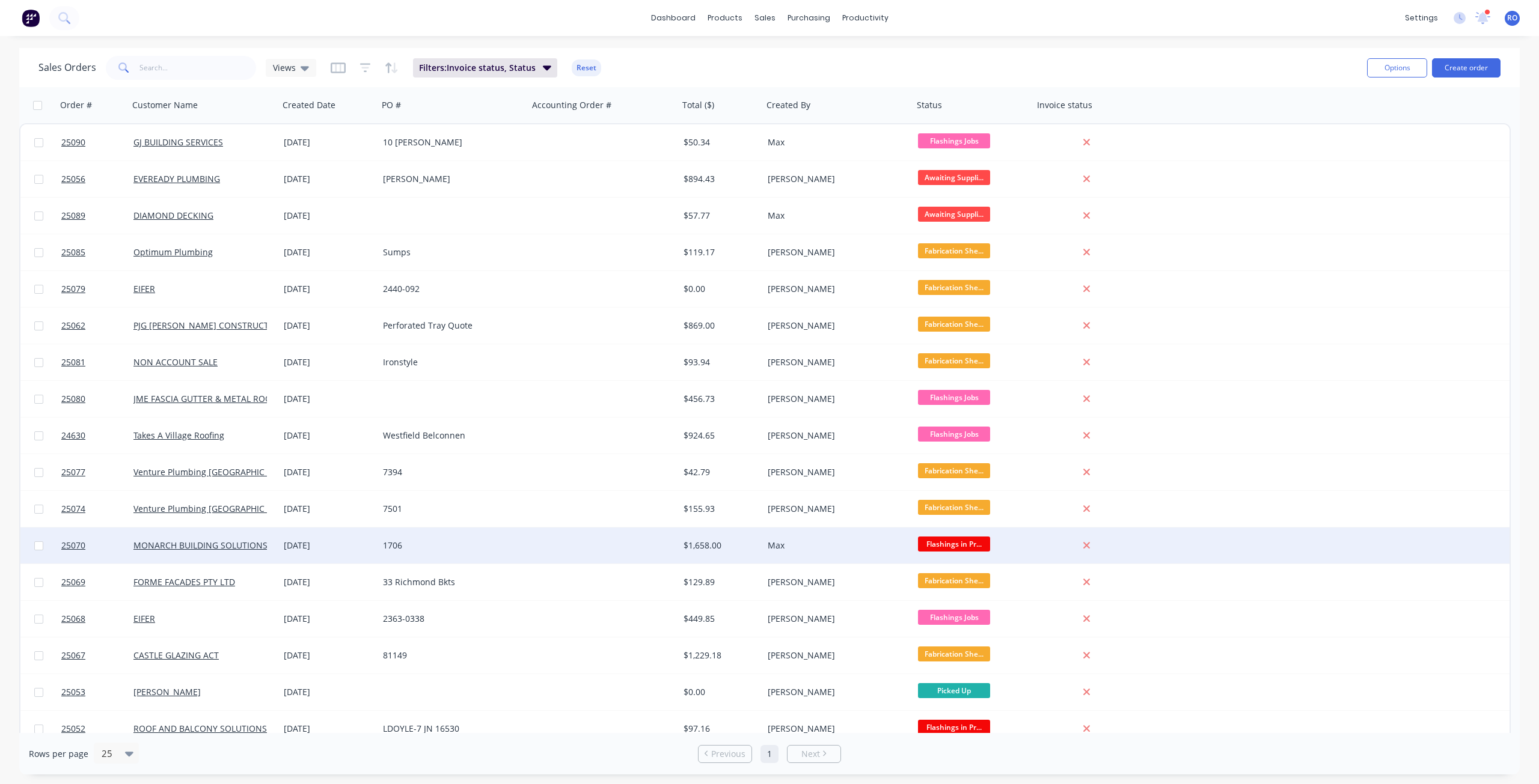
click at [422, 553] on div "1706" at bounding box center [453, 546] width 150 height 36
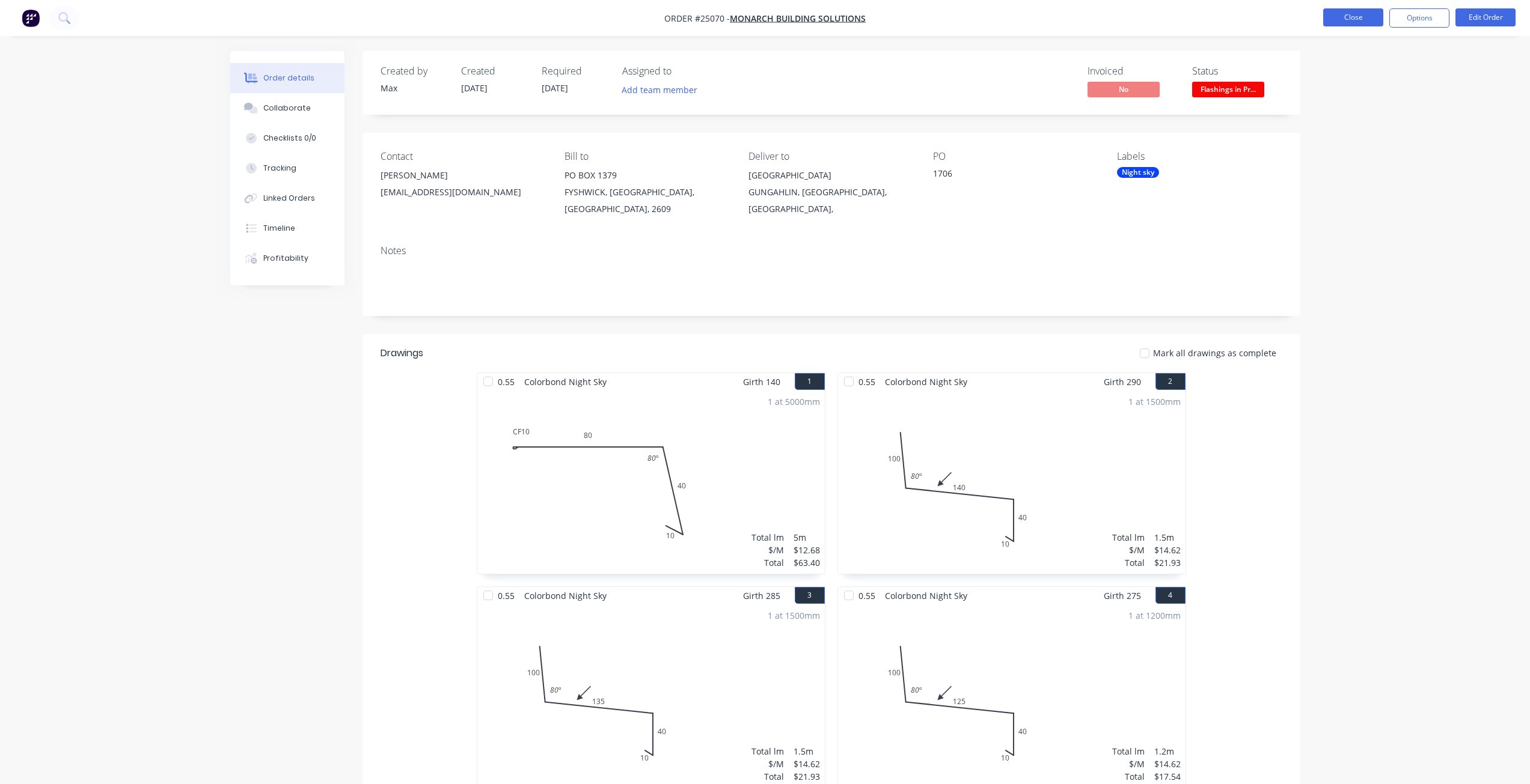
click at [1363, 9] on button "Close" at bounding box center [1353, 17] width 60 height 18
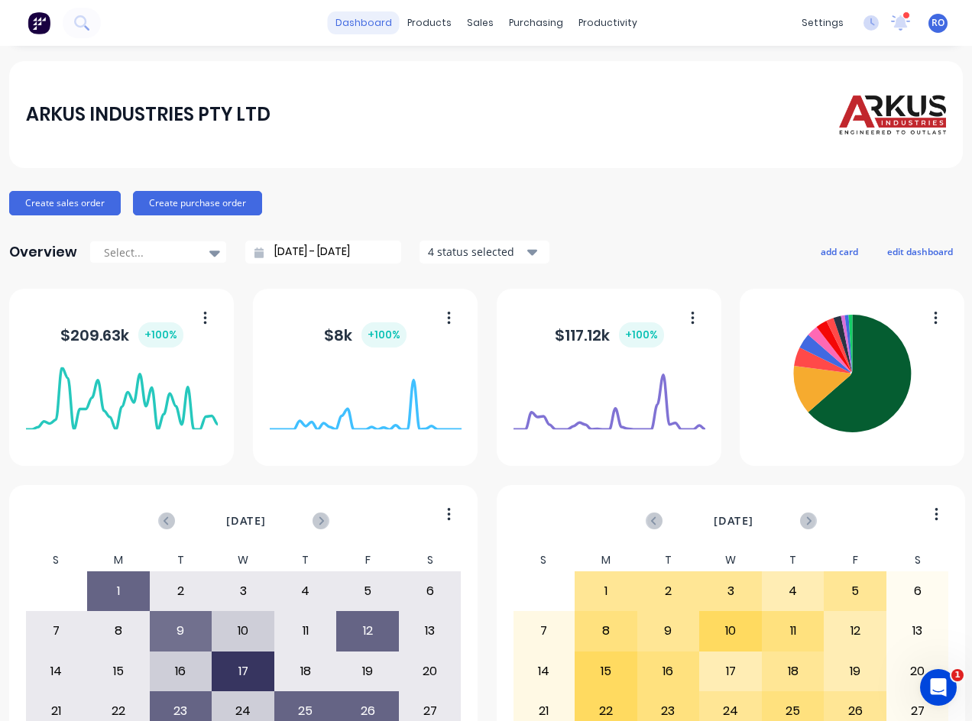
click at [374, 13] on link "dashboard" at bounding box center [364, 22] width 72 height 23
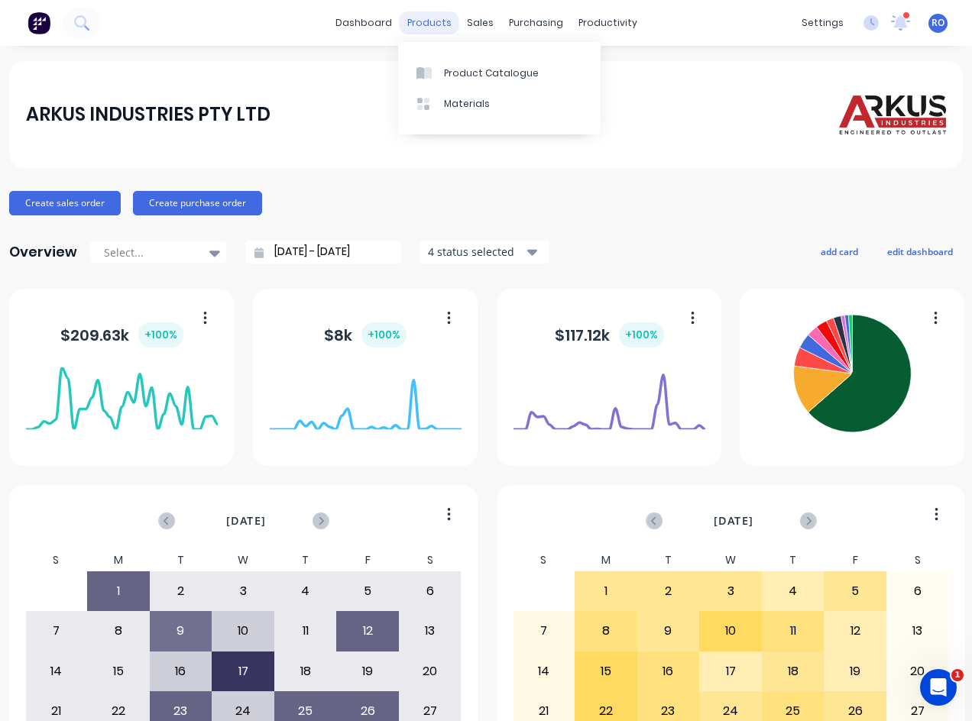
click at [412, 21] on div "products" at bounding box center [430, 22] width 60 height 23
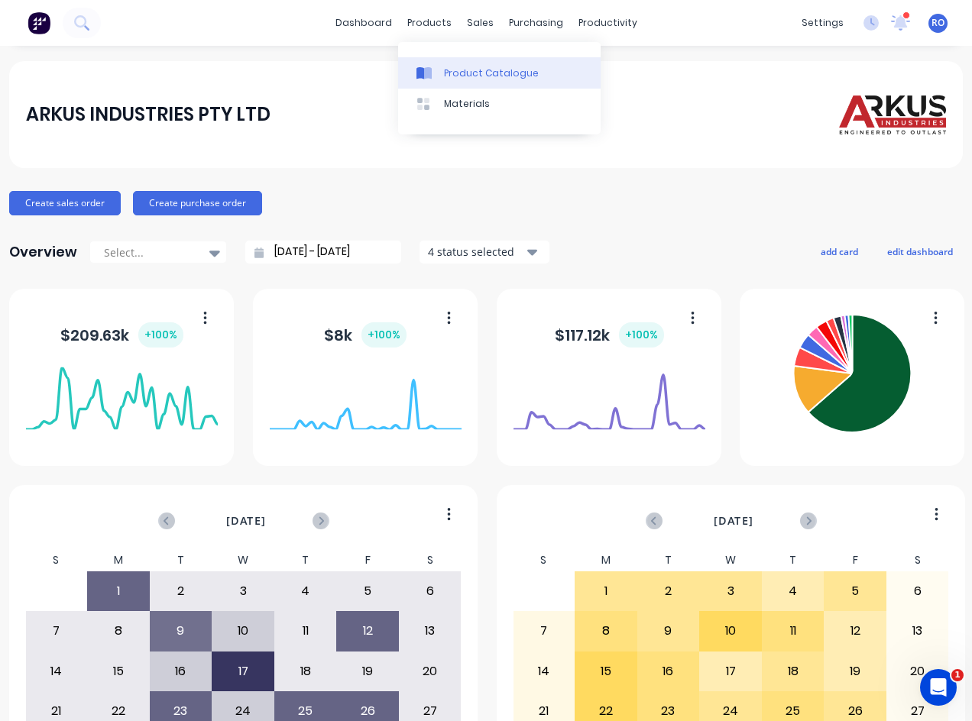
click at [455, 65] on link "Product Catalogue" at bounding box center [499, 72] width 202 height 31
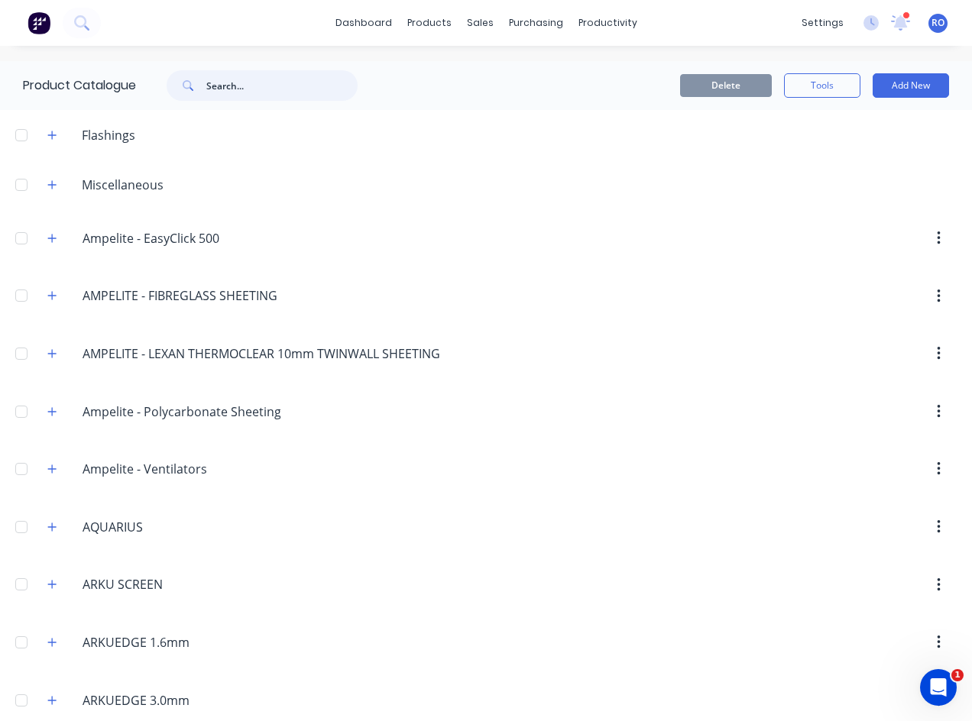
click at [242, 86] on input "text" at bounding box center [281, 85] width 151 height 31
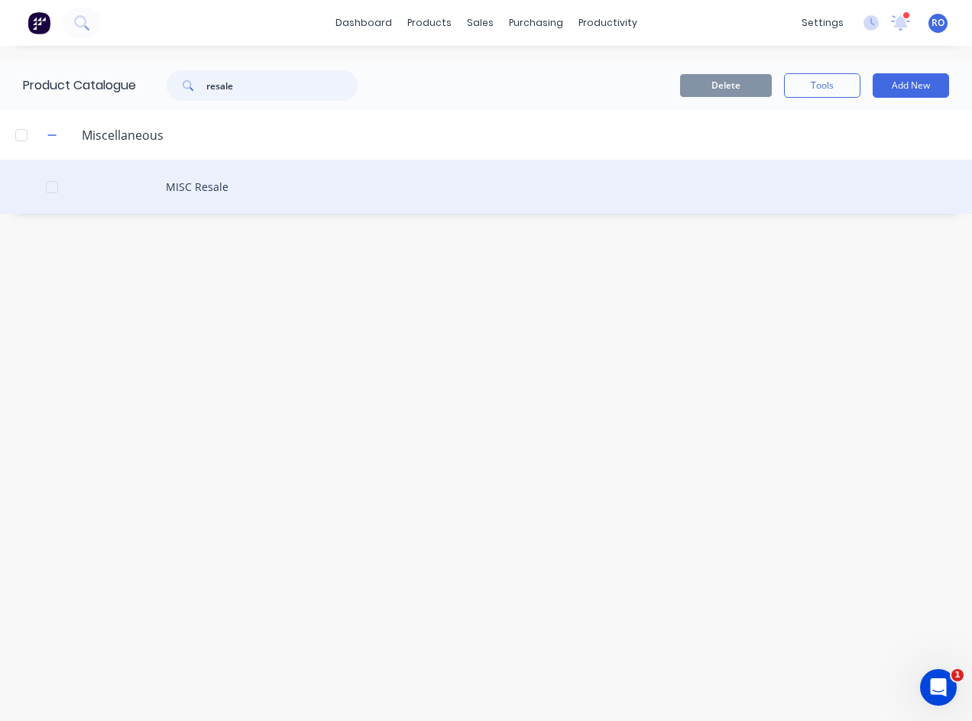
type input "resale"
click at [232, 178] on div "MISC Resale" at bounding box center [486, 187] width 972 height 54
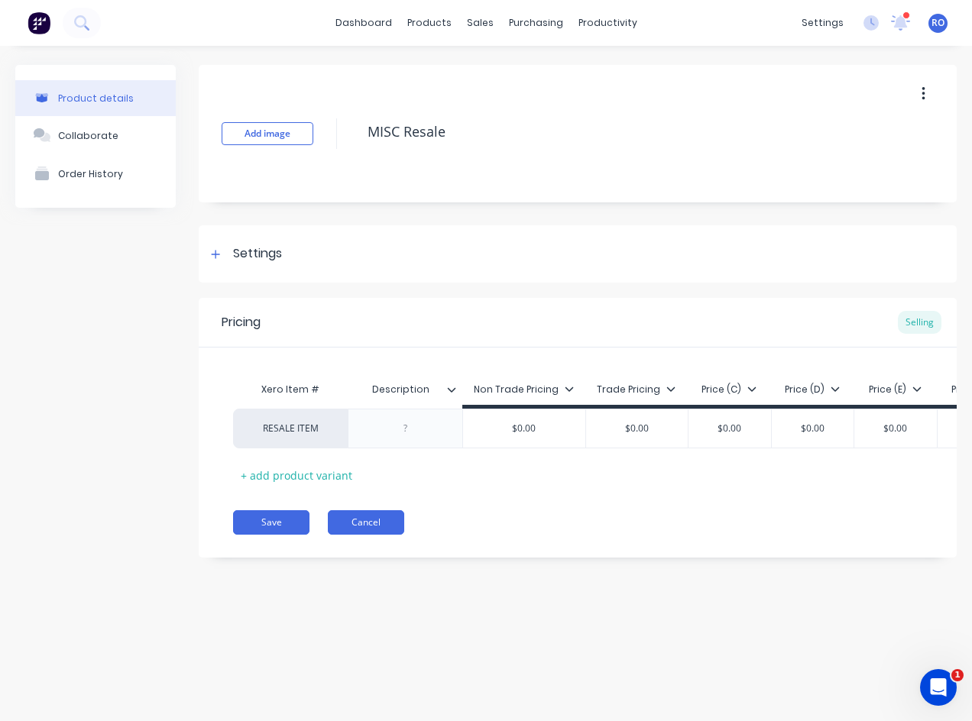
click at [364, 533] on button "Cancel" at bounding box center [366, 522] width 76 height 24
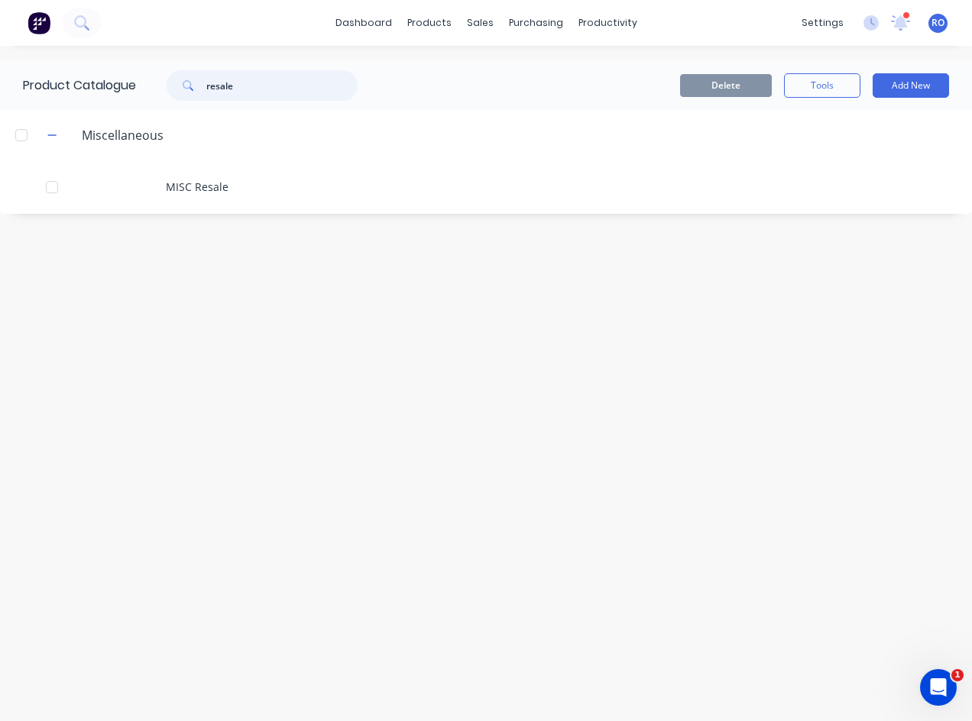
drag, startPoint x: 241, startPoint y: 86, endPoint x: 167, endPoint y: 91, distance: 75.0
click at [167, 91] on div "resale" at bounding box center [254, 85] width 206 height 31
type input "box gutter"
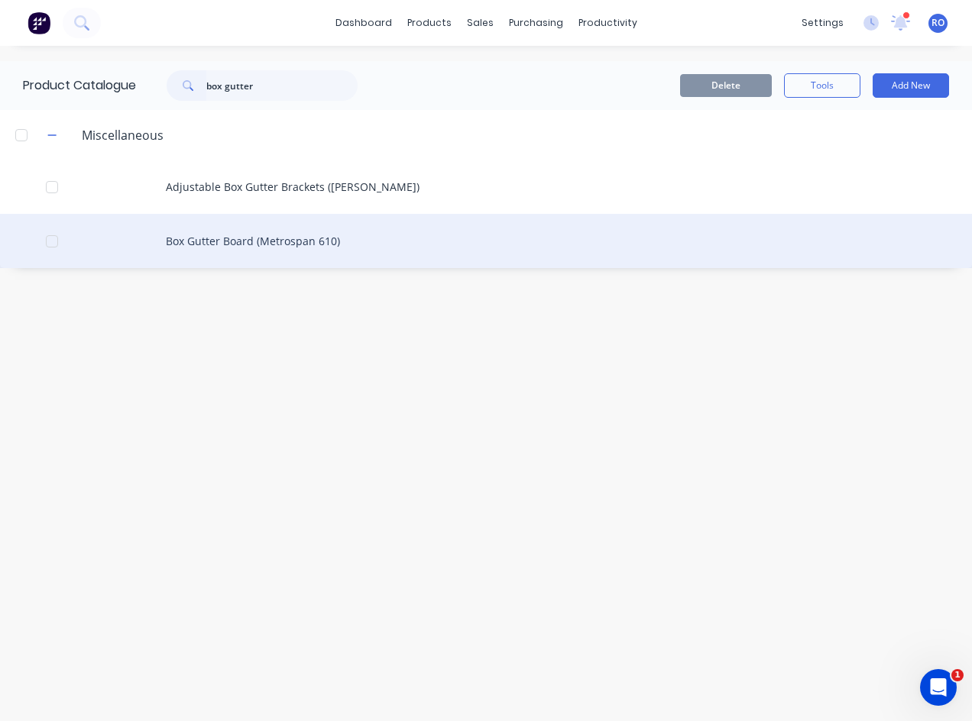
click at [258, 239] on div "Box Gutter Board (Metrospan 610)" at bounding box center [486, 241] width 972 height 54
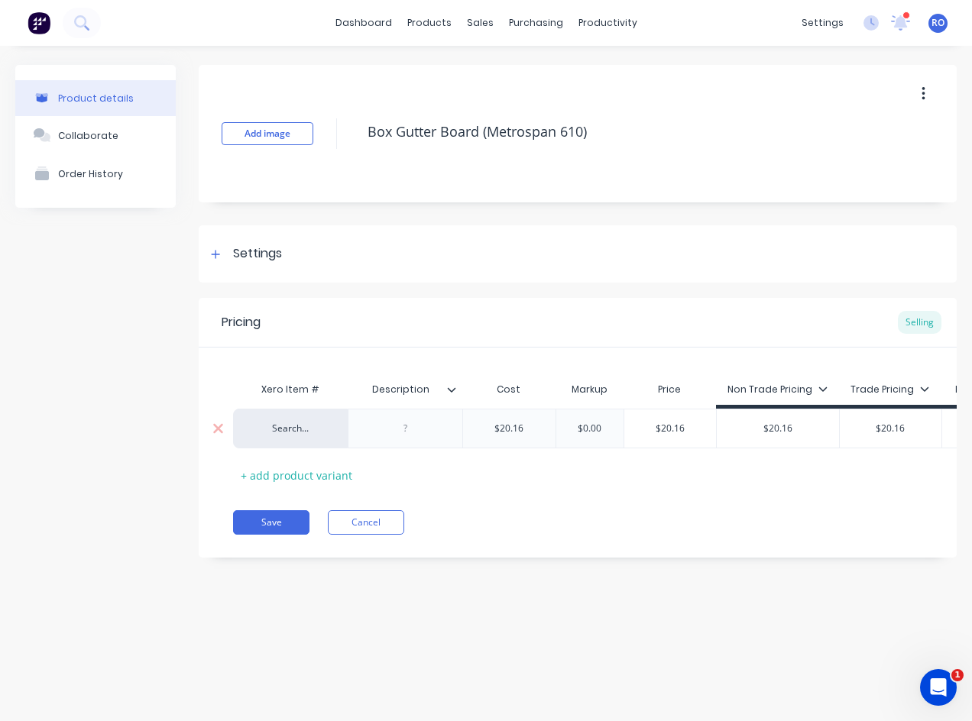
click at [306, 436] on div "Search..." at bounding box center [290, 429] width 115 height 40
click at [291, 425] on div "Search..." at bounding box center [290, 429] width 84 height 14
type input "resa"
click at [283, 364] on button "RESALE ITEM" at bounding box center [297, 367] width 96 height 23
click at [290, 534] on button "Save" at bounding box center [271, 522] width 76 height 24
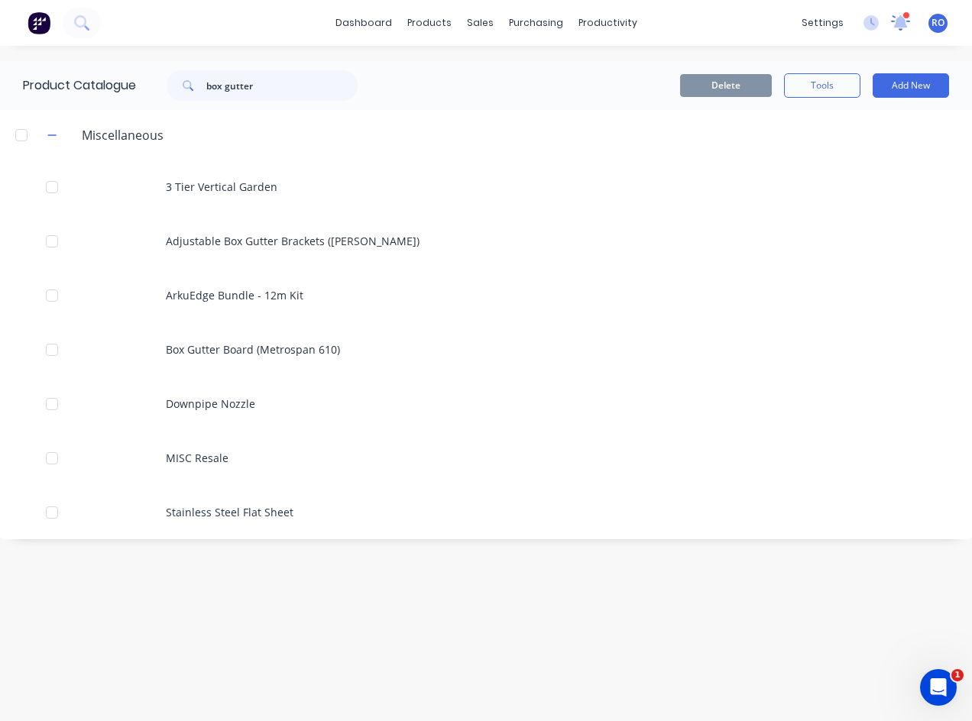
click at [908, 28] on icon at bounding box center [900, 23] width 21 height 18
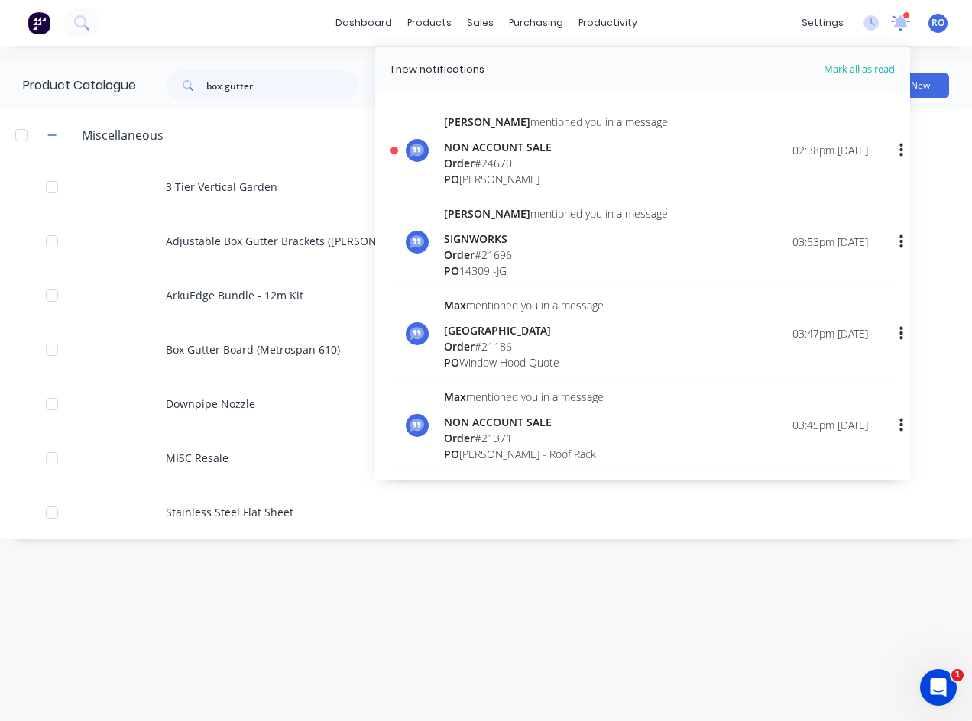
click at [908, 28] on icon at bounding box center [900, 22] width 19 height 15
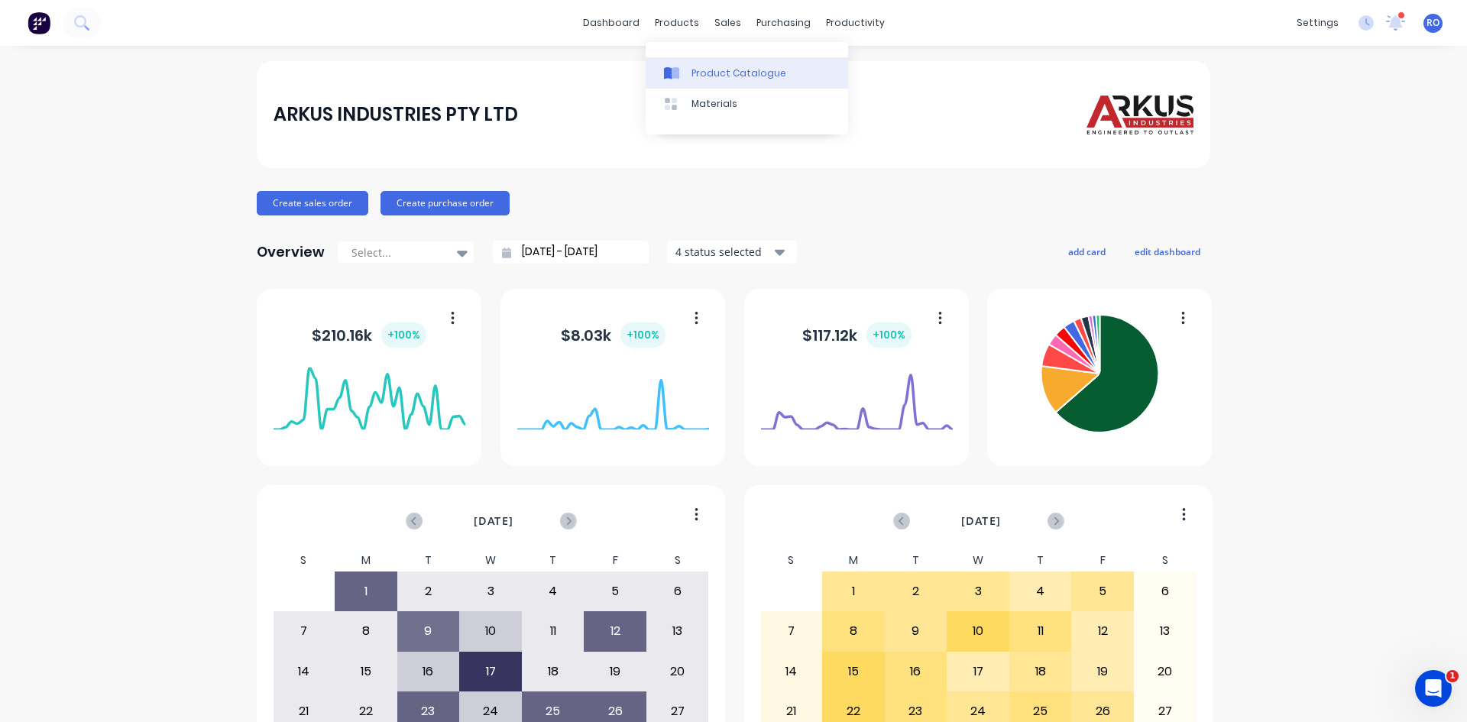
click at [710, 69] on div "Product Catalogue" at bounding box center [738, 73] width 95 height 14
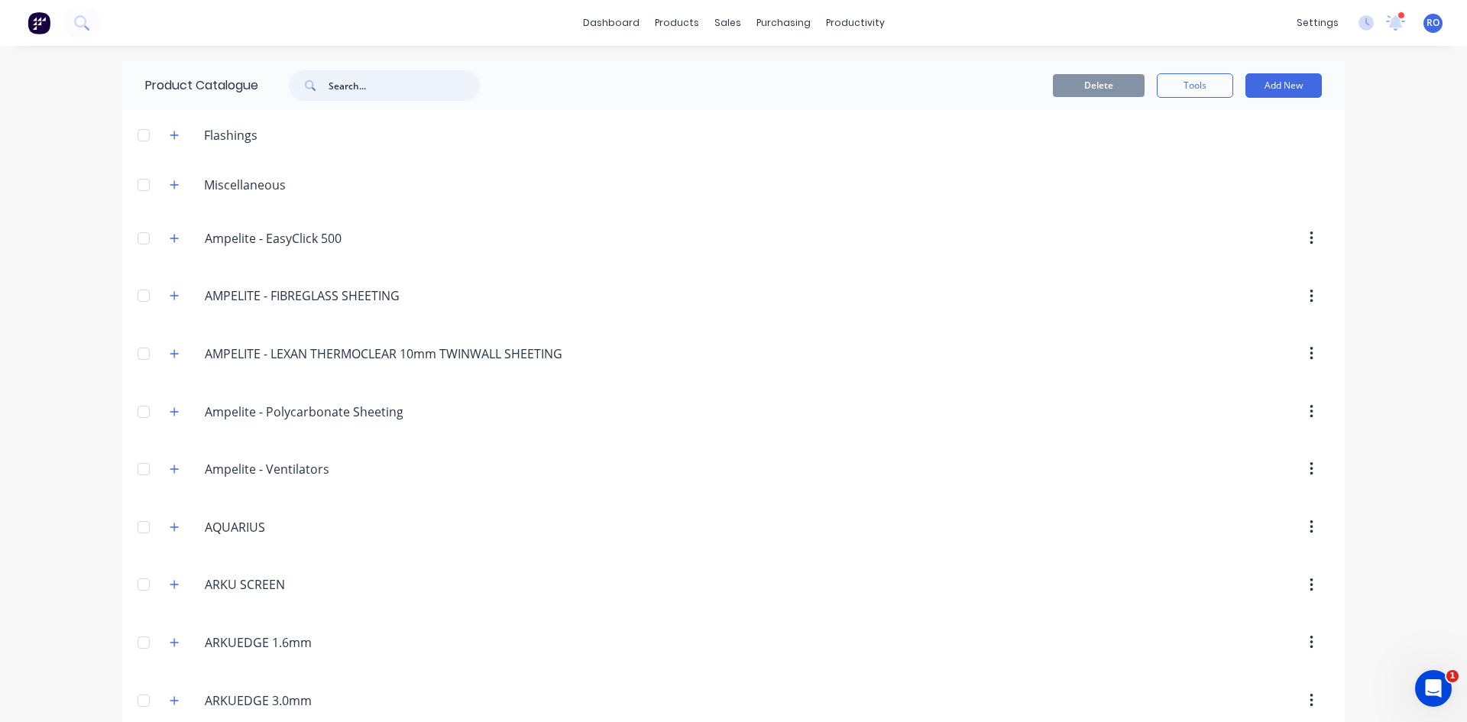
click at [405, 83] on input "text" at bounding box center [404, 85] width 151 height 31
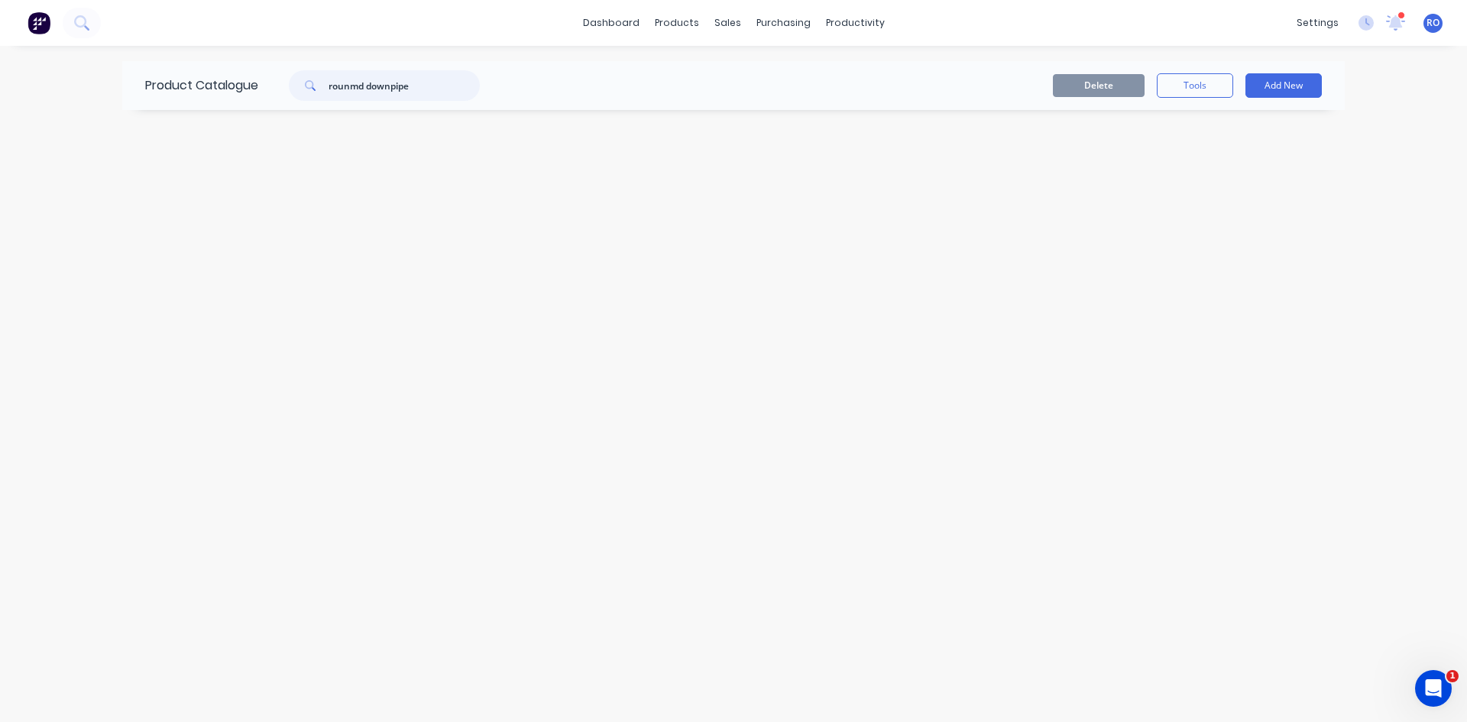
click at [360, 84] on input "rounmd downpipe" at bounding box center [404, 85] width 151 height 31
click at [428, 92] on input "round downpipe" at bounding box center [404, 85] width 151 height 31
drag, startPoint x: 419, startPoint y: 90, endPoint x: 68, endPoint y: 107, distance: 351.9
click at [68, 107] on div "dashboard products sales purchasing productivity dashboard products Product Cat…" at bounding box center [733, 361] width 1467 height 722
type input "downpipe"
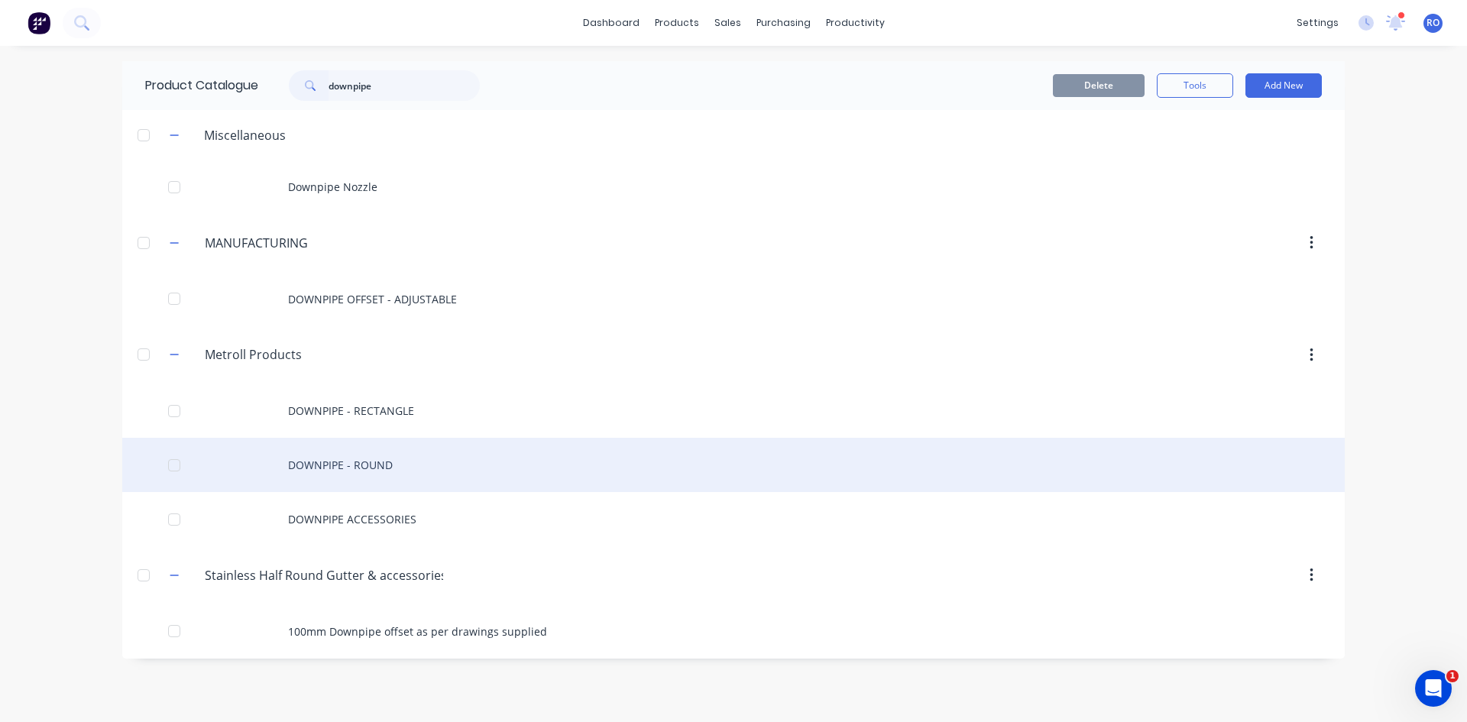
click at [402, 474] on div "DOWNPIPE - ROUND" at bounding box center [733, 465] width 1222 height 54
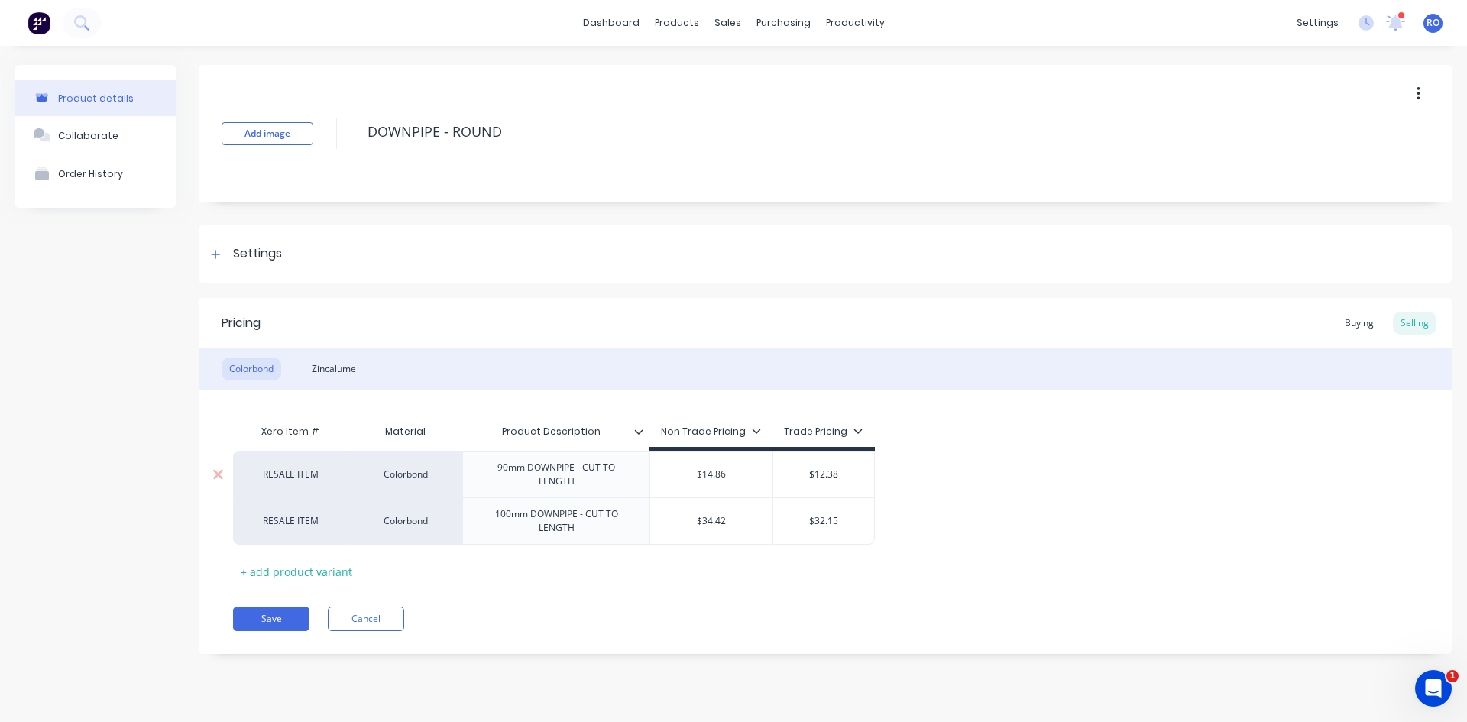
type textarea "x"
type input "$14.86"
drag, startPoint x: 727, startPoint y: 477, endPoint x: 703, endPoint y: 474, distance: 23.8
click at [703, 474] on input "$14.86" at bounding box center [711, 475] width 122 height 14
click at [726, 468] on input "$14.86" at bounding box center [711, 475] width 122 height 14
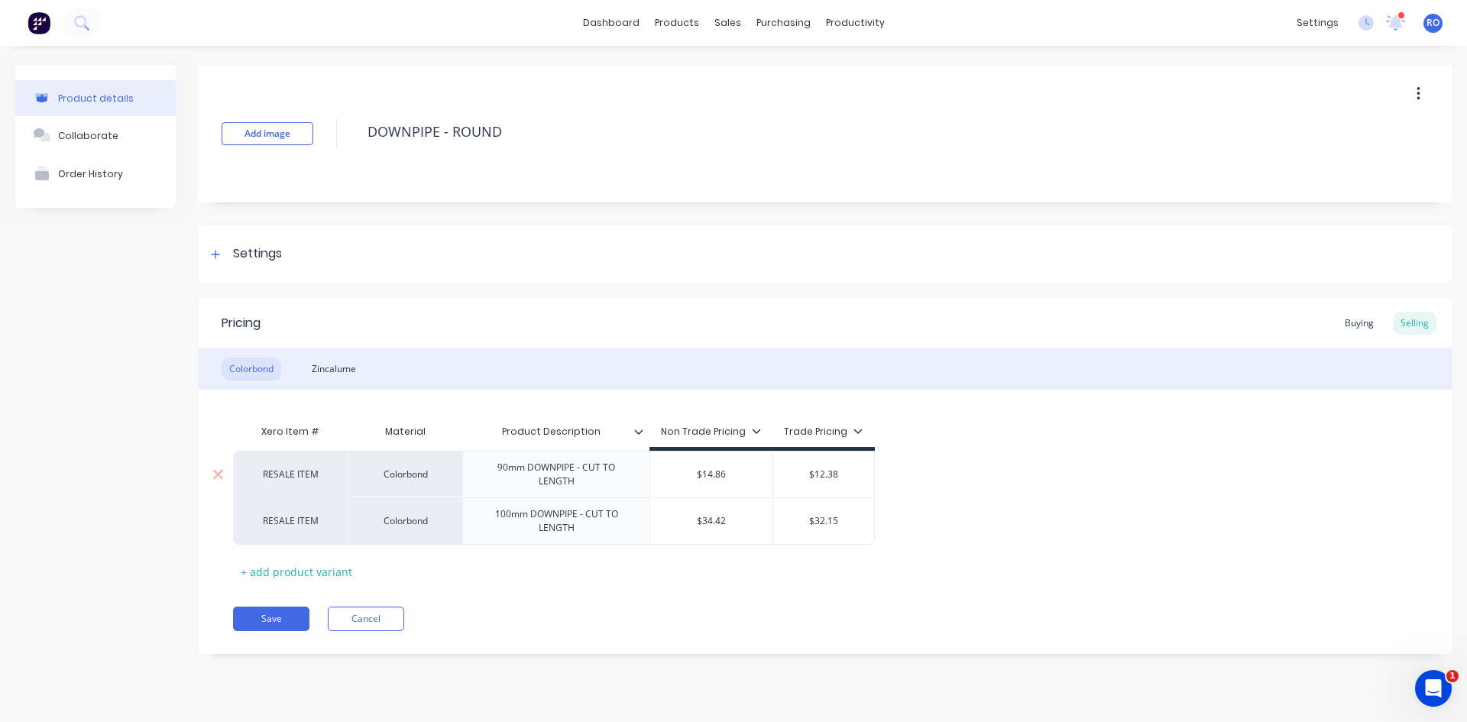
drag, startPoint x: 725, startPoint y: 471, endPoint x: 705, endPoint y: 465, distance: 20.6
click at [705, 465] on div "$14.86 $14.86" at bounding box center [711, 474] width 122 height 38
type textarea "x"
type input "2"
type textarea "x"
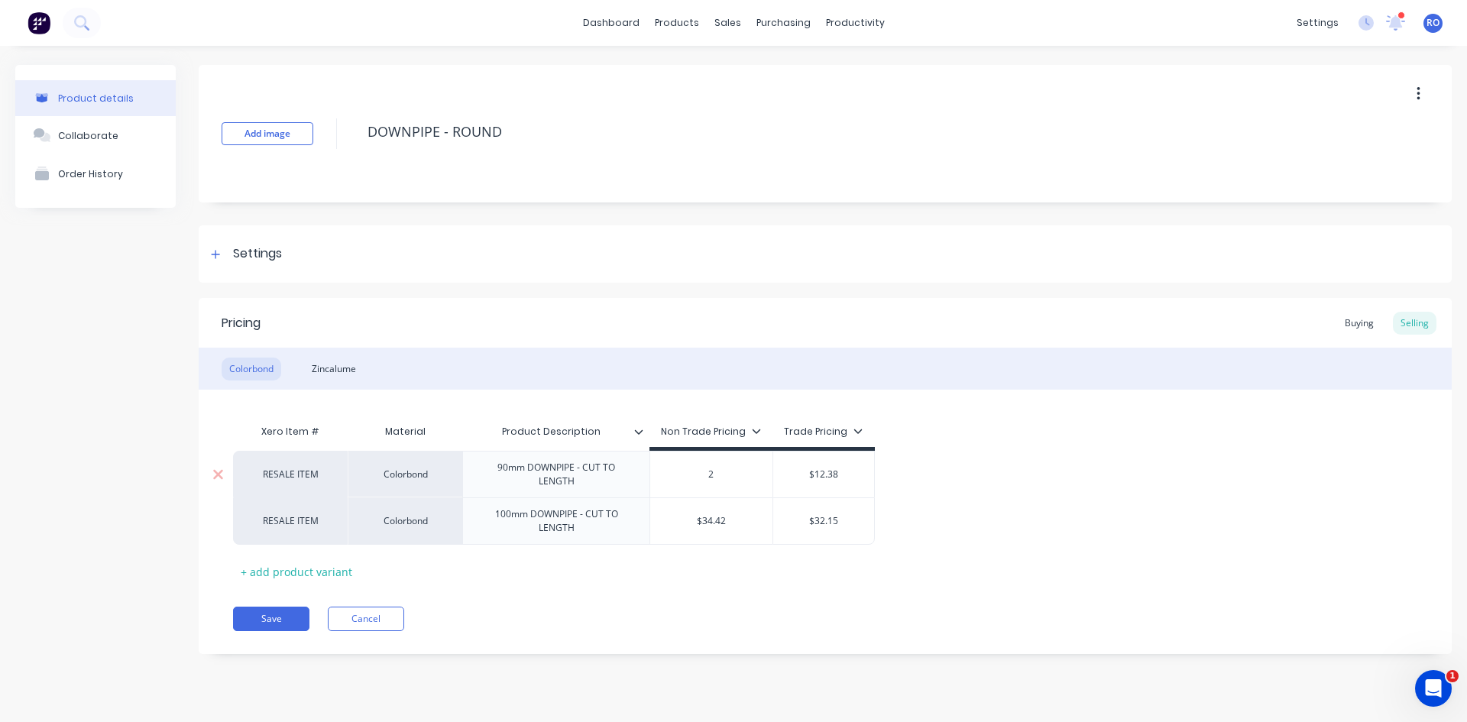
type input "24"
type textarea "x"
type input "24."
type textarea "x"
type input "24.6"
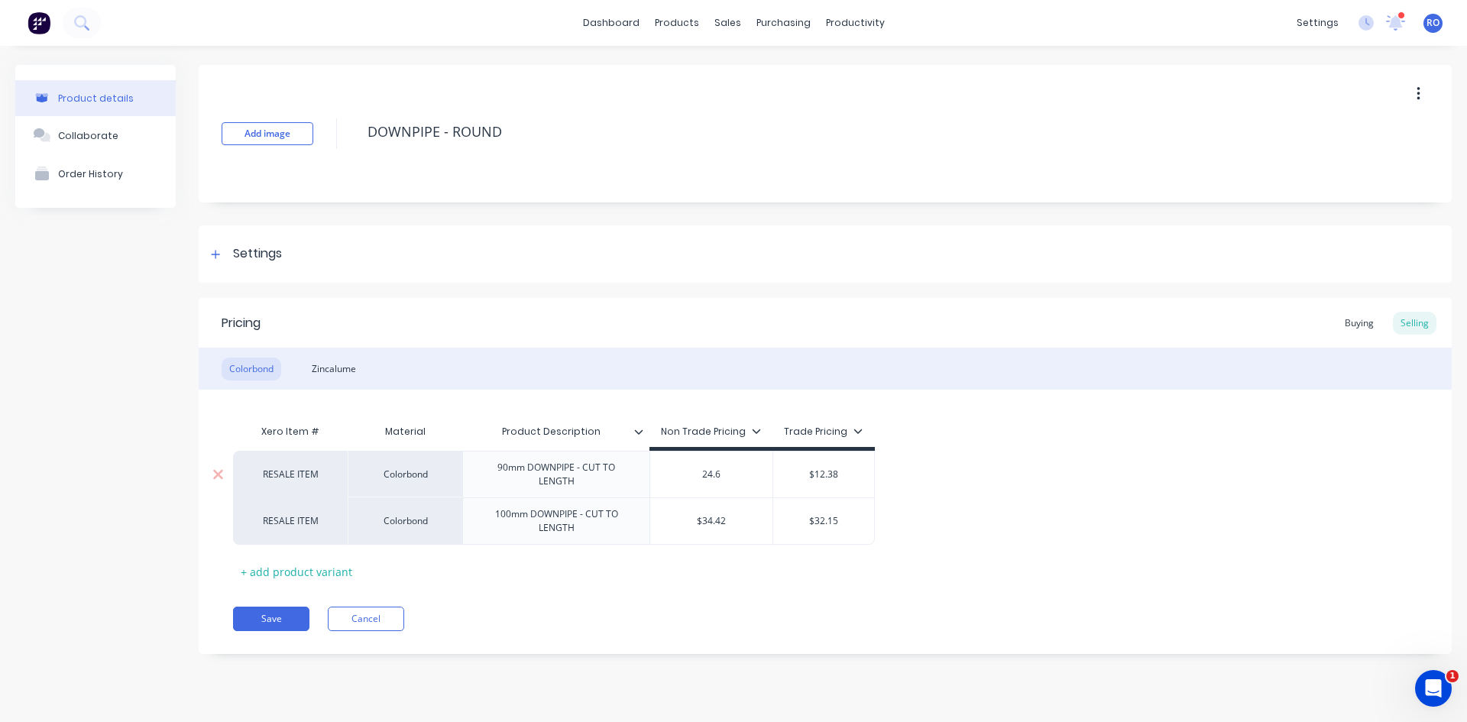
type textarea "x"
type input "24.65"
type textarea "x"
type input "24.6"
type textarea "x"
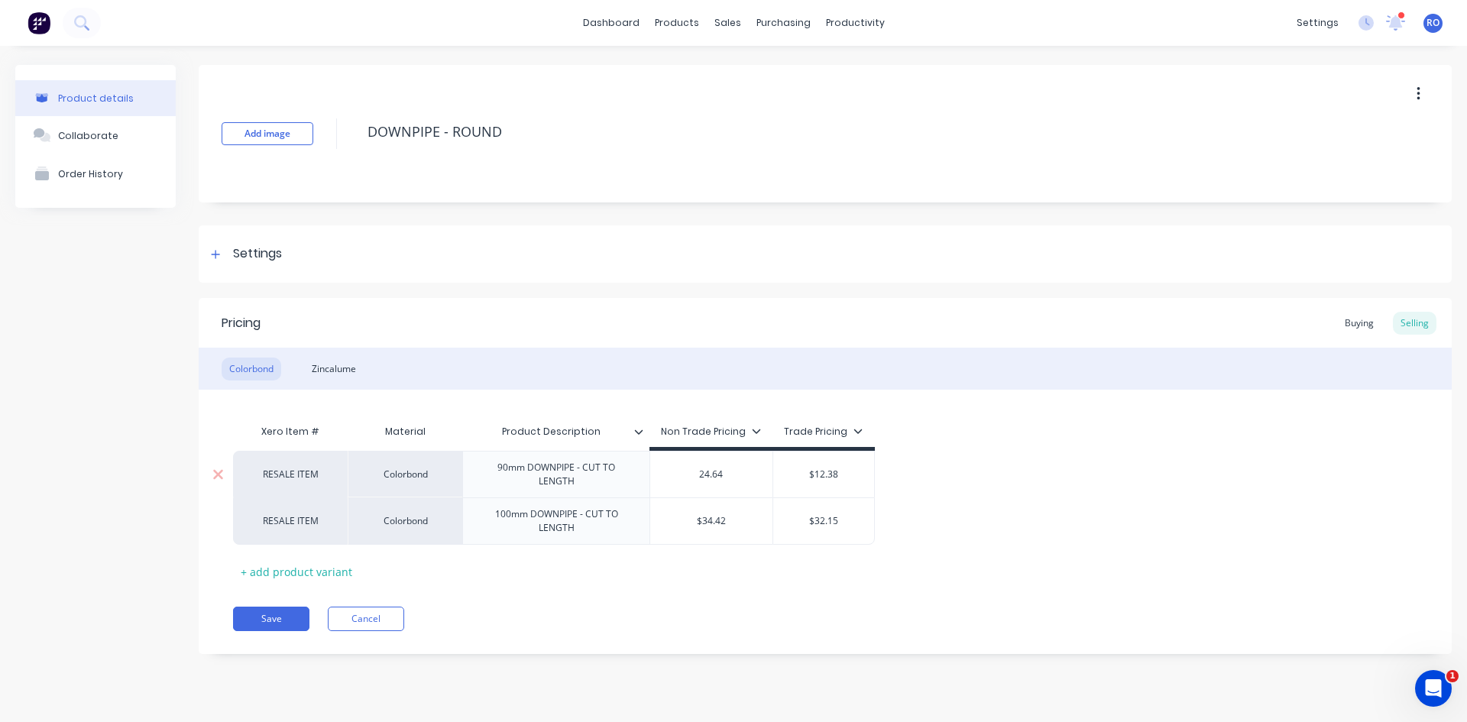
type input "24.64"
type input "$12.38"
click at [828, 476] on input "$12.38" at bounding box center [824, 475] width 102 height 14
type textarea "x"
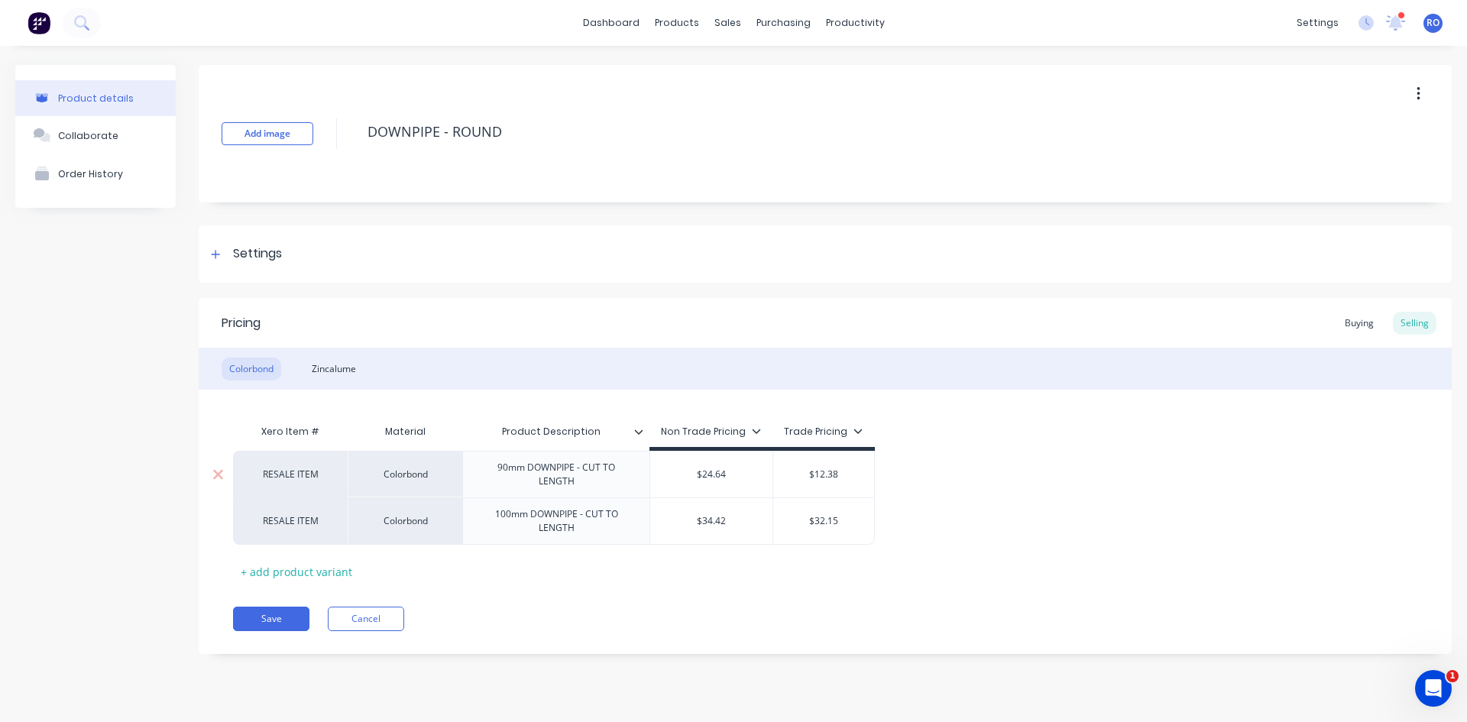
type input "$6"
type textarea "x"
type input "$64"
type textarea "x"
type input "$64."
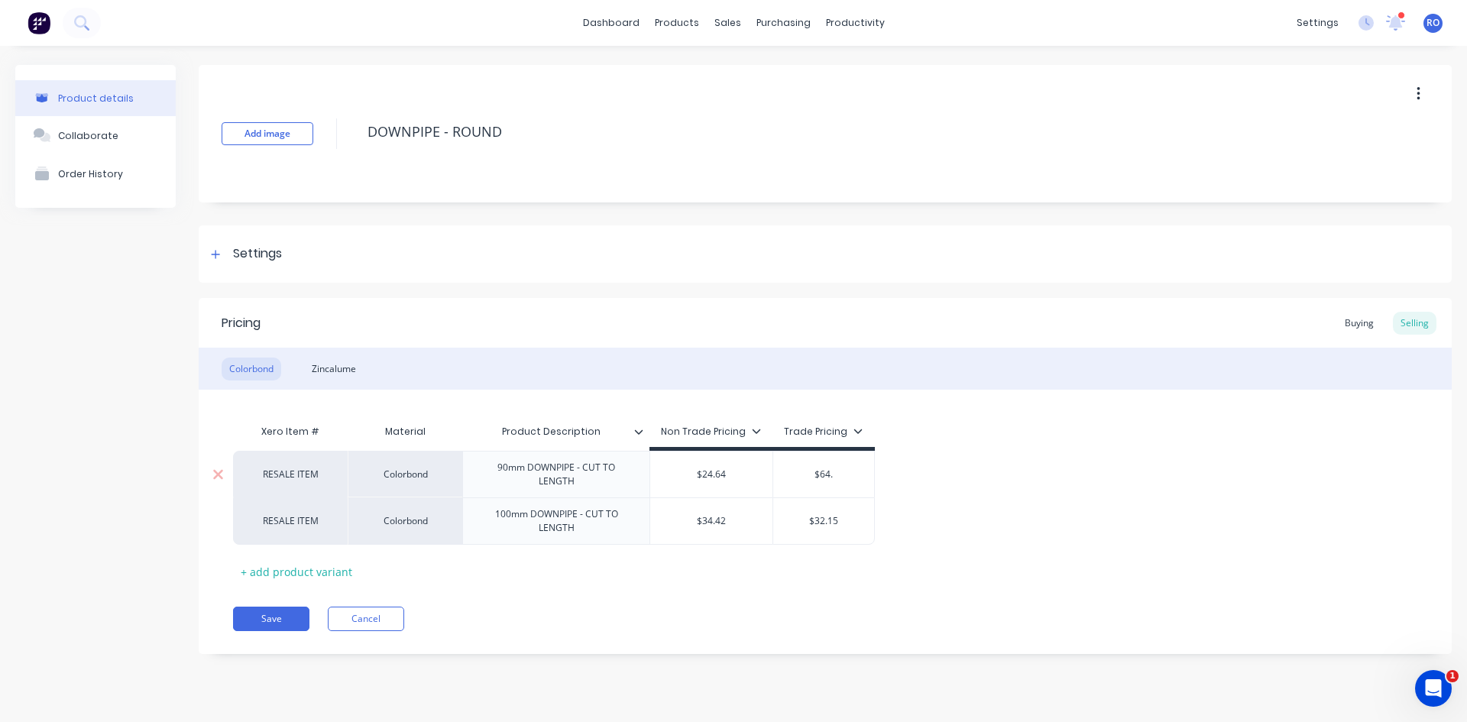
type textarea "x"
type input "$64.6"
type textarea "x"
type input "$64.64"
click at [828, 476] on input "$64.64" at bounding box center [824, 475] width 102 height 14
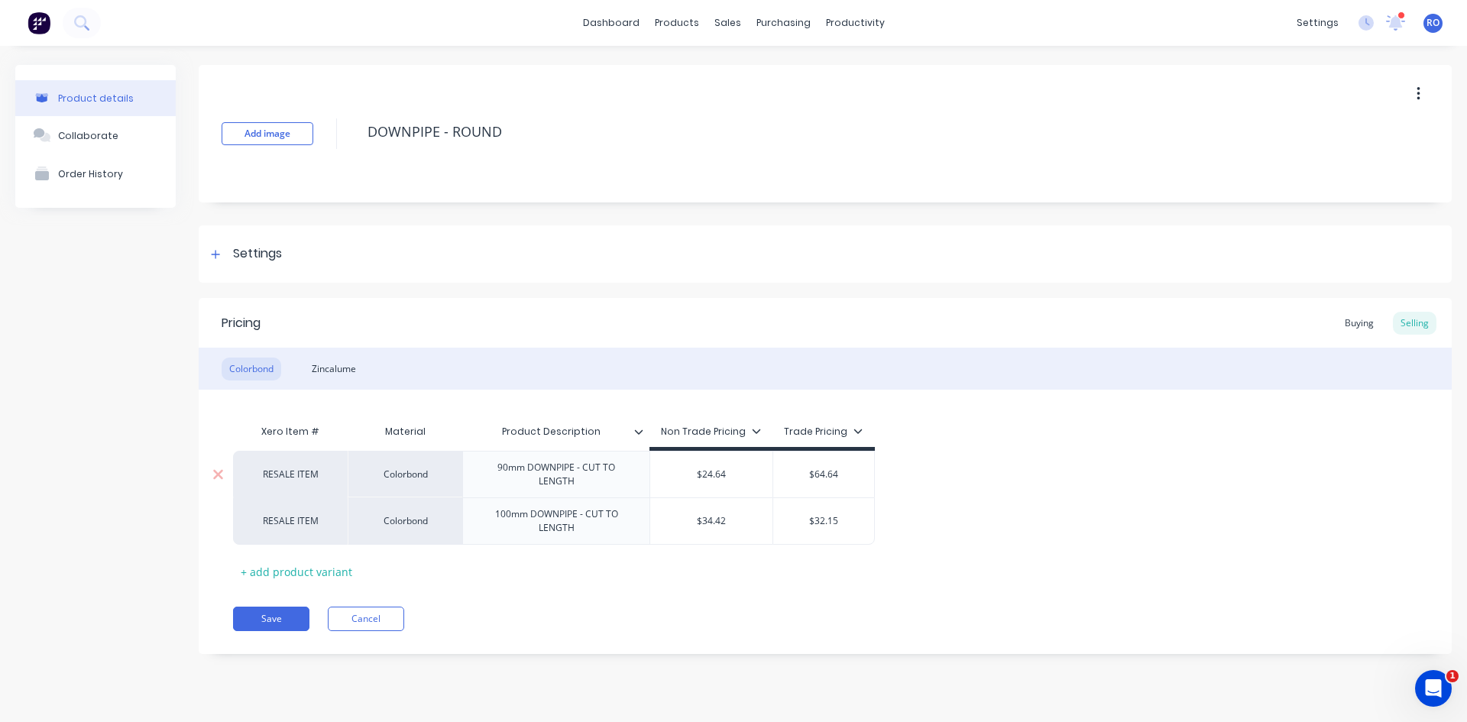
click at [828, 476] on input "$64.64" at bounding box center [824, 475] width 102 height 14
type textarea "x"
type input "$2"
type textarea "x"
type input "$24"
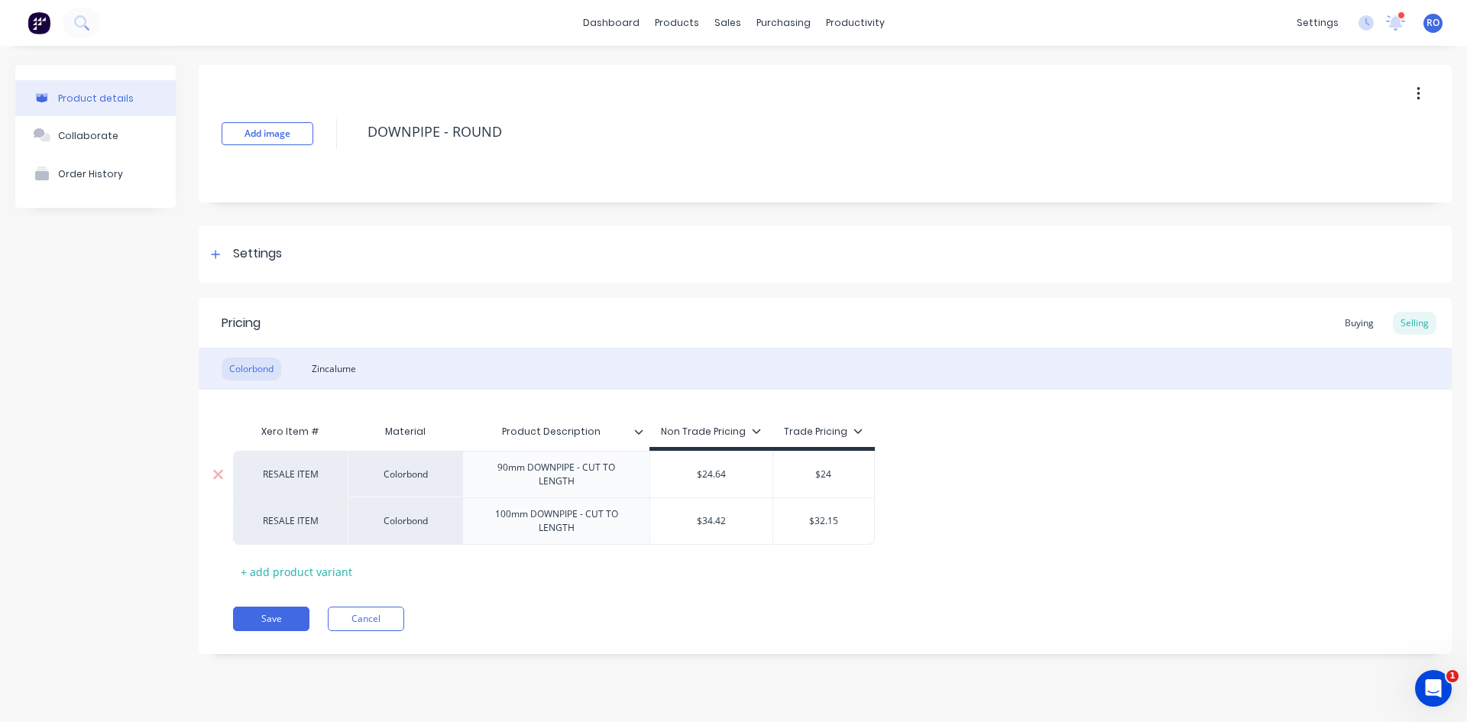
type textarea "x"
type input "$24."
type textarea "x"
type input "$24.6"
type textarea "x"
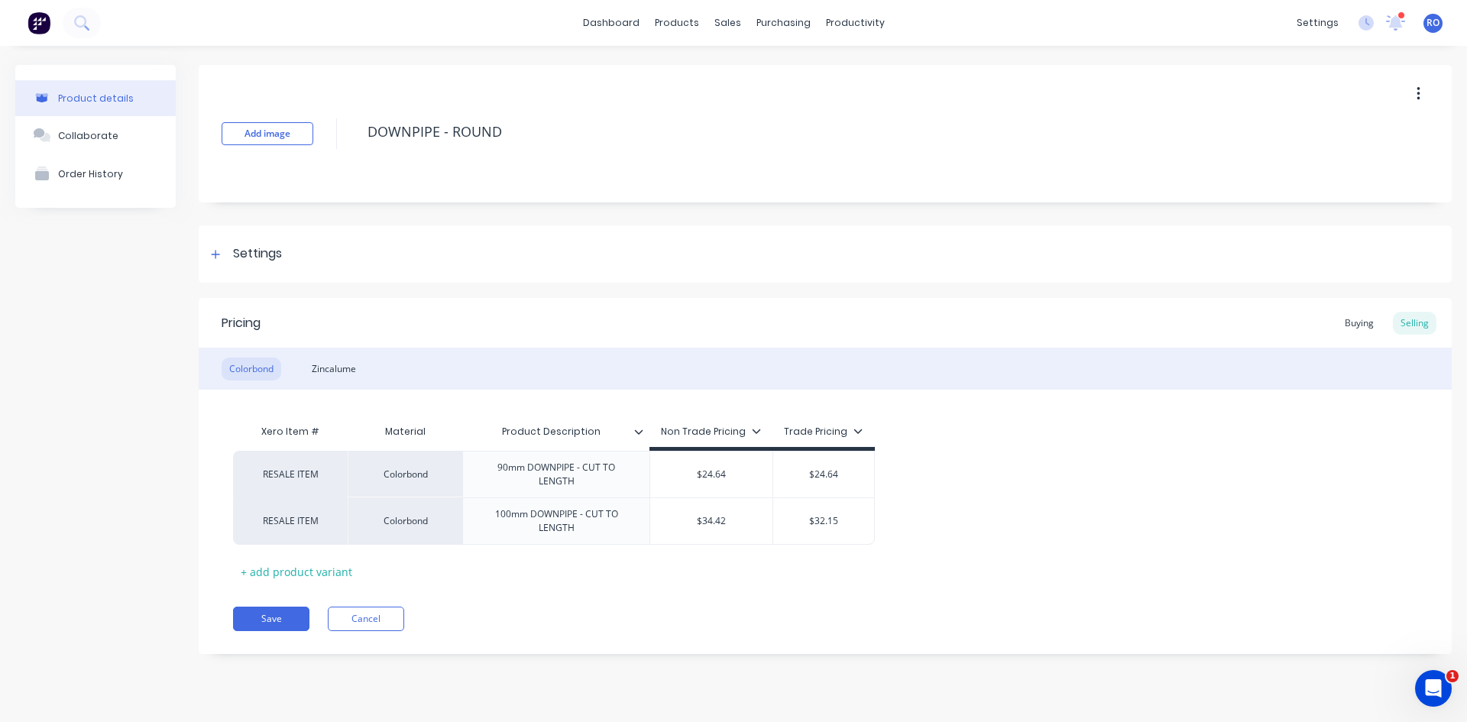
type input "$24.64"
click at [910, 503] on div "RESALE ITEM Colorbond 90mm DOWNPIPE - CUT TO LENGTH $24.64 24.64 $24.64 $24.64 …" at bounding box center [825, 498] width 1184 height 94
click at [264, 619] on button "Save" at bounding box center [271, 619] width 76 height 24
type textarea "x"
